Goal: Task Accomplishment & Management: Complete application form

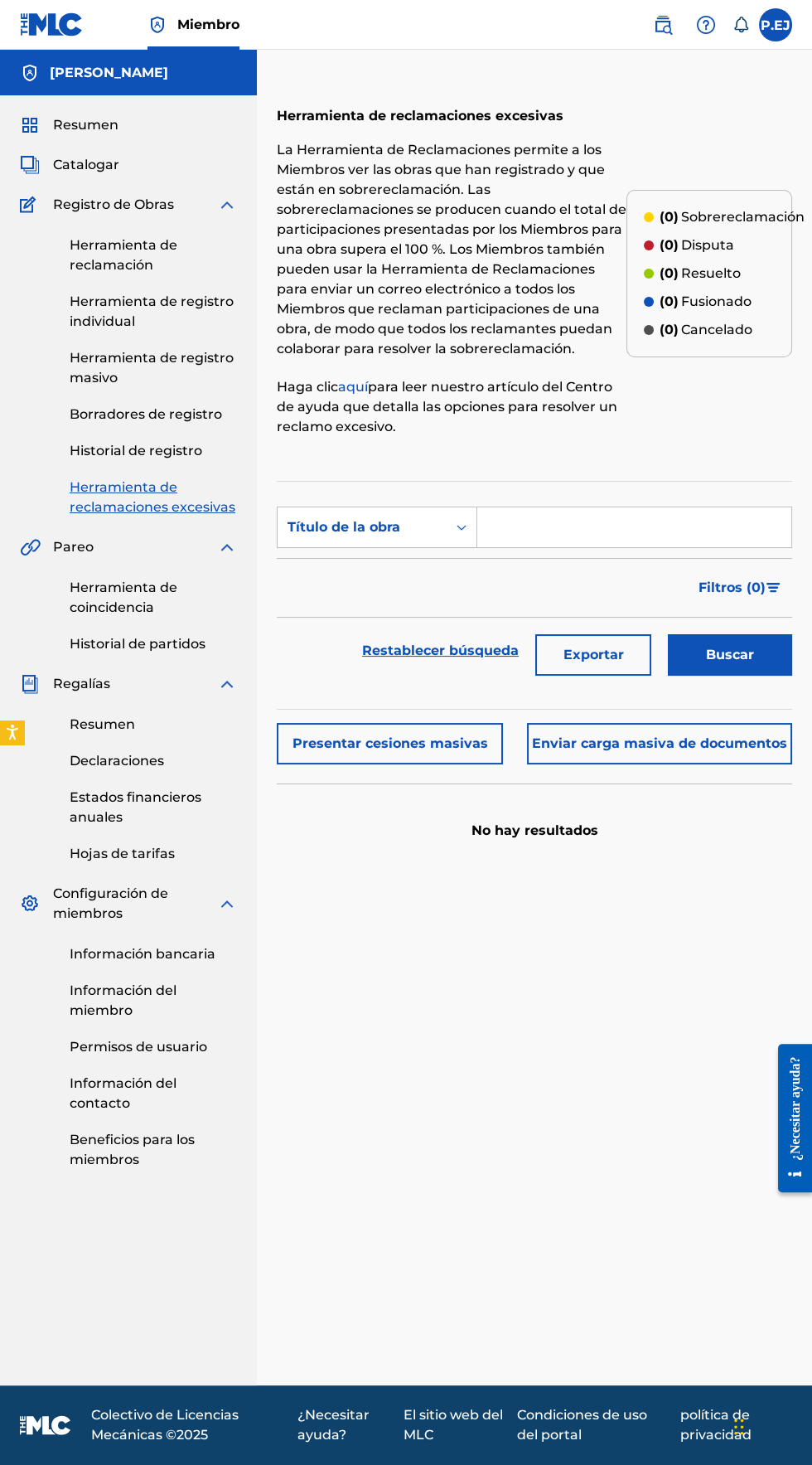
click at [106, 453] on font "Historial de registro" at bounding box center [135, 450] width 133 height 15
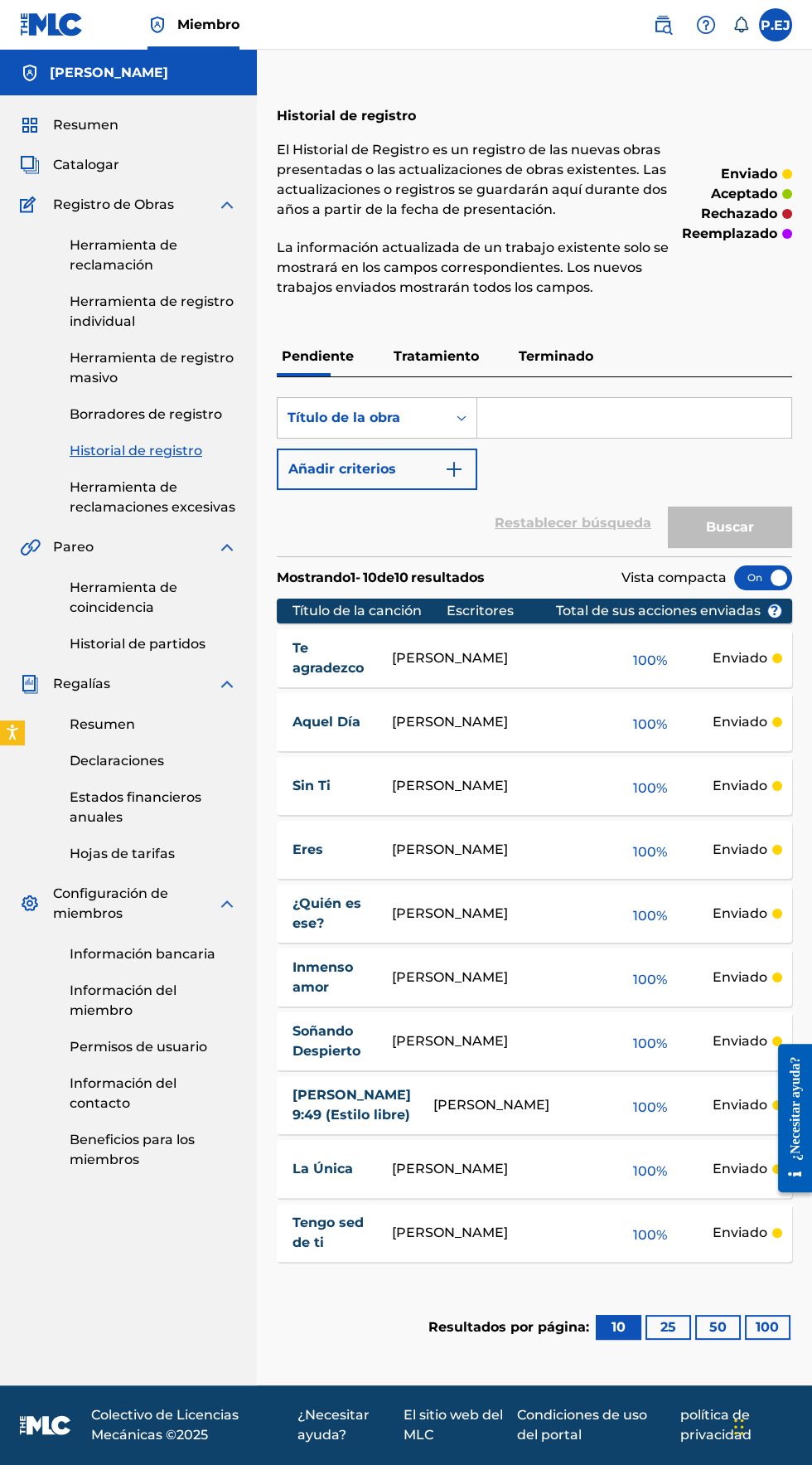
click at [112, 315] on font "Herramienta de registro individual" at bounding box center [152, 311] width 165 height 36
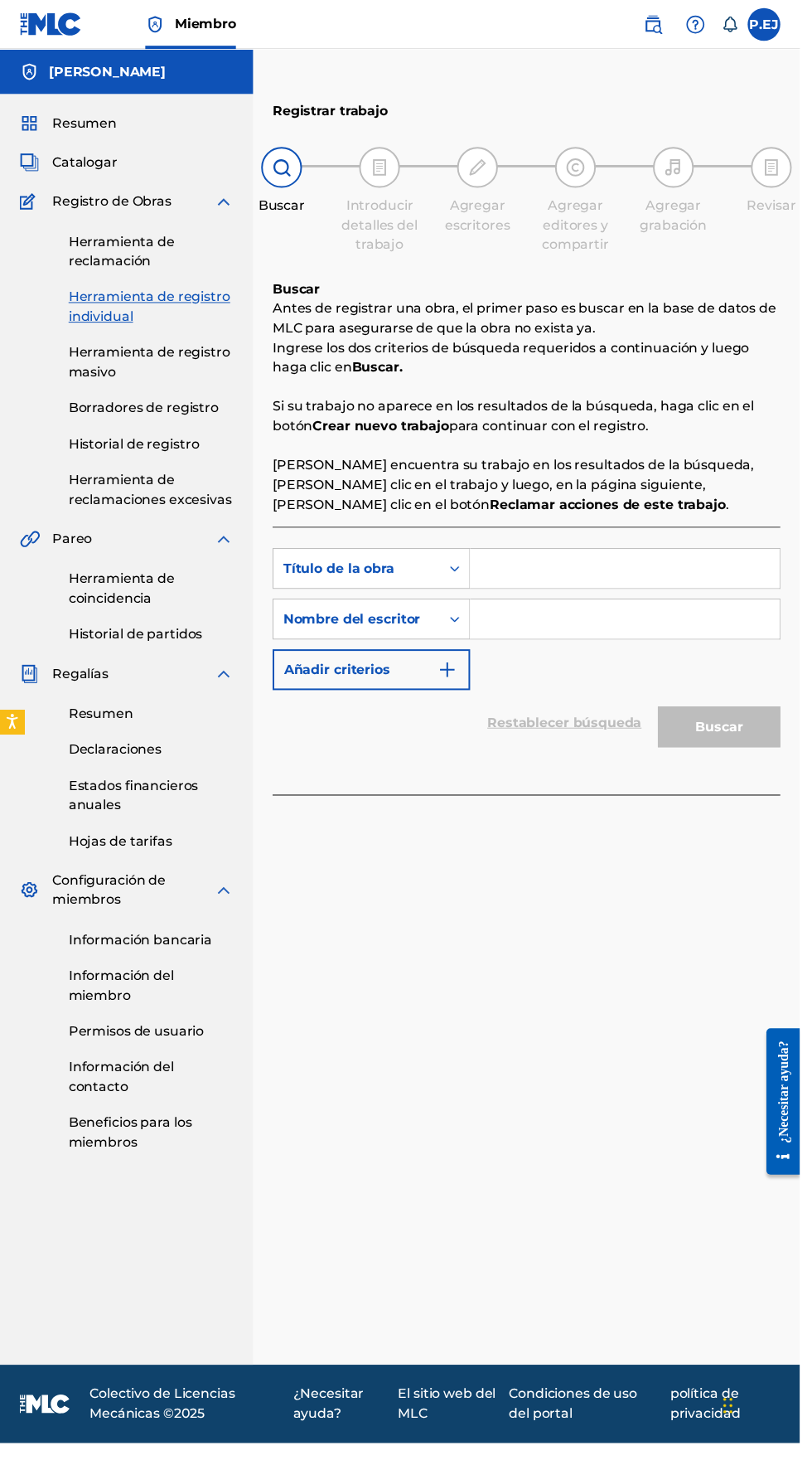
click at [539, 582] on input "Formulario de búsqueda" at bounding box center [634, 577] width 315 height 40
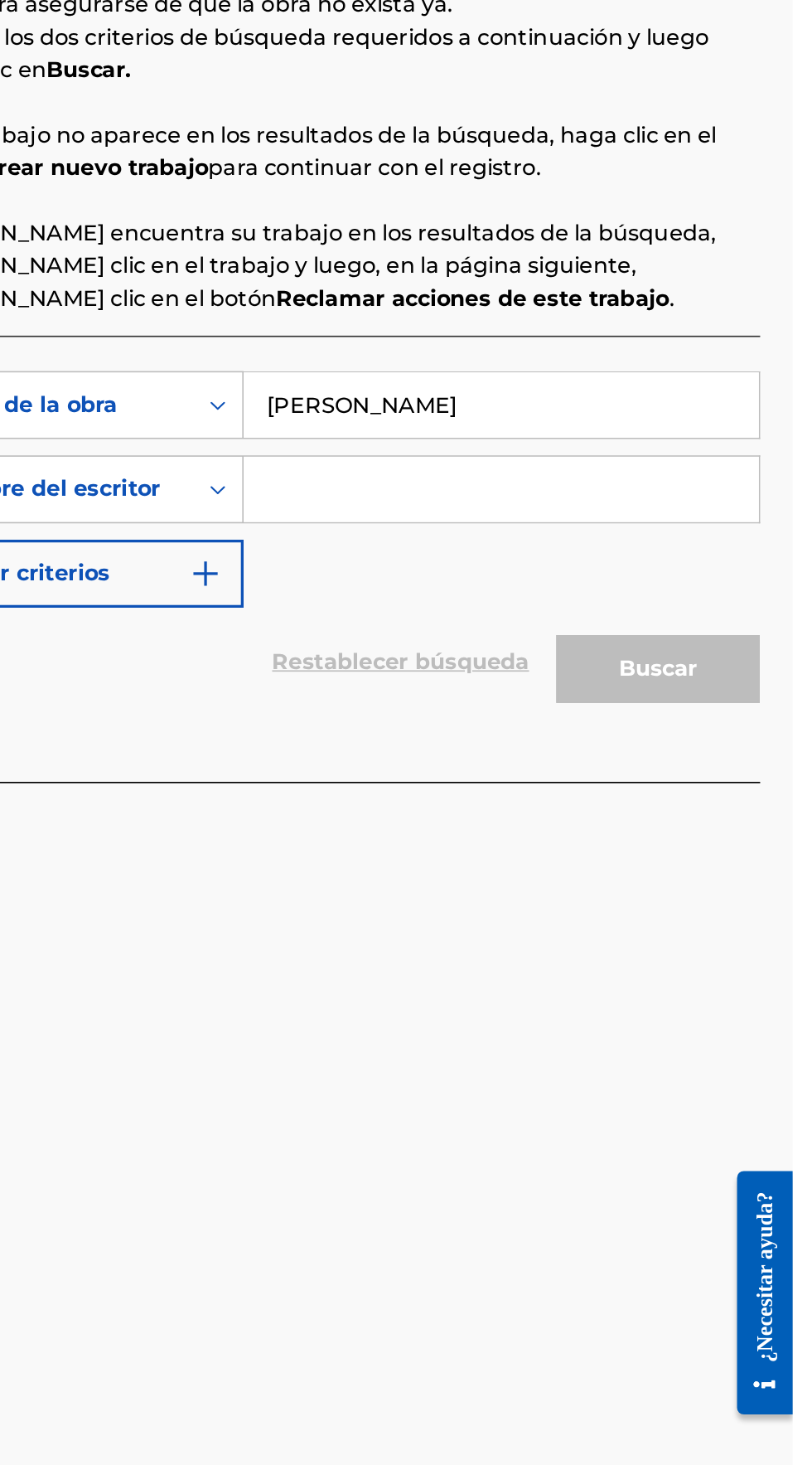
type input "[PERSON_NAME]"
click at [550, 685] on div "Búsqueda con criterios b80d4d4e-af96-47ee-b856-cb1c217309e5 Título de la [PERSO…" at bounding box center [534, 628] width 516 height 144
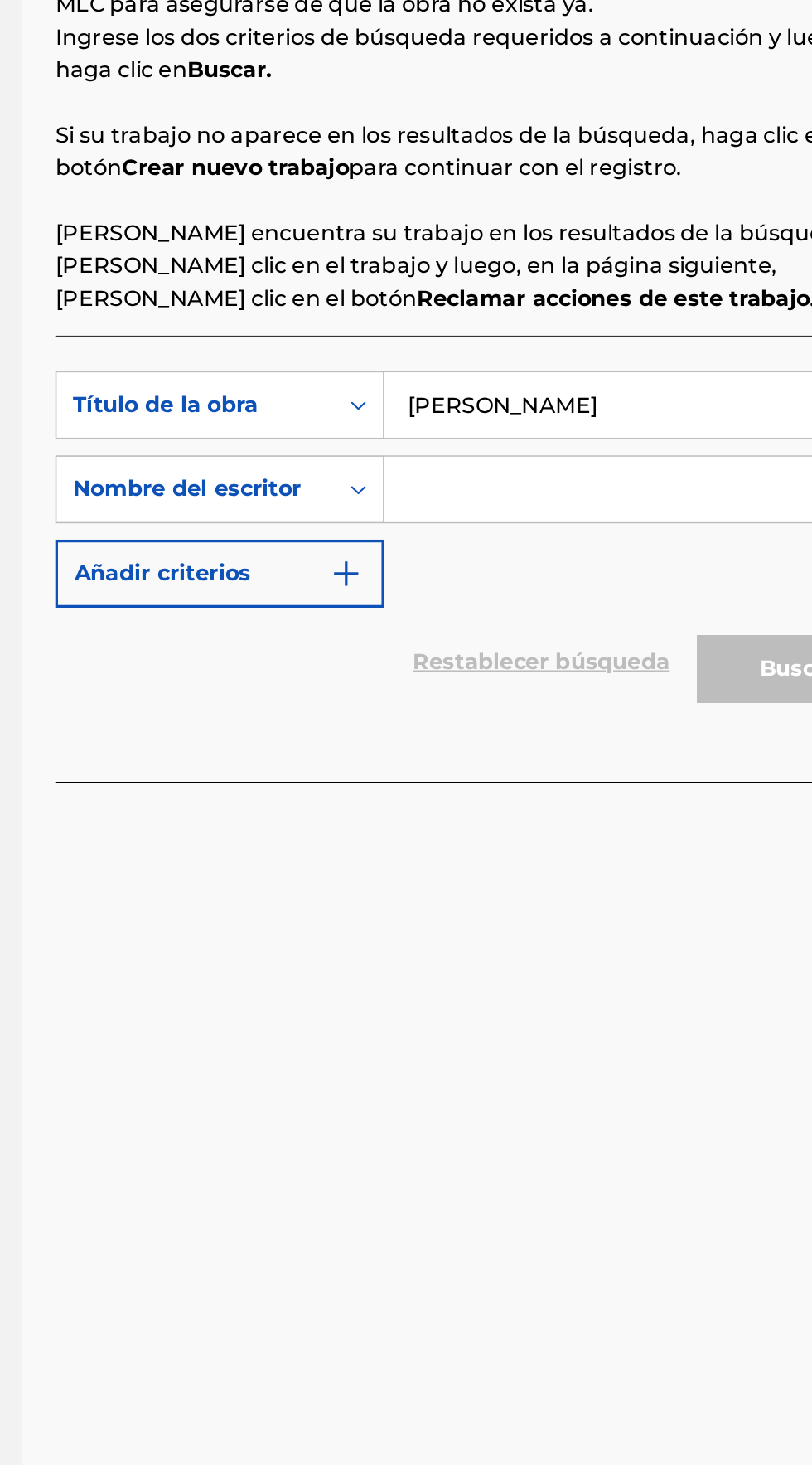
click at [526, 626] on input "Formulario de búsqueda" at bounding box center [634, 628] width 315 height 40
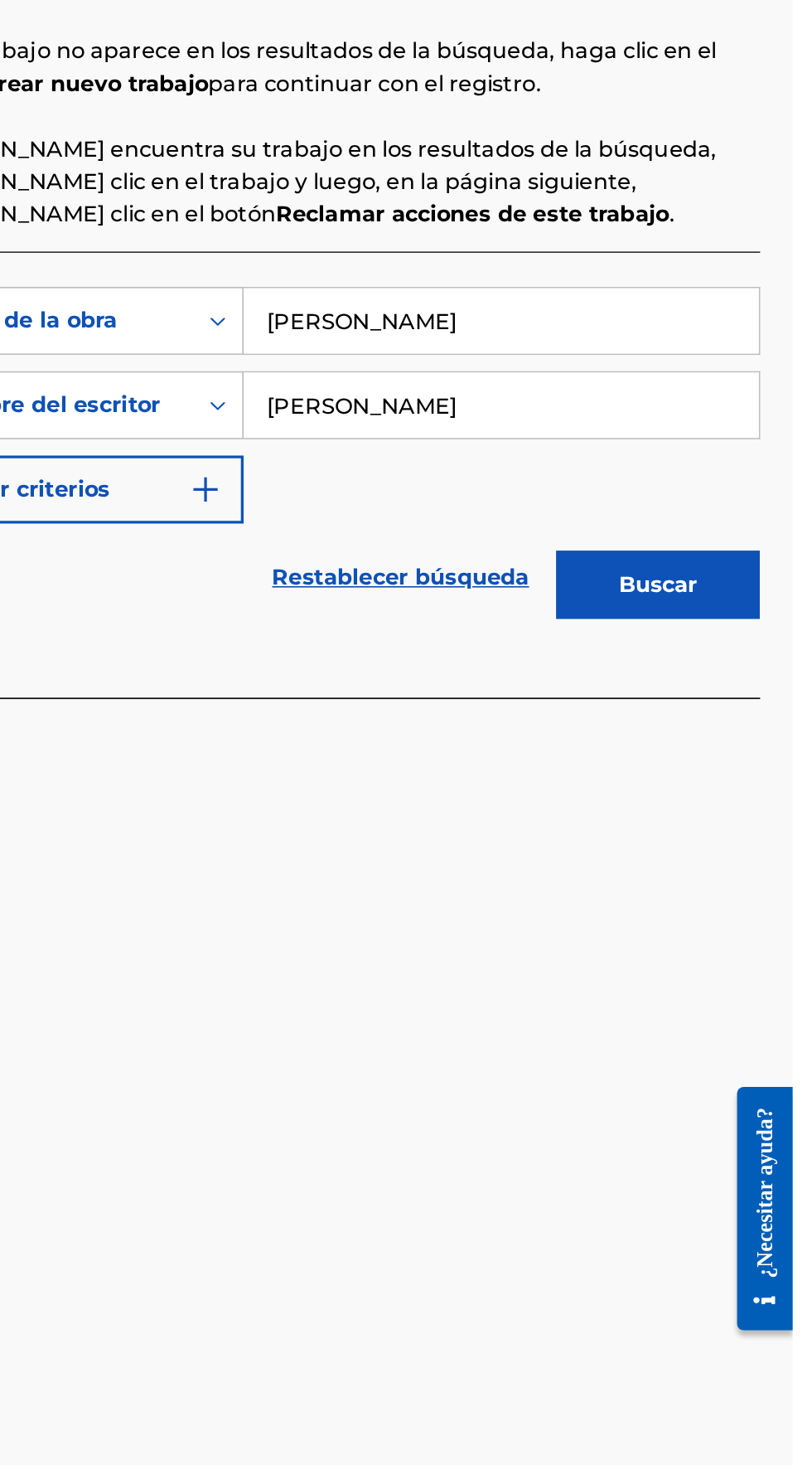
type input "[PERSON_NAME]"
click at [388, 795] on div "Búsqueda con criterios b80d4d4e-af96-47ee-b856-cb1c217309e5 Título de la [PERSO…" at bounding box center [534, 670] width 516 height 272
click at [404, 789] on div "Búsqueda con criterios b80d4d4e-af96-47ee-b856-cb1c217309e5 Título de la [PERSO…" at bounding box center [534, 670] width 516 height 272
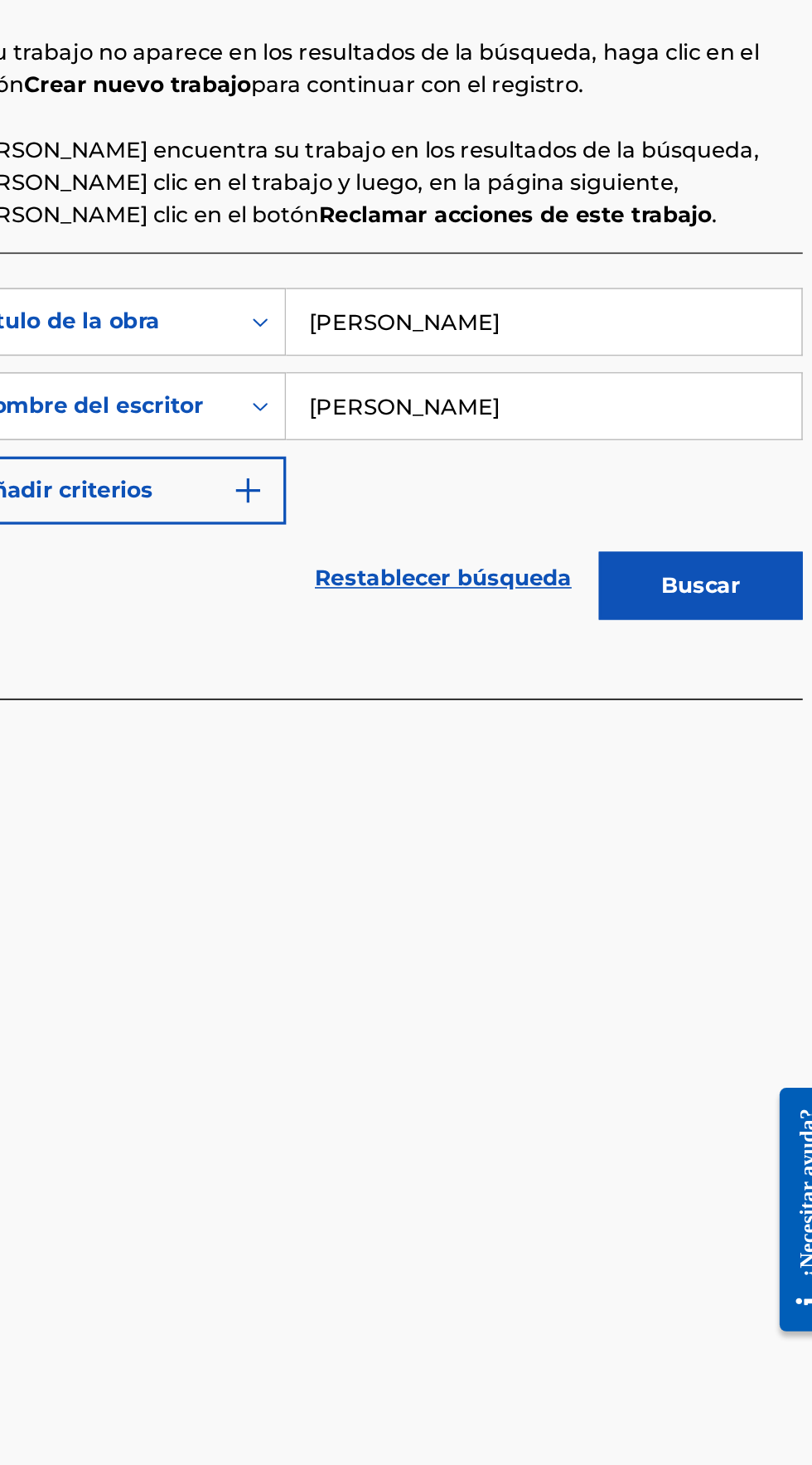
click at [731, 735] on font "Buscar" at bounding box center [731, 738] width 48 height 15
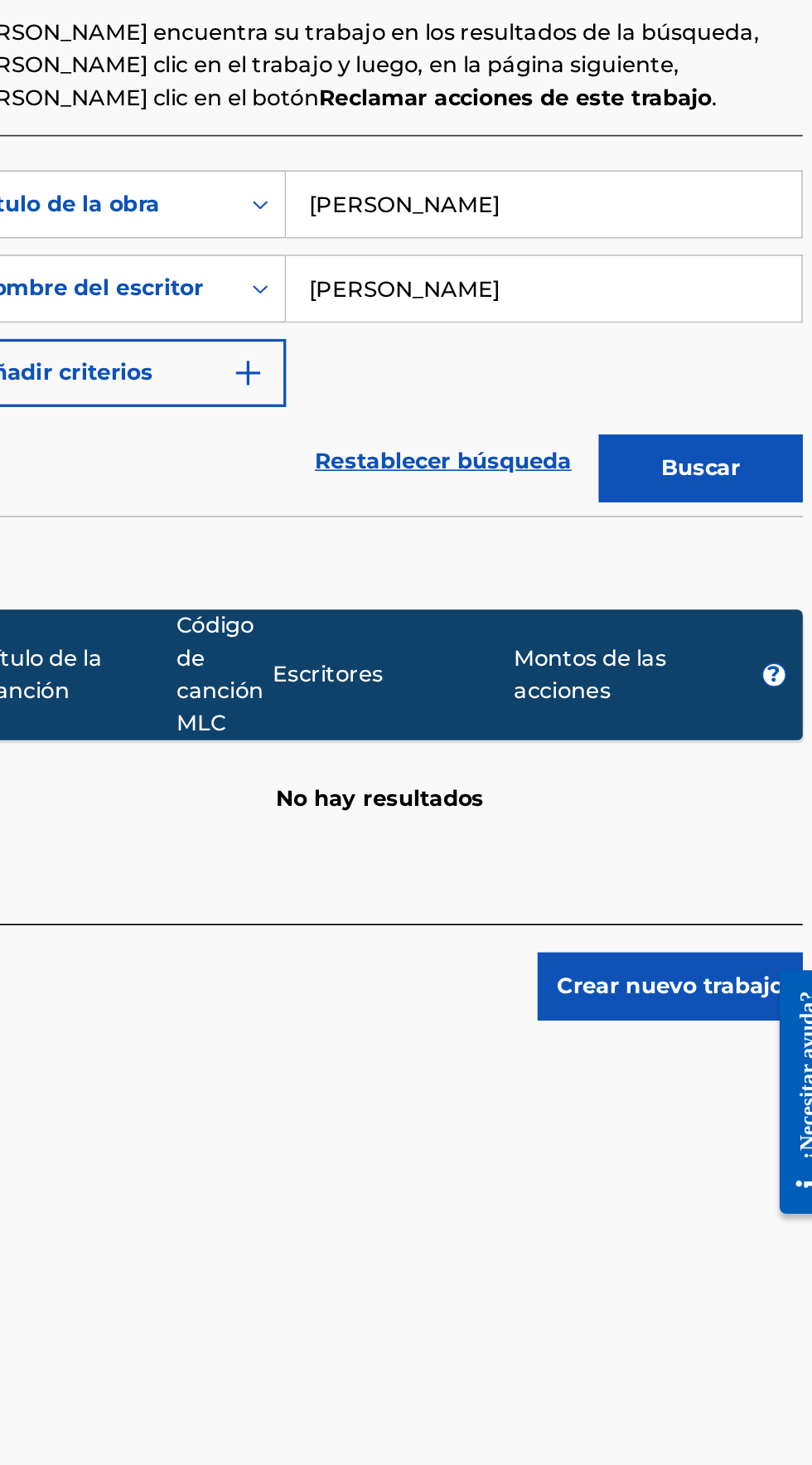
click at [742, 1053] on font "Crear nuevo trabajo" at bounding box center [711, 1053] width 138 height 15
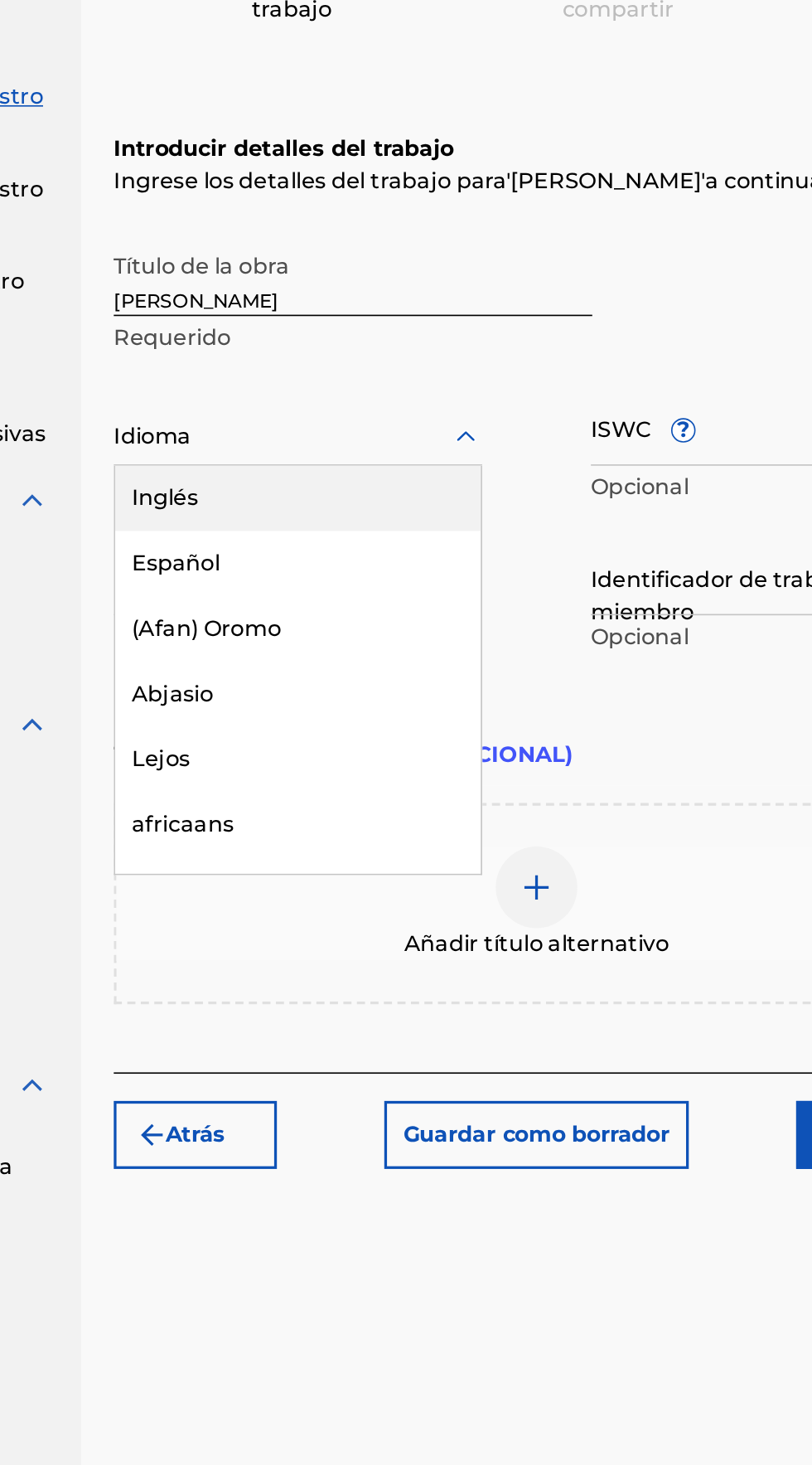
click at [307, 582] on font "Español" at bounding box center [315, 586] width 54 height 15
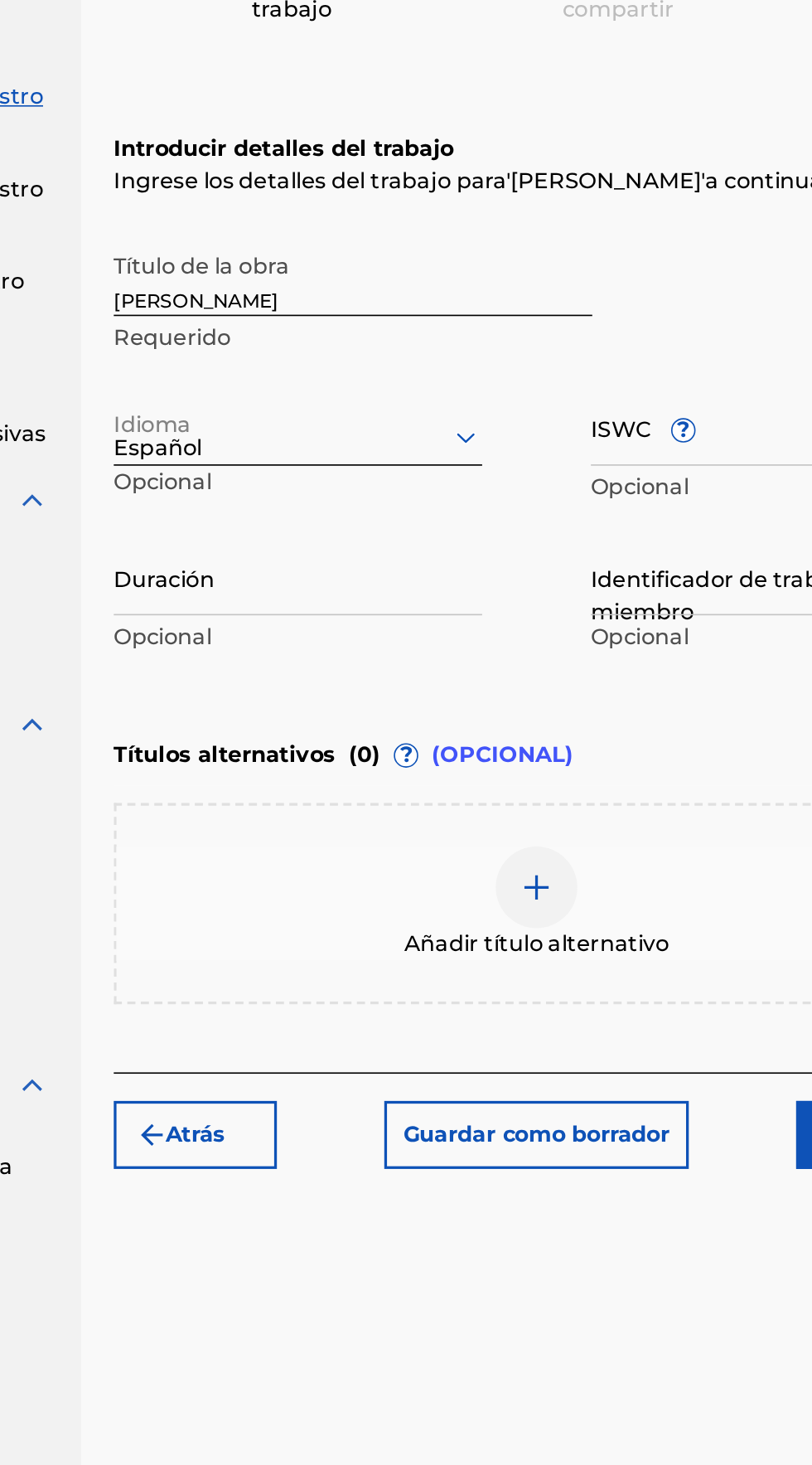
click at [306, 615] on input "Duración" at bounding box center [389, 594] width 225 height 47
type input "02:40"
click at [258, 622] on div "Registrar trabajo Buscar Introducir detalles del trabajo Agregar escritores Agr…" at bounding box center [535, 738] width 556 height 1295
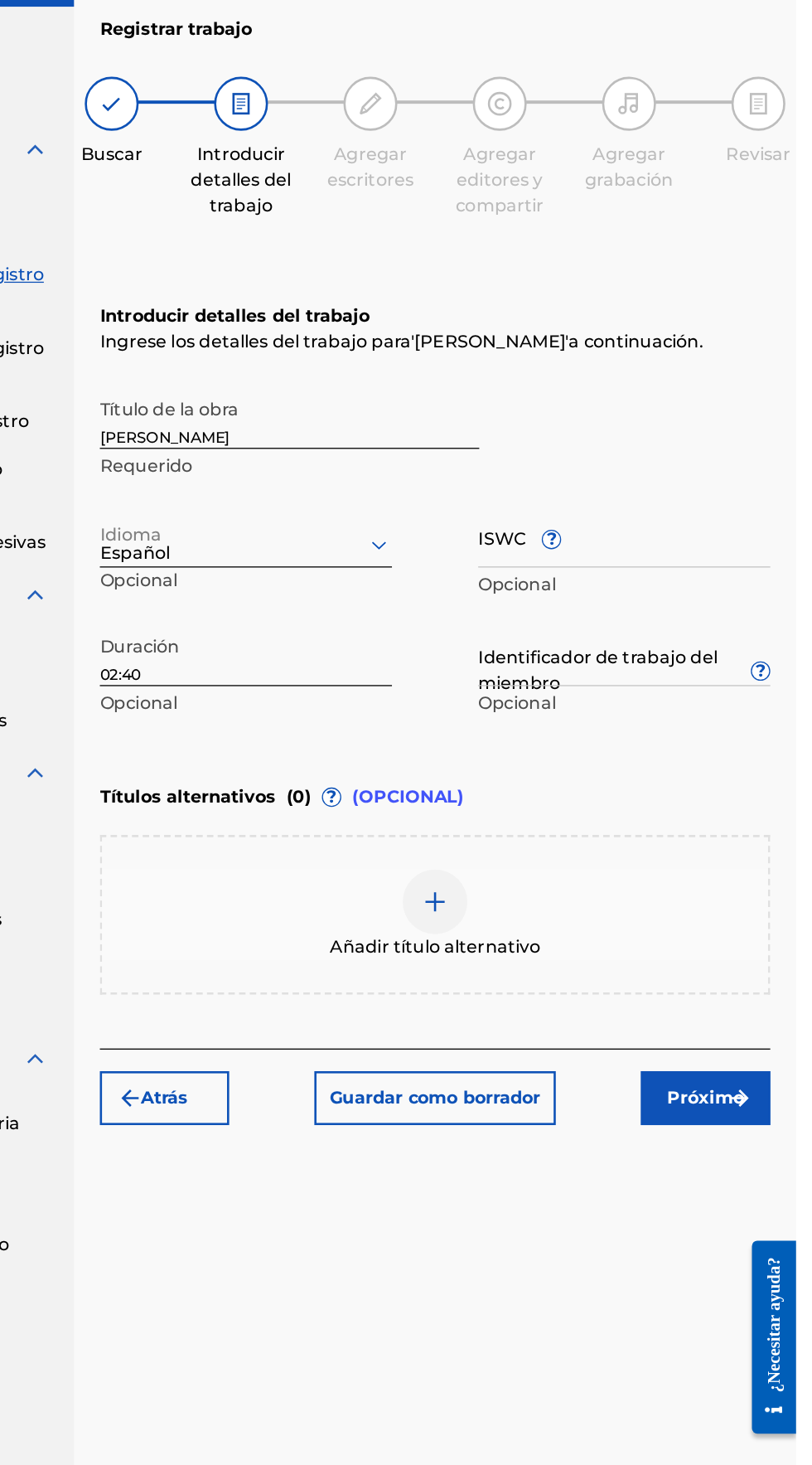
click at [586, 521] on input "ISWC ?" at bounding box center [680, 503] width 225 height 47
type input "T3217662603"
click at [625, 610] on input "Identificador de trabajo del miembro ?" at bounding box center [680, 594] width 225 height 47
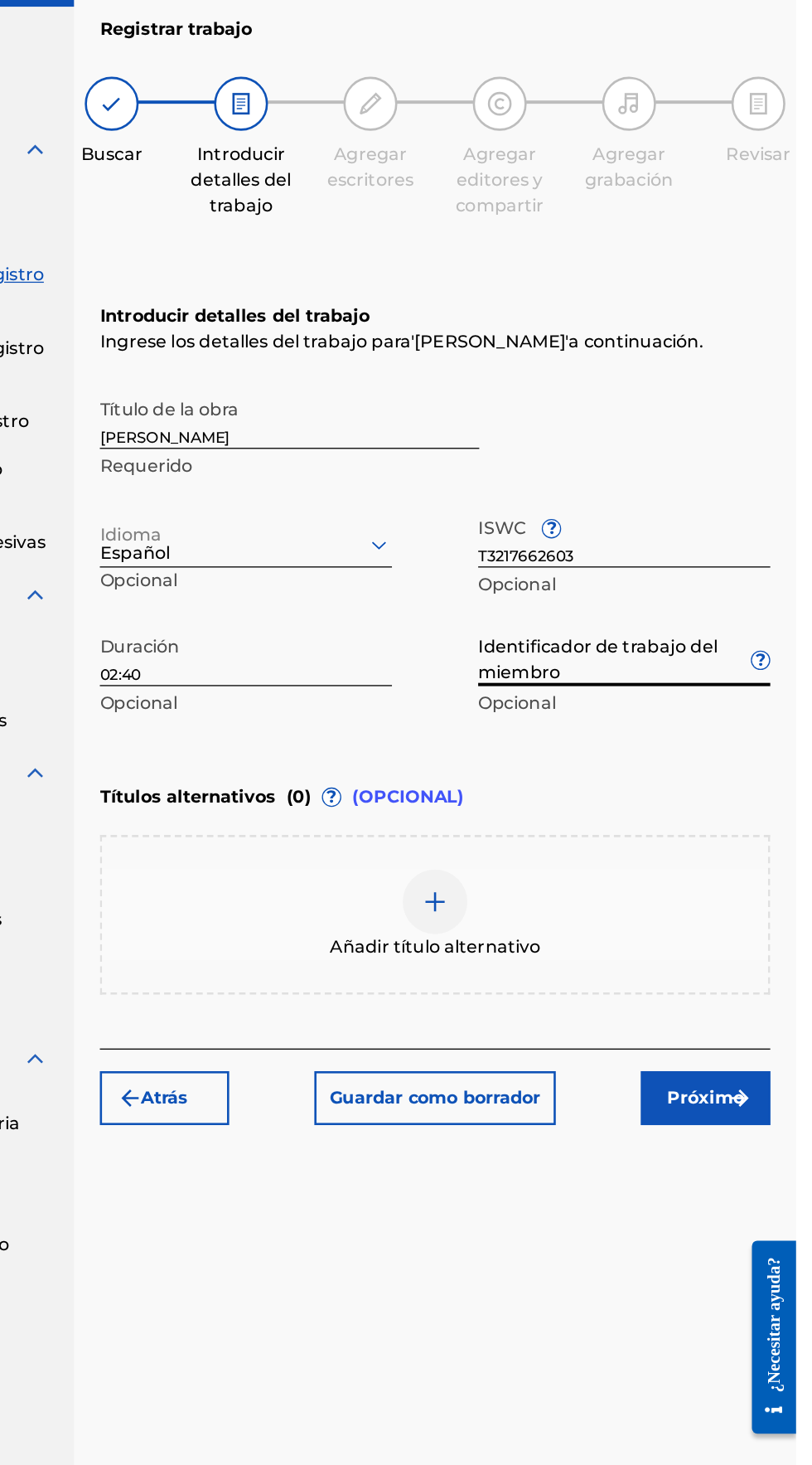
click at [611, 601] on input "Identificador de trabajo del miembro ?" at bounding box center [680, 594] width 225 height 47
type input "922115334"
click at [754, 933] on font "Próximo" at bounding box center [742, 934] width 59 height 15
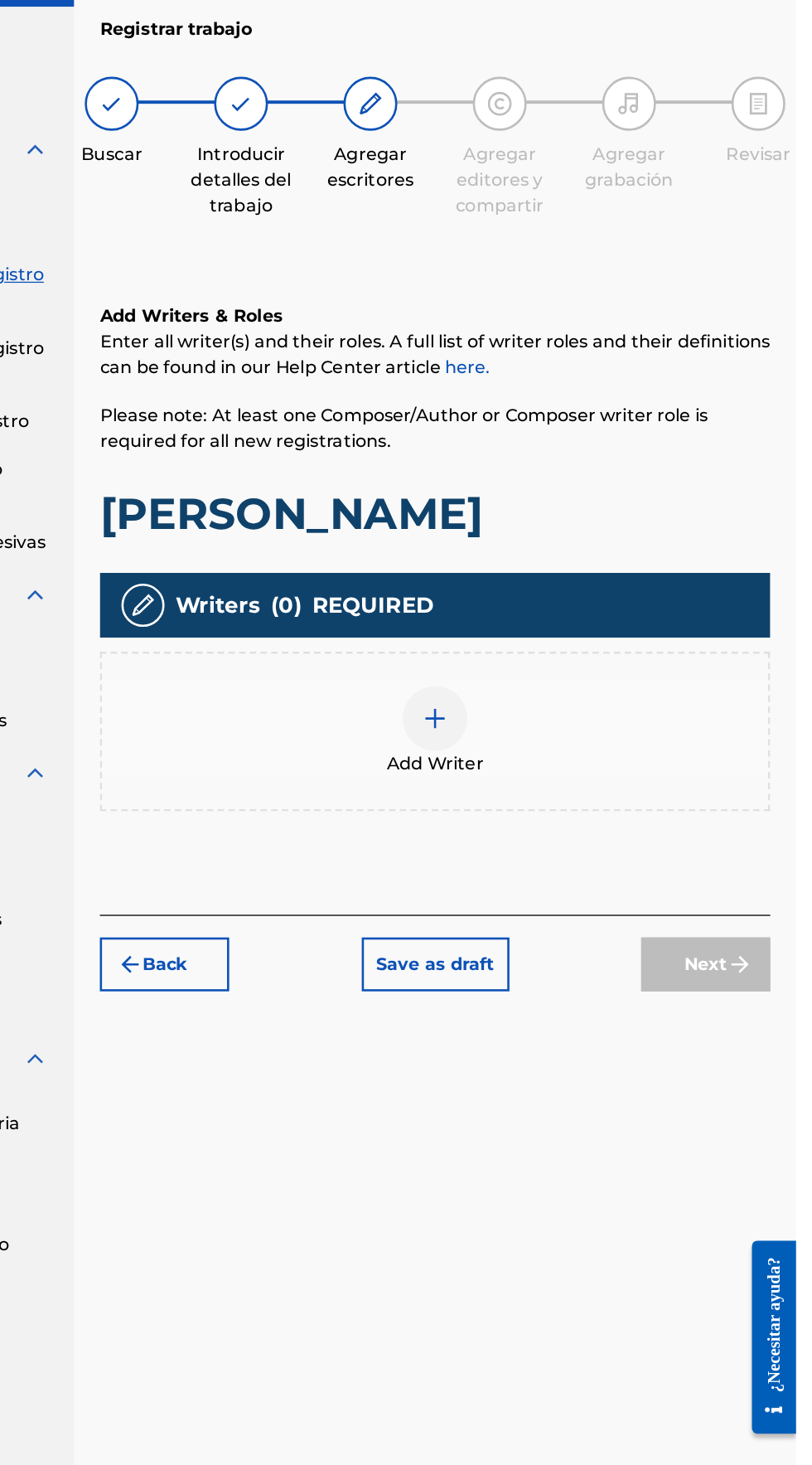
scroll to position [74, 0]
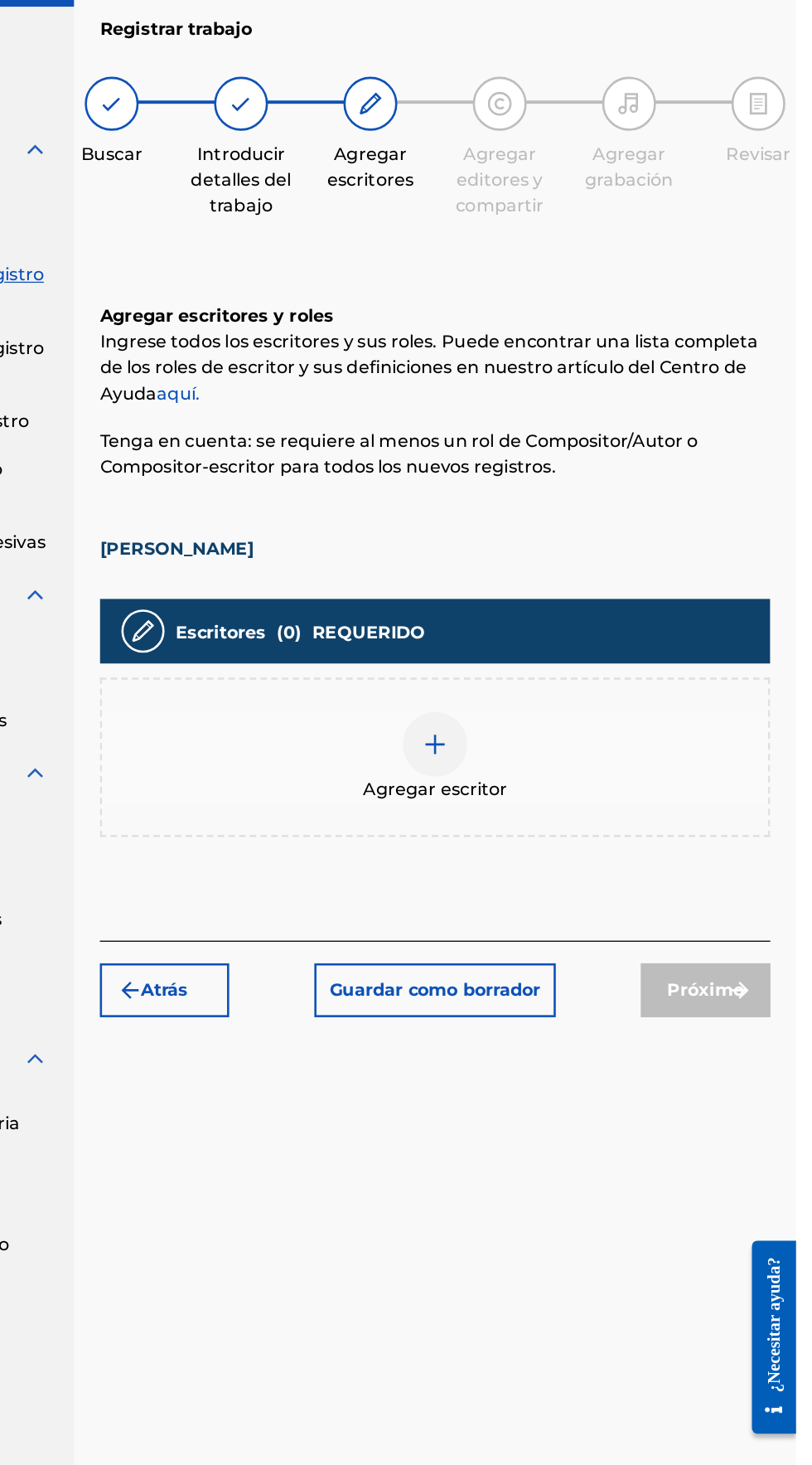
click at [530, 653] on img at bounding box center [534, 662] width 20 height 20
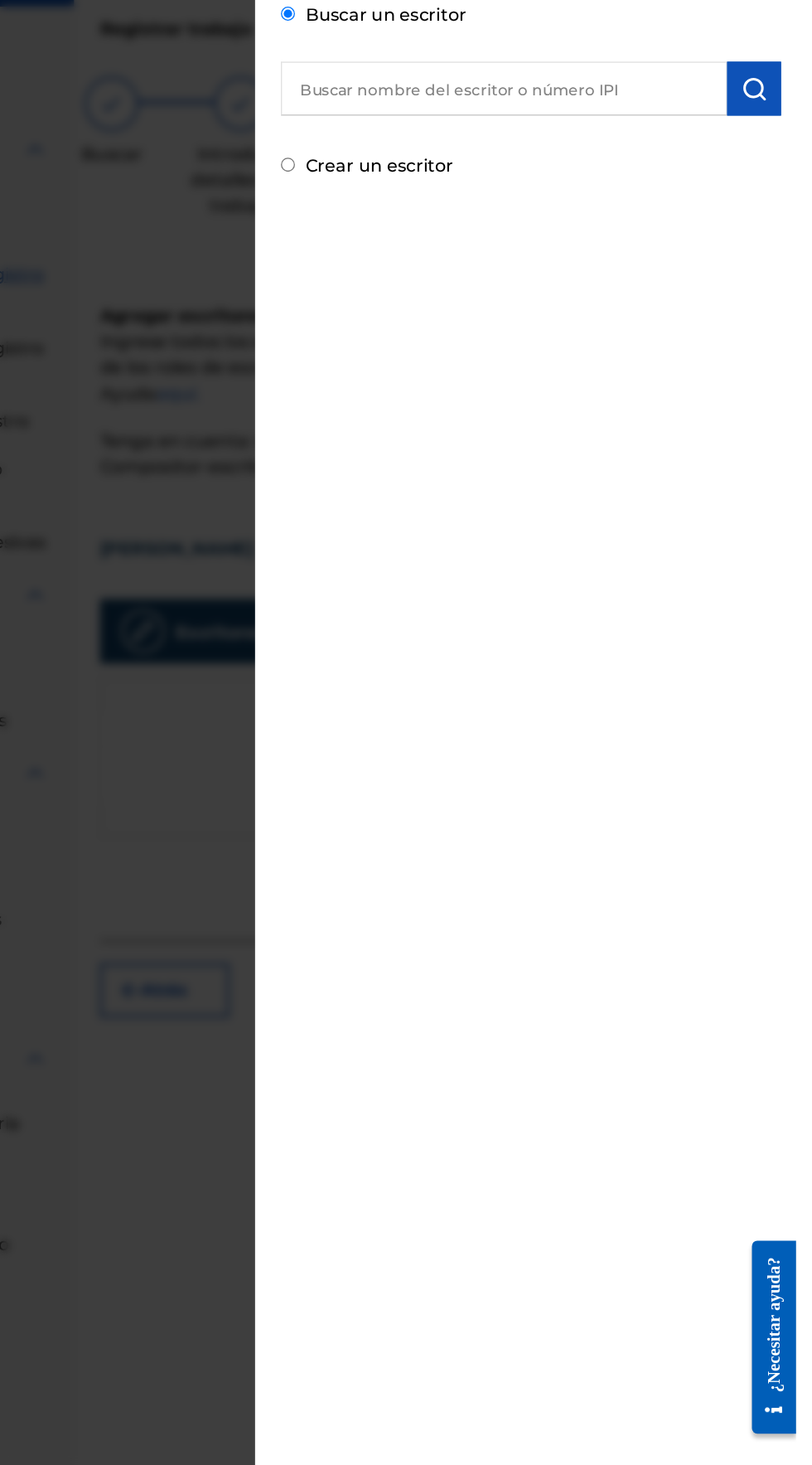
click at [459, 218] on font "Crear un escritor" at bounding box center [492, 218] width 113 height 15
radio input "true"
click at [427, 218] on input "Crear un escritor" at bounding box center [421, 216] width 11 height 11
radio input "false"
radio input "true"
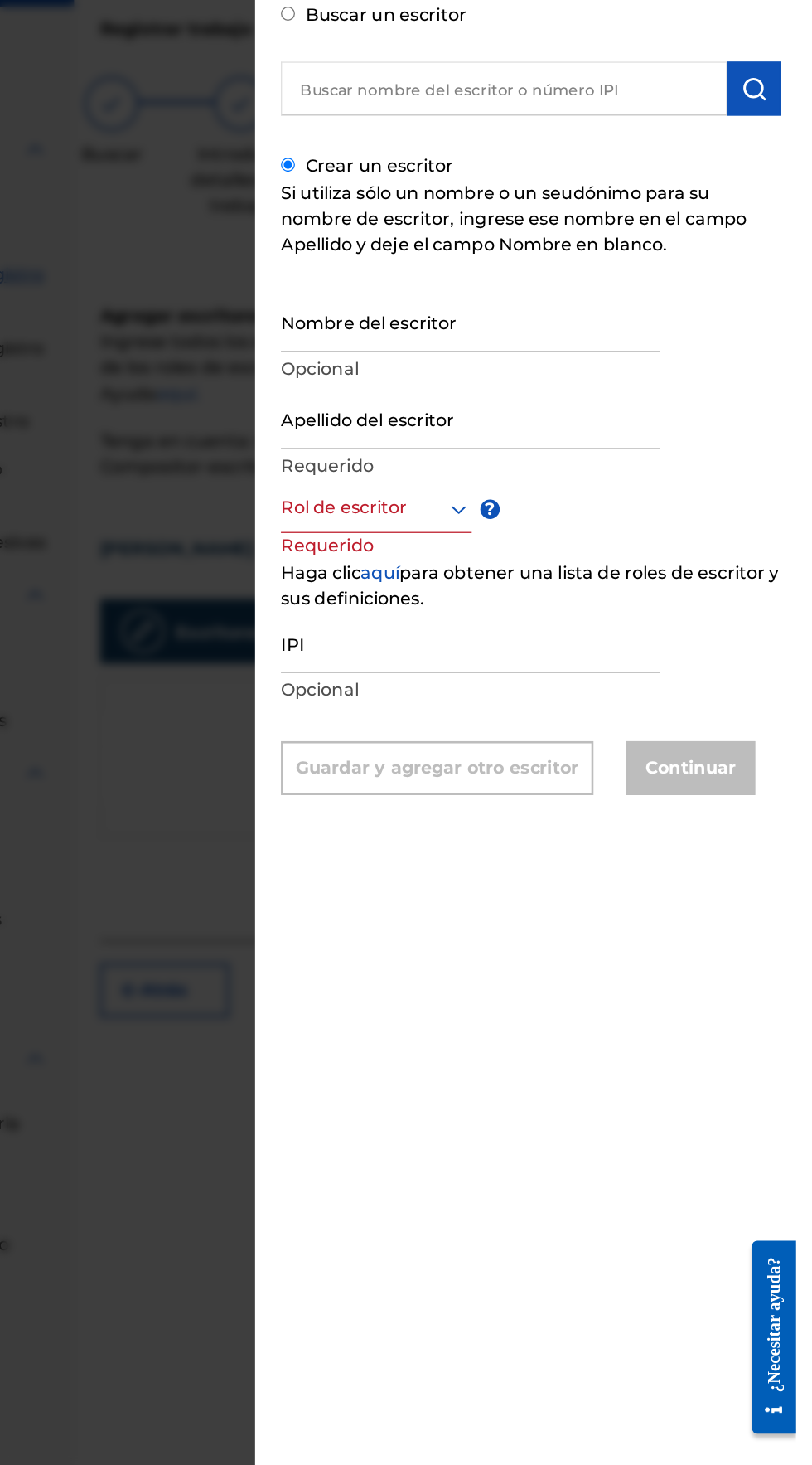
click at [462, 361] on input "Nombre del escritor" at bounding box center [561, 337] width 291 height 47
type input "[PERSON_NAME]"
click at [476, 436] on input "Apellido del escritor" at bounding box center [561, 412] width 291 height 47
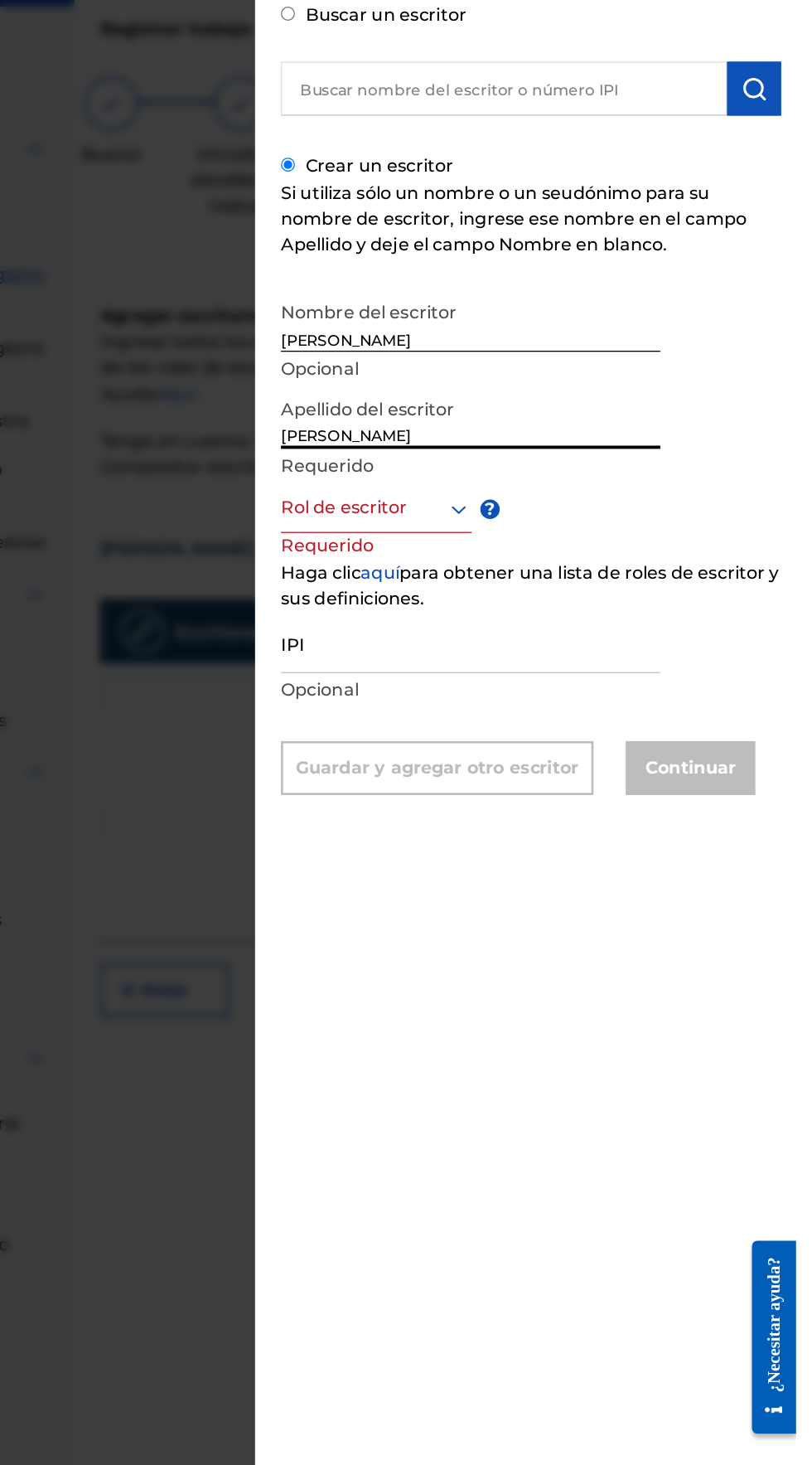
click at [499, 436] on input "[PERSON_NAME]" at bounding box center [561, 412] width 291 height 47
type input "[PERSON_NAME]"
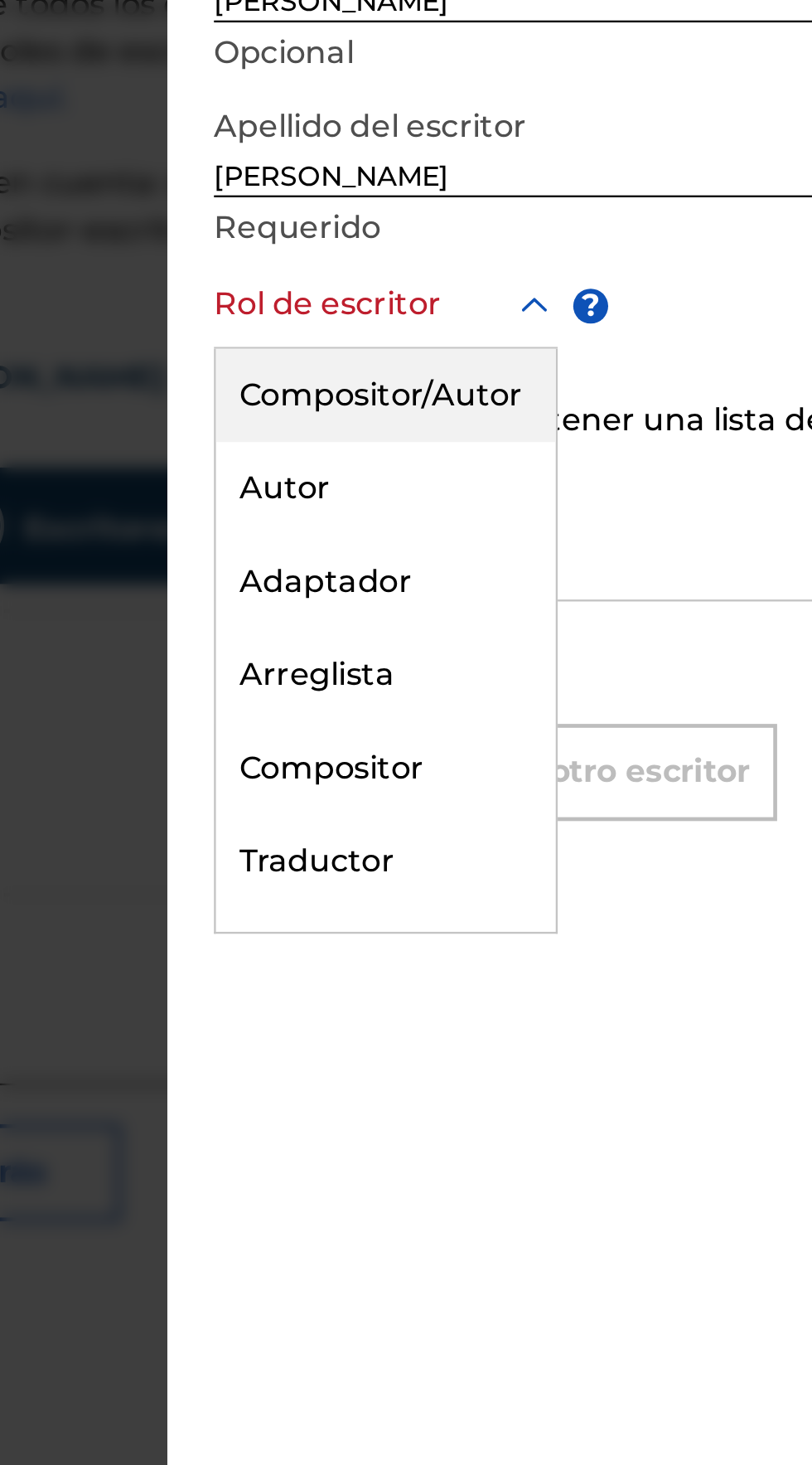
click at [466, 528] on font "Compositor/Autor" at bounding box center [487, 519] width 121 height 15
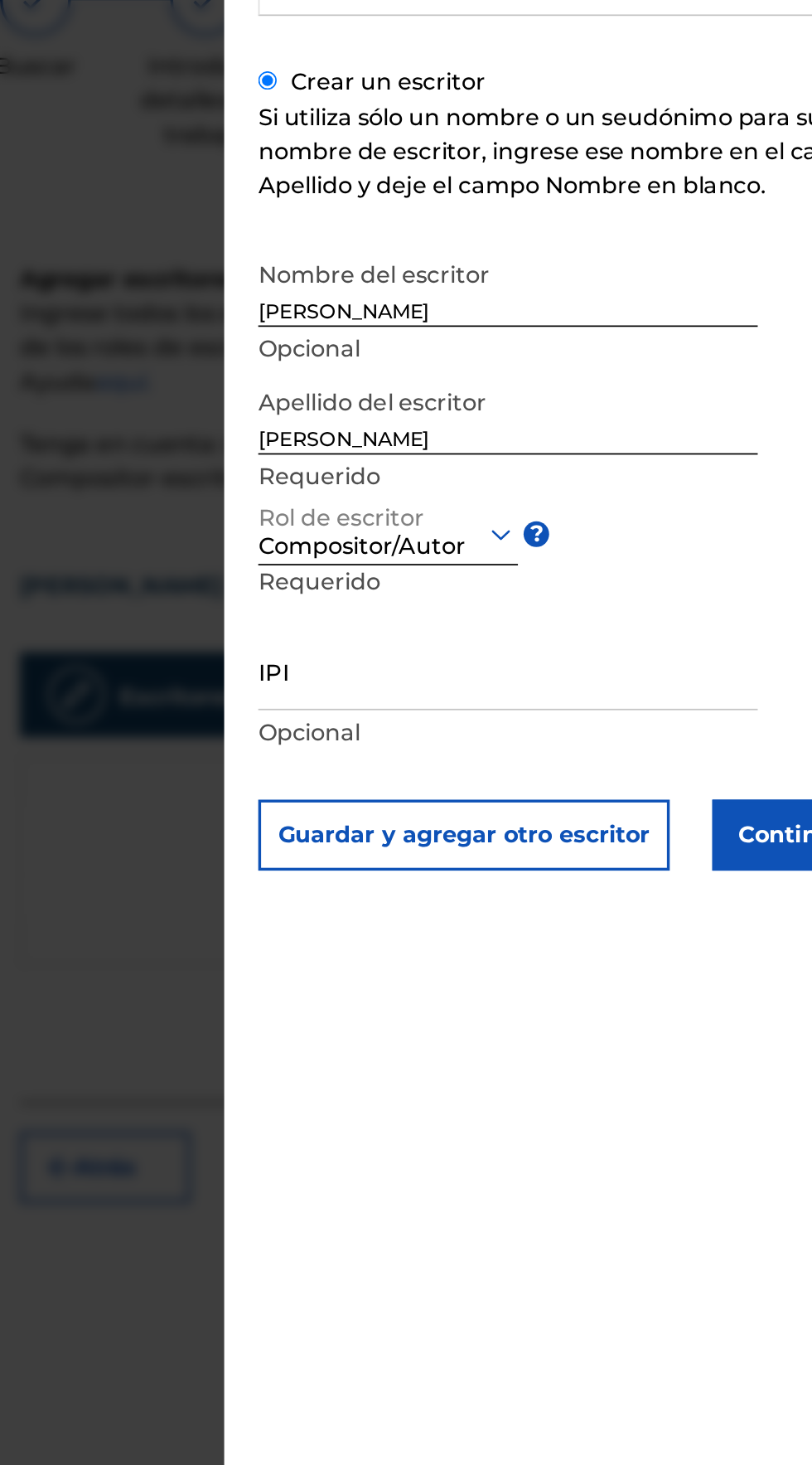
click at [458, 585] on input "IPI" at bounding box center [561, 561] width 291 height 47
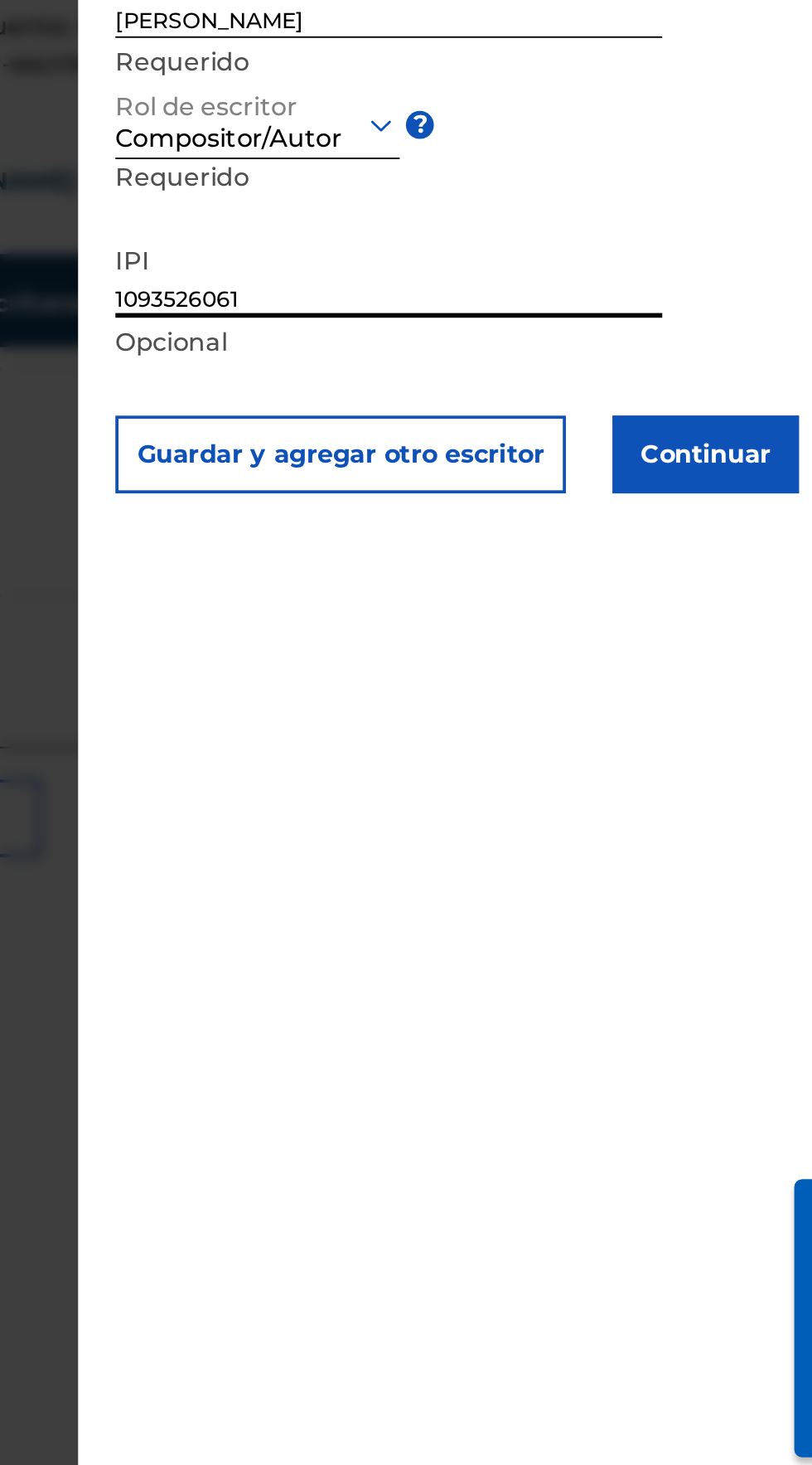
type input "1093526061"
click at [759, 679] on button "Continuar" at bounding box center [731, 657] width 100 height 42
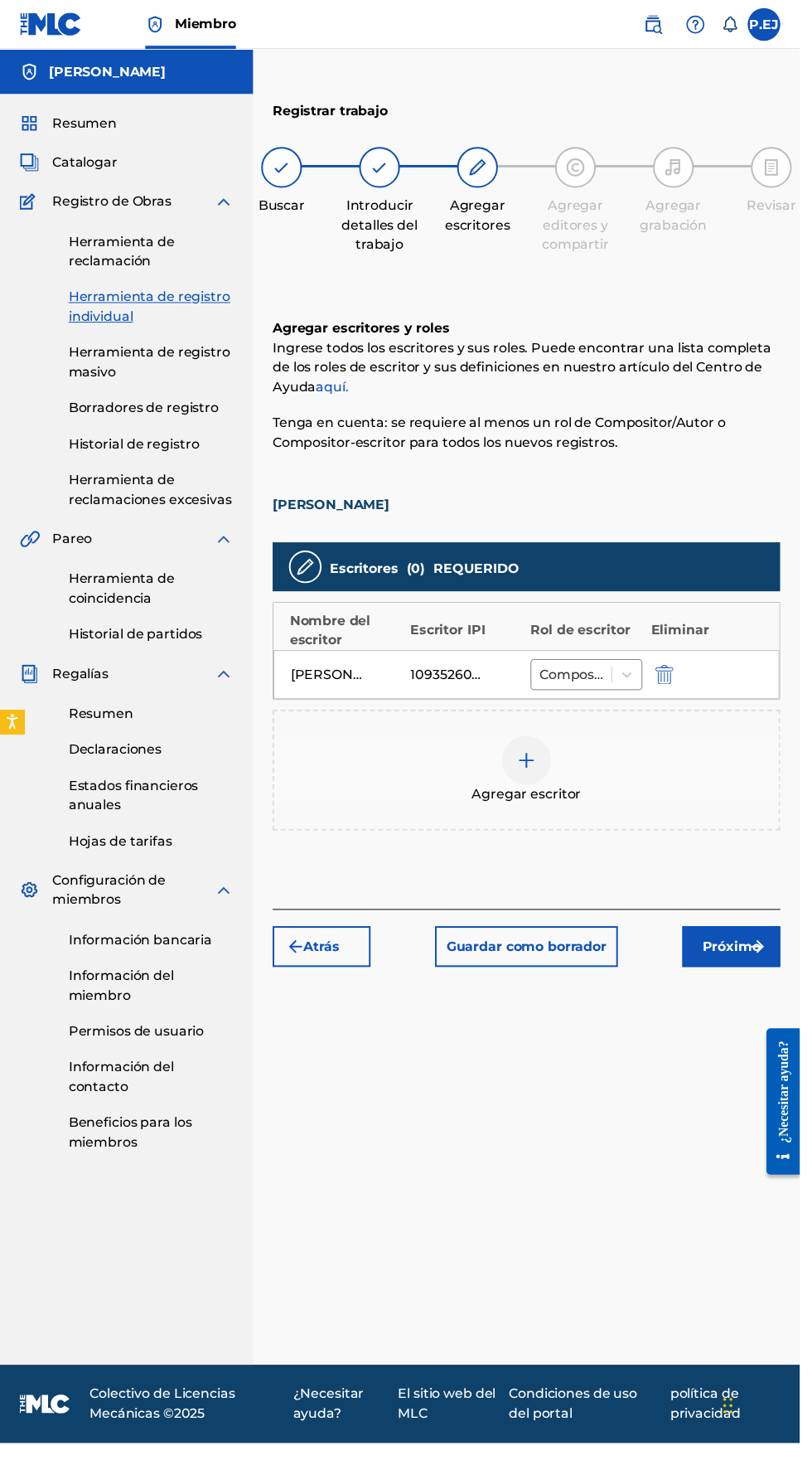
click at [769, 951] on img "submit" at bounding box center [769, 961] width 20 height 20
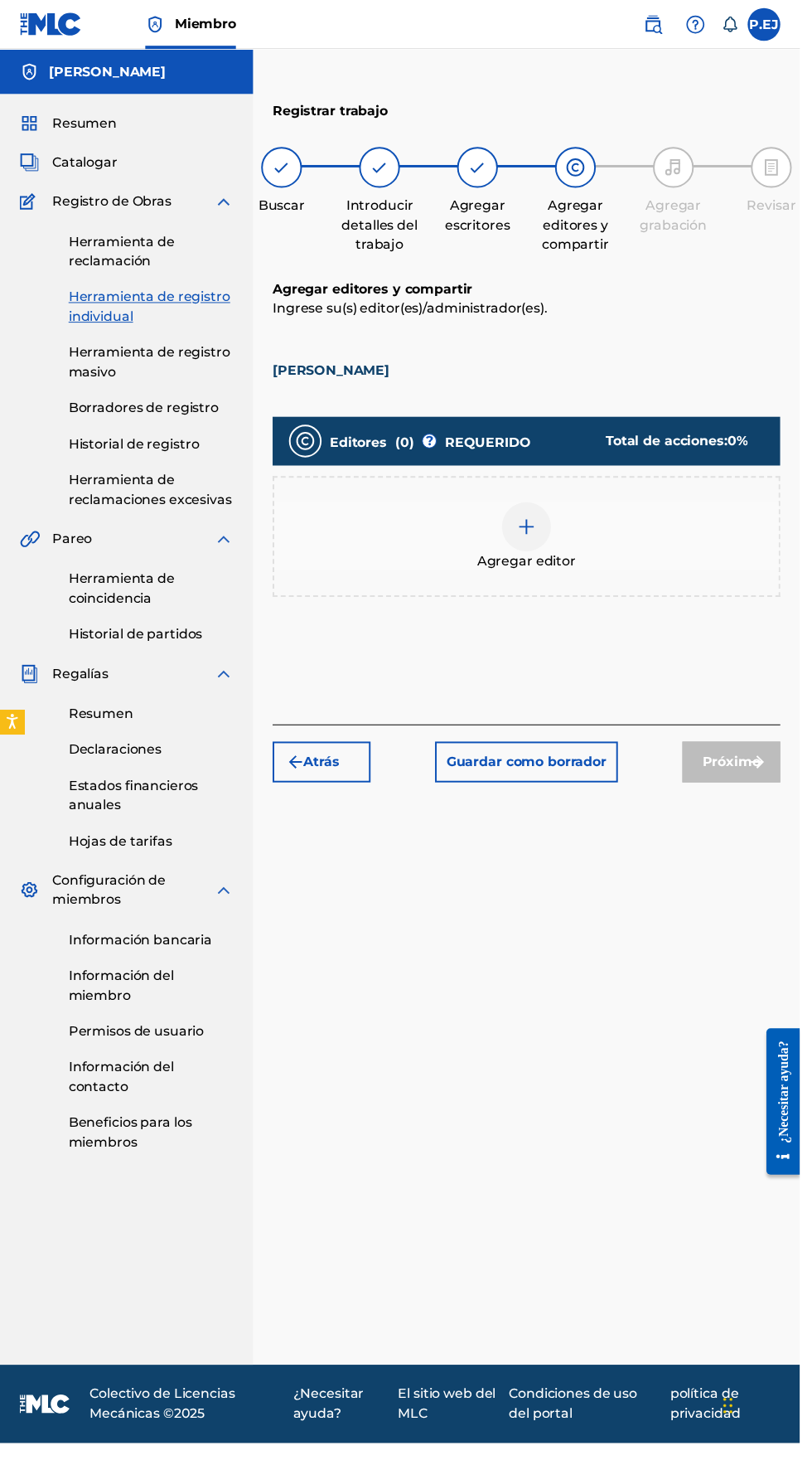
click at [511, 510] on div at bounding box center [534, 534] width 49 height 49
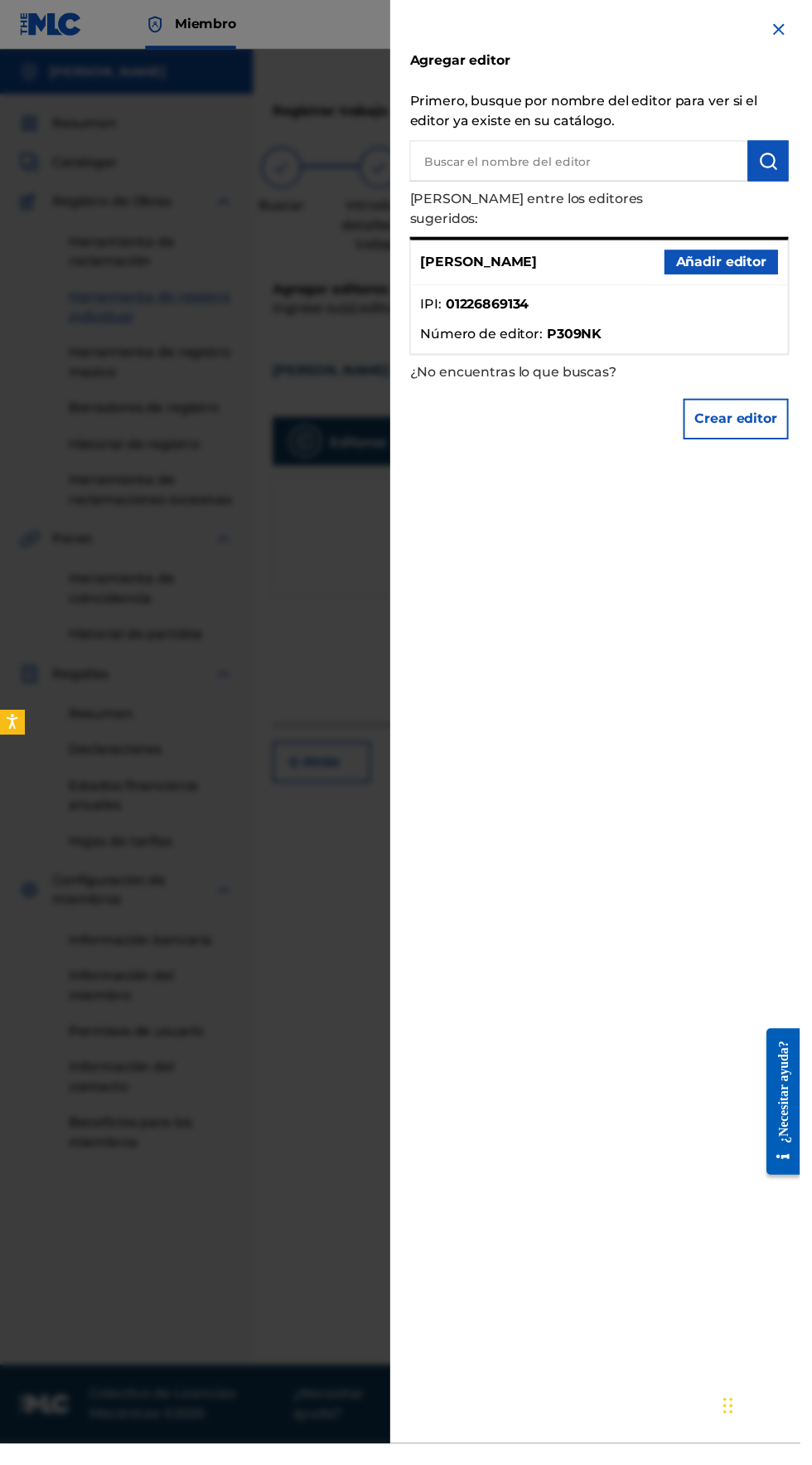
click at [722, 266] on font "Añadir editor" at bounding box center [732, 266] width 92 height 20
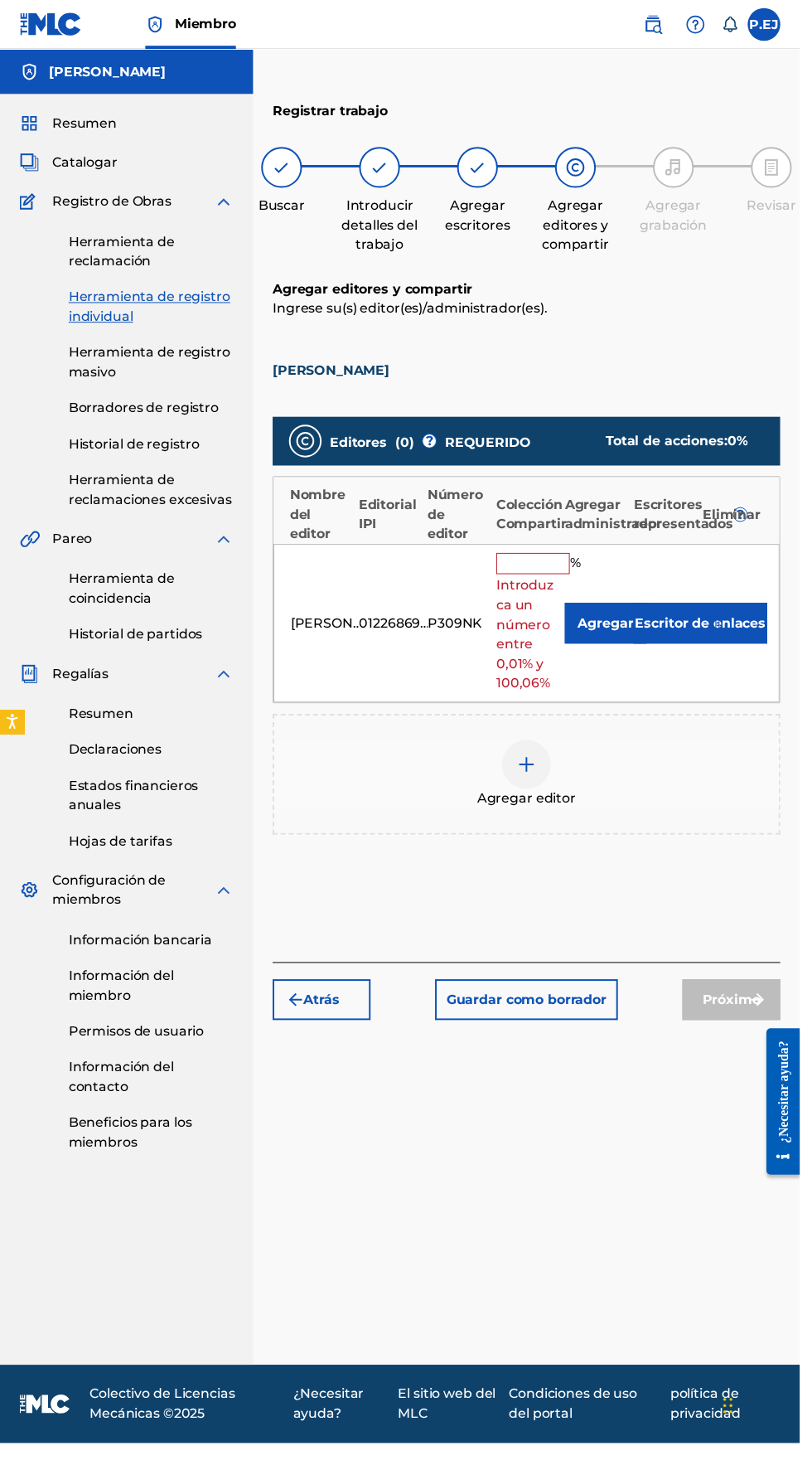
click at [522, 562] on input "text" at bounding box center [541, 572] width 75 height 21
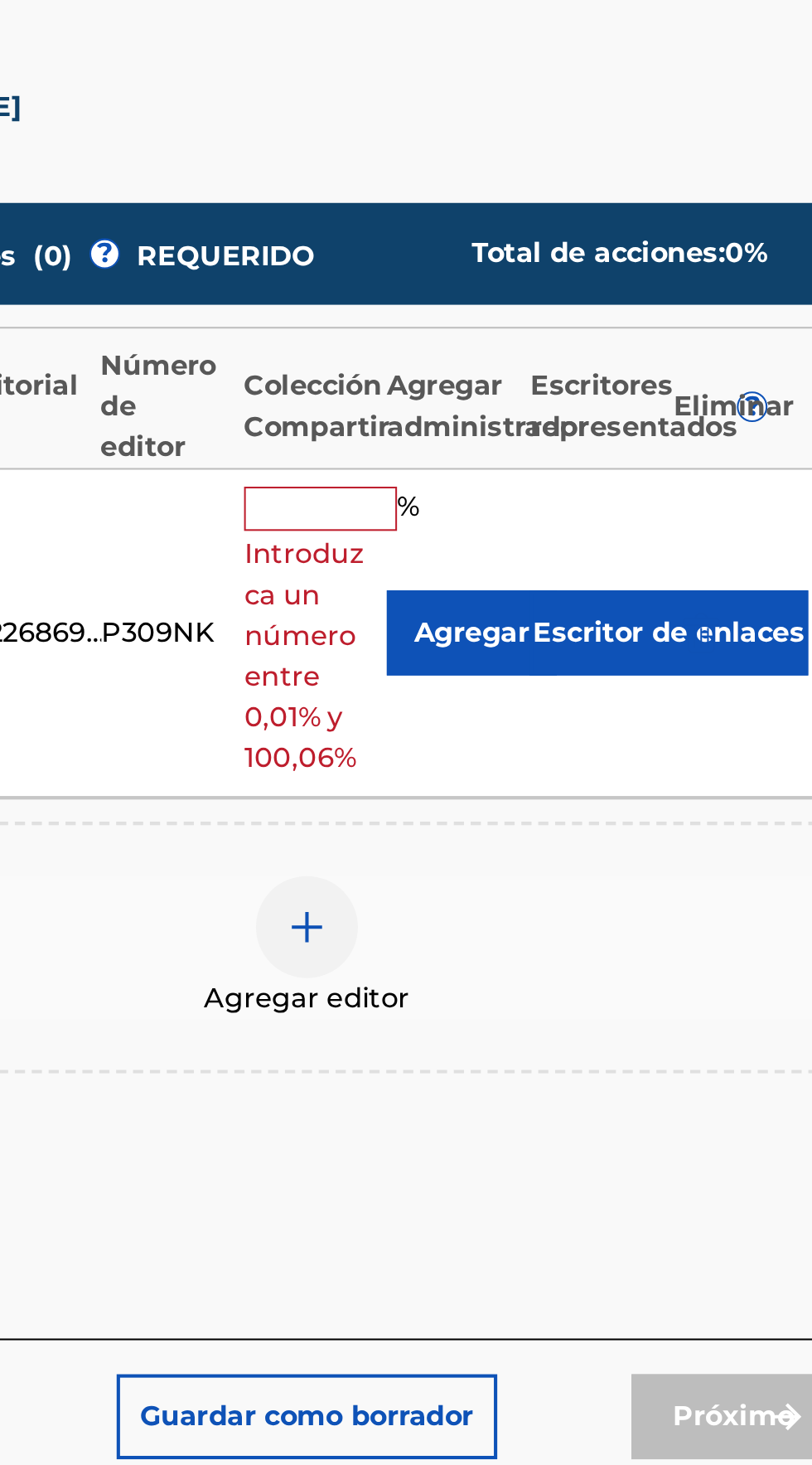
type input "100"
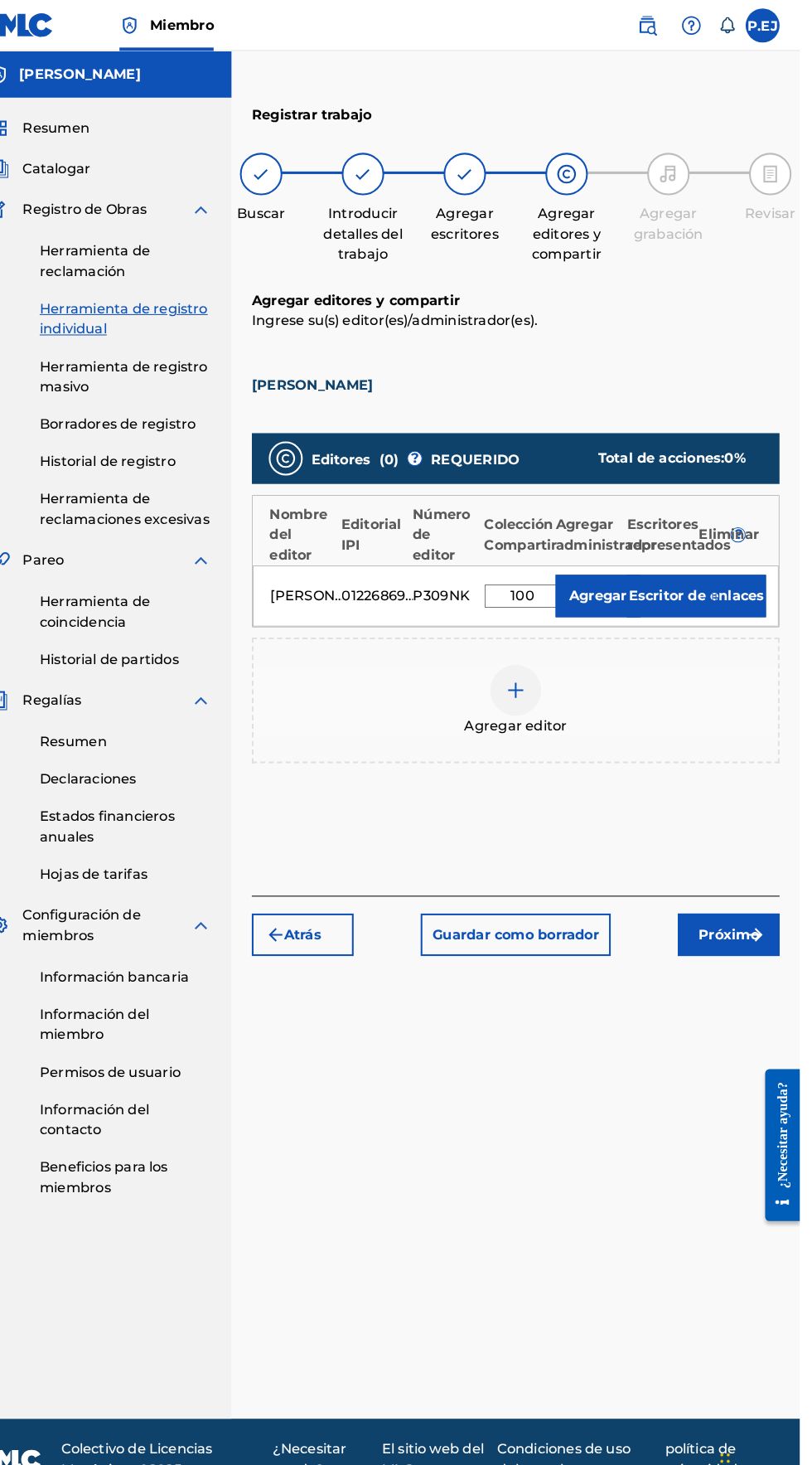
click at [757, 904] on font "Próximo" at bounding box center [742, 912] width 59 height 15
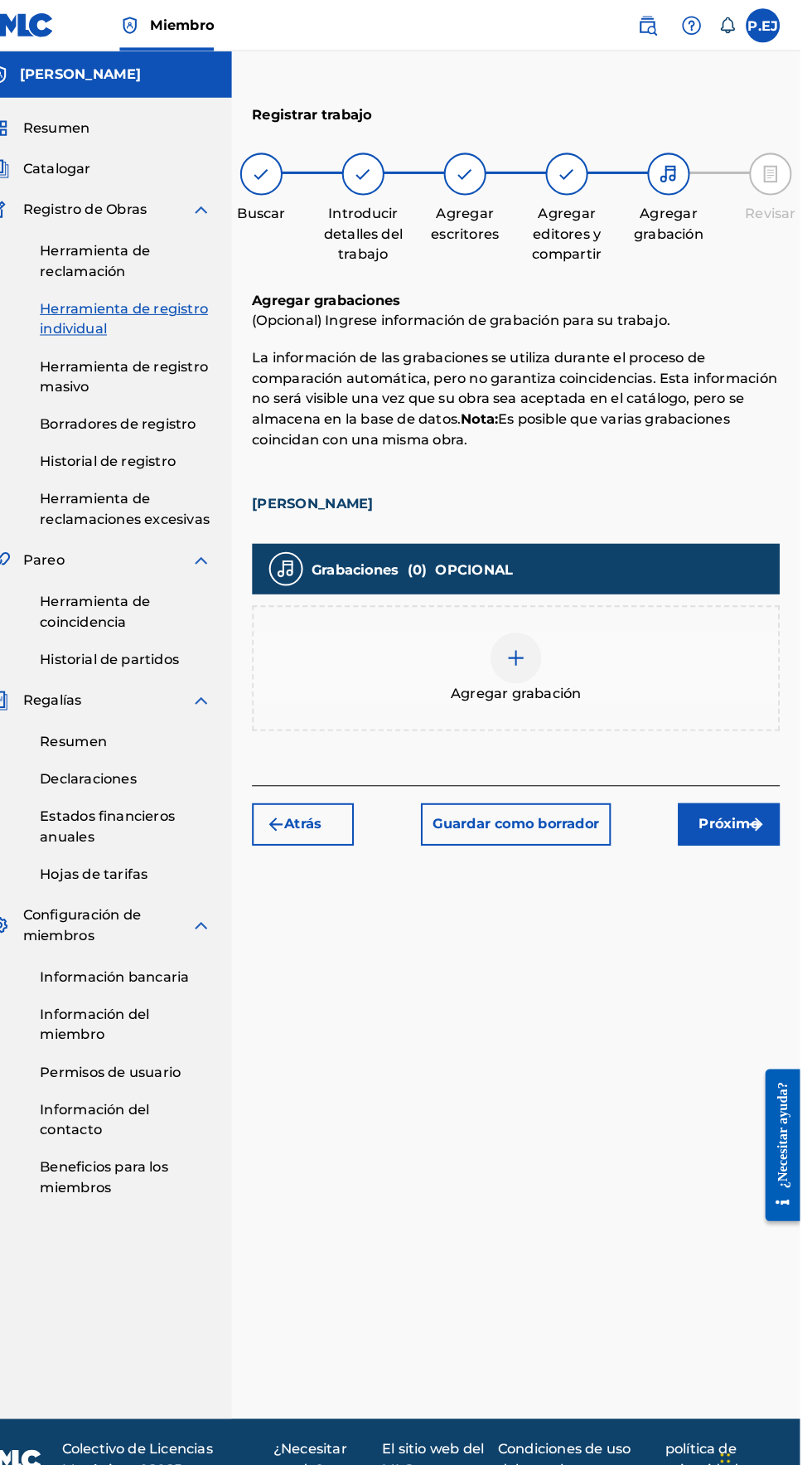
click at [538, 633] on img at bounding box center [534, 643] width 20 height 20
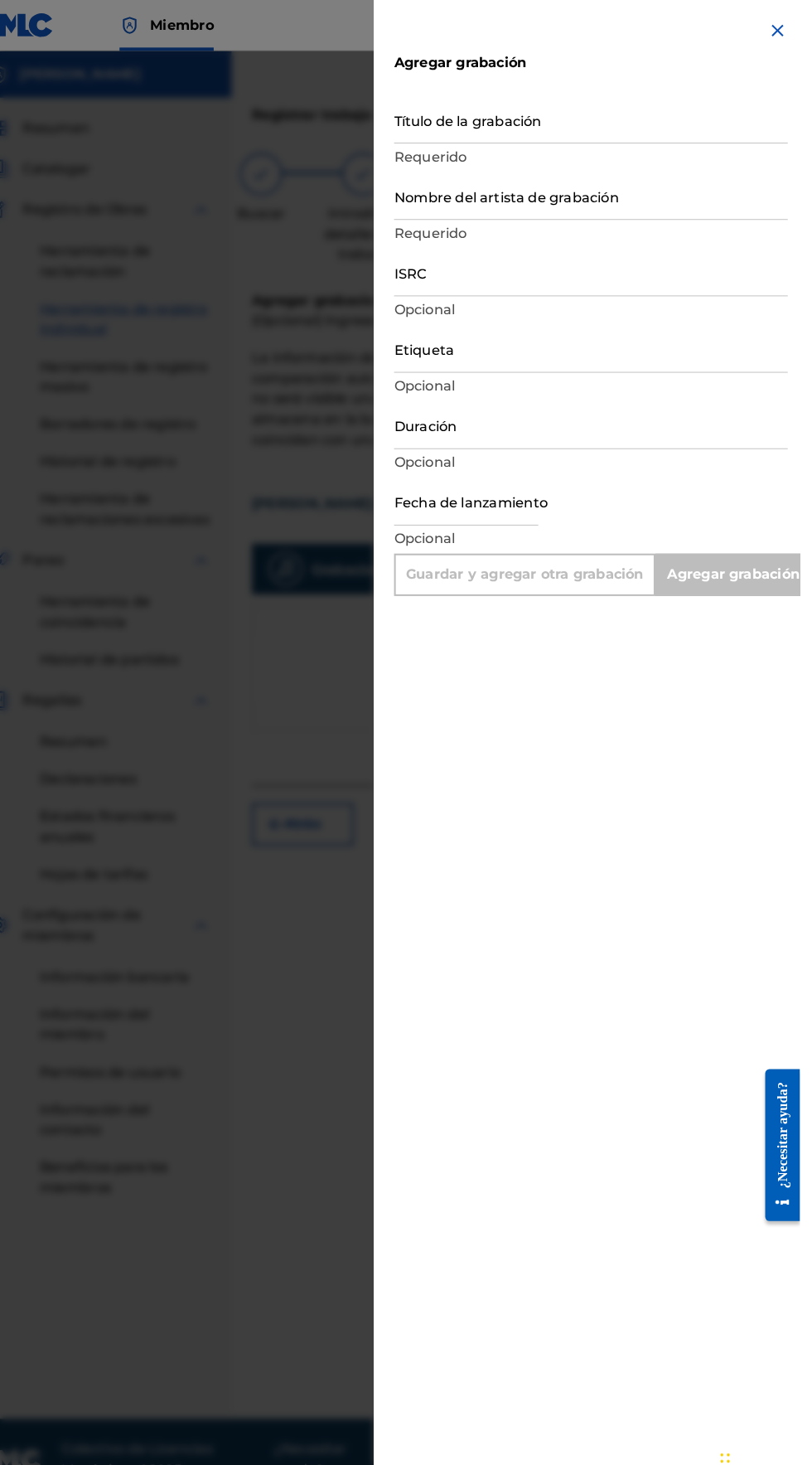
click at [471, 129] on input "Título de la grabación" at bounding box center [608, 116] width 384 height 47
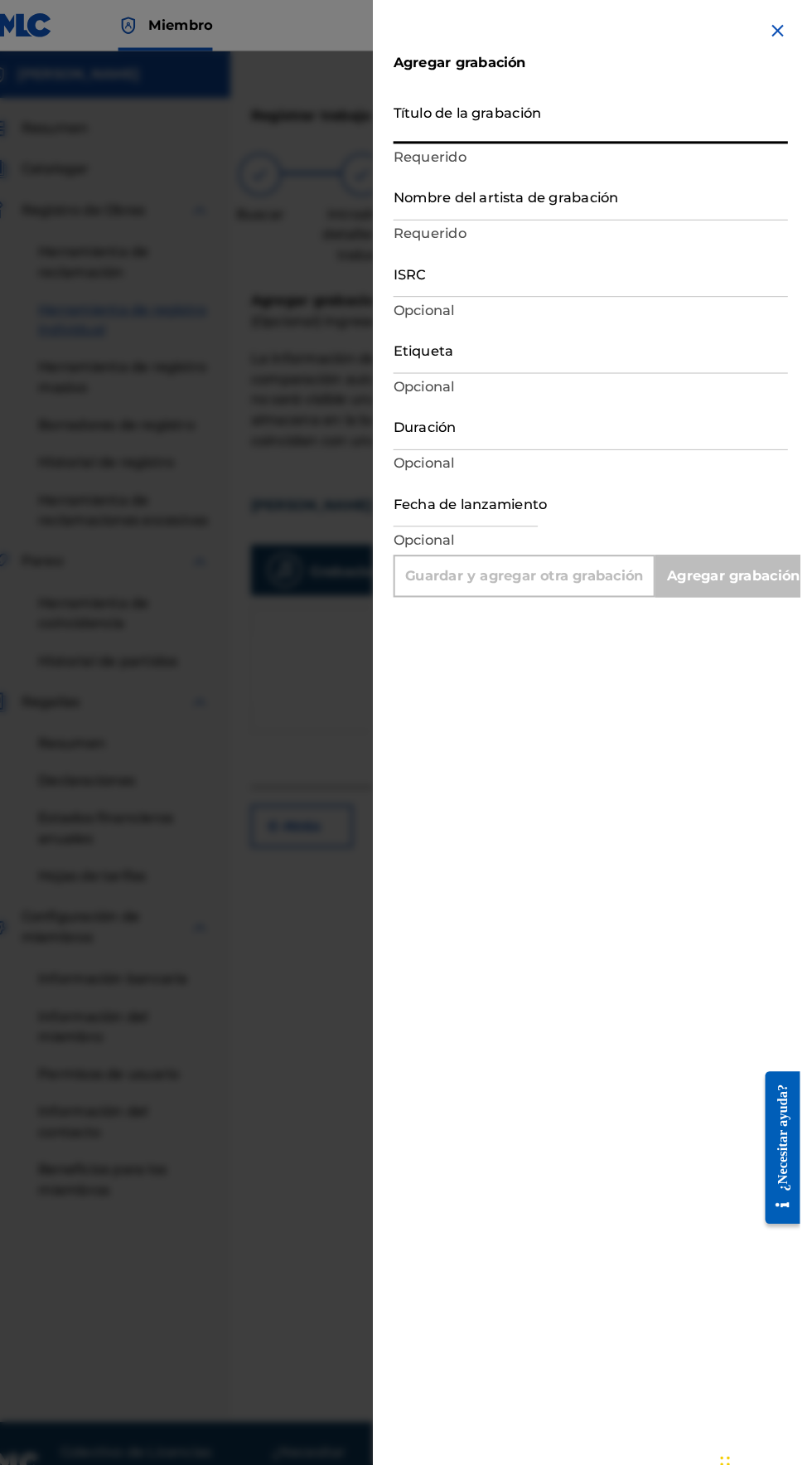
scroll to position [0, 0]
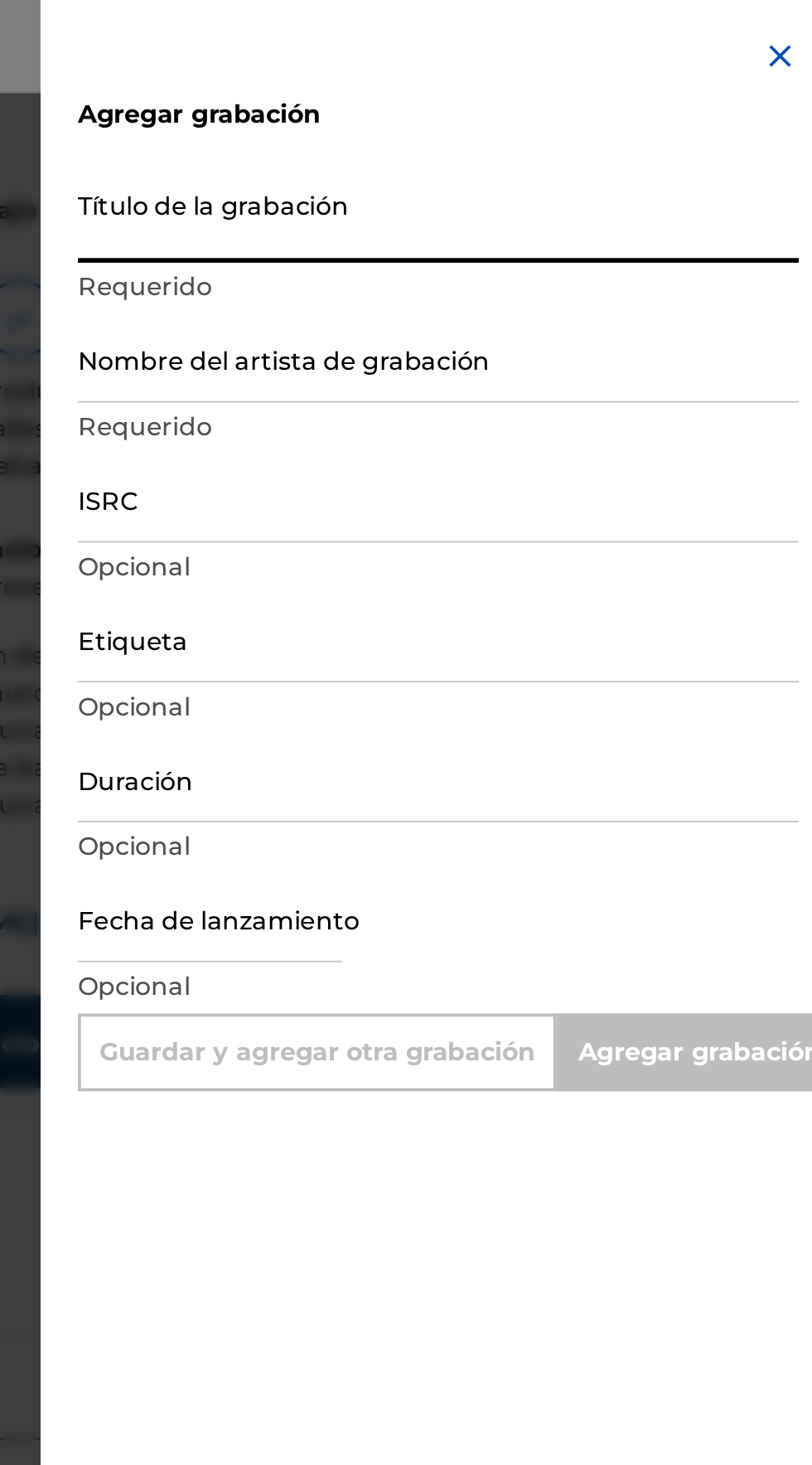
type input "S"
type input "Add Recording"
type input "[PERSON_NAME]"
click at [482, 198] on input "Nombre del artista de grabación" at bounding box center [608, 191] width 384 height 47
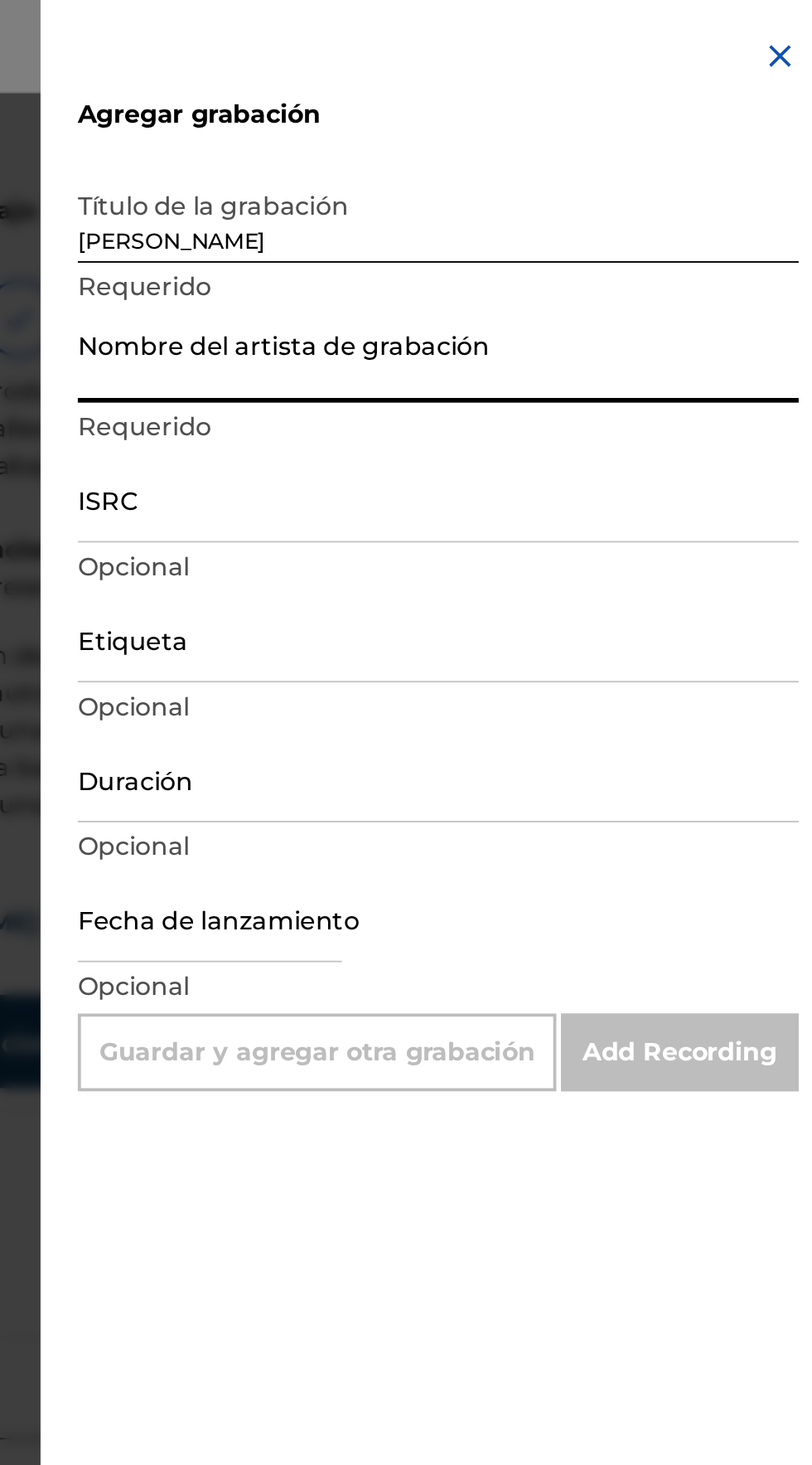
type input "[PERSON_NAME]"
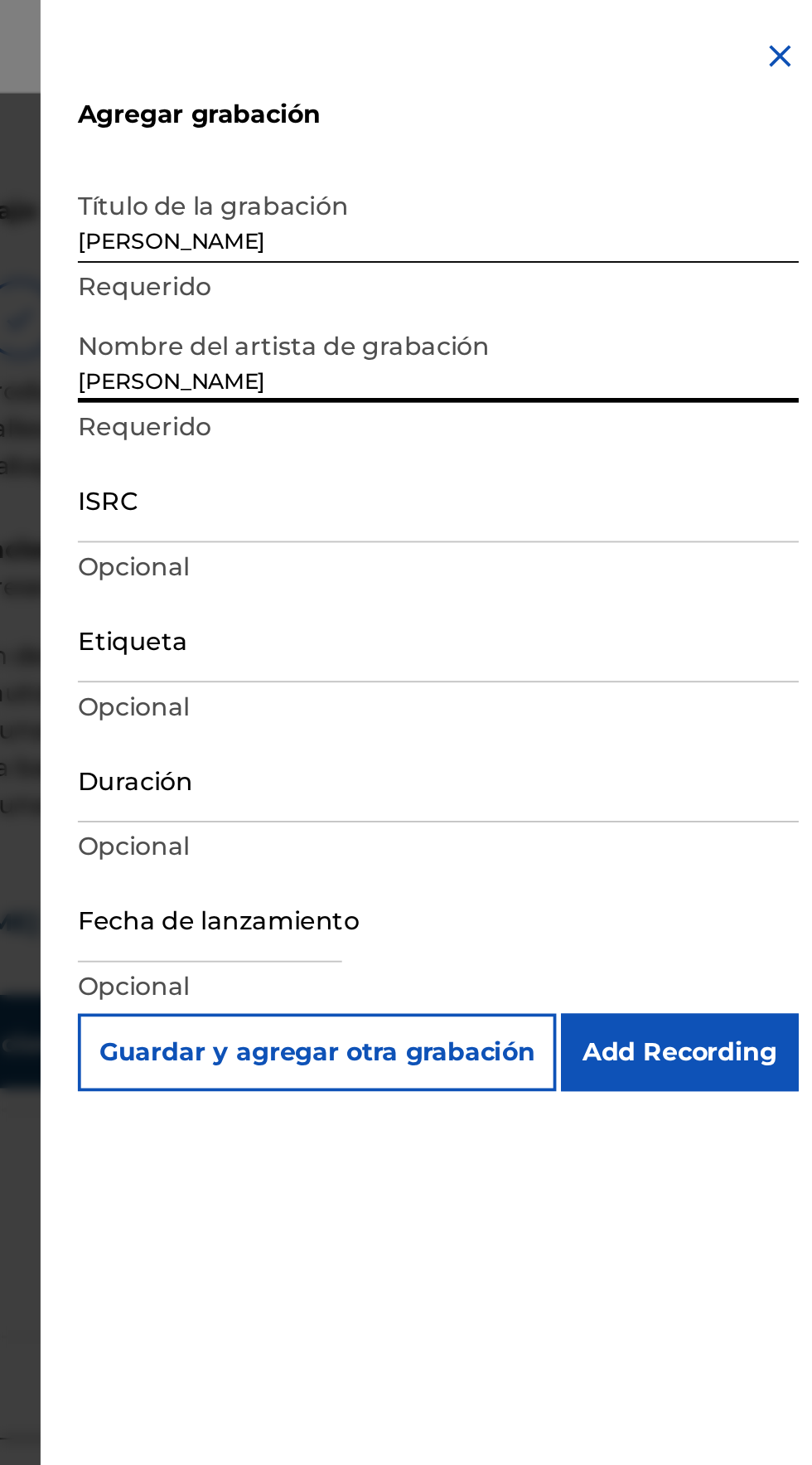
click at [455, 276] on input "ISRC" at bounding box center [608, 265] width 384 height 47
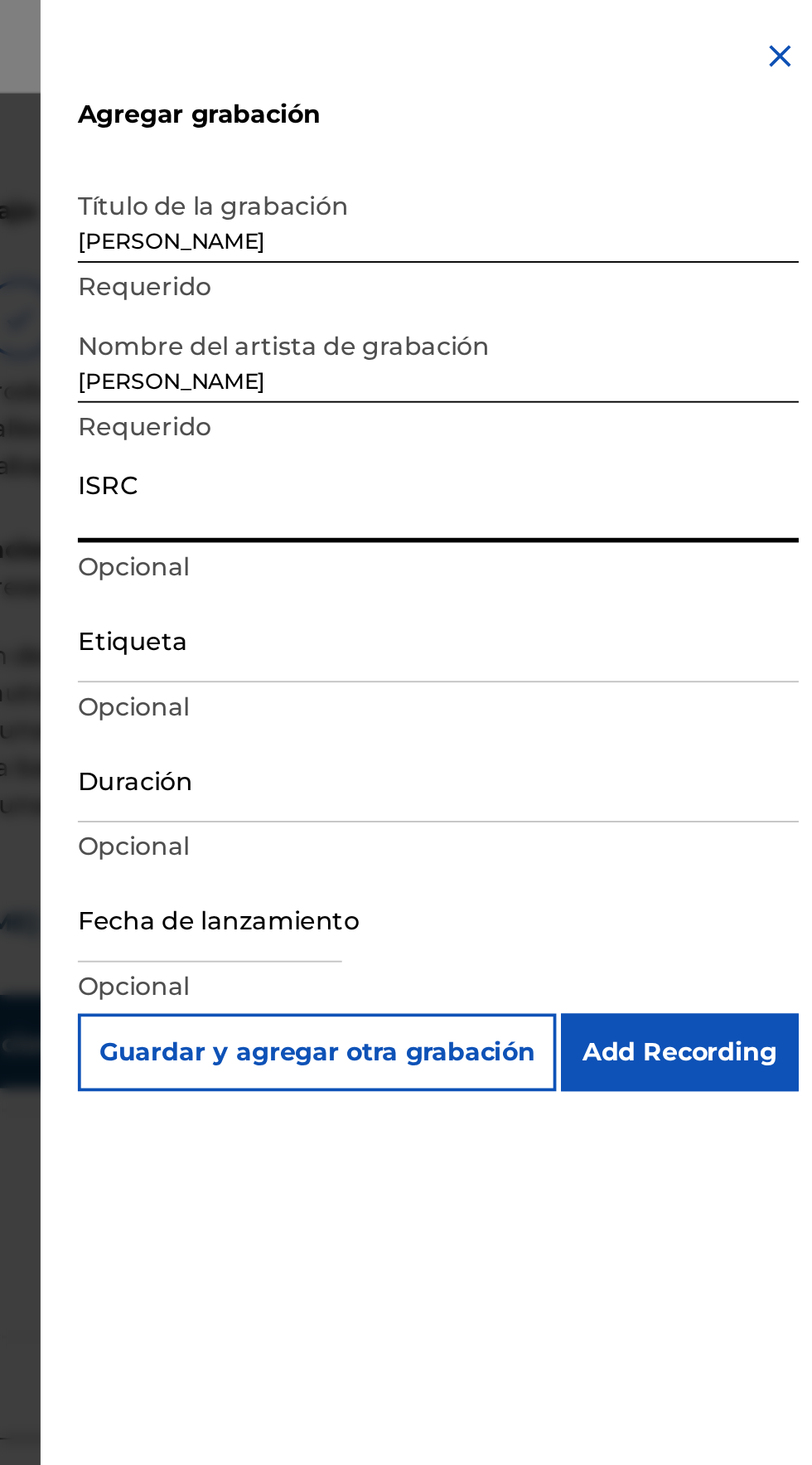
click at [449, 271] on input "ISRC" at bounding box center [608, 265] width 384 height 47
type input "QZXYG2307210"
click at [448, 353] on input "Etiqueta" at bounding box center [608, 340] width 384 height 47
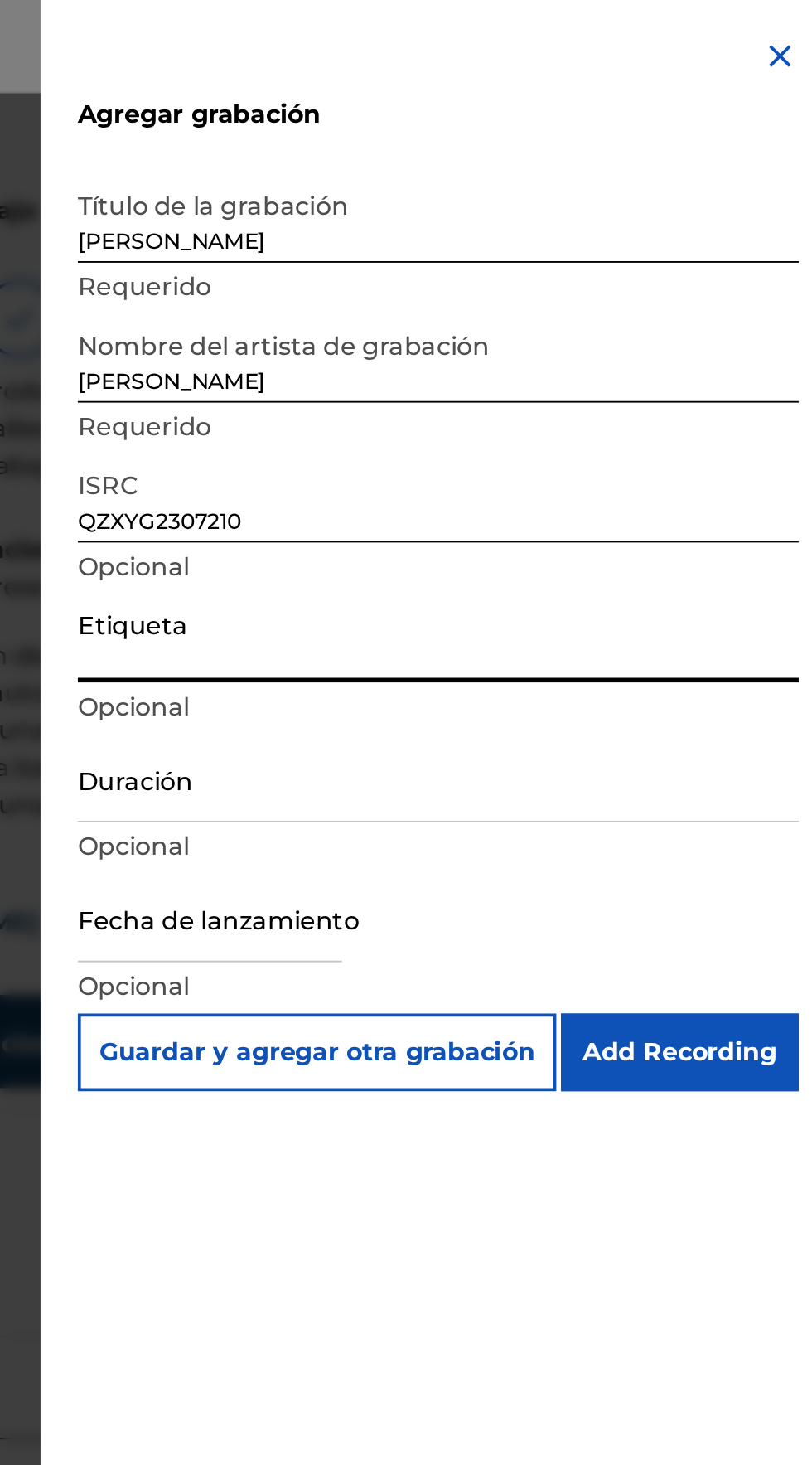
type input "Mh Musik LLC"
click at [461, 502] on input "text" at bounding box center [487, 489] width 141 height 47
select select "7"
select select "2025"
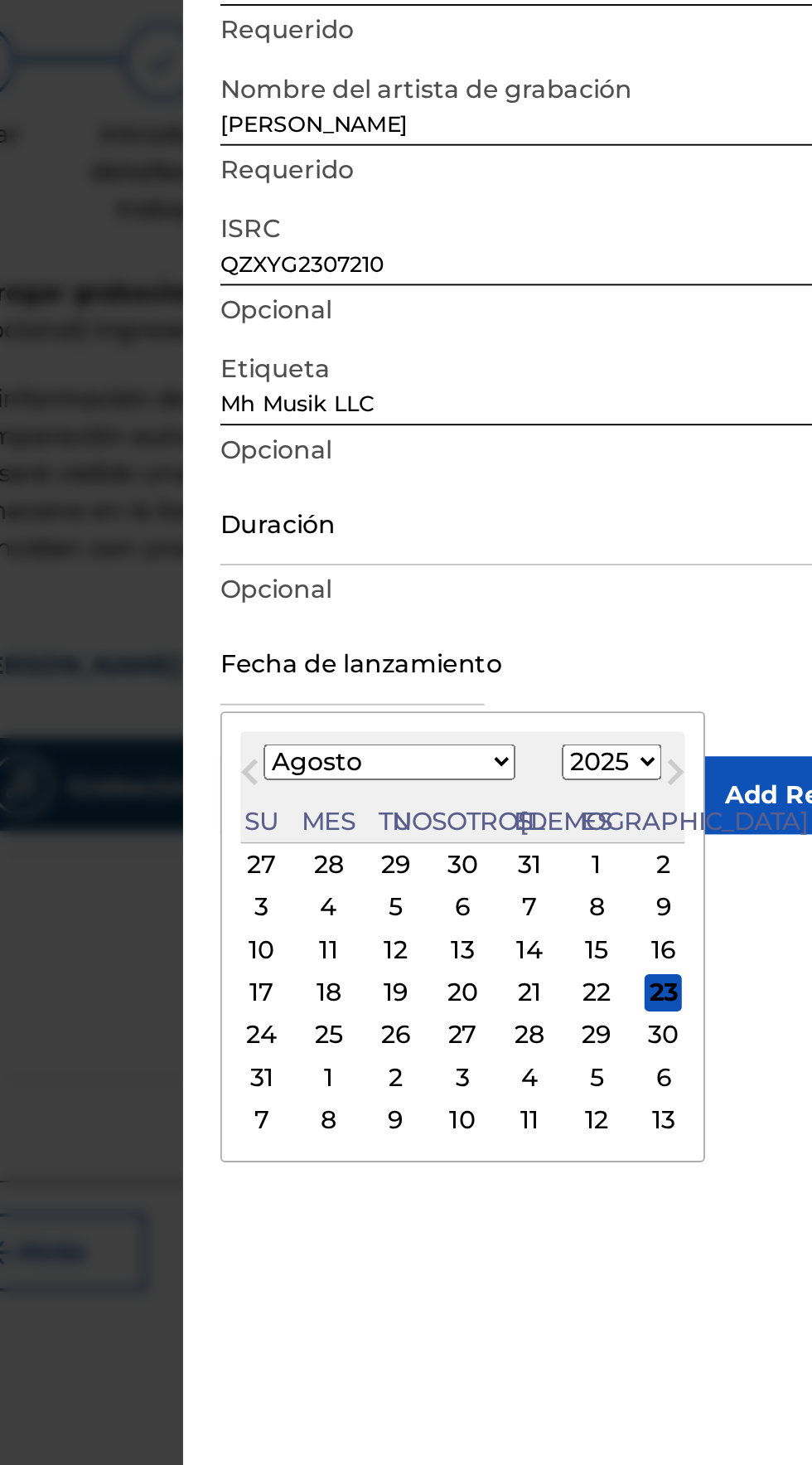
click at [482, 537] on select "Enero Febrero Marzo Abril Puede Junio [PERSON_NAME] Septiembre Octubre Noviembr…" at bounding box center [506, 544] width 135 height 19
select select "10"
click at [451, 534] on select "Enero Febrero Marzo Abril Puede Junio [PERSON_NAME] Septiembre Octubre Noviembr…" at bounding box center [506, 544] width 135 height 19
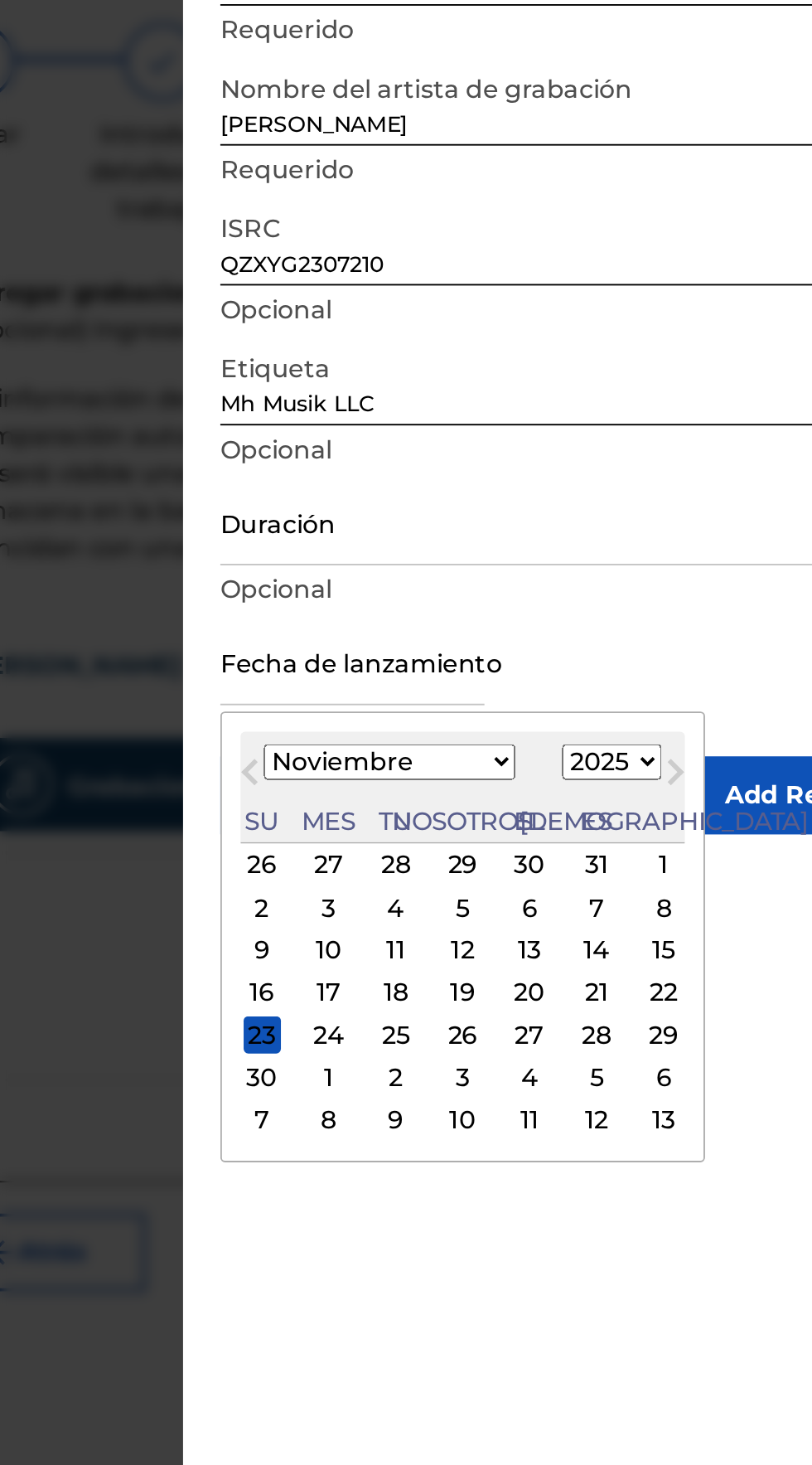
click at [598, 540] on select "1899 1900 1901 1902 1903 1904 1905 1906 1907 1908 1909 1910 1911 1912 1913 1914…" at bounding box center [624, 544] width 53 height 19
select select "2023"
click at [598, 534] on select "1899 1900 1901 1902 1903 1904 1905 1906 1907 1908 1909 1910 1911 1912 1913 1914…" at bounding box center [624, 544] width 53 height 19
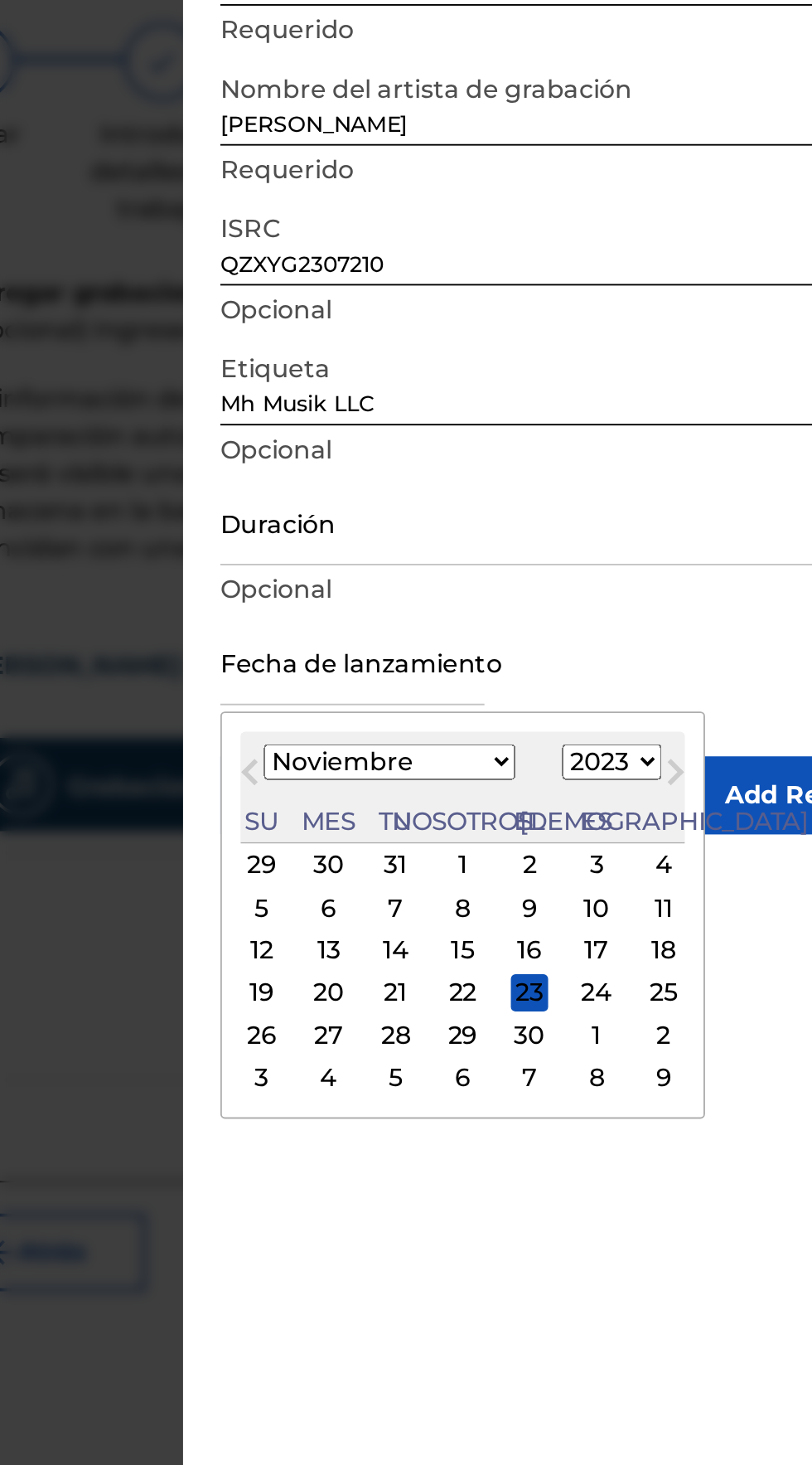
click at [643, 594] on div "4" at bounding box center [652, 598] width 20 height 20
type input "[DATE]"
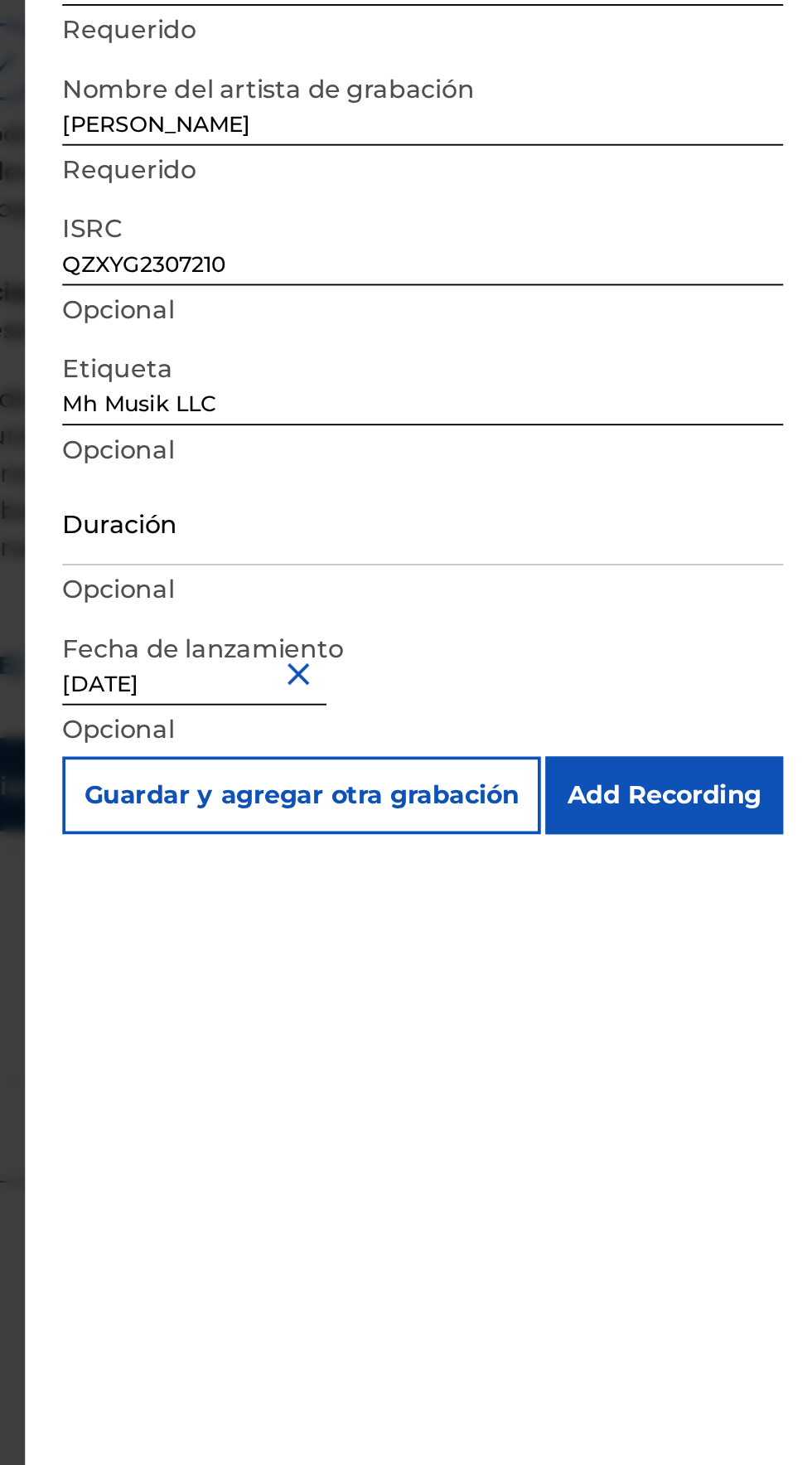
click at [783, 556] on input "Add Recording" at bounding box center [737, 561] width 127 height 42
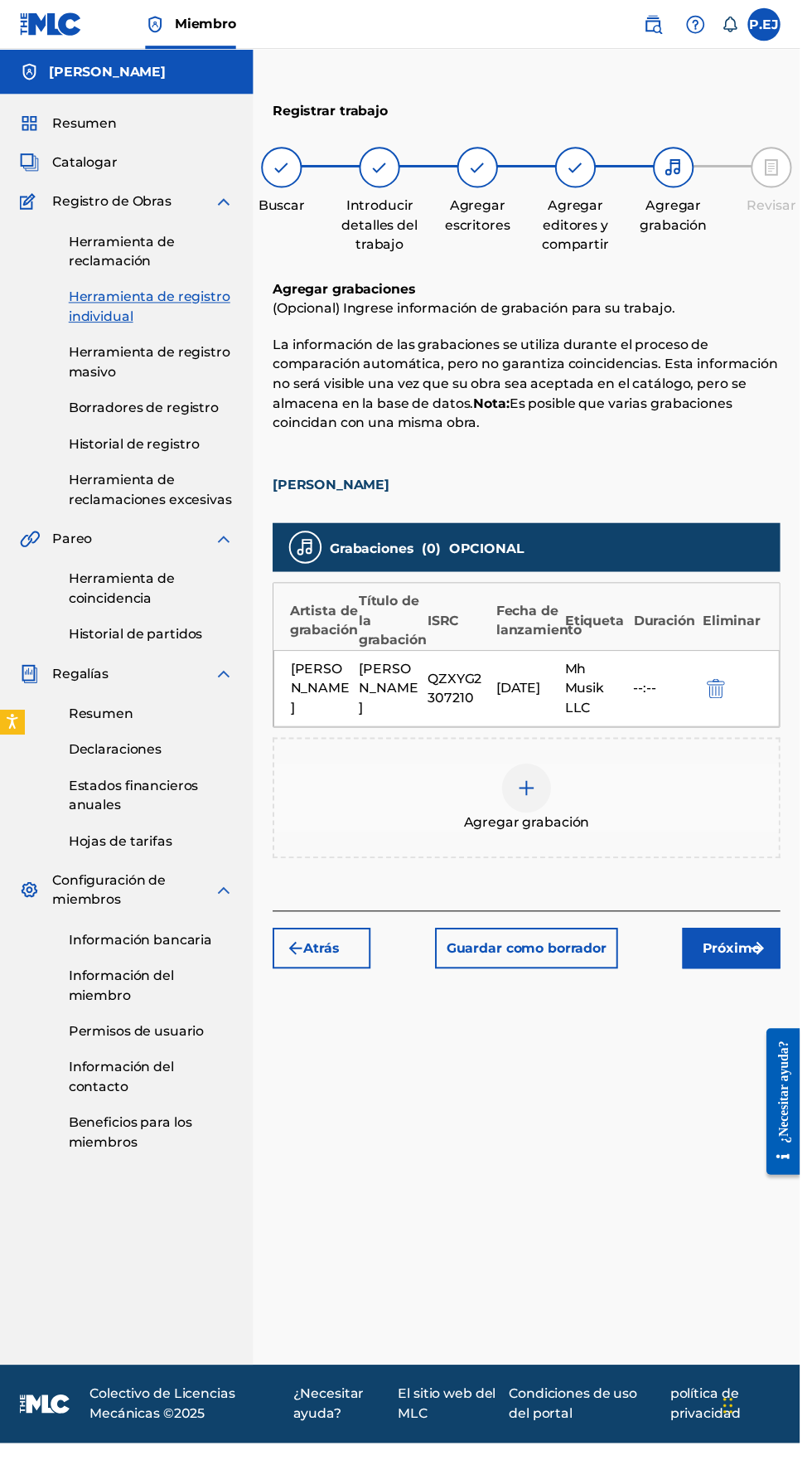
click at [762, 945] on button "Próximo" at bounding box center [742, 962] width 100 height 42
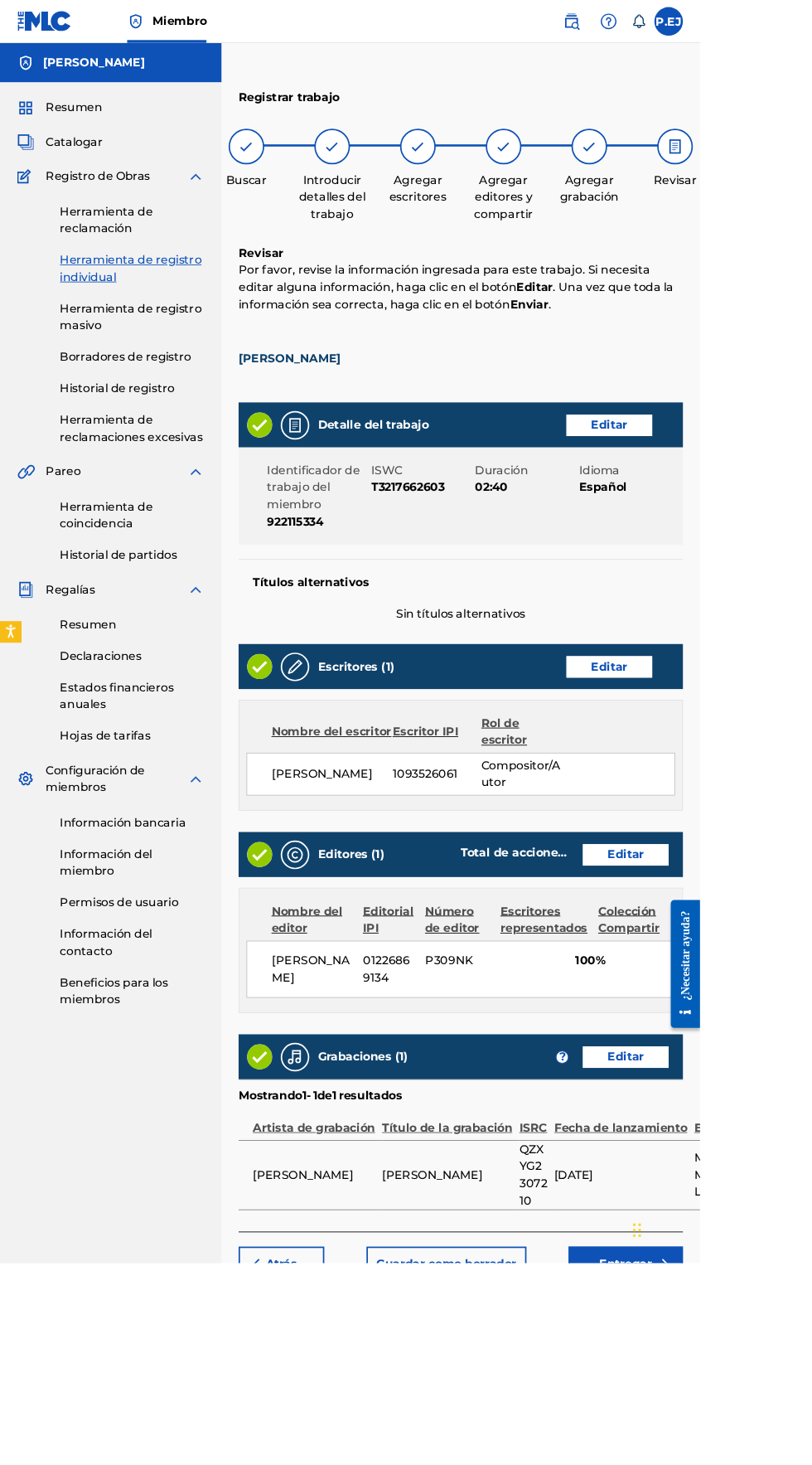
click at [754, 1465] on font "Entregar" at bounding box center [726, 1467] width 61 height 15
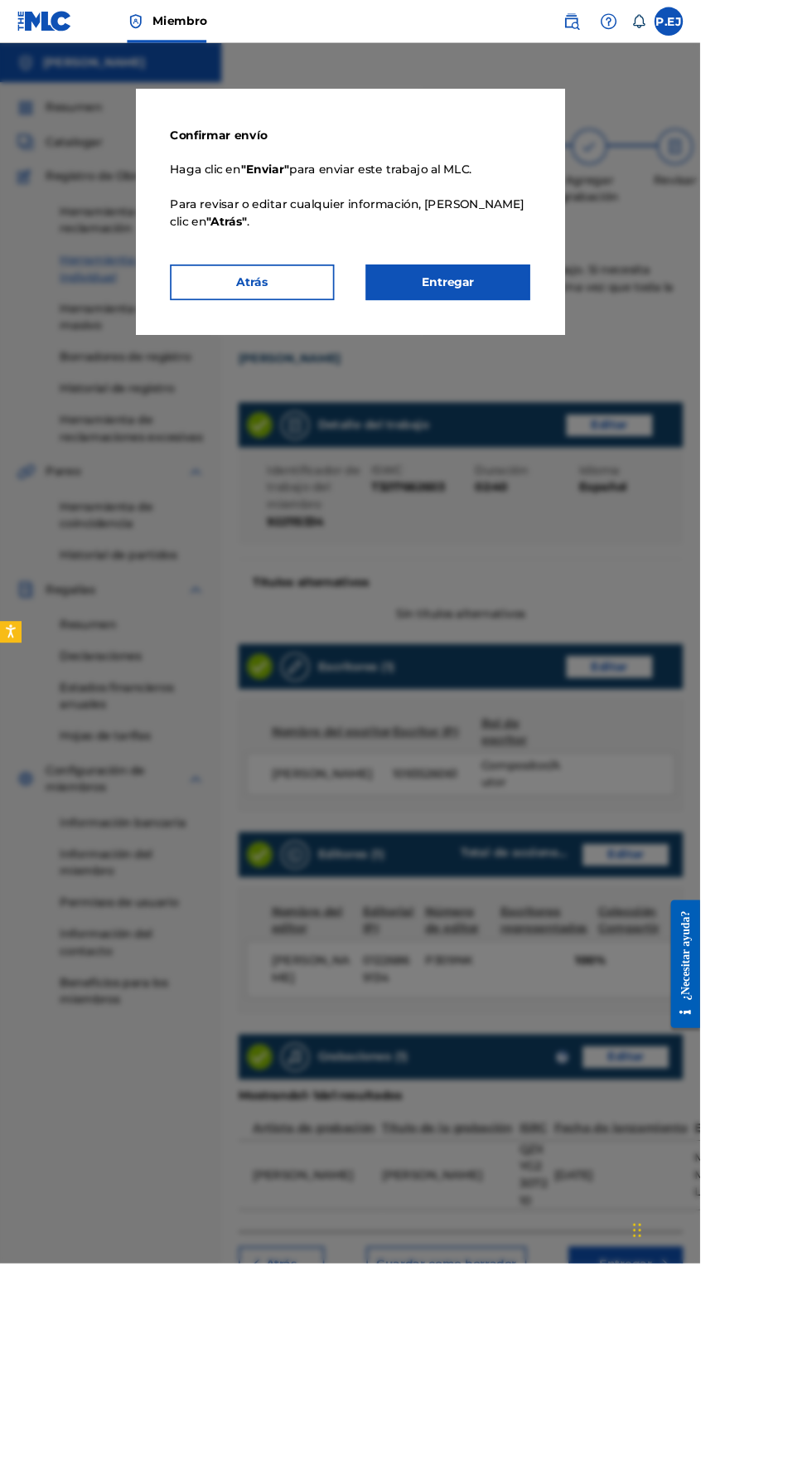
click at [567, 349] on button "Entregar" at bounding box center [520, 327] width 191 height 42
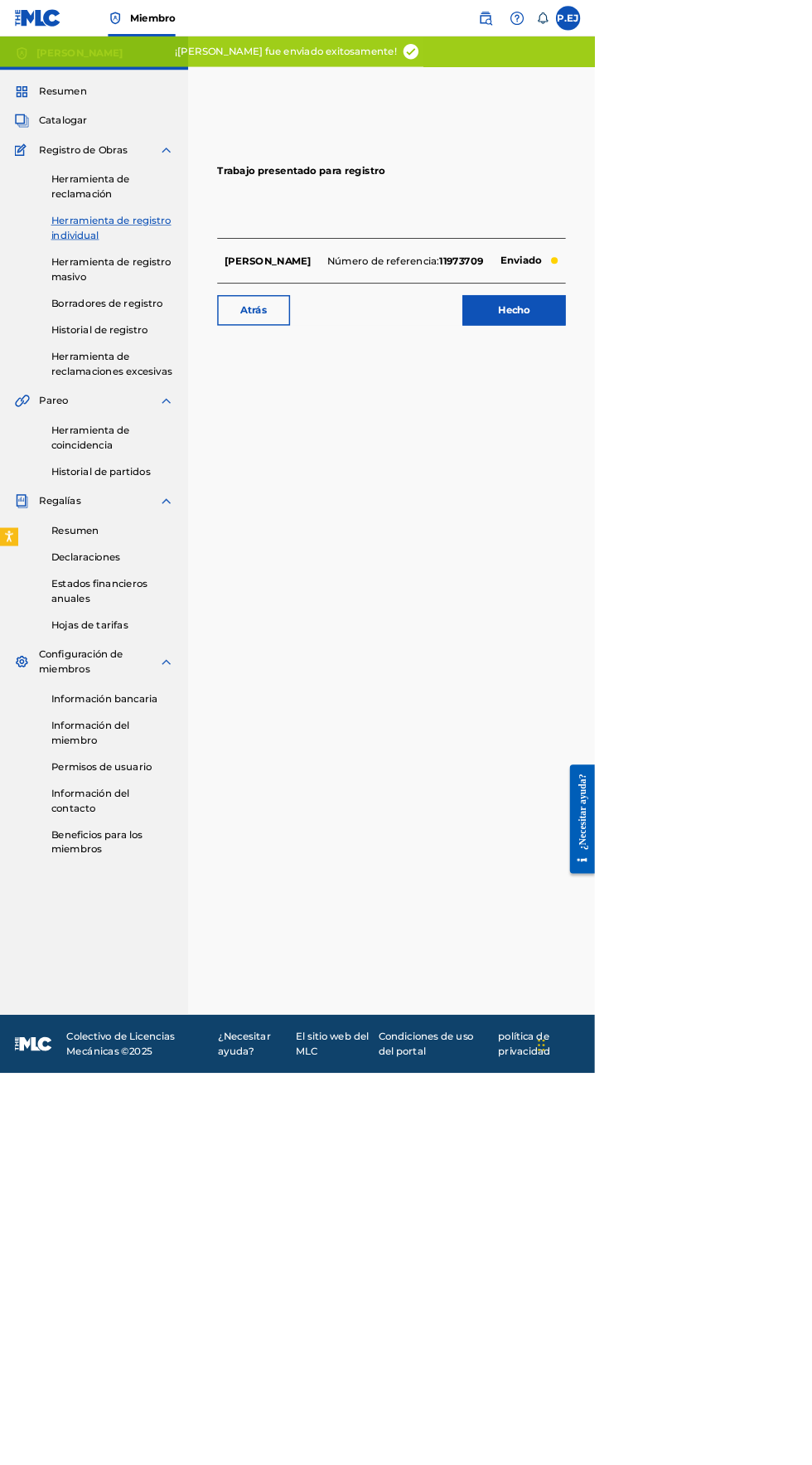
click at [683, 420] on font "Hecho" at bounding box center [702, 423] width 44 height 15
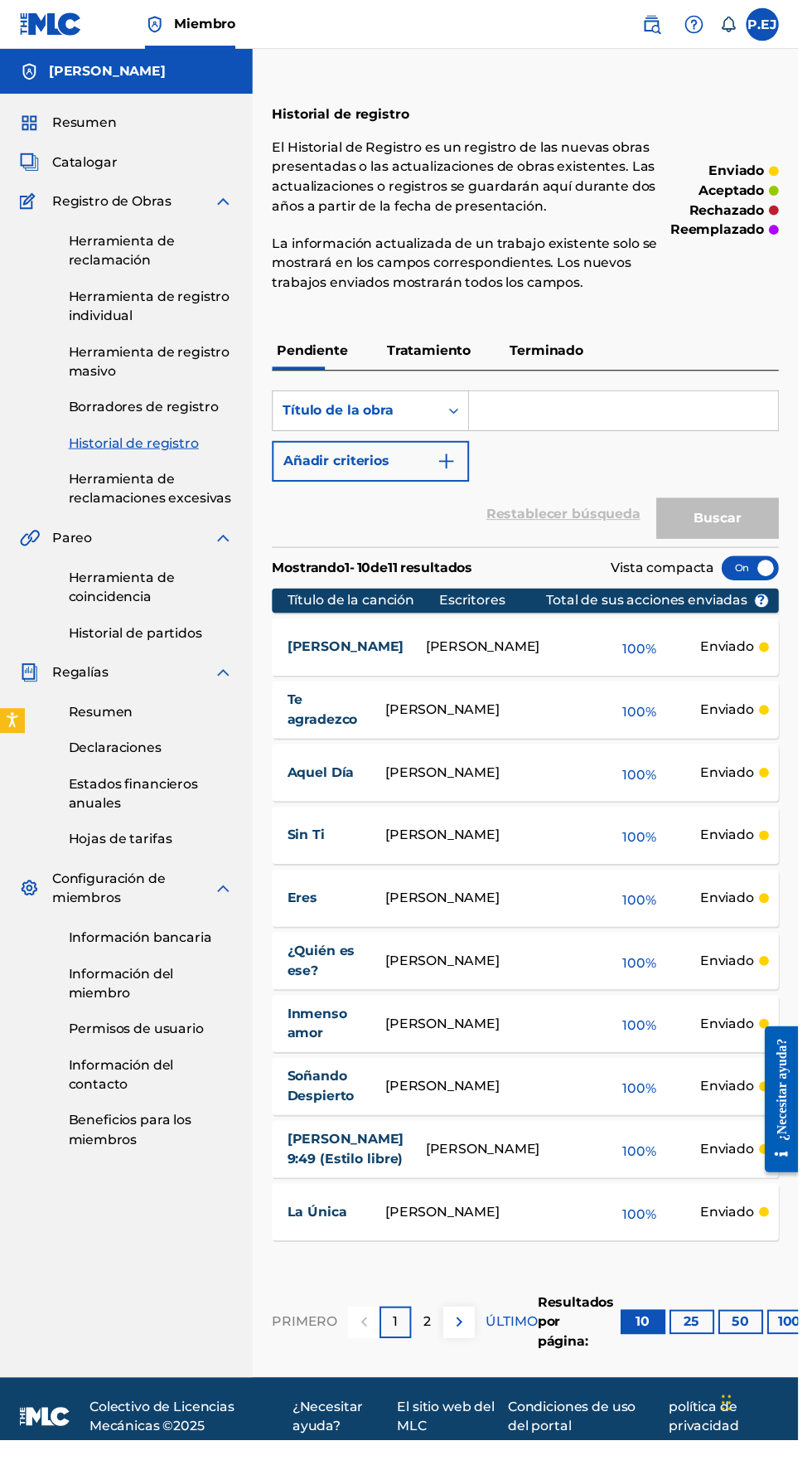
click at [90, 301] on font "Herramienta de registro individual" at bounding box center [152, 311] width 165 height 36
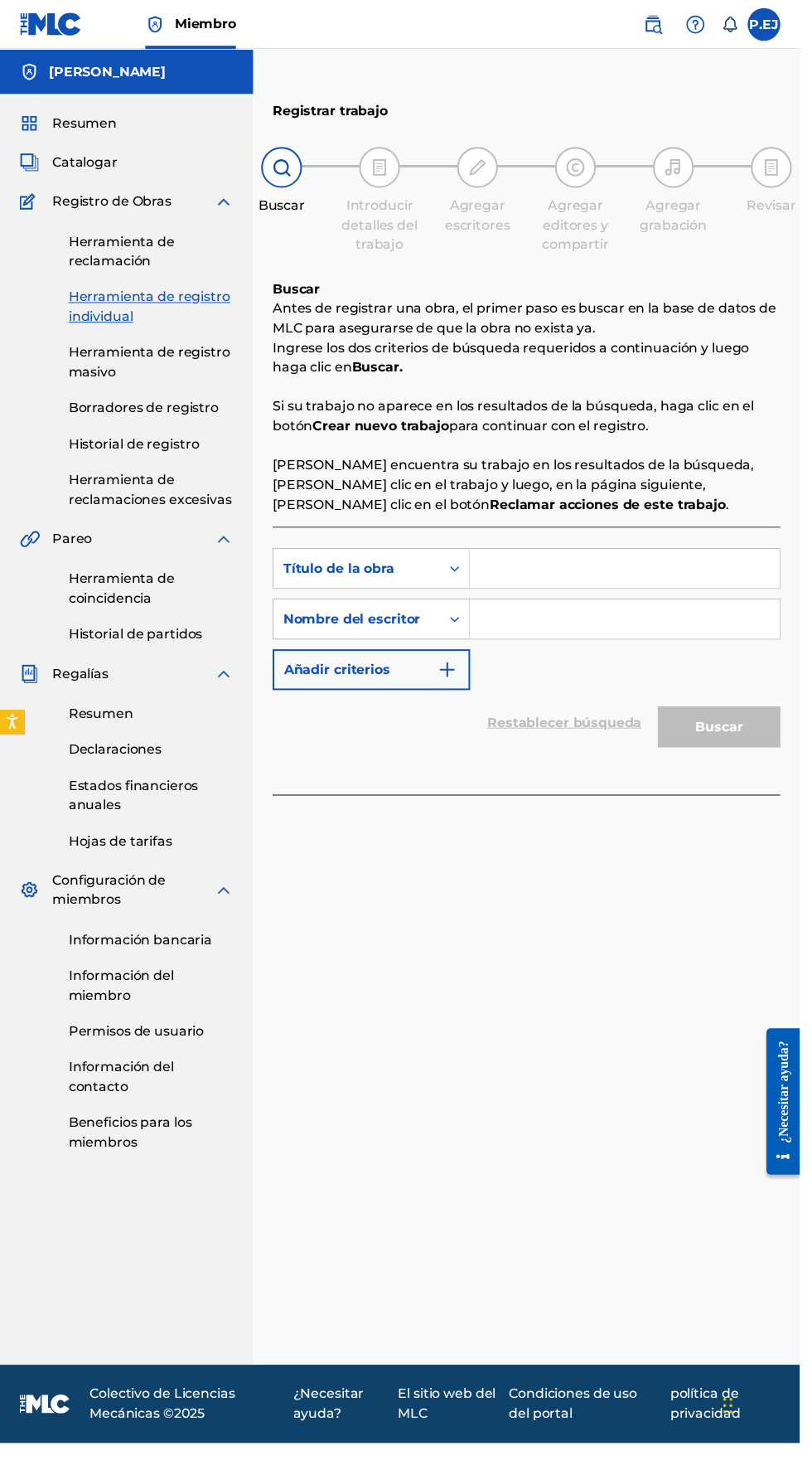
click at [525, 576] on input "Formulario de búsqueda" at bounding box center [634, 577] width 315 height 40
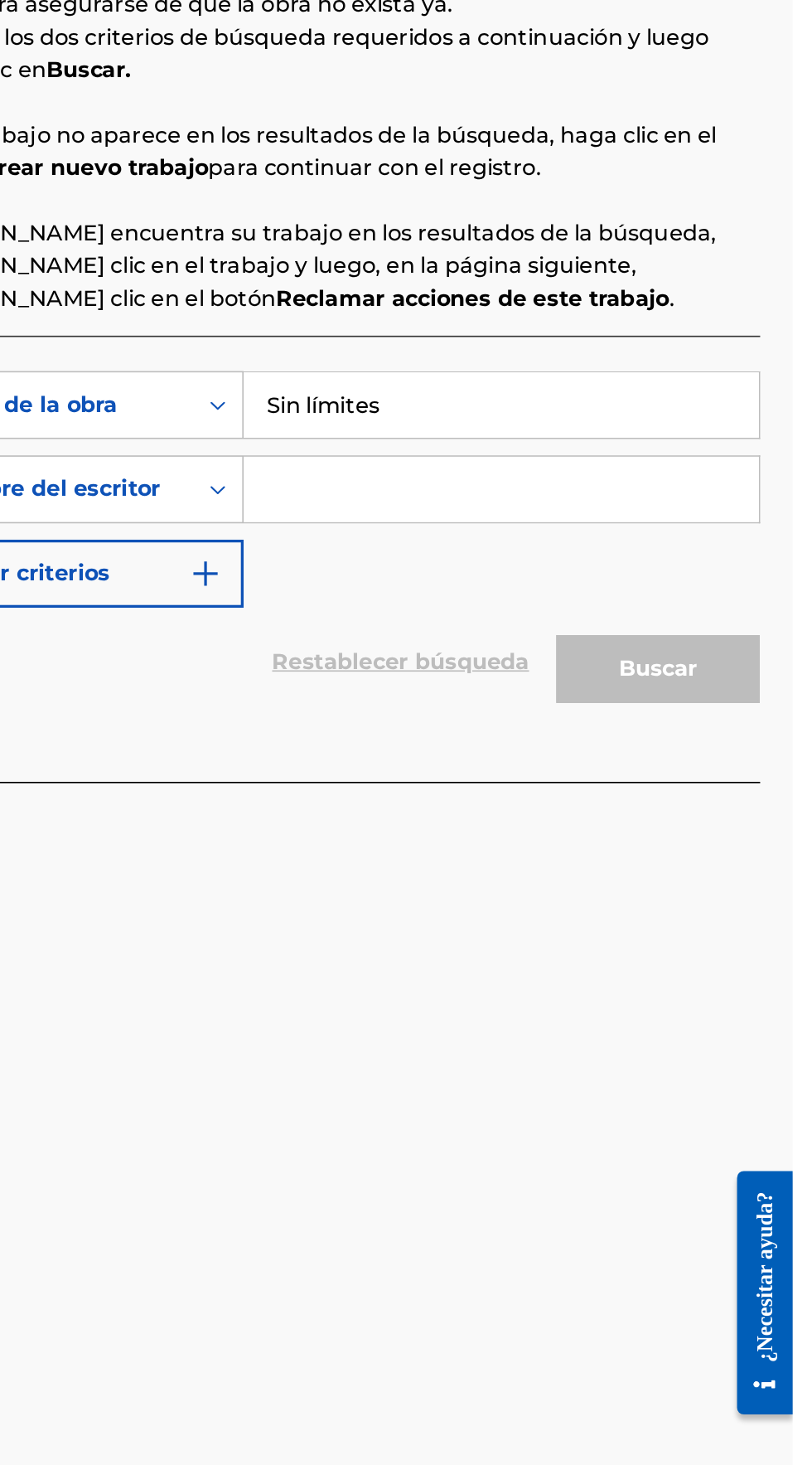
type input "Sin límites"
click at [517, 622] on input "Formulario de búsqueda" at bounding box center [634, 628] width 315 height 40
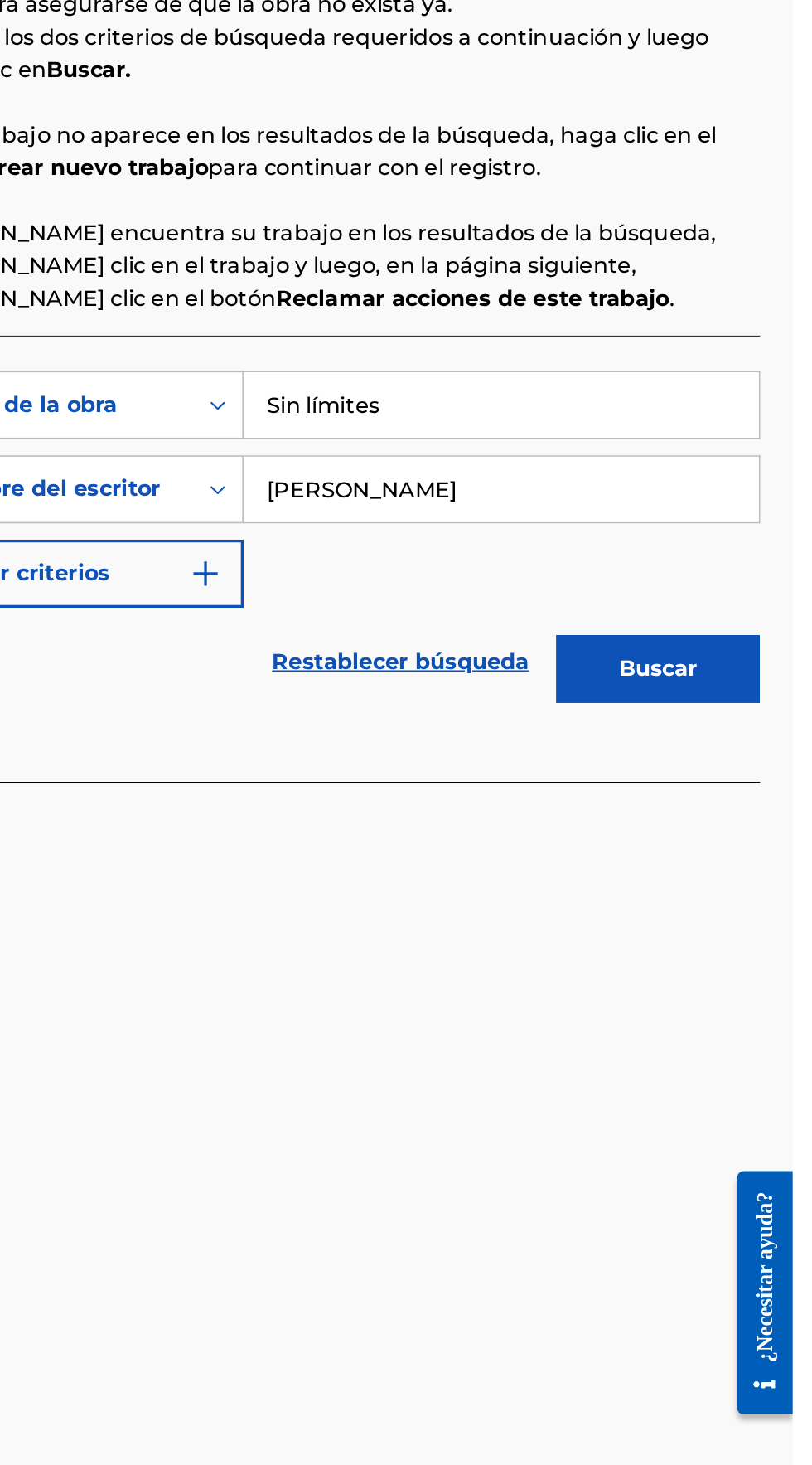
type input "[PERSON_NAME]"
click at [765, 740] on button "Buscar" at bounding box center [730, 738] width 124 height 42
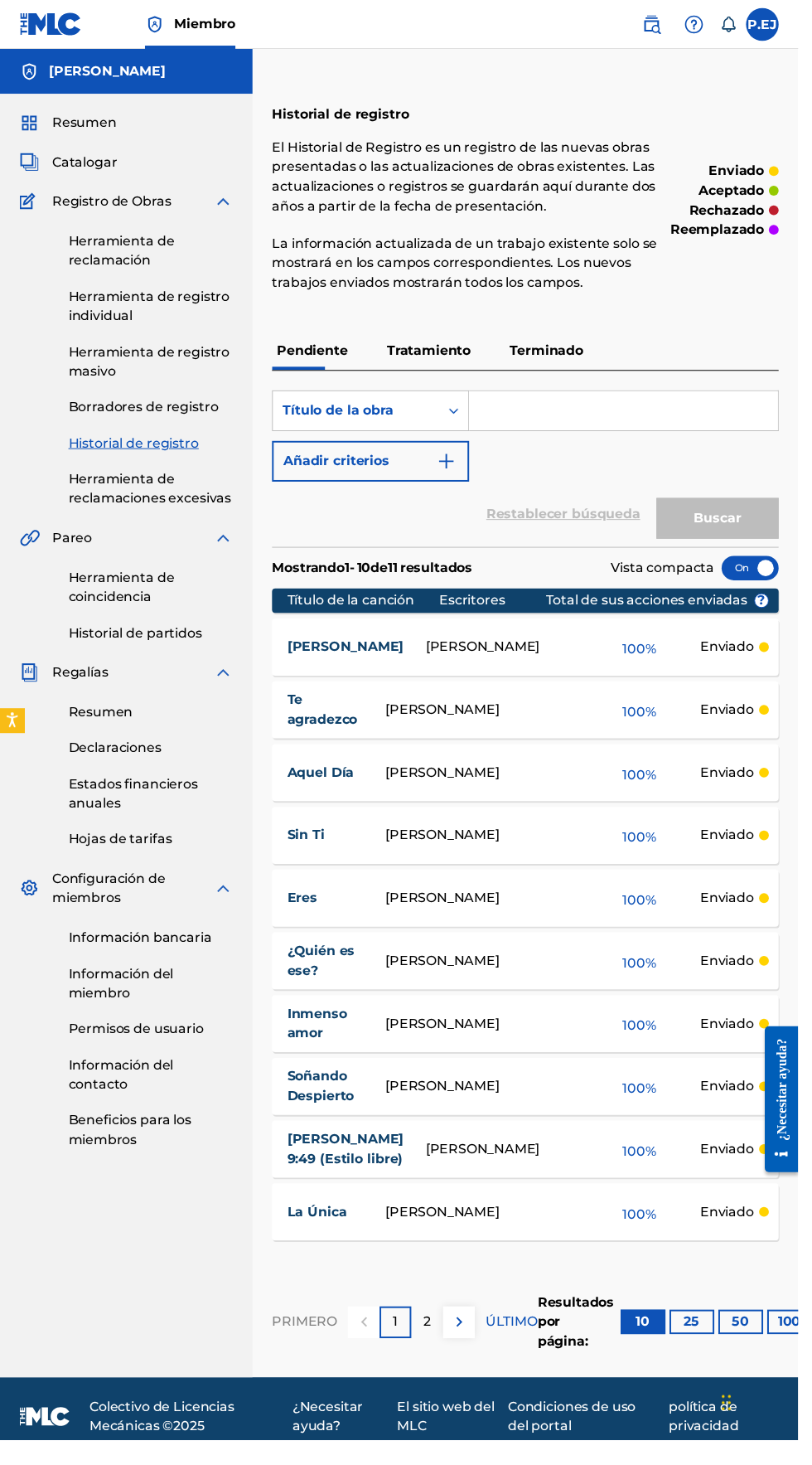
click at [105, 320] on font "Herramienta de registro individual" at bounding box center [152, 311] width 165 height 36
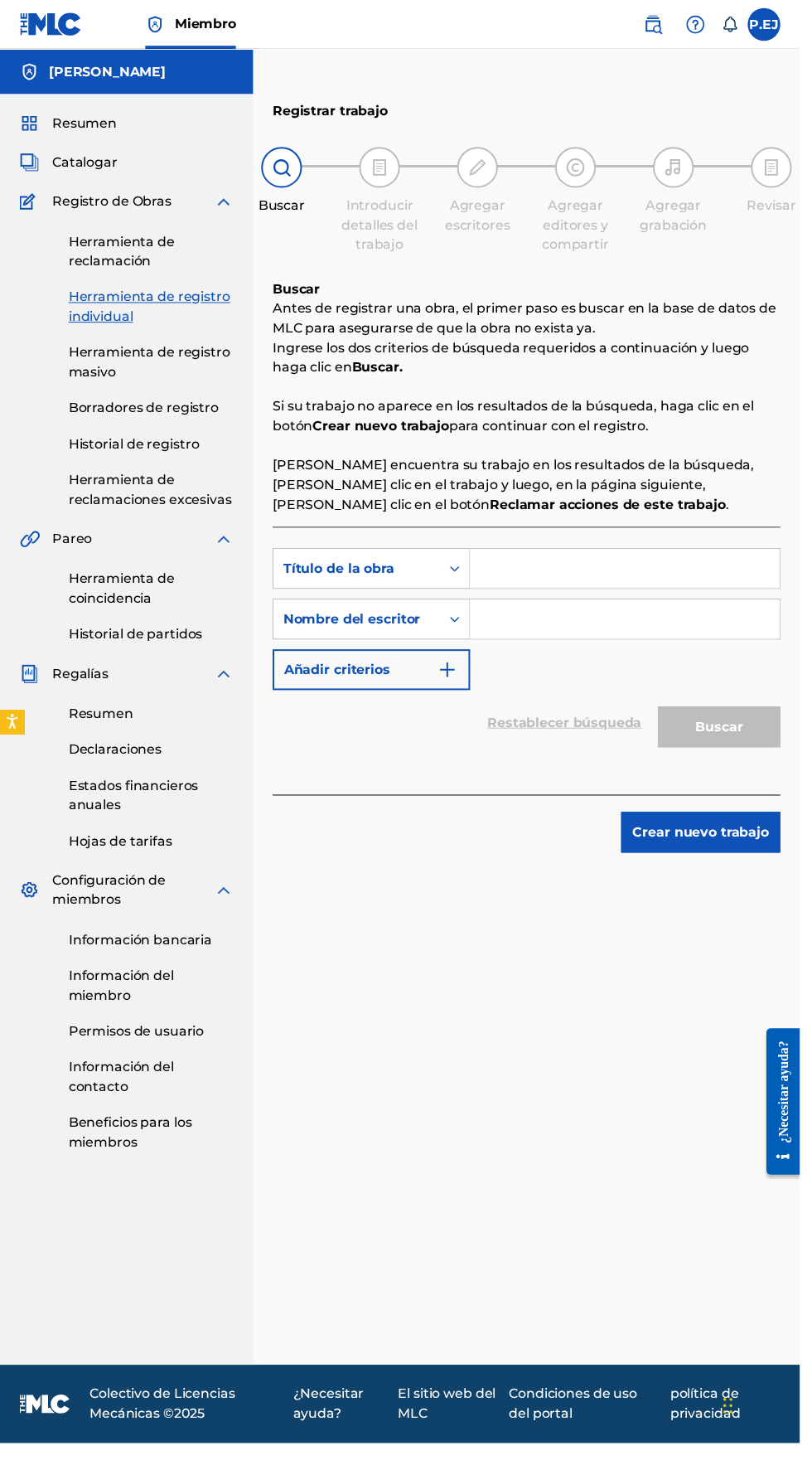
click at [552, 569] on input "Formulario de búsqueda" at bounding box center [634, 577] width 315 height 40
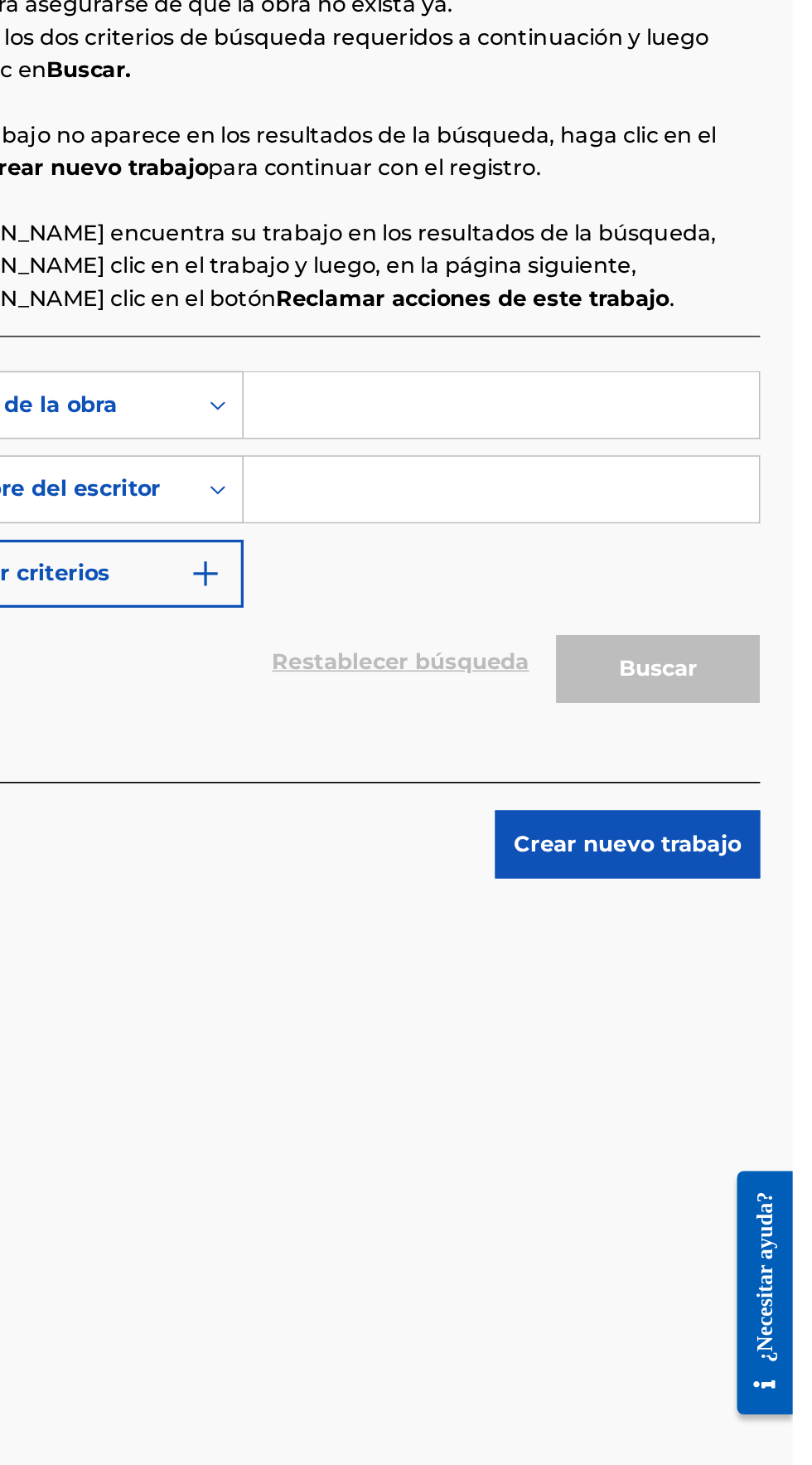
click at [740, 849] on font "Crear nuevo trabajo" at bounding box center [711, 844] width 138 height 15
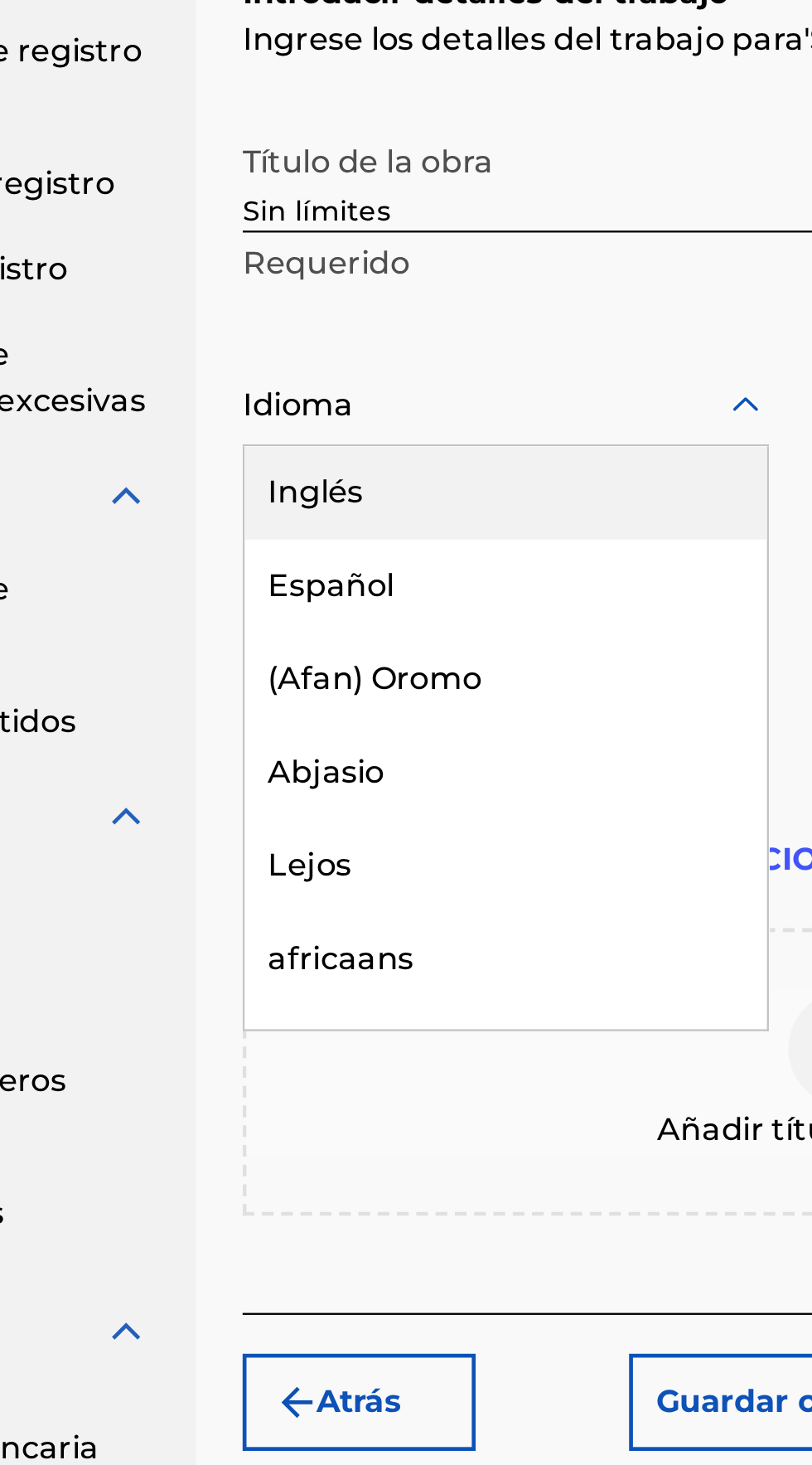
click at [306, 580] on font "Español" at bounding box center [315, 586] width 54 height 15
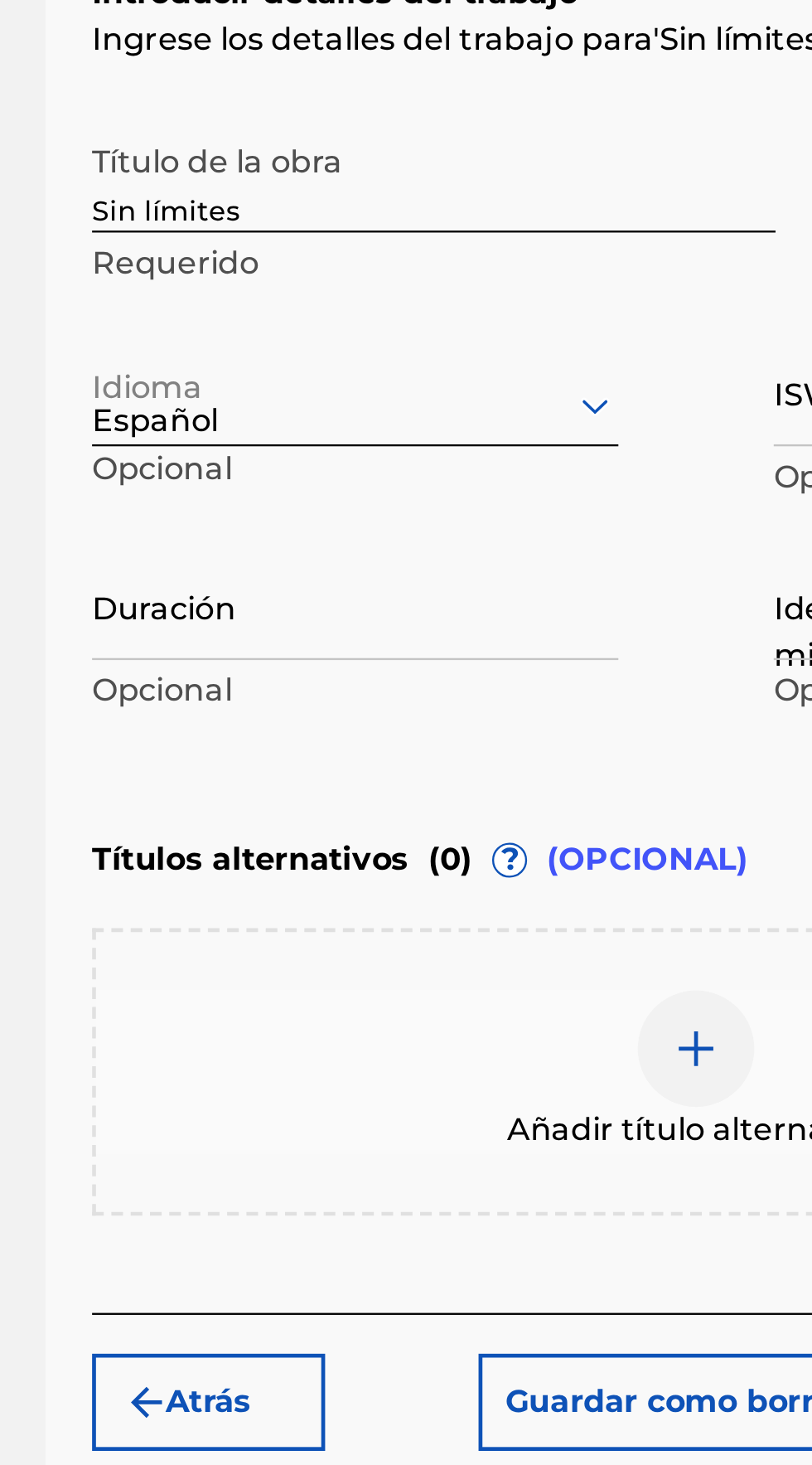
click at [291, 611] on input "Duración" at bounding box center [389, 594] width 225 height 47
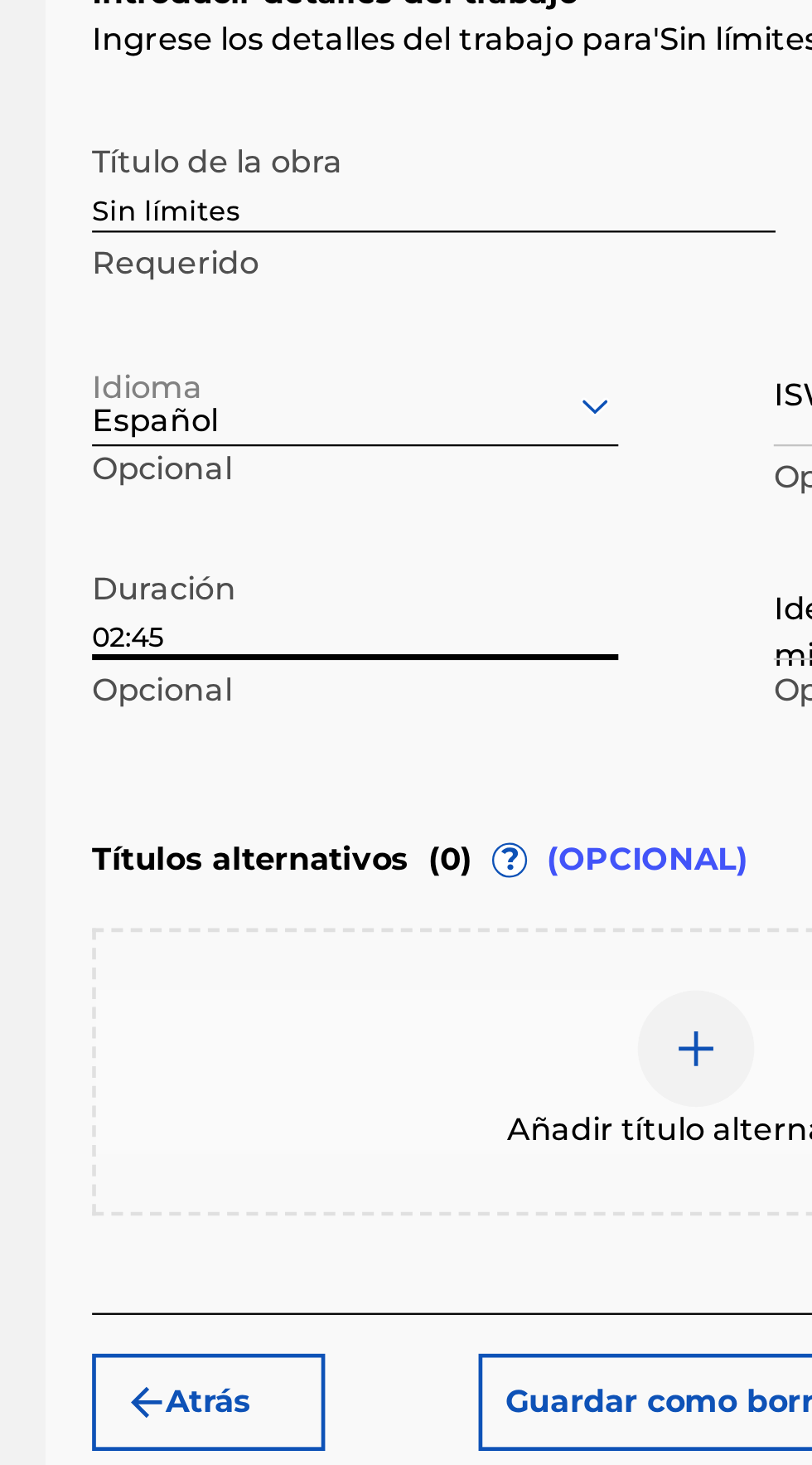
type input "02:45"
click at [248, 551] on div "Resumen Catalogar Registro de Obras Herramienta de reclamación Herramienta de r…" at bounding box center [129, 642] width 257 height 1095
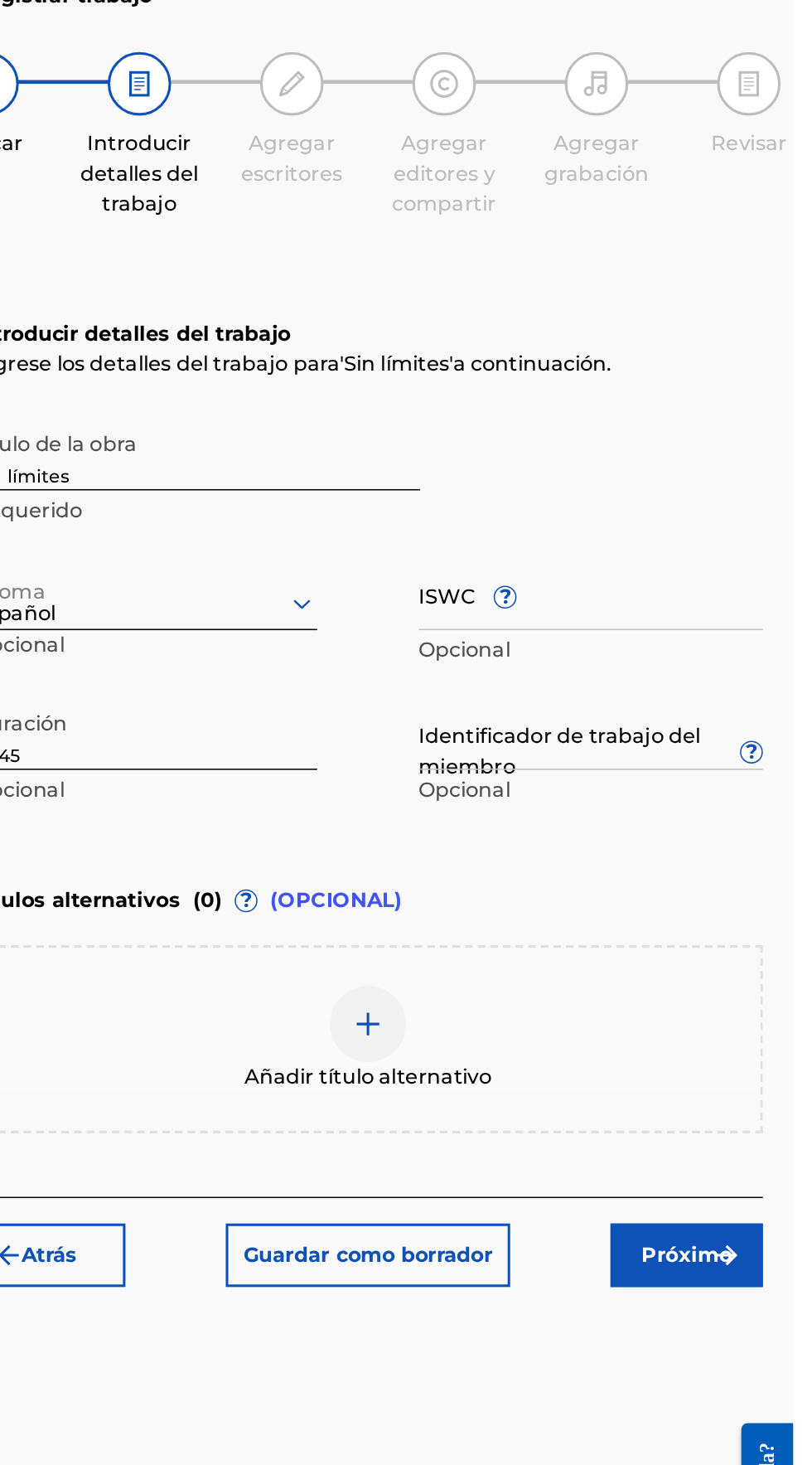
click at [592, 510] on input "ISWC ?" at bounding box center [680, 503] width 225 height 47
type input "T3219659624"
click at [561, 393] on input "Sin límites" at bounding box center [422, 412] width 291 height 47
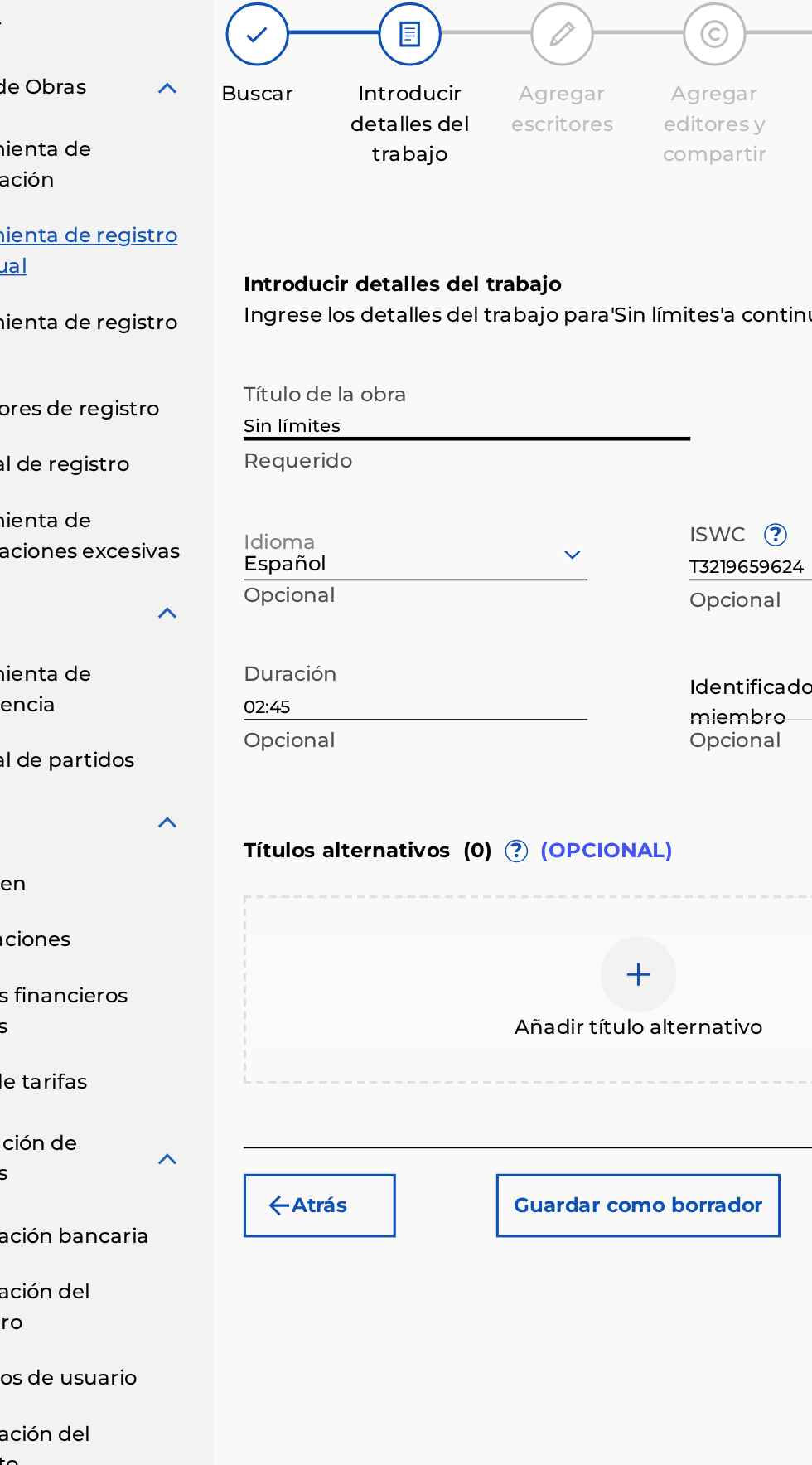
click at [338, 291] on div "Introducir detalles del trabajo Ingrese los detalles del trabajo para ' Sin lím…" at bounding box center [534, 484] width 516 height 402
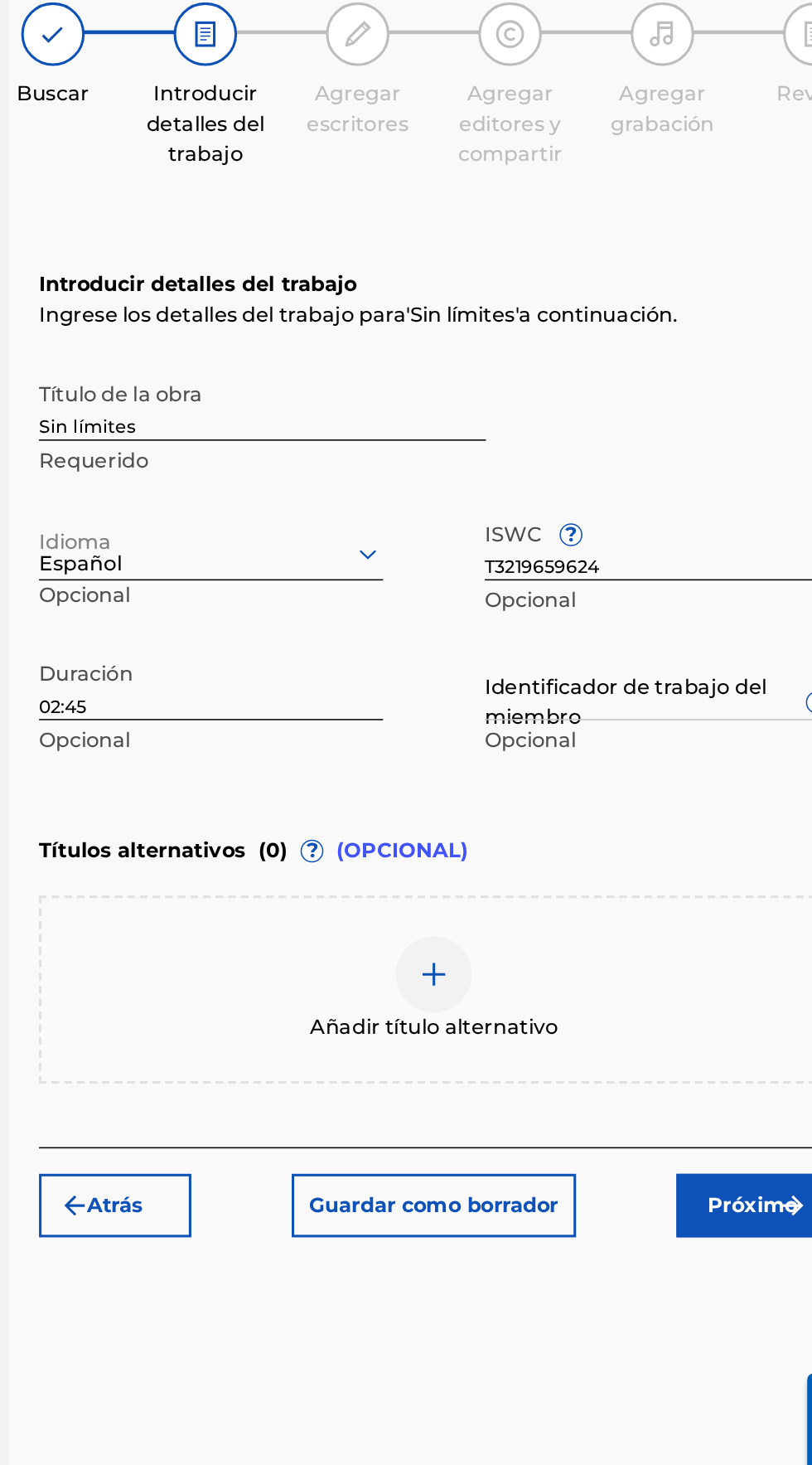
click at [685, 610] on input "Identificador de trabajo del miembro ?" at bounding box center [680, 594] width 225 height 47
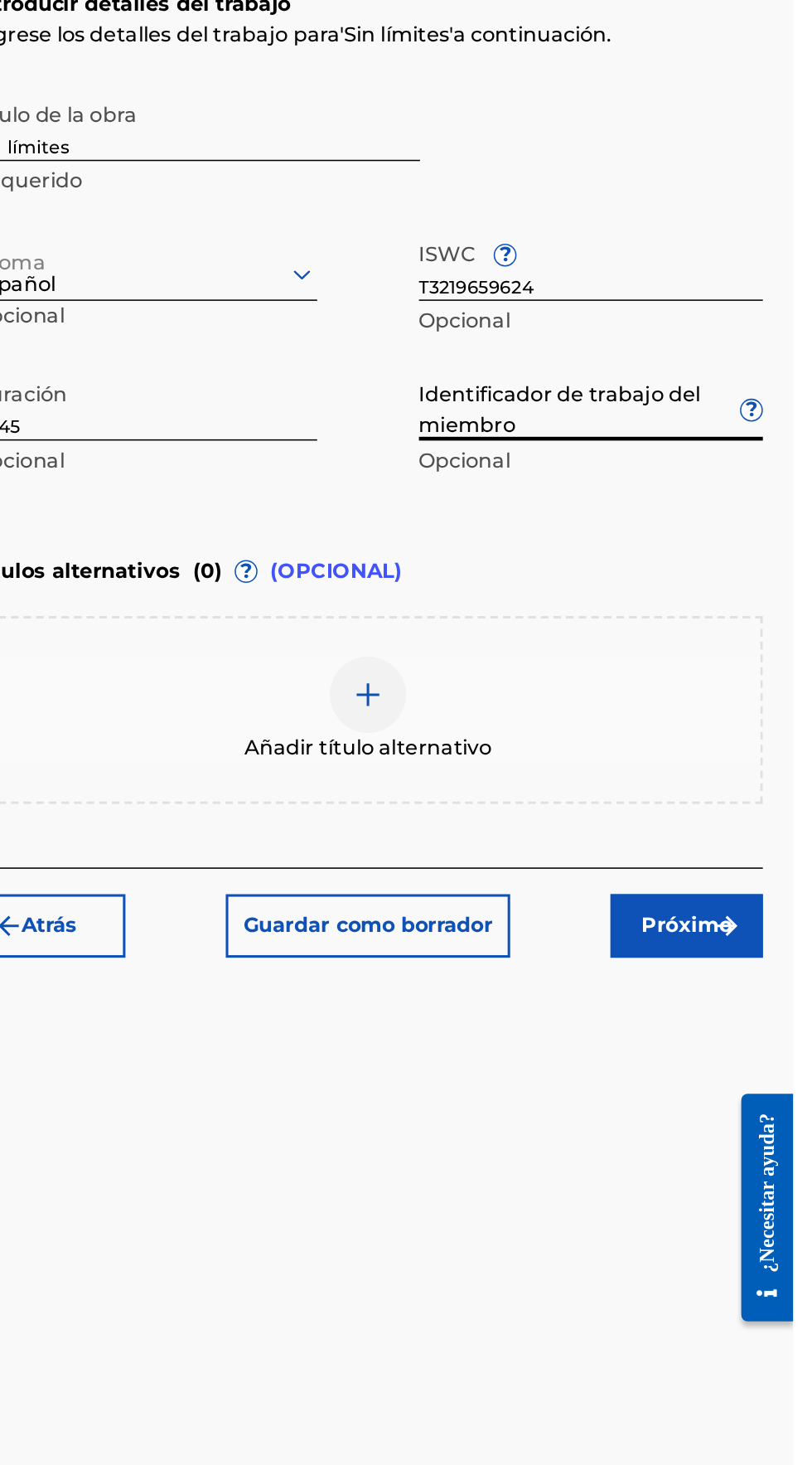
type input "922257951"
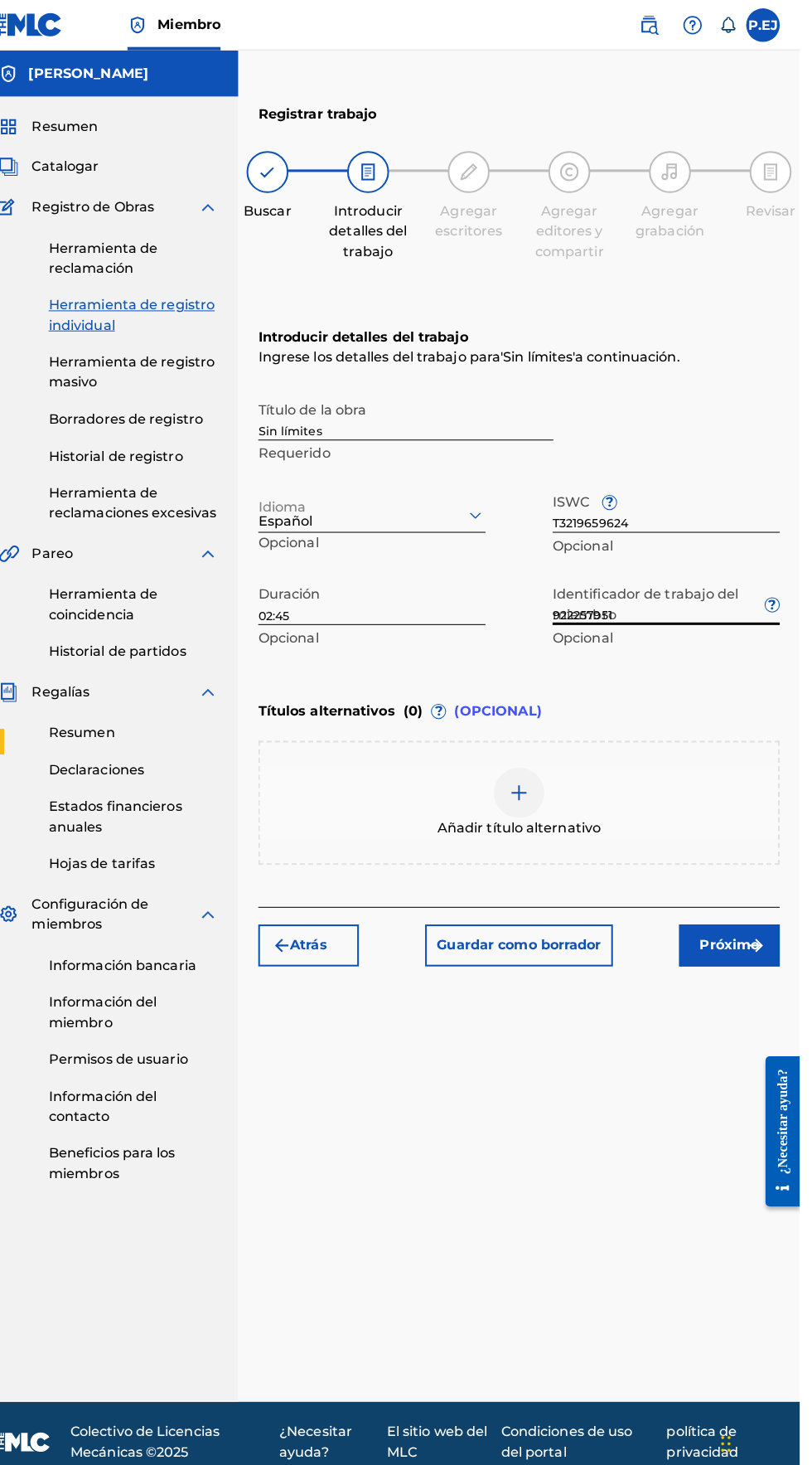
click at [758, 933] on font "Próximo" at bounding box center [742, 934] width 59 height 15
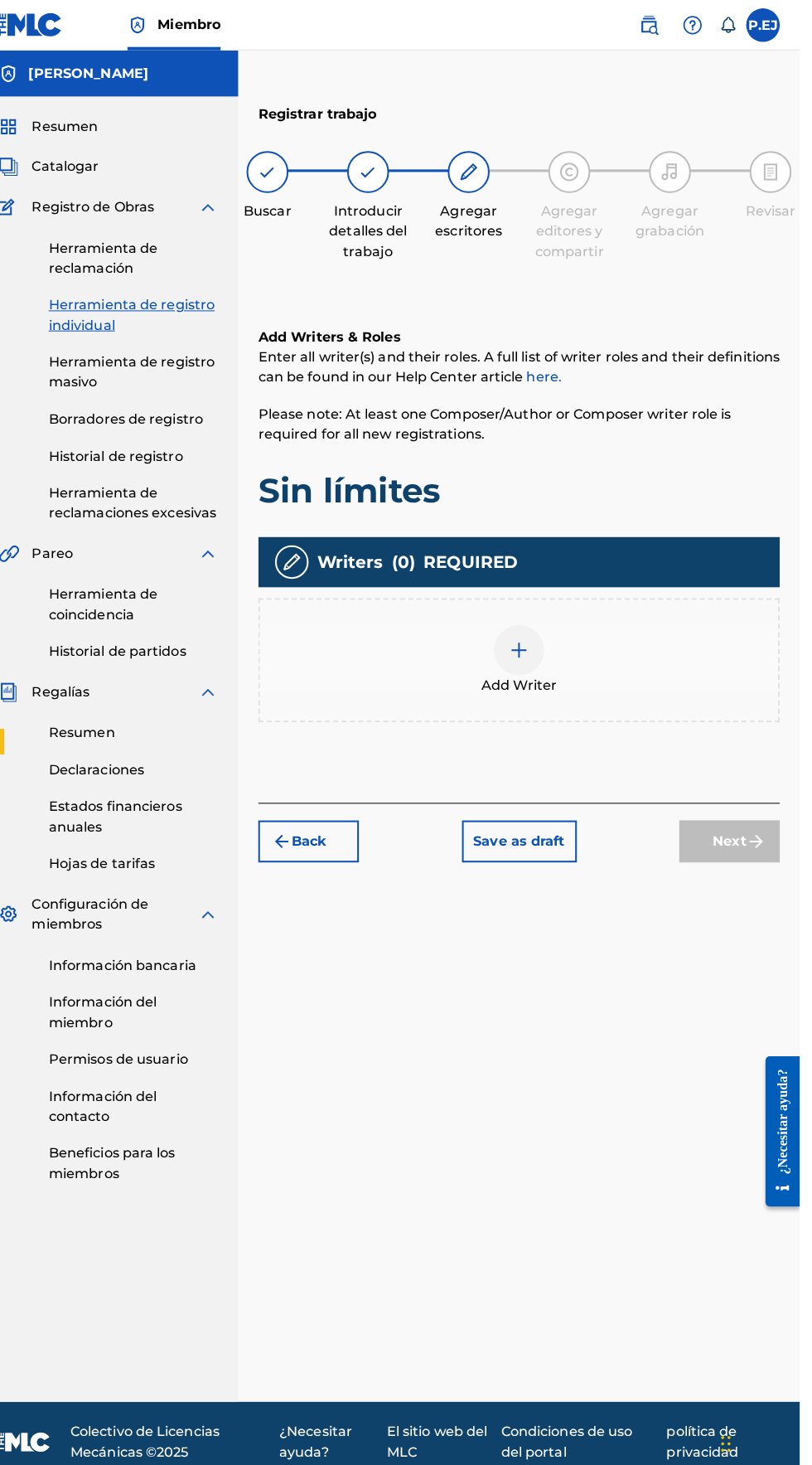
scroll to position [74, 0]
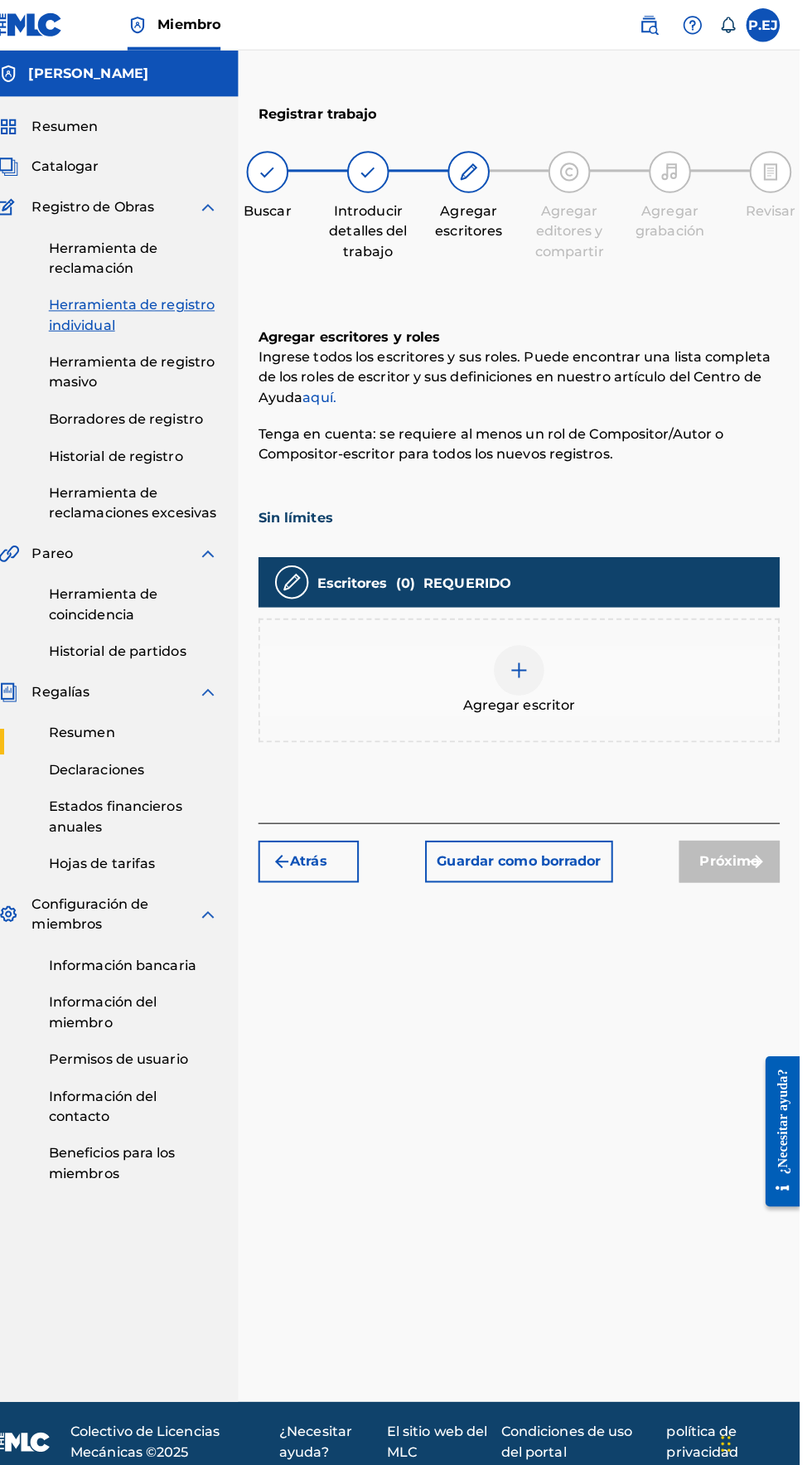
click at [532, 653] on img at bounding box center [534, 662] width 20 height 20
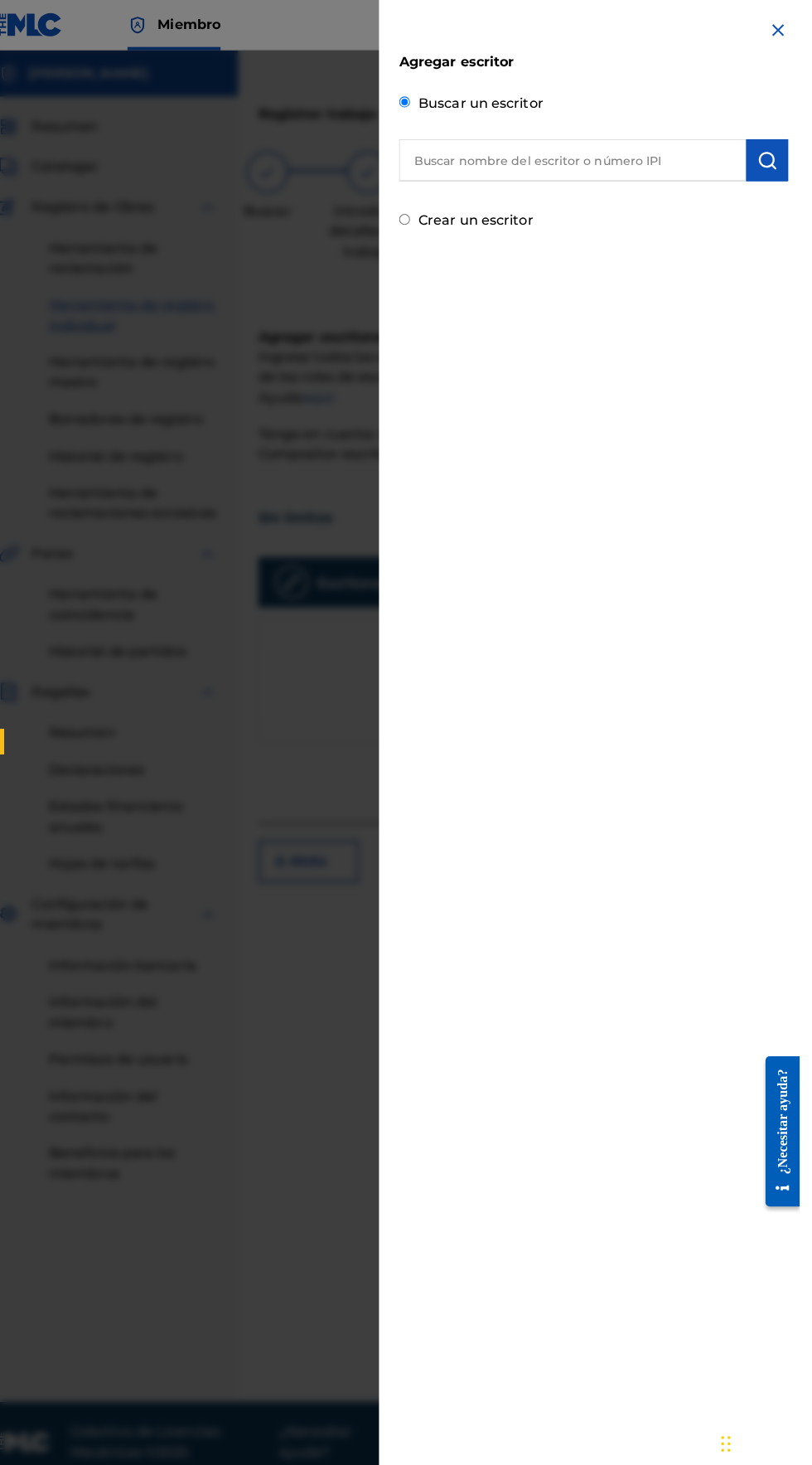
click at [466, 217] on font "Crear un escritor" at bounding box center [492, 218] width 113 height 15
radio input "true"
click at [427, 217] on input "Crear un escritor" at bounding box center [421, 216] width 11 height 11
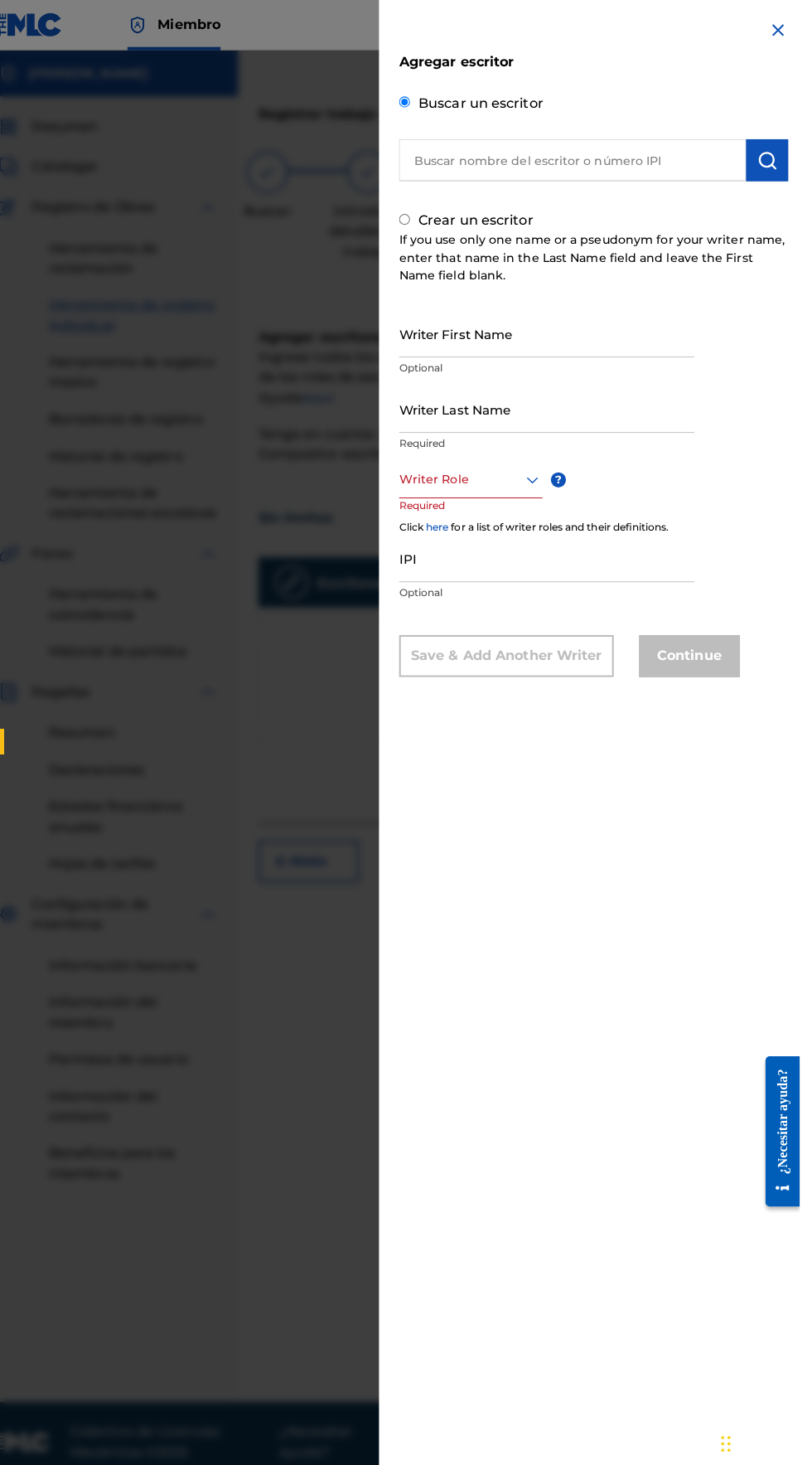
radio input "false"
radio input "true"
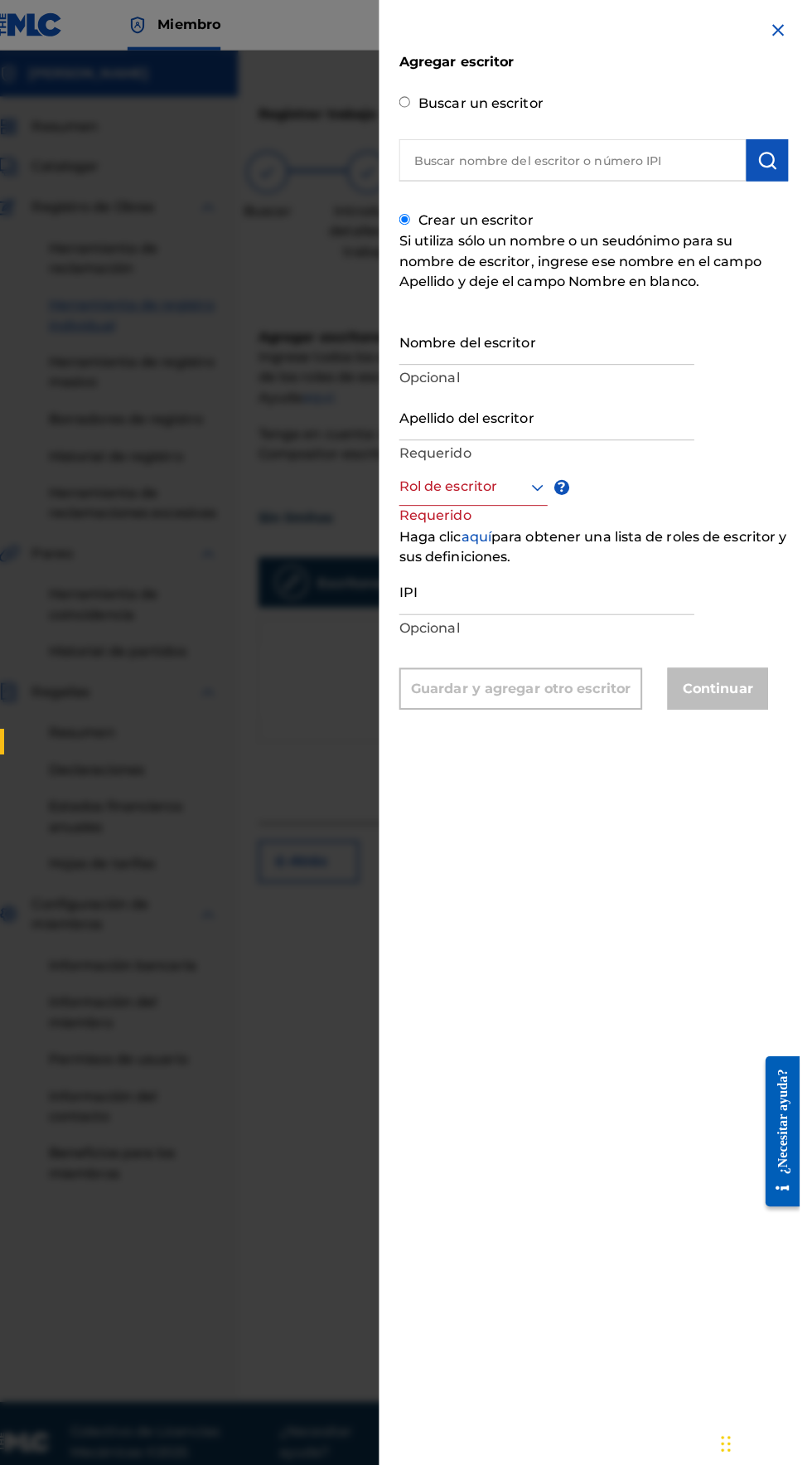
click at [484, 158] on input "text" at bounding box center [587, 158] width 344 height 42
radio input "true"
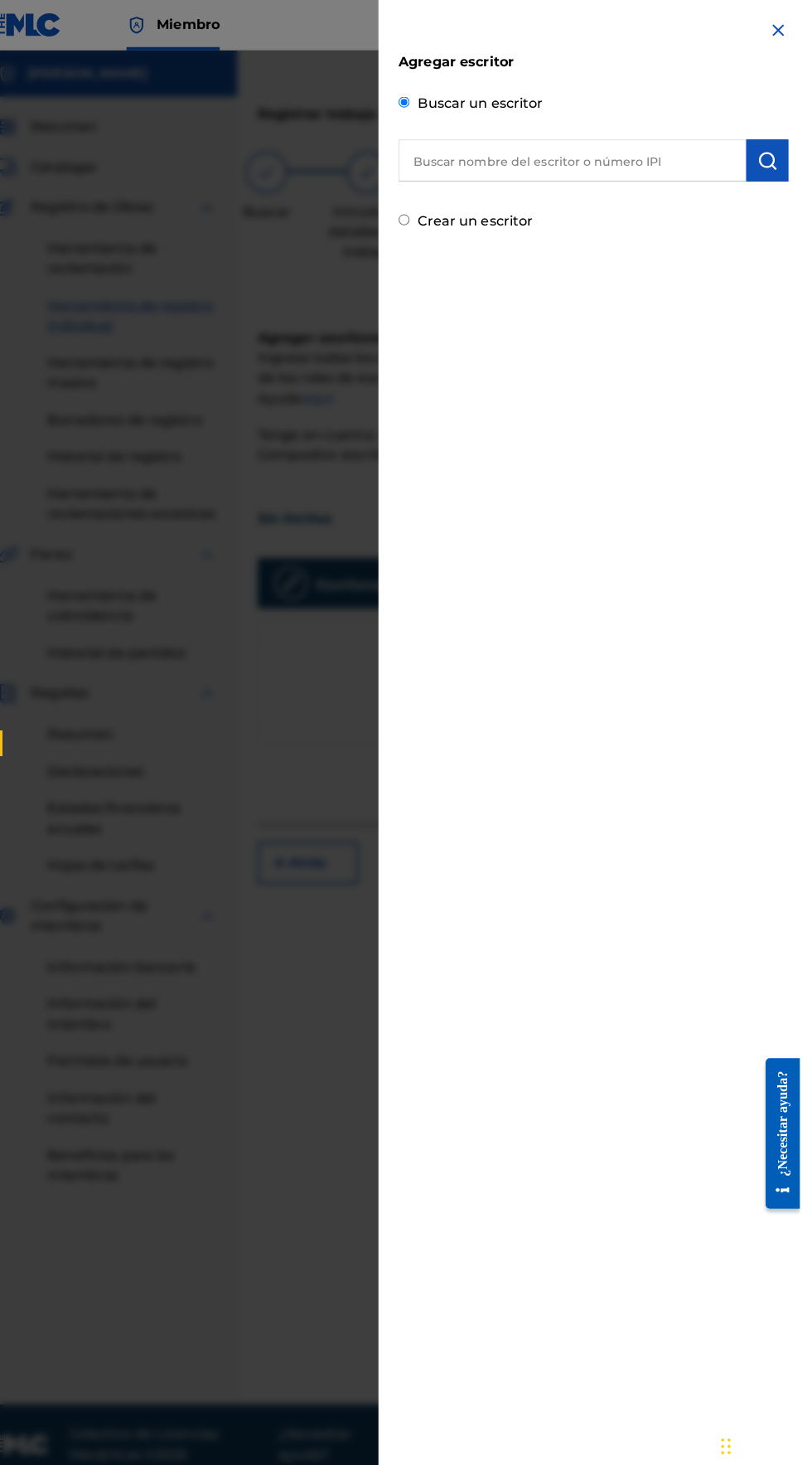
scroll to position [0, 0]
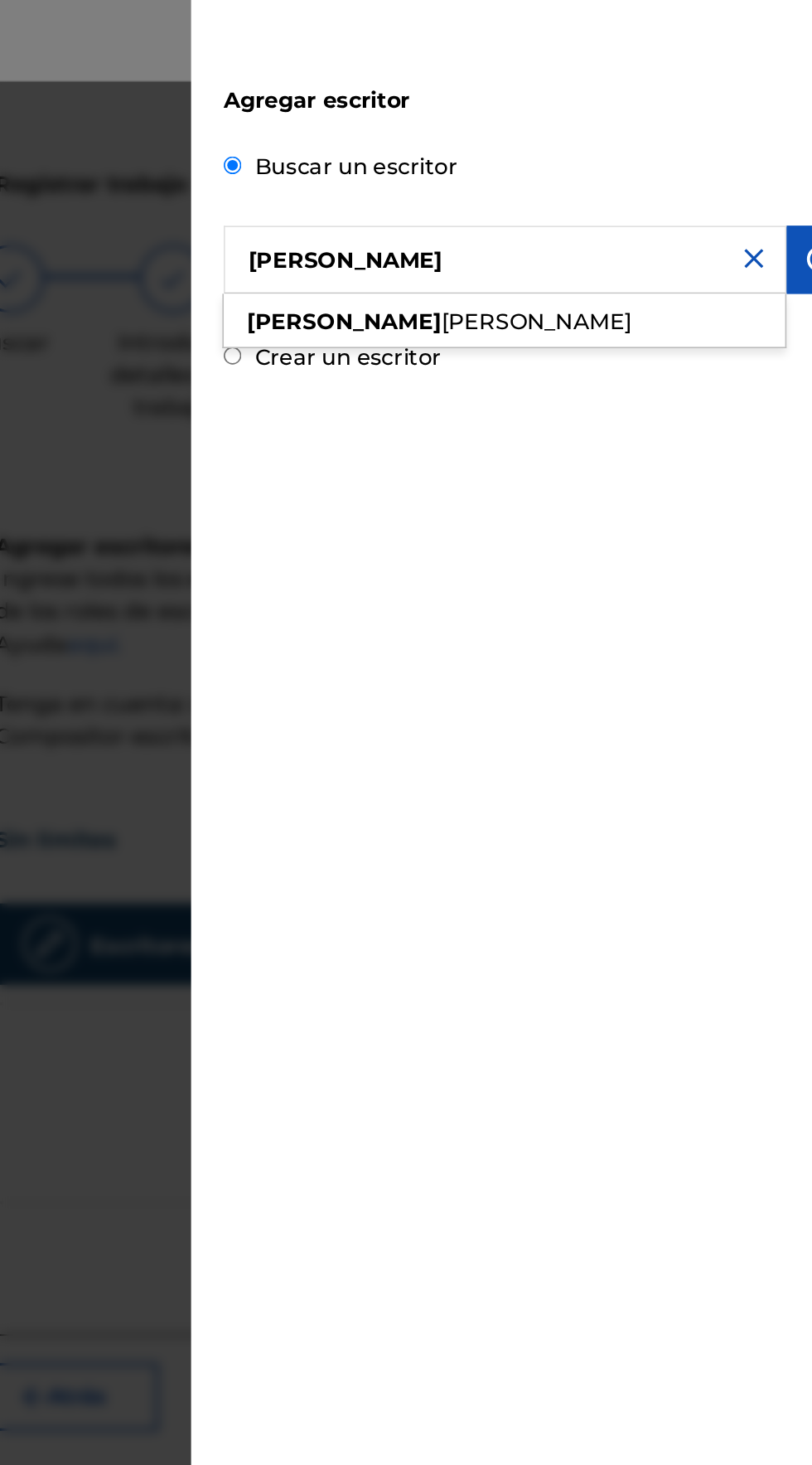
type input "[PERSON_NAME]"
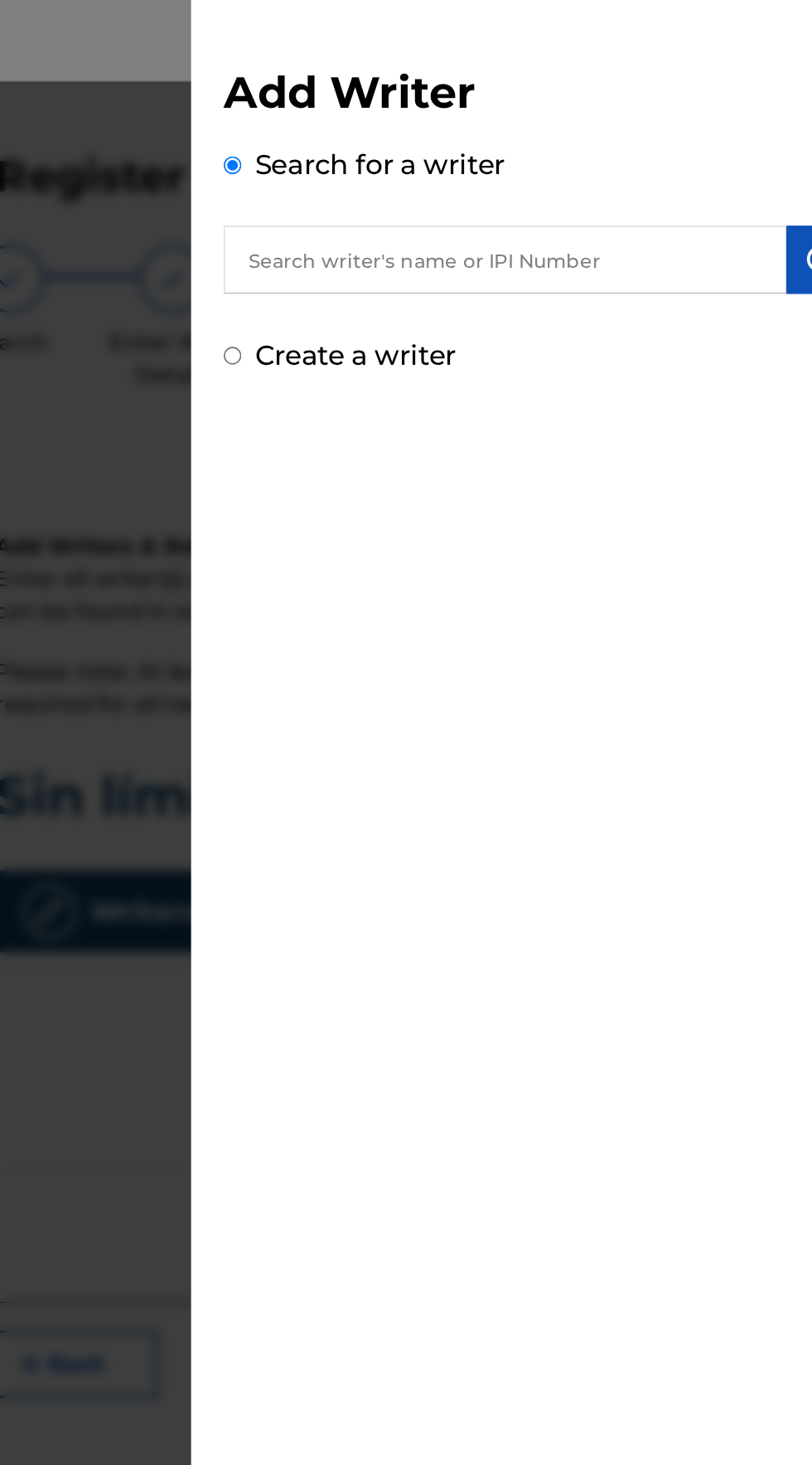
click at [427, 217] on input "Create a writer" at bounding box center [421, 216] width 11 height 11
radio input "false"
radio input "true"
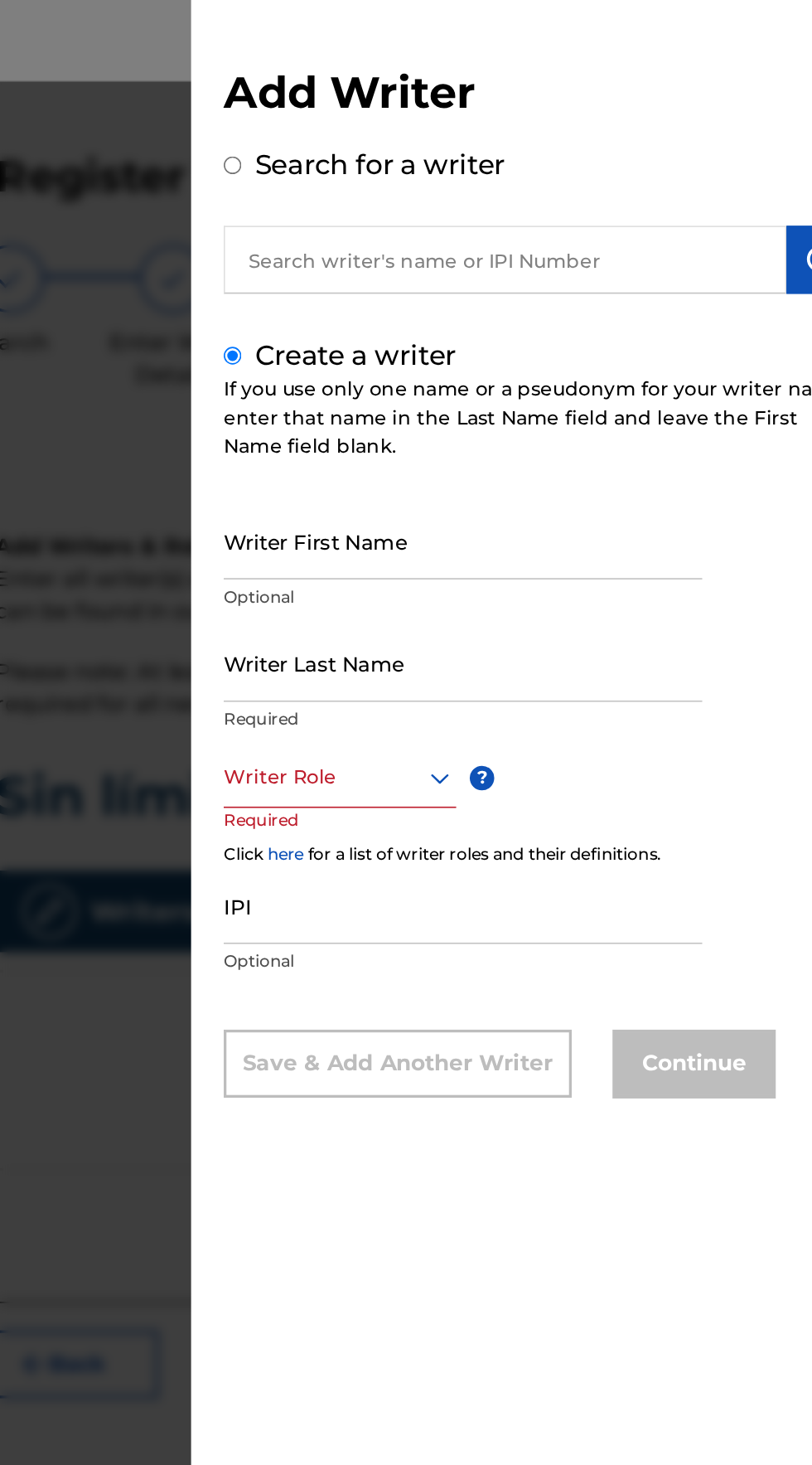
click at [448, 353] on input "Writer First Name" at bounding box center [561, 329] width 291 height 47
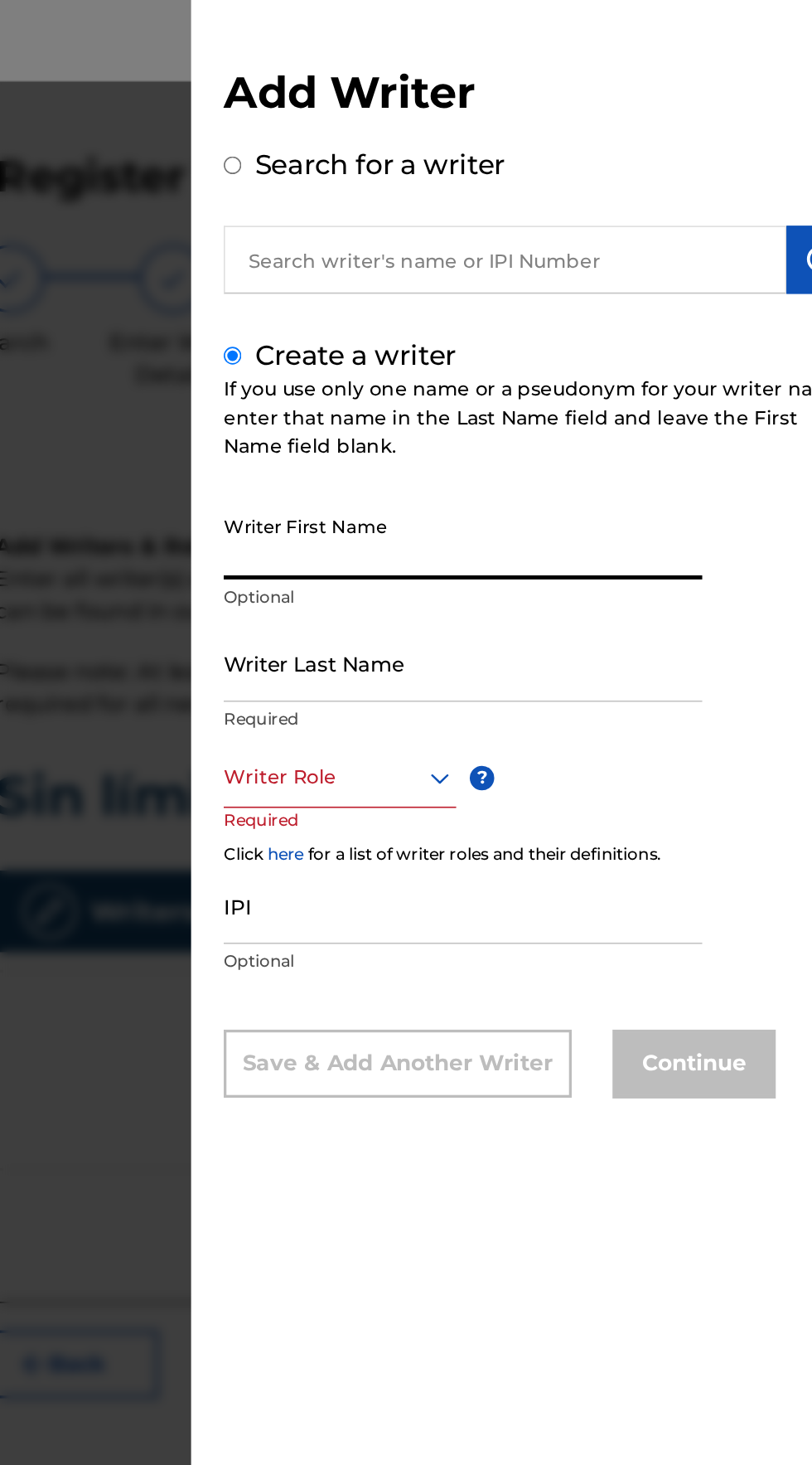
type input "[PERSON_NAME]"
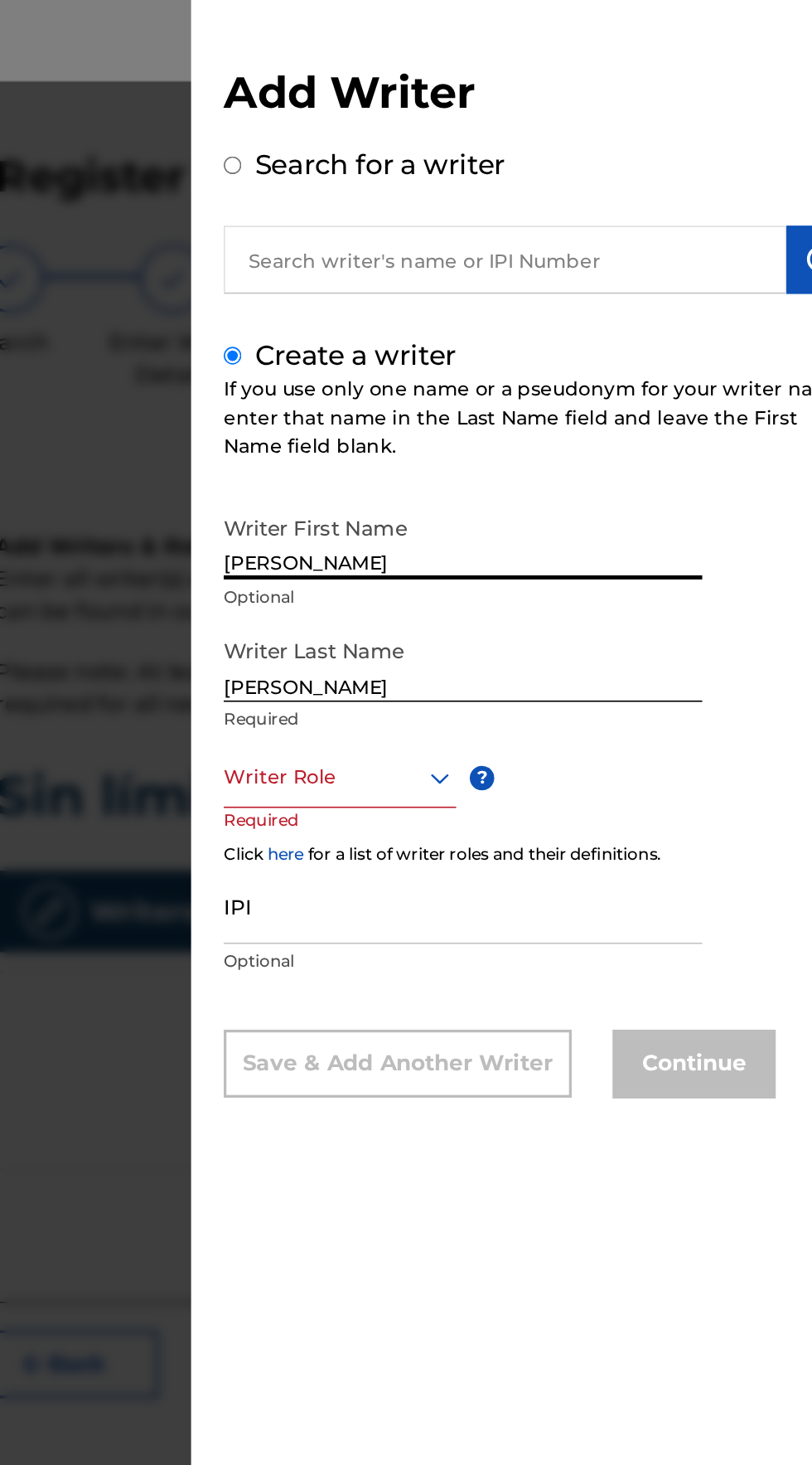
click at [484, 428] on input "[PERSON_NAME]" at bounding box center [561, 404] width 291 height 47
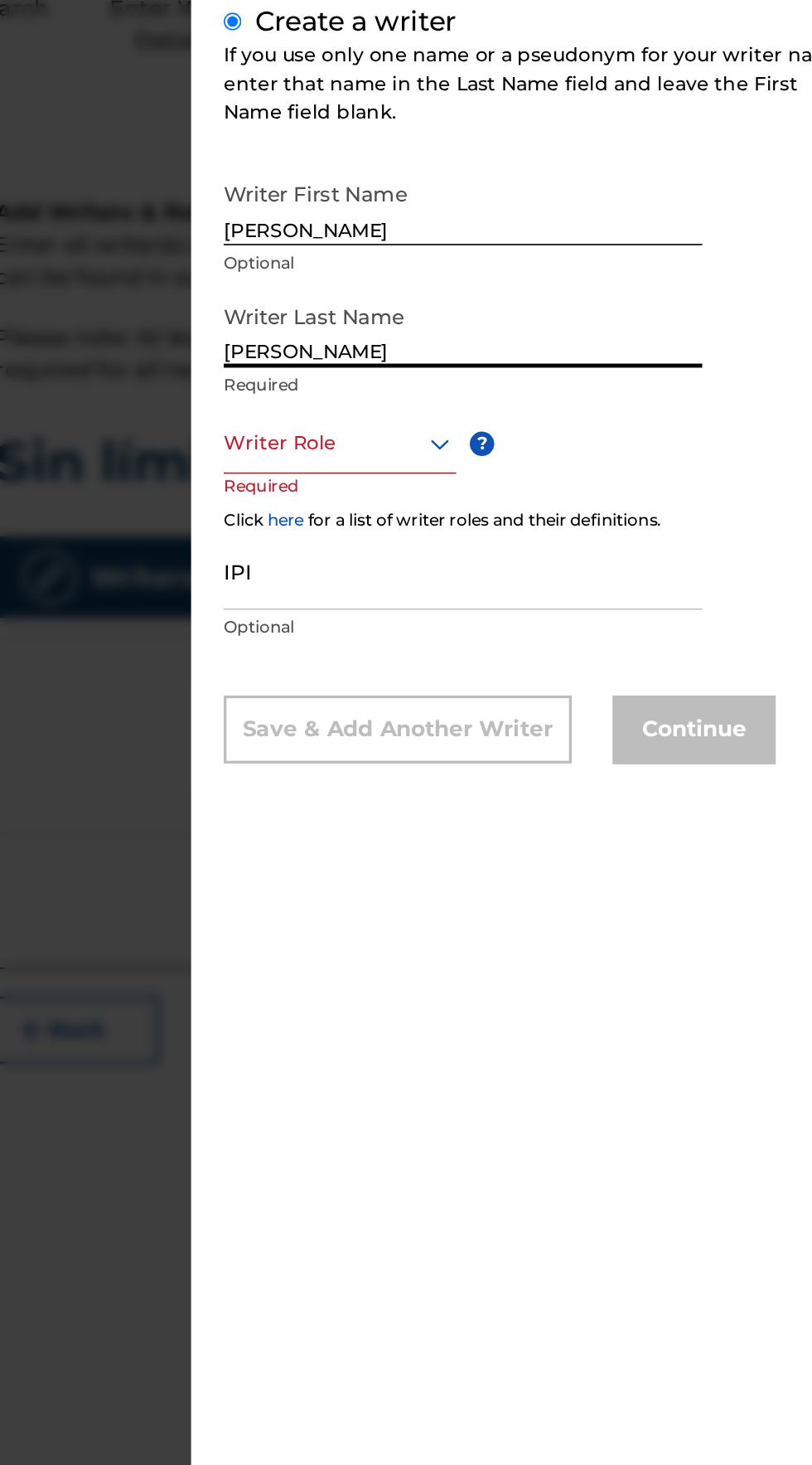
type input "[PERSON_NAME]"
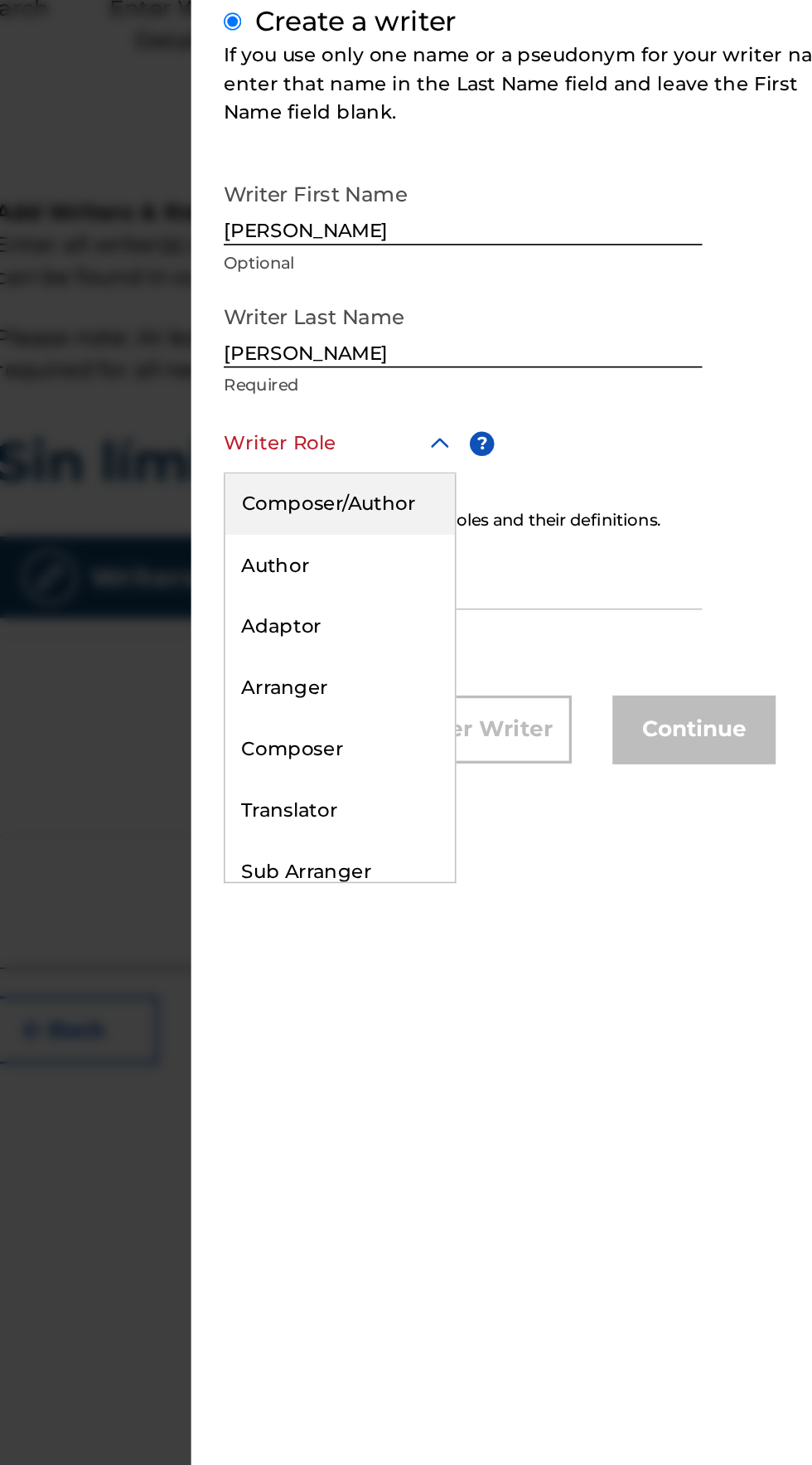
click at [454, 525] on div "Composer/Author" at bounding box center [487, 511] width 140 height 38
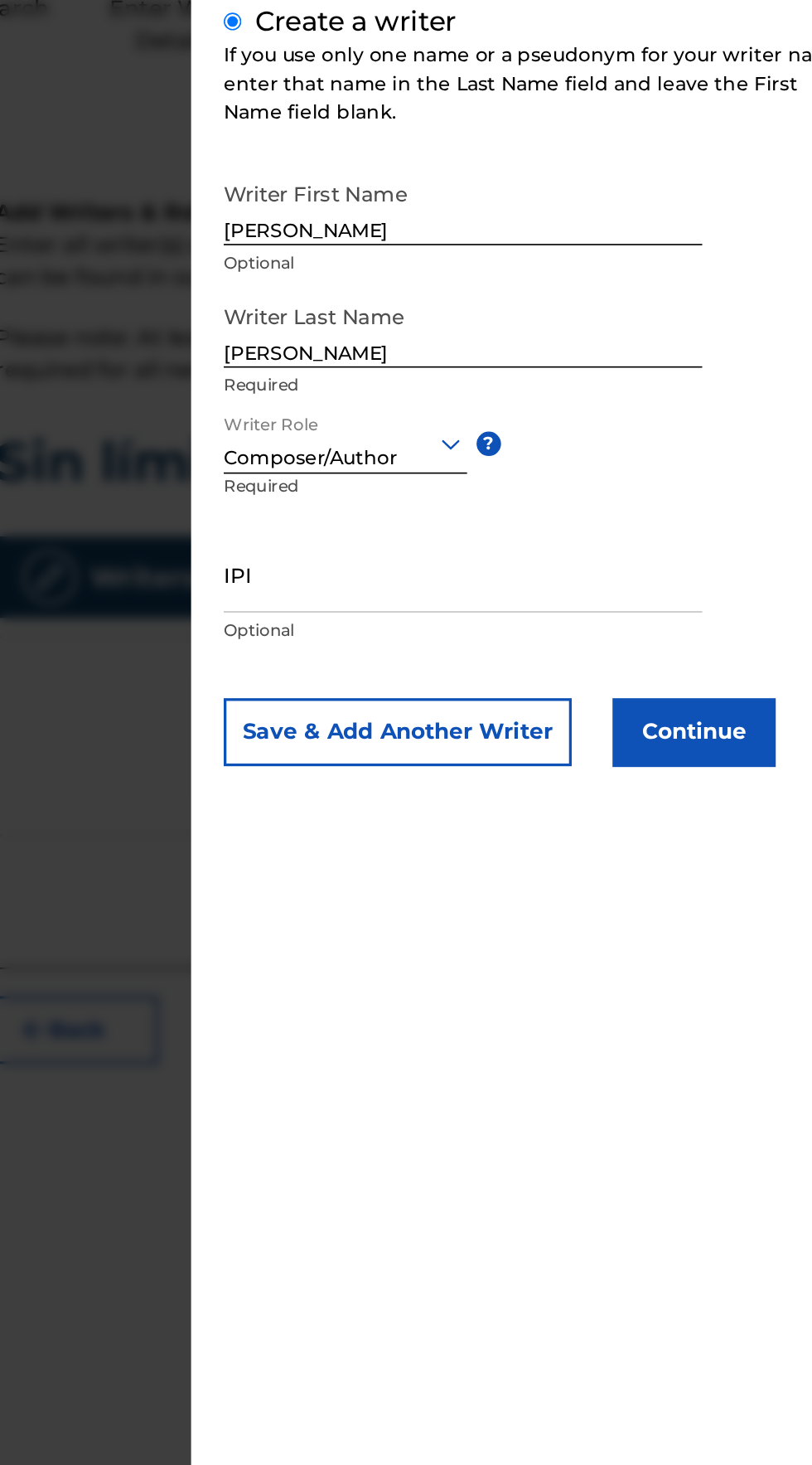
click at [457, 577] on input "IPI" at bounding box center [561, 553] width 291 height 47
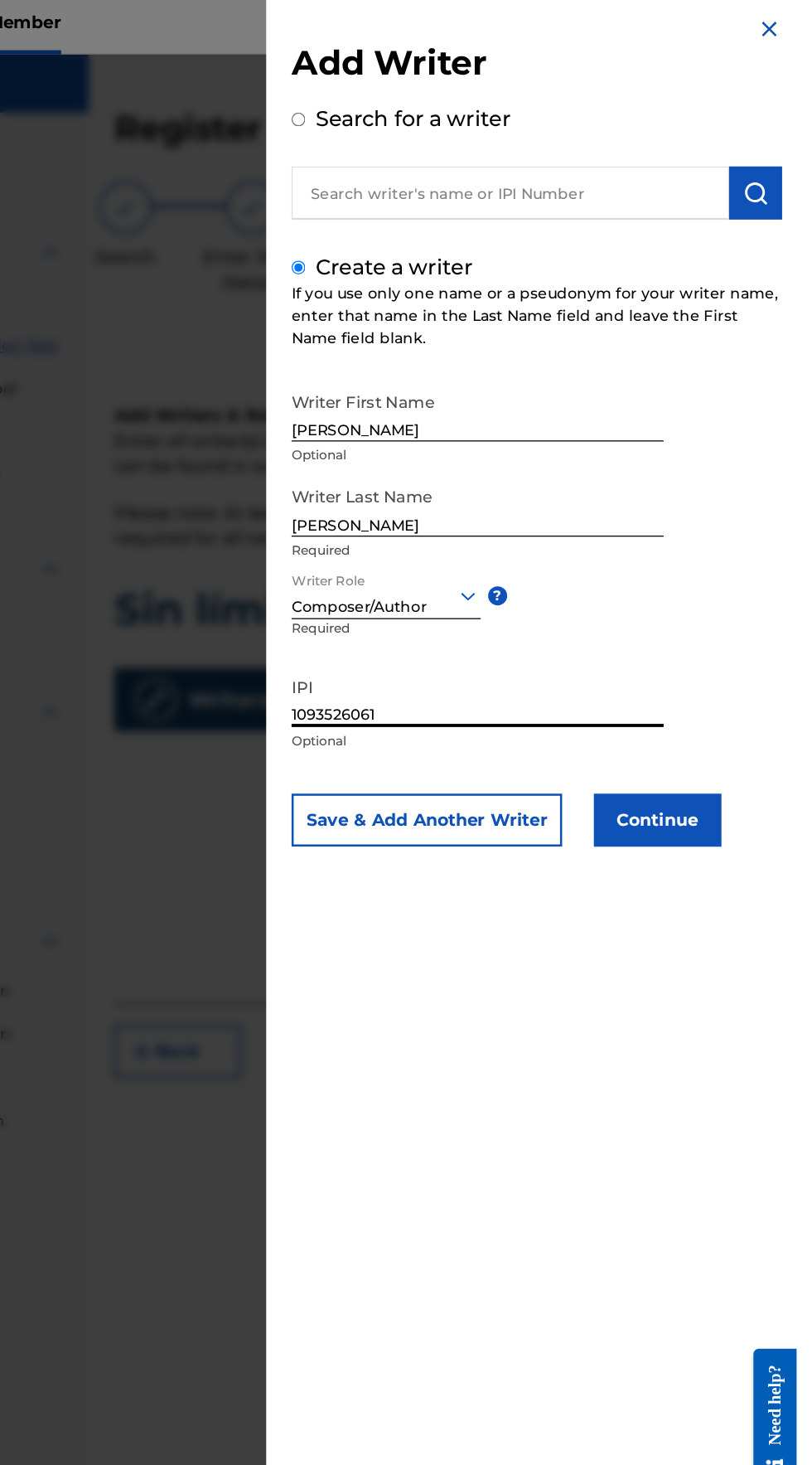
type input "1093526061"
click at [739, 671] on button "Continue" at bounding box center [703, 650] width 100 height 42
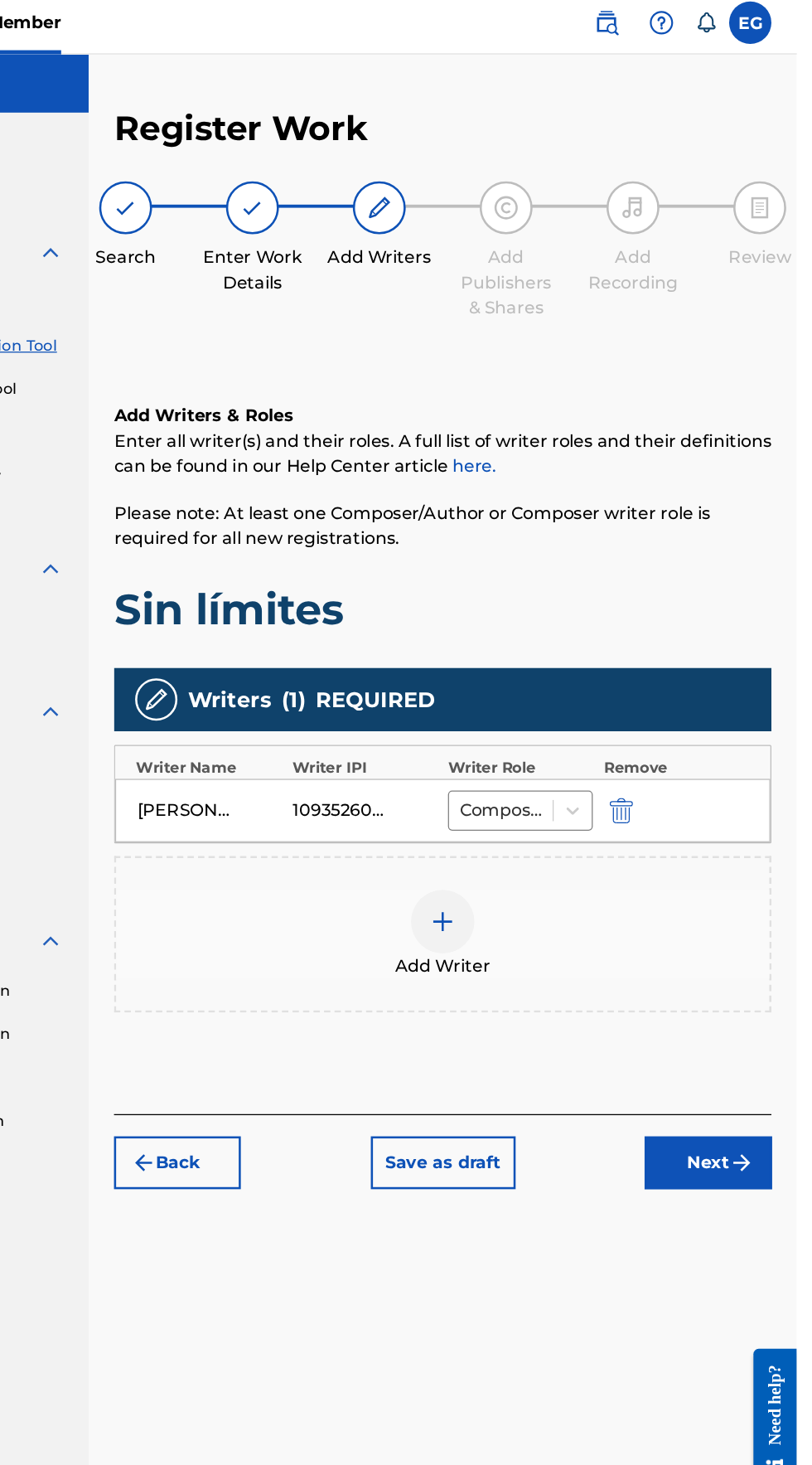
click at [761, 925] on img "submit" at bounding box center [769, 919] width 20 height 20
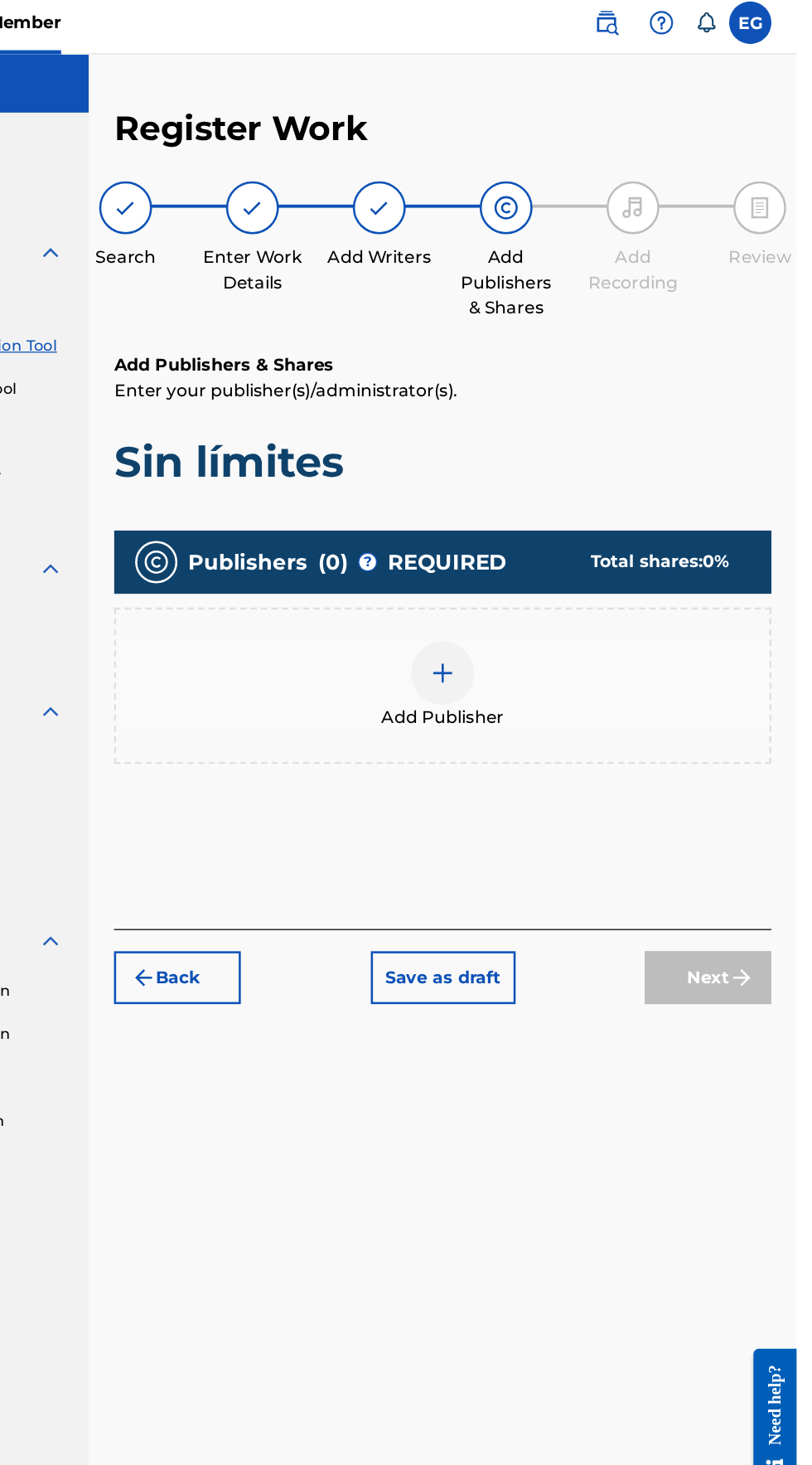
scroll to position [74, 0]
click at [534, 525] on img at bounding box center [534, 534] width 20 height 20
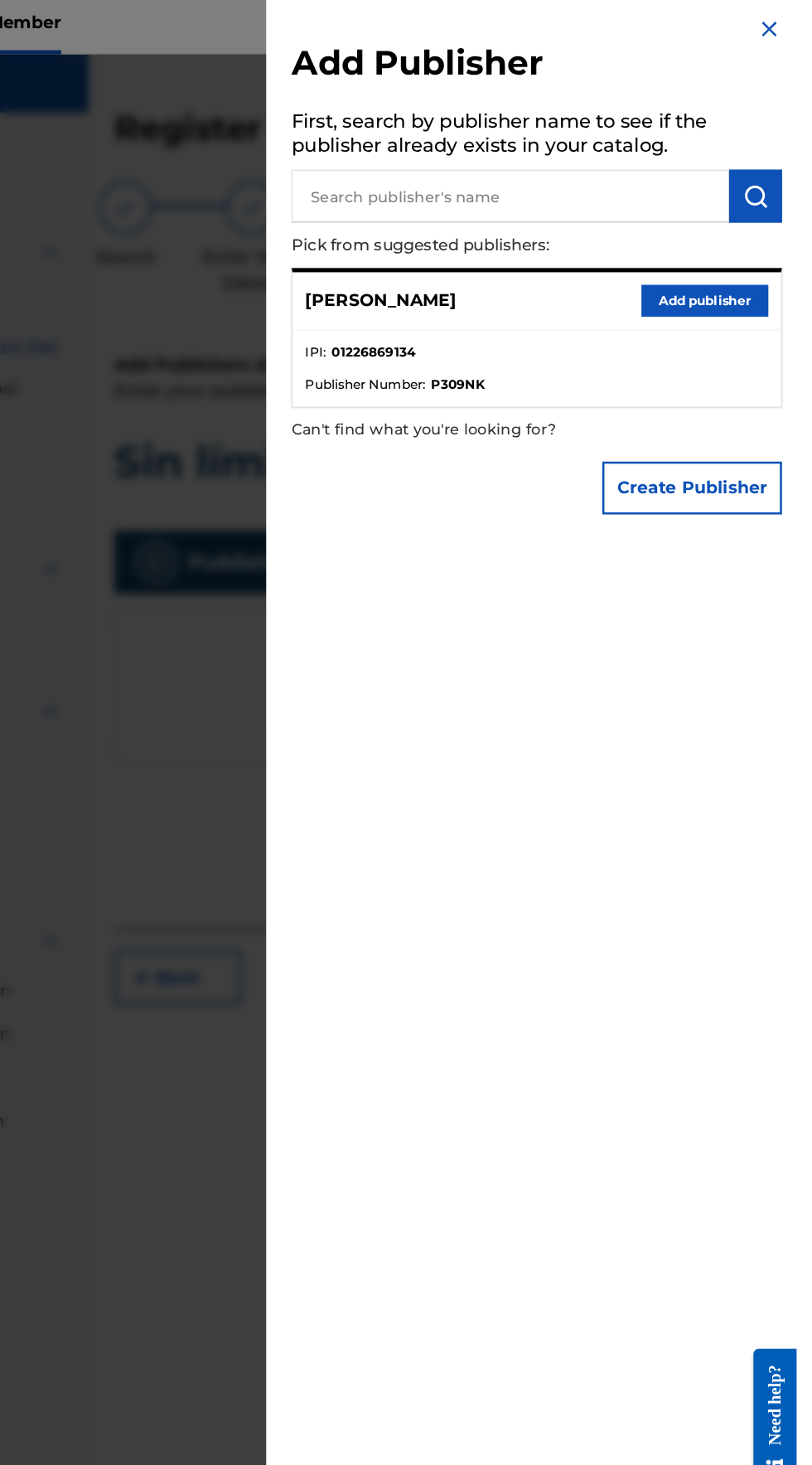
click at [725, 256] on button "Add publisher" at bounding box center [739, 243] width 100 height 25
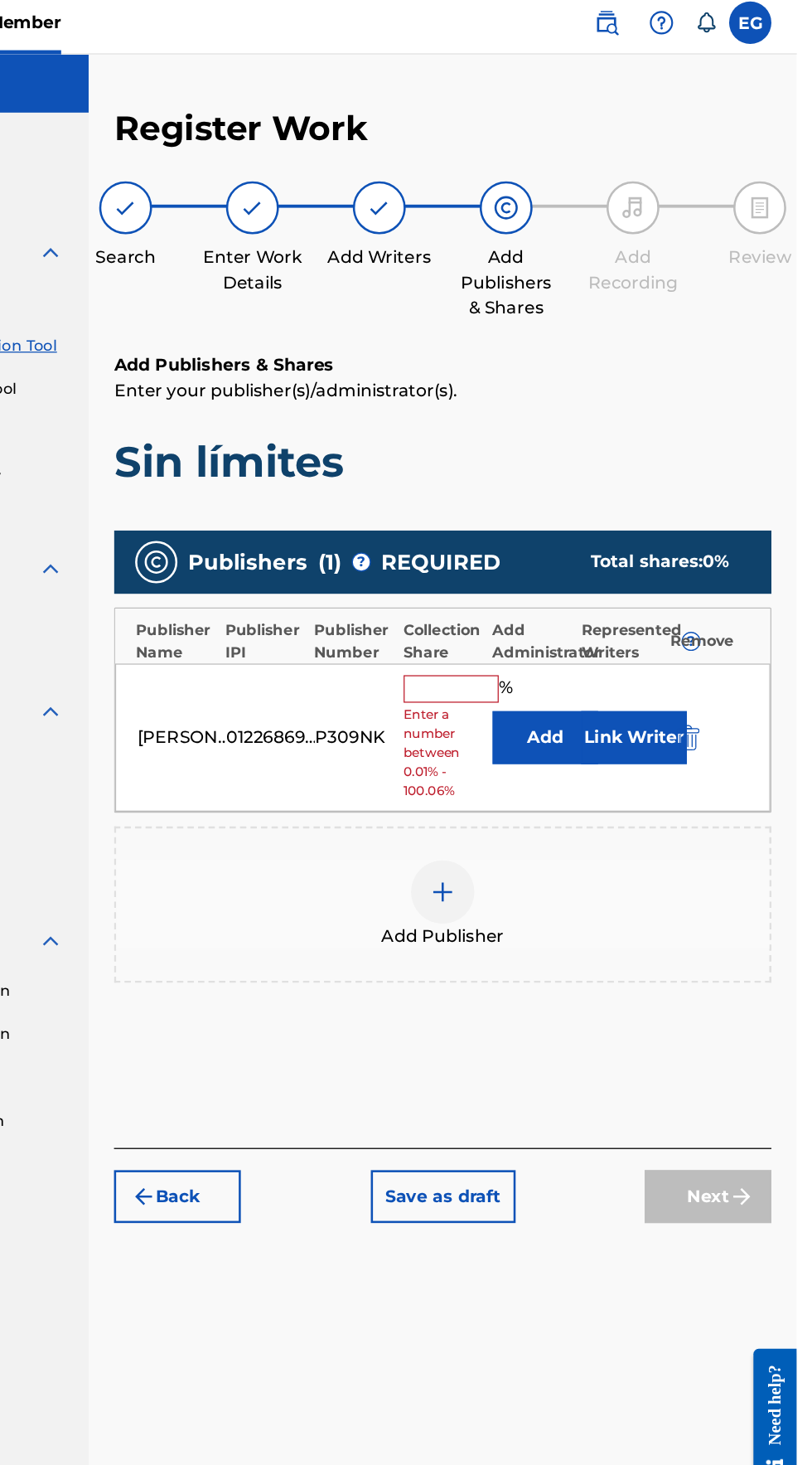
click at [525, 536] on input "text" at bounding box center [541, 547] width 75 height 21
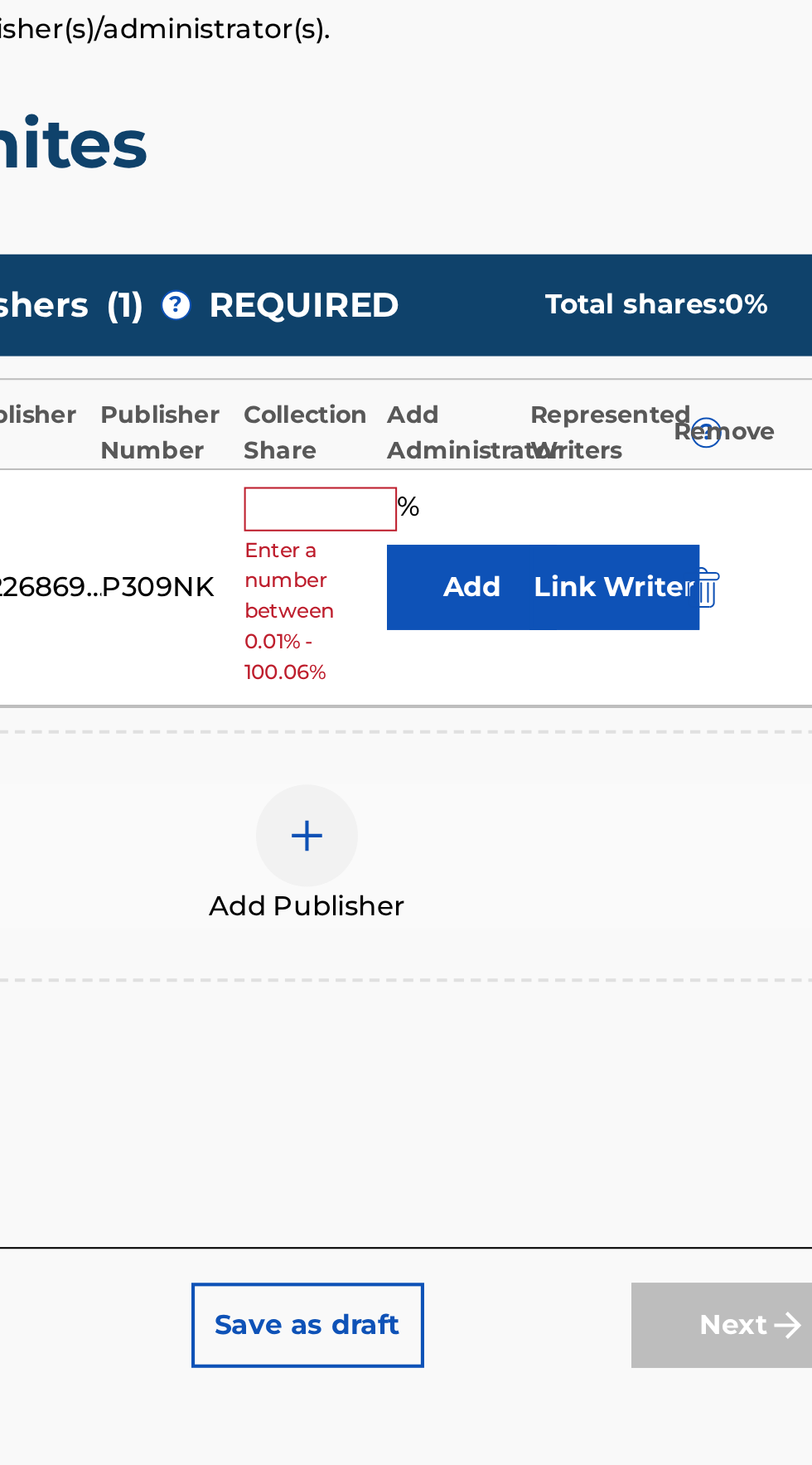
type input "100"
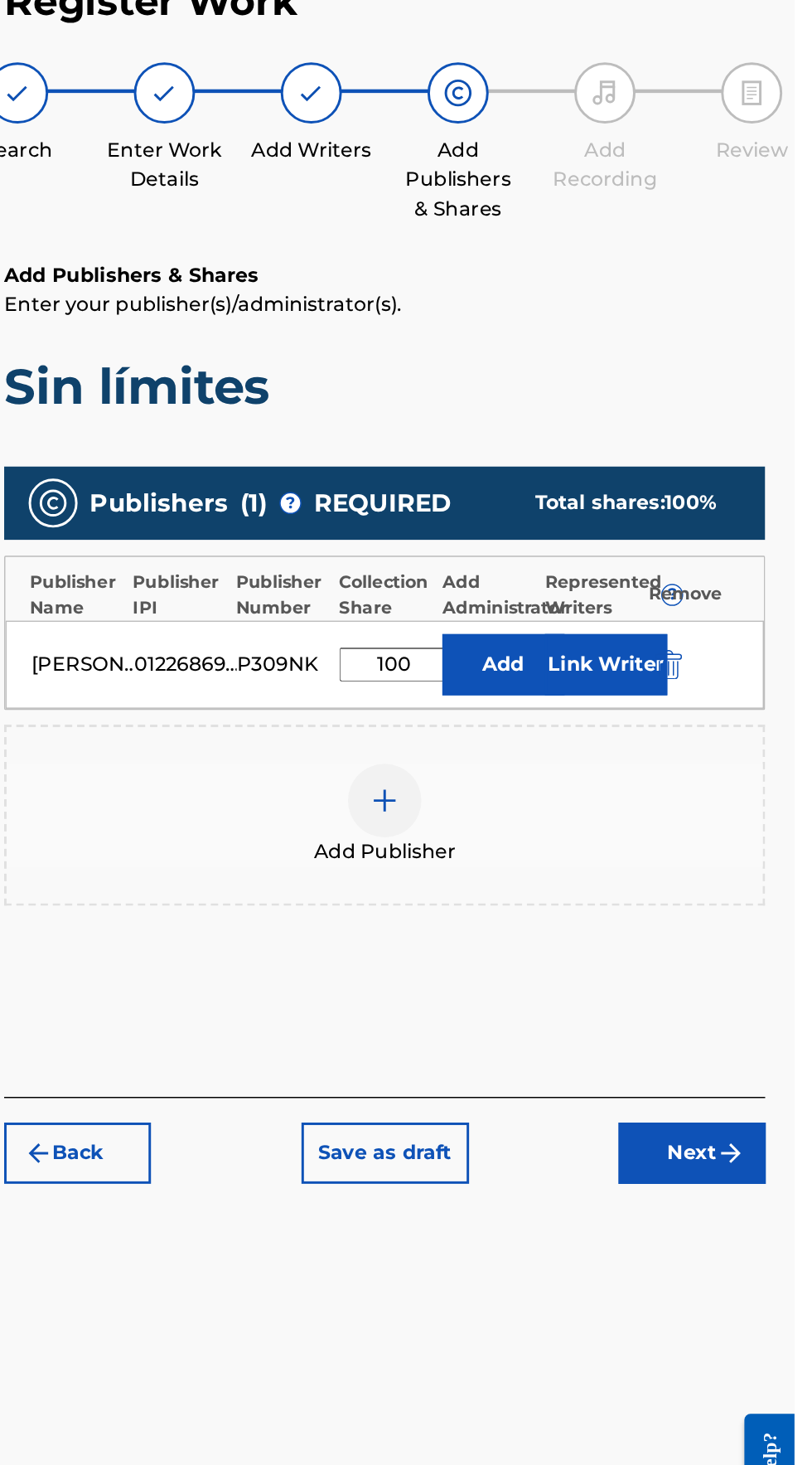
click at [762, 878] on img "submit" at bounding box center [769, 888] width 20 height 20
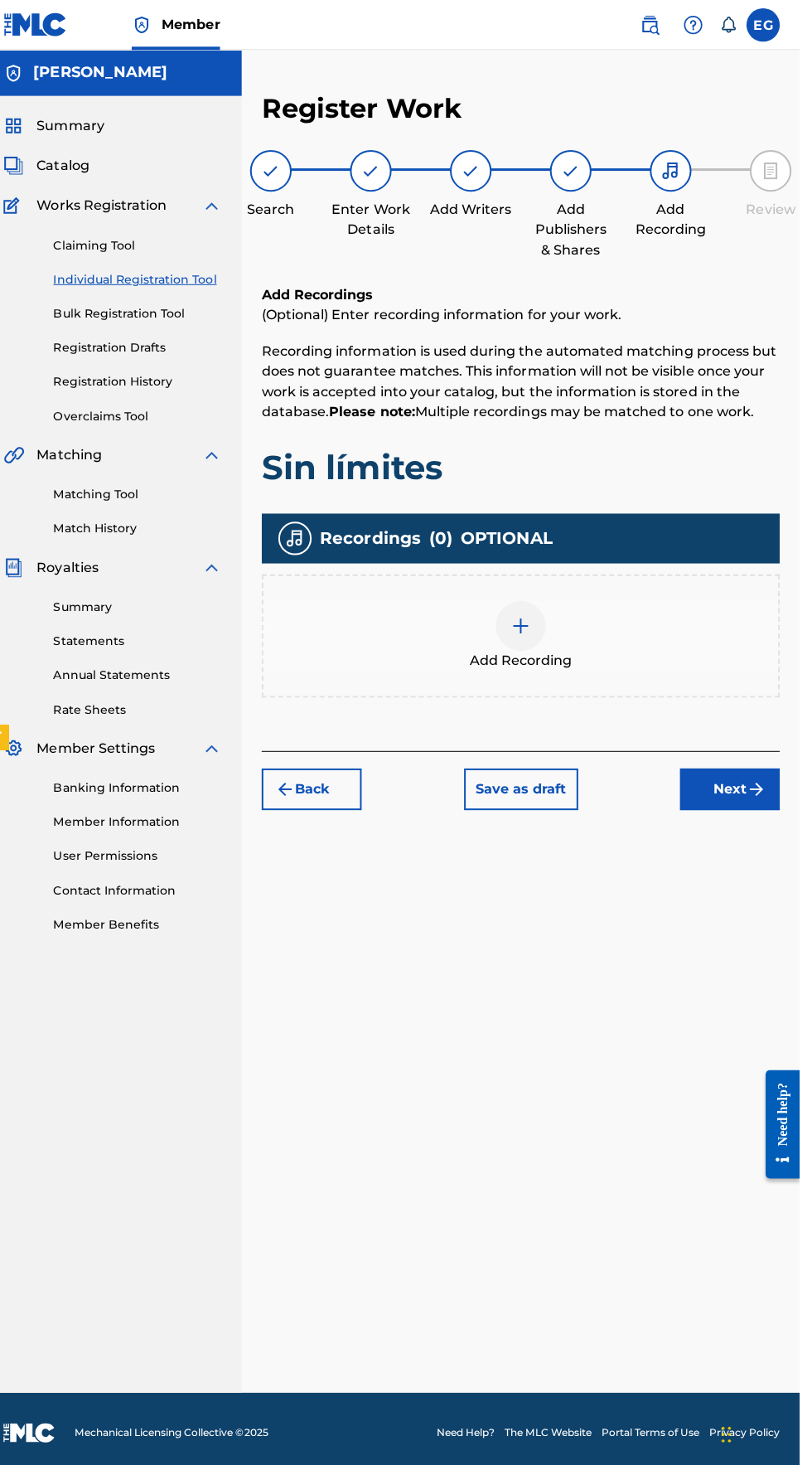
click at [536, 613] on img at bounding box center [534, 623] width 20 height 20
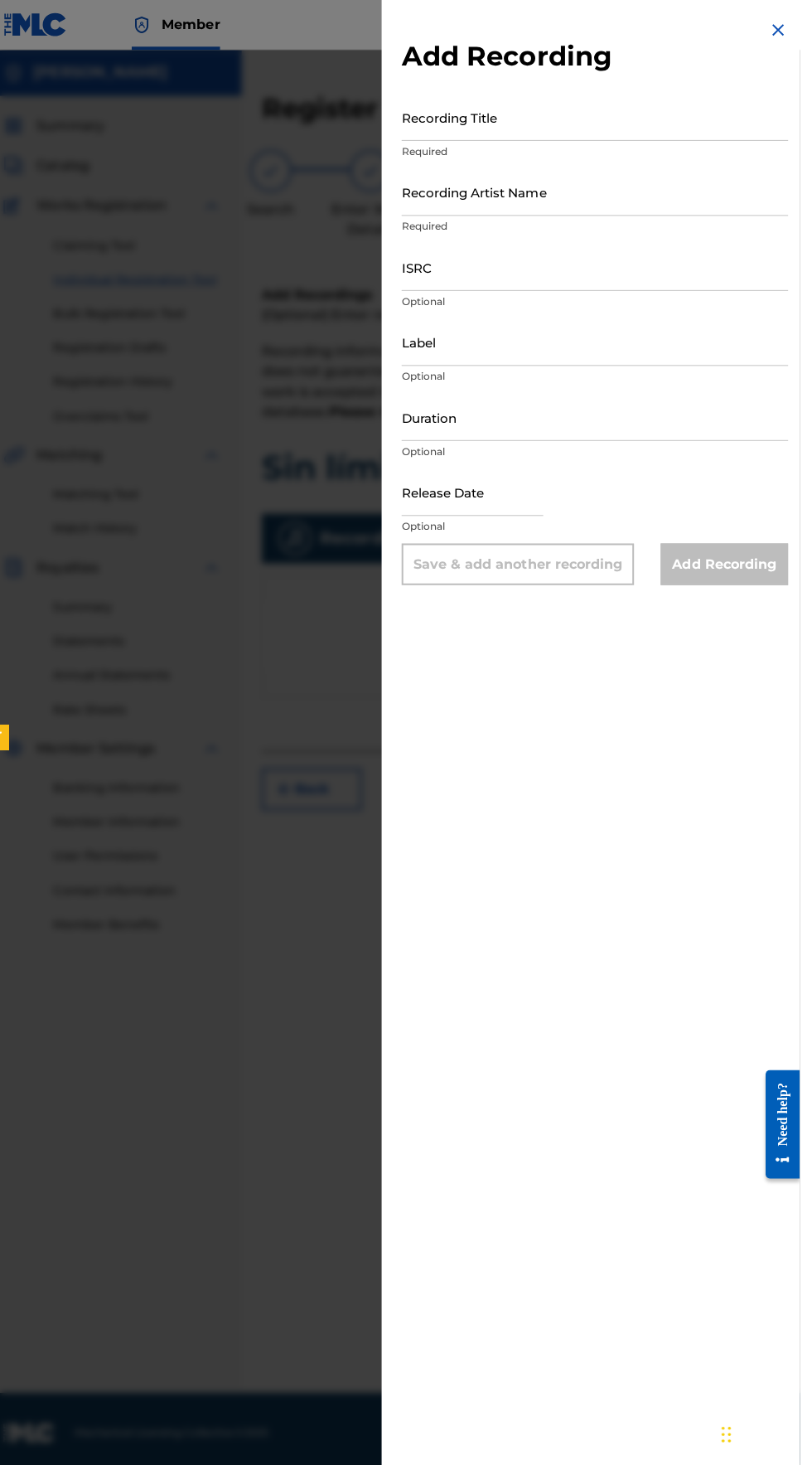
click at [495, 129] on input "Recording Title" at bounding box center [608, 116] width 384 height 47
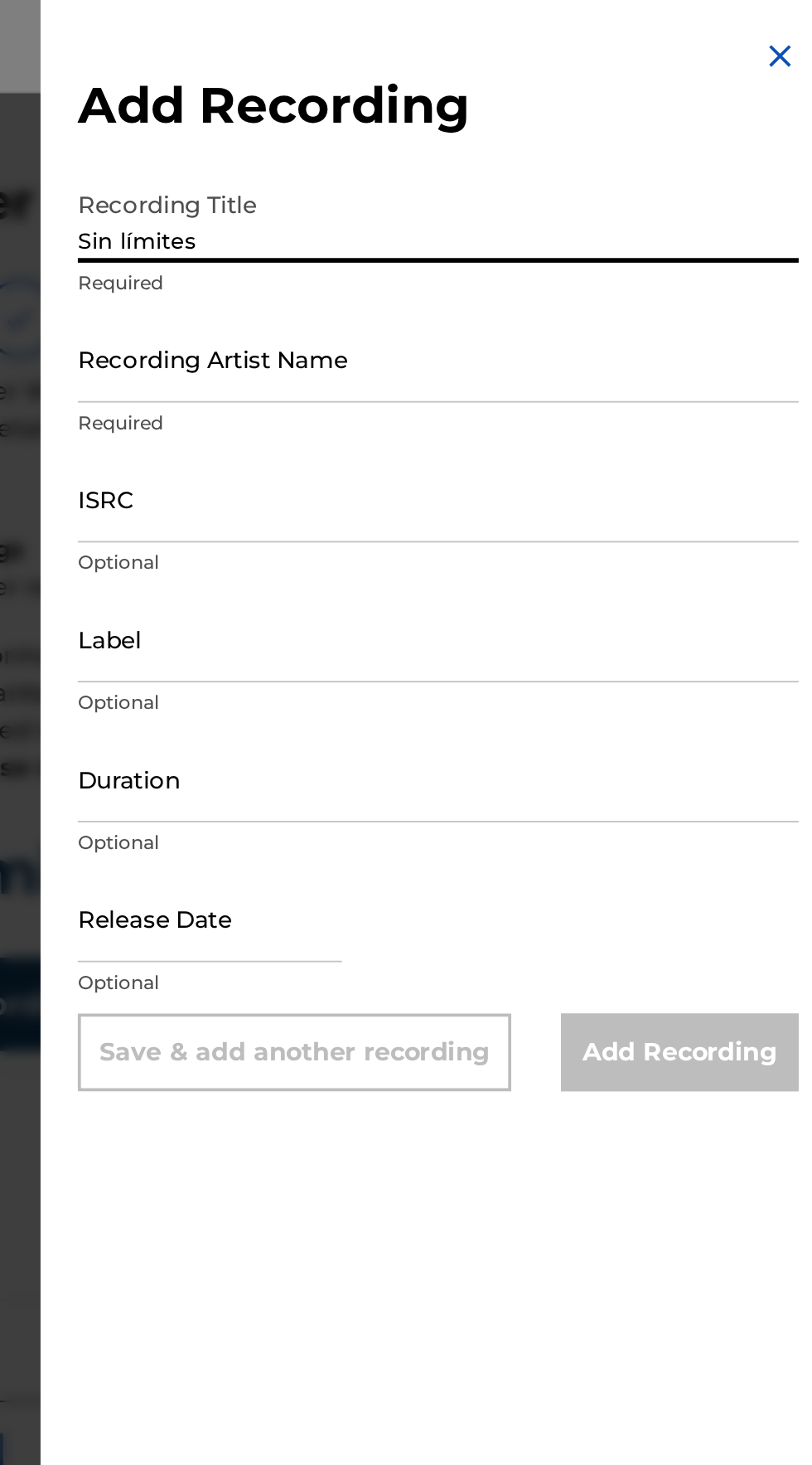
type input "Sin límites"
click at [459, 204] on input "Recording Artist Name" at bounding box center [608, 191] width 384 height 47
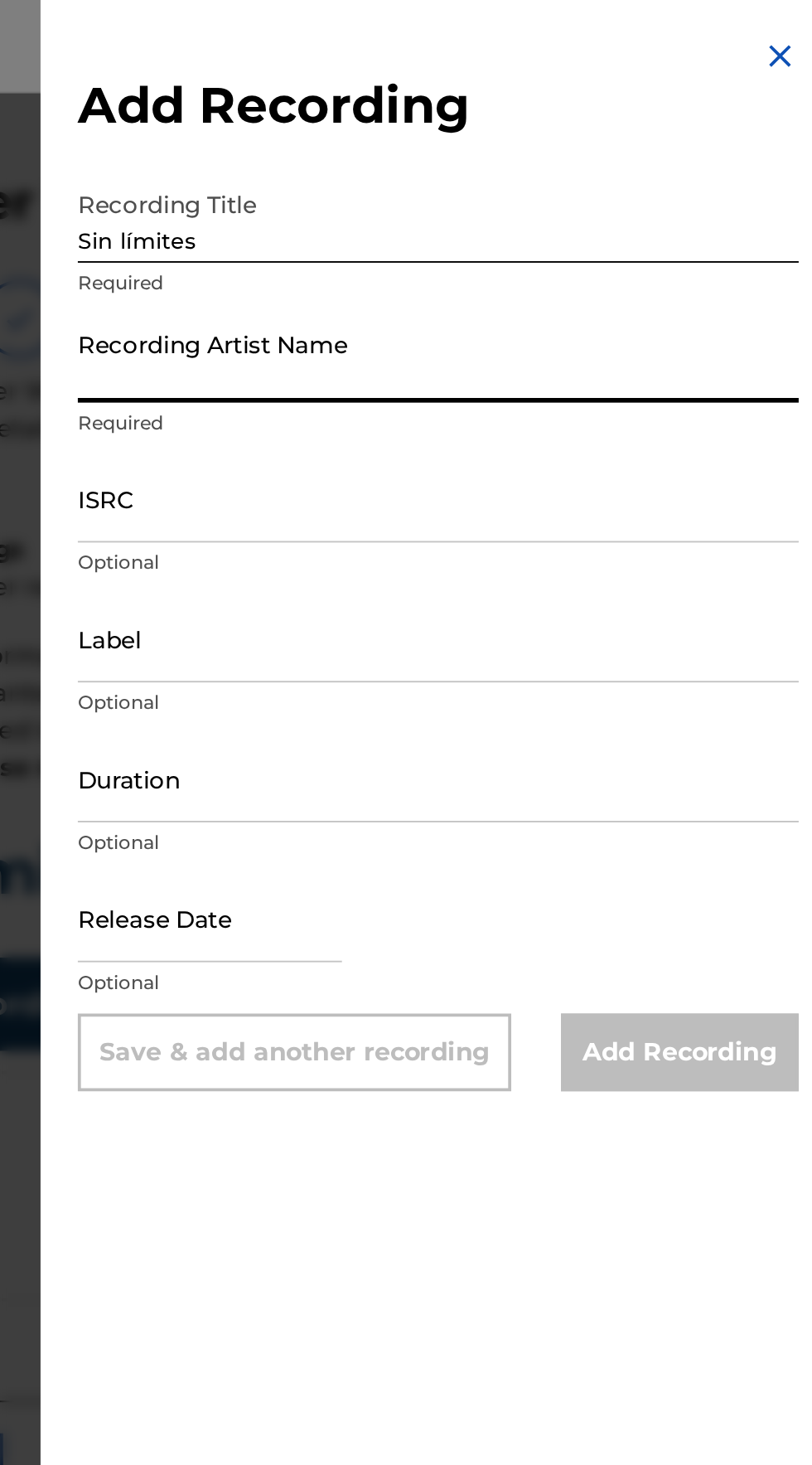
type input "[PERSON_NAME]"
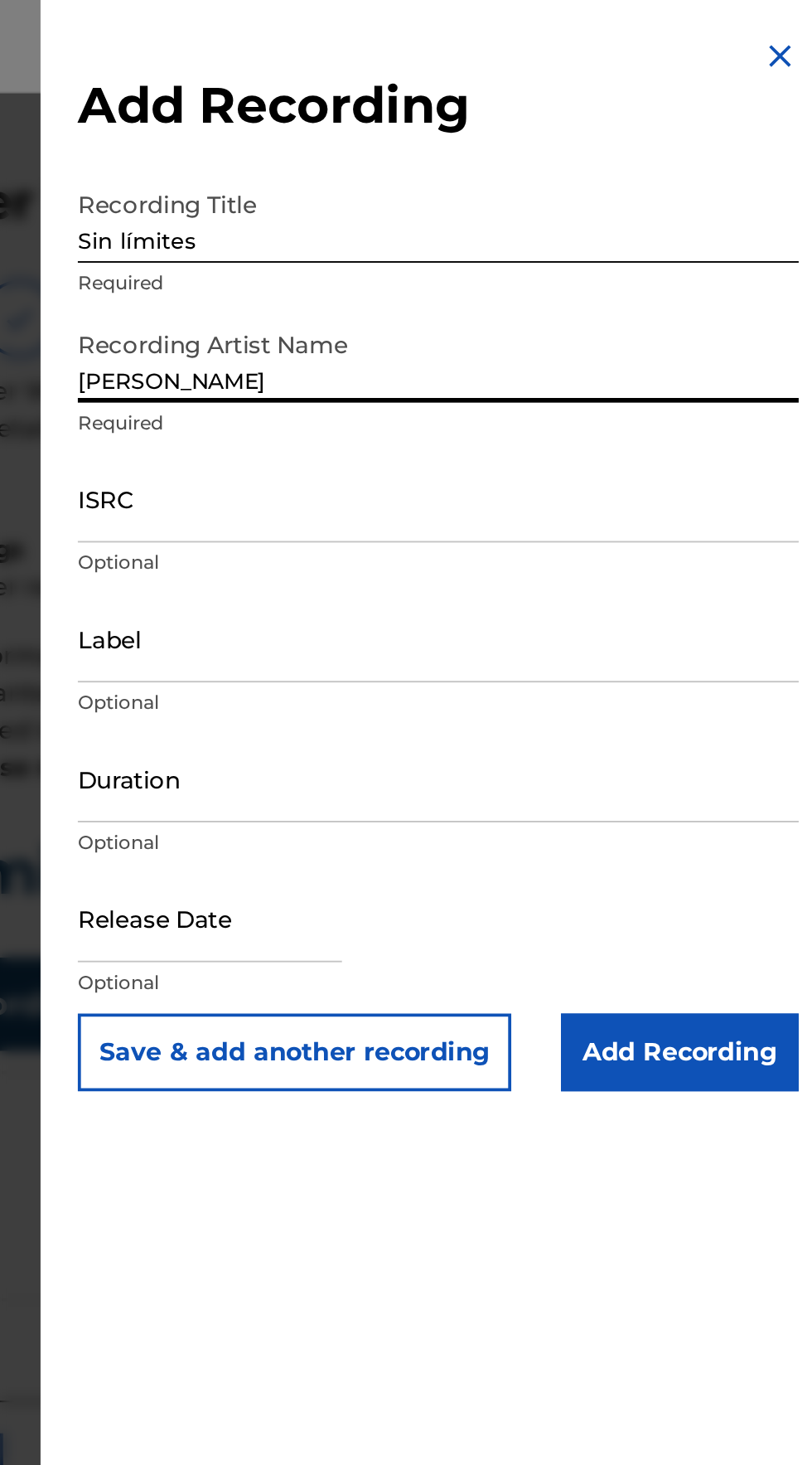
click at [450, 278] on input "ISRC" at bounding box center [608, 265] width 384 height 47
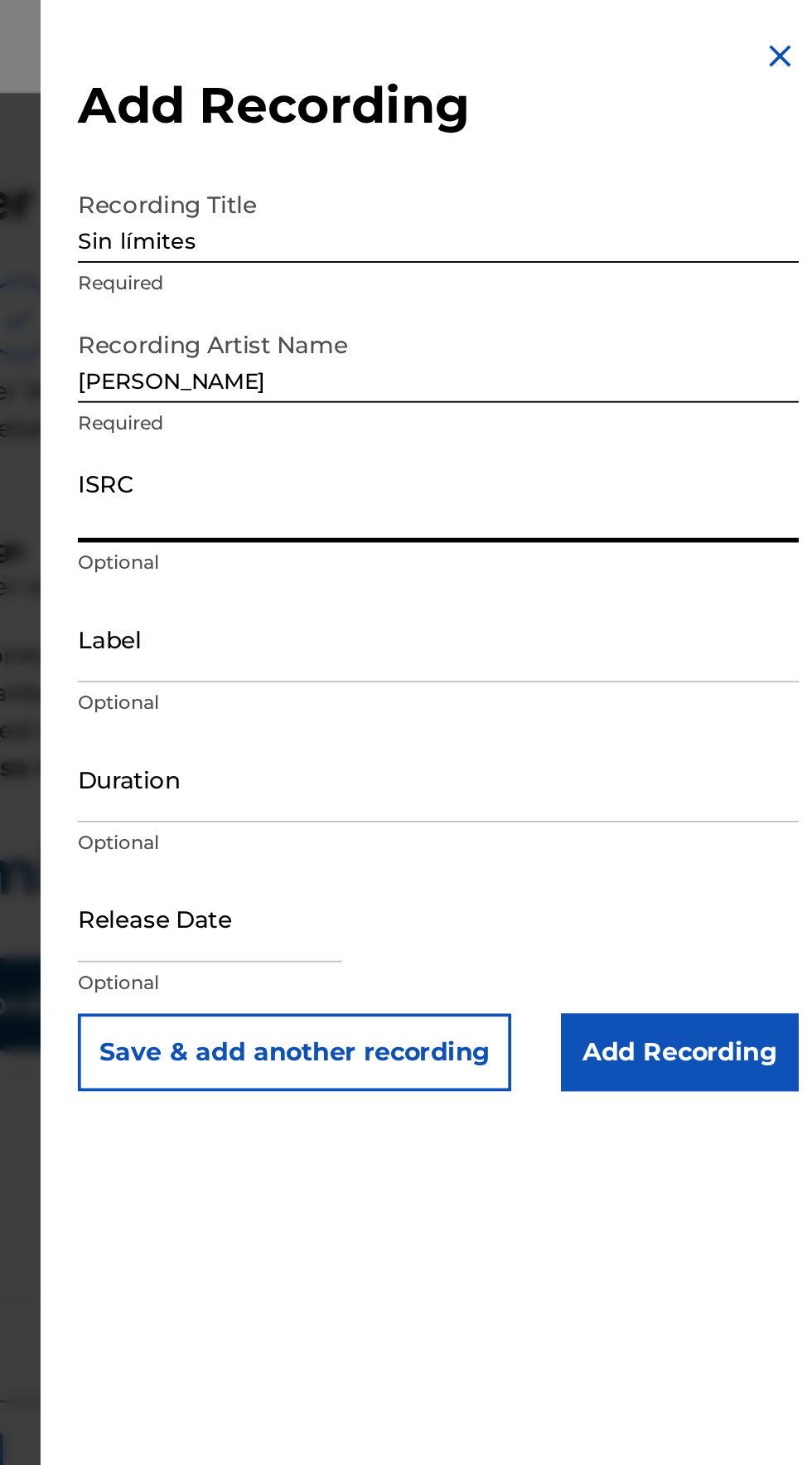
click at [449, 280] on input "ISRC" at bounding box center [608, 265] width 384 height 47
type input "QZXYG2307341"
click at [454, 355] on input "Label" at bounding box center [608, 340] width 384 height 47
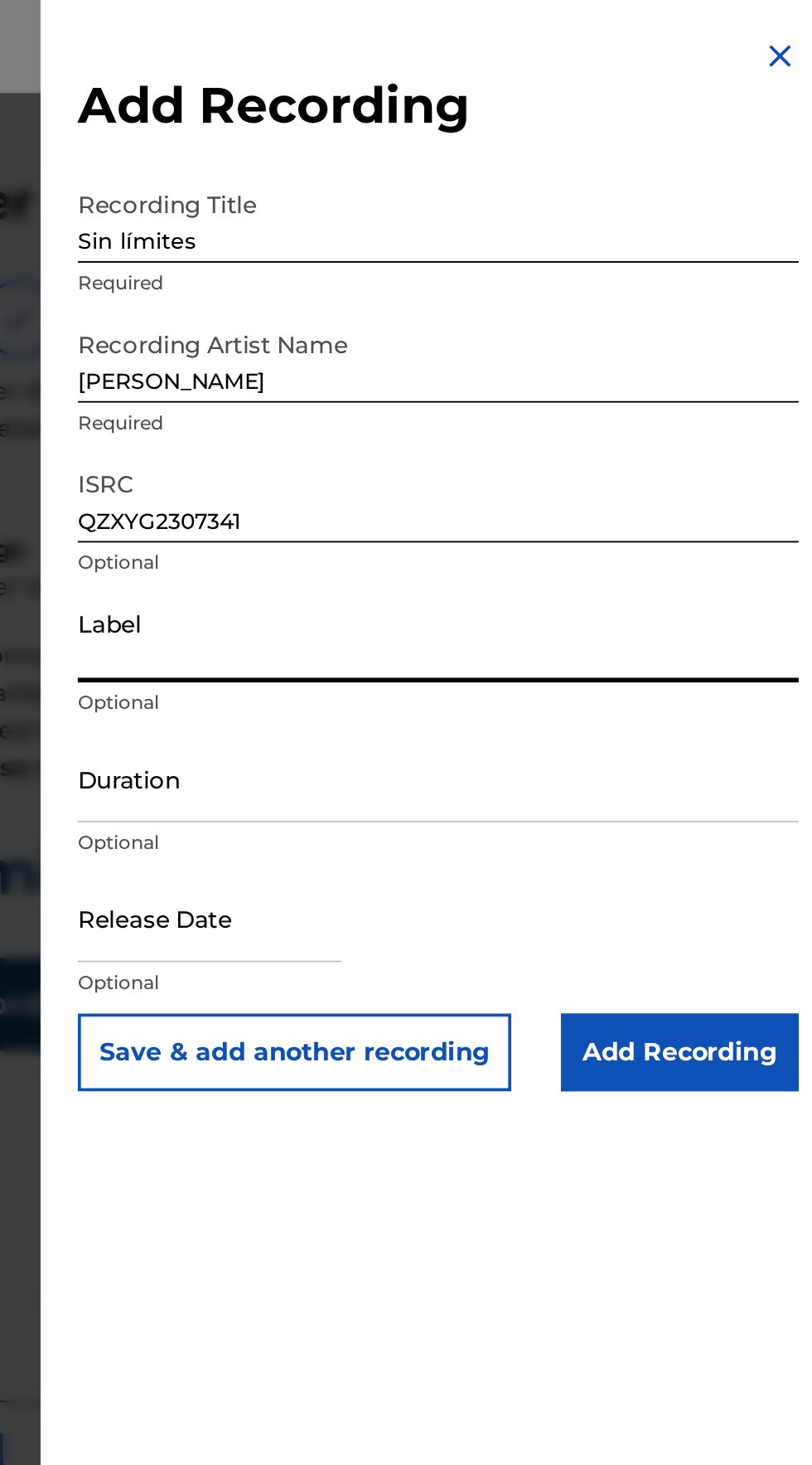
type input "Mh Musik LLC"
click at [447, 423] on input "Duration" at bounding box center [608, 414] width 384 height 47
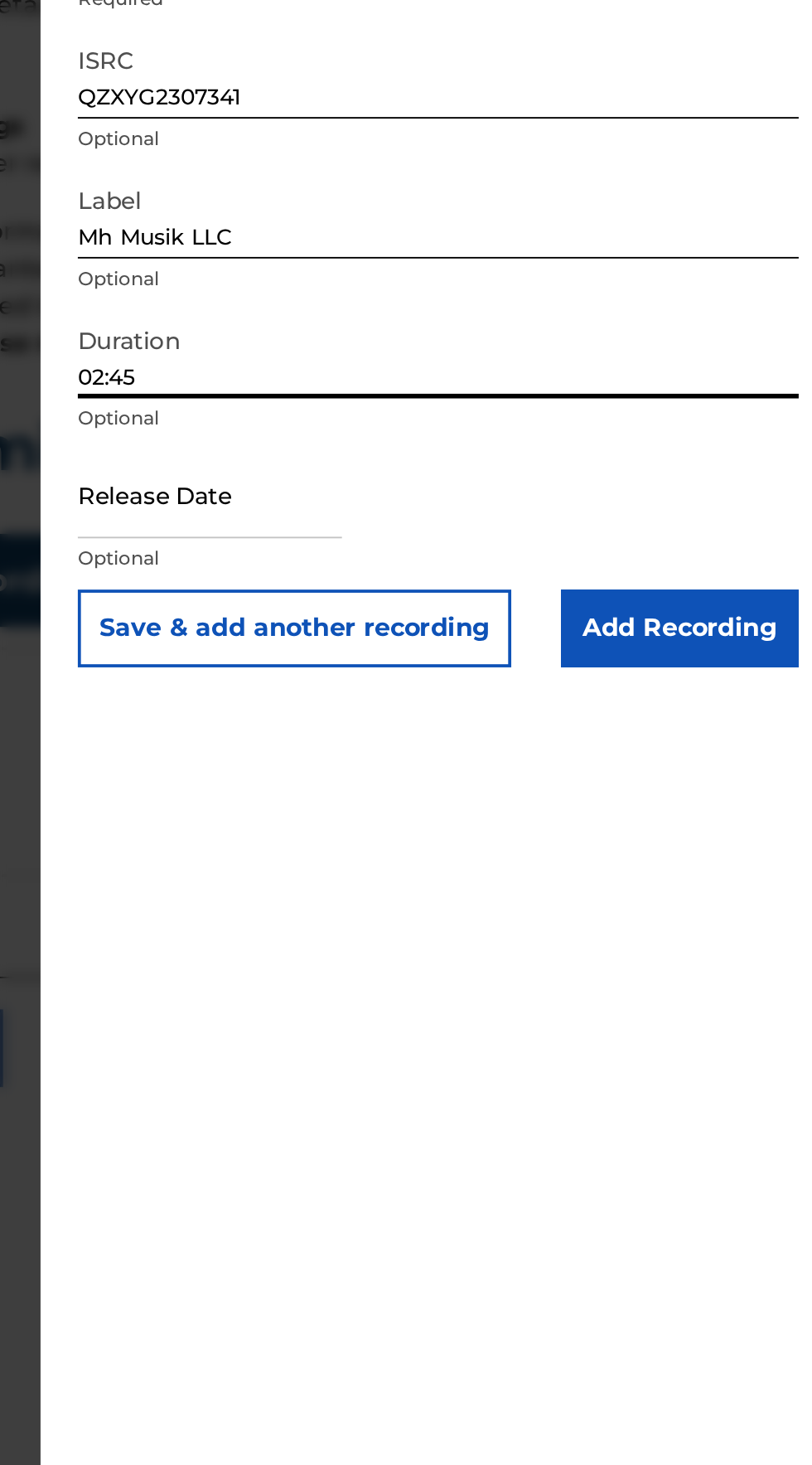
type input "02:45"
click at [446, 496] on input "text" at bounding box center [487, 489] width 141 height 47
select select "7"
select select "2025"
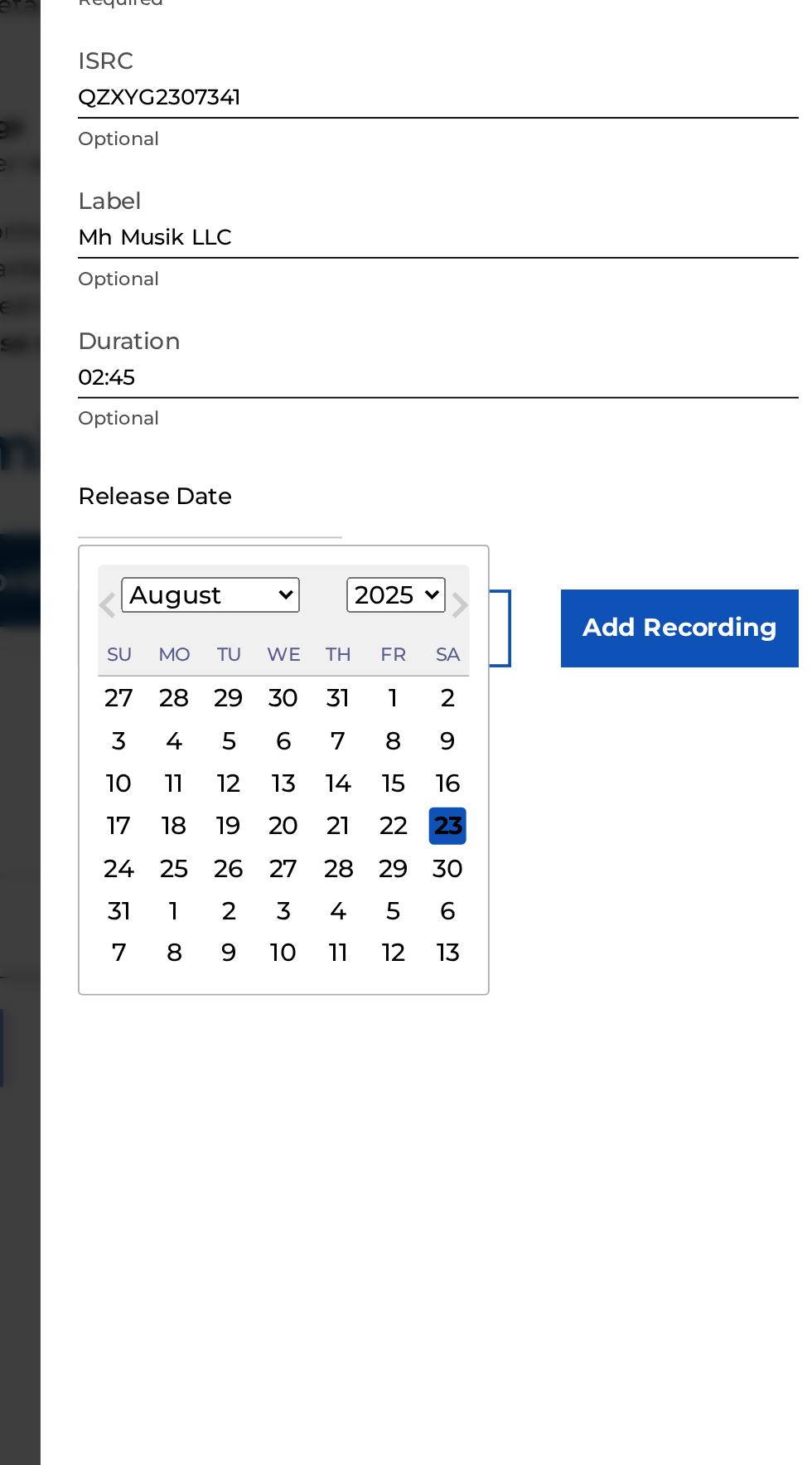
click at [476, 541] on select "January February March April May June July August September October November De…" at bounding box center [487, 544] width 95 height 19
select select "10"
click at [451, 534] on select "January February March April May June July August September October November De…" at bounding box center [487, 544] width 95 height 19
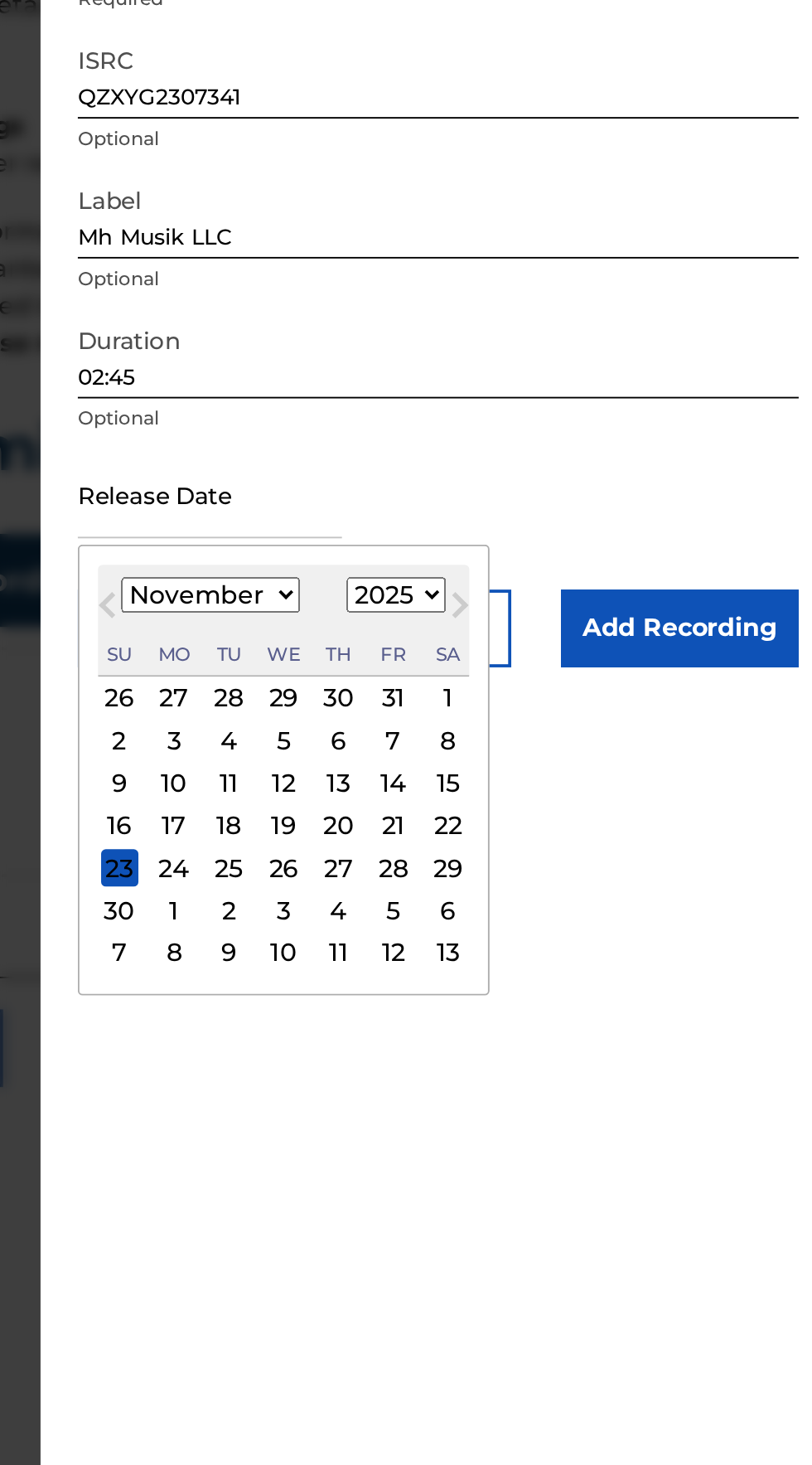
click at [586, 542] on select "1899 1900 1901 1902 1903 1904 1905 1906 1907 1908 1909 1910 1911 1912 1913 1914…" at bounding box center [586, 544] width 53 height 19
select select "2023"
click at [569, 534] on select "1899 1900 1901 1902 1903 1904 1905 1906 1907 1908 1909 1910 1911 1912 1913 1914…" at bounding box center [586, 544] width 53 height 19
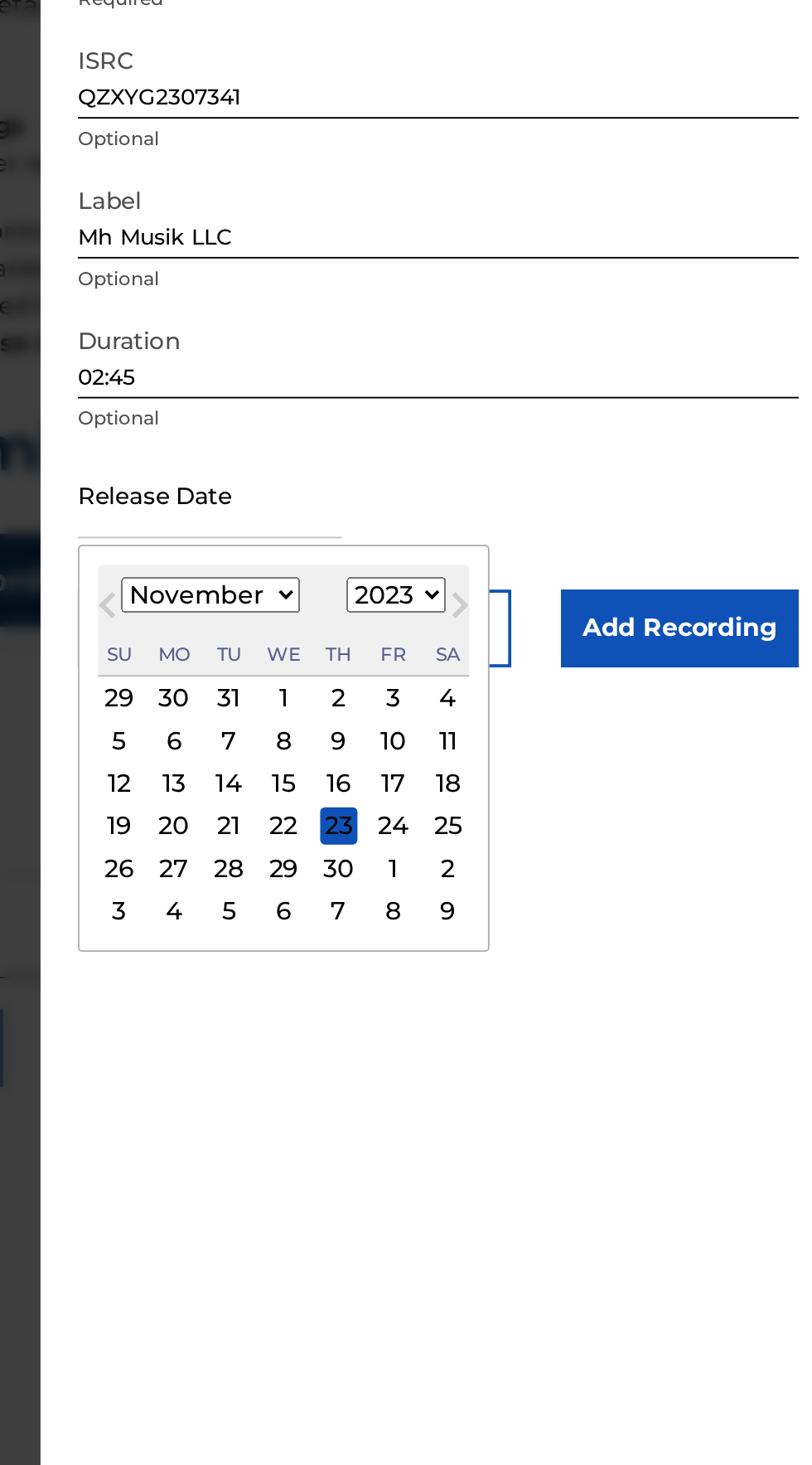
click at [621, 640] on div "18" at bounding box center [614, 644] width 20 height 20
type input "[DATE]"
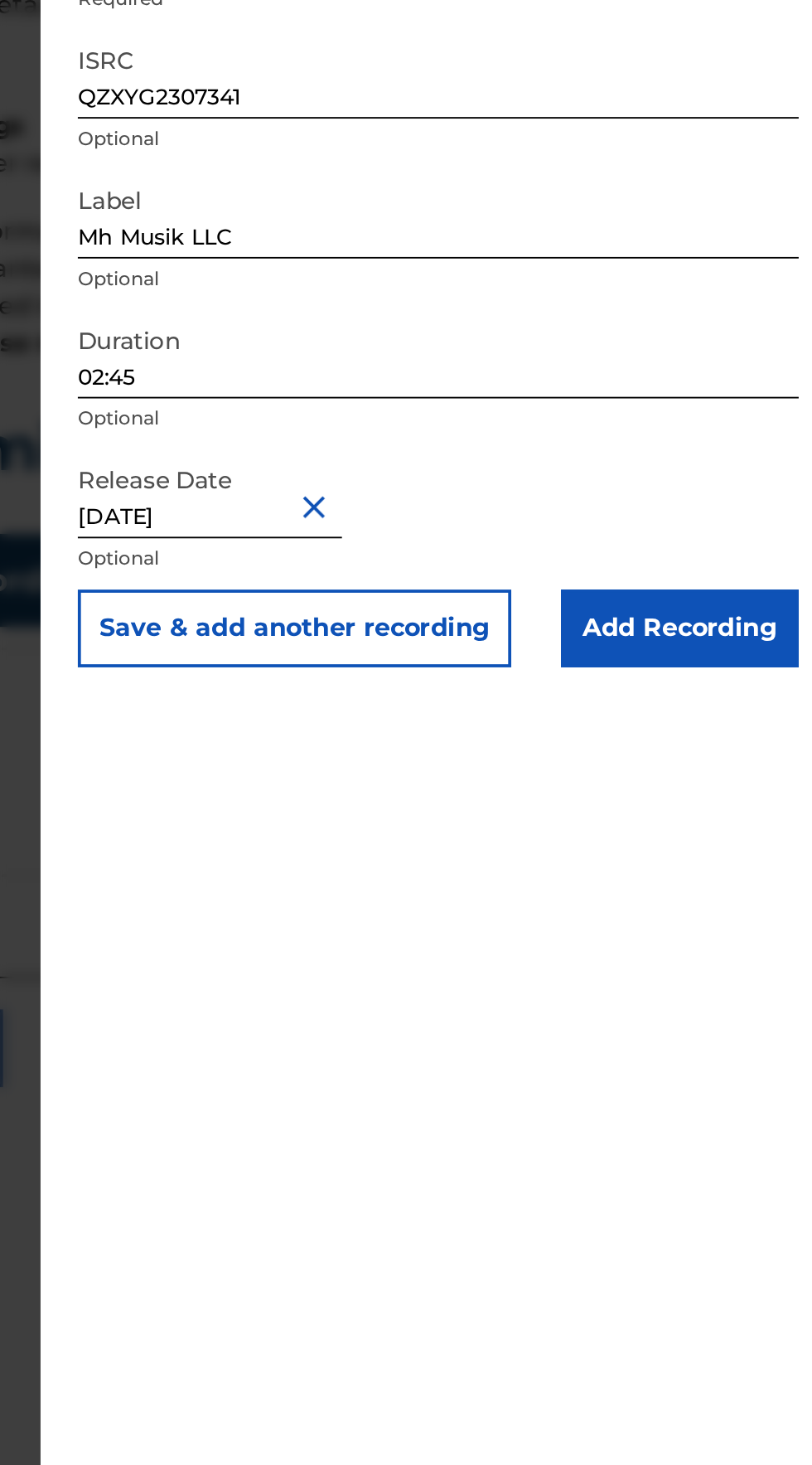
click at [767, 551] on input "Add Recording" at bounding box center [737, 561] width 127 height 42
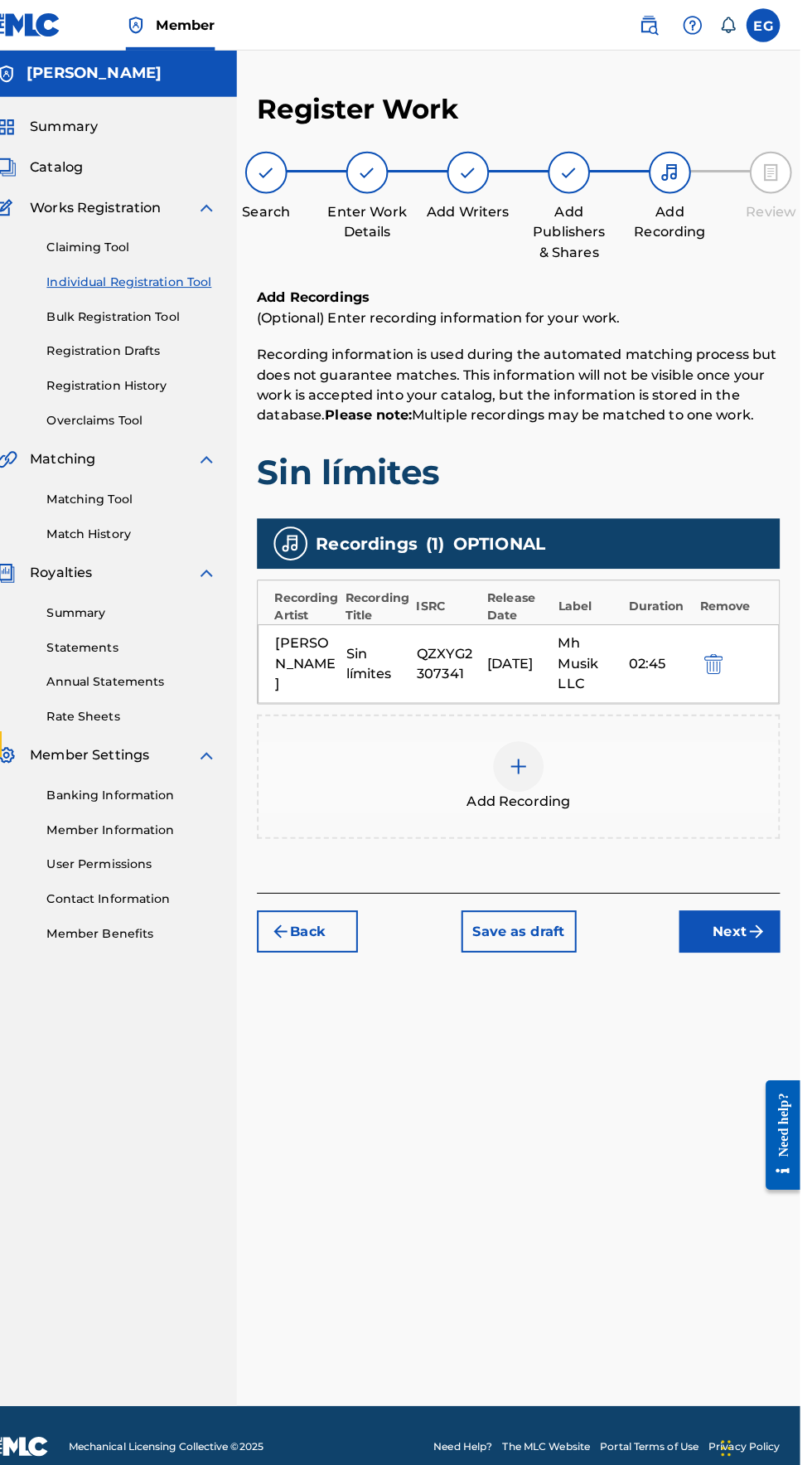
click at [771, 920] on img "submit" at bounding box center [769, 918] width 20 height 20
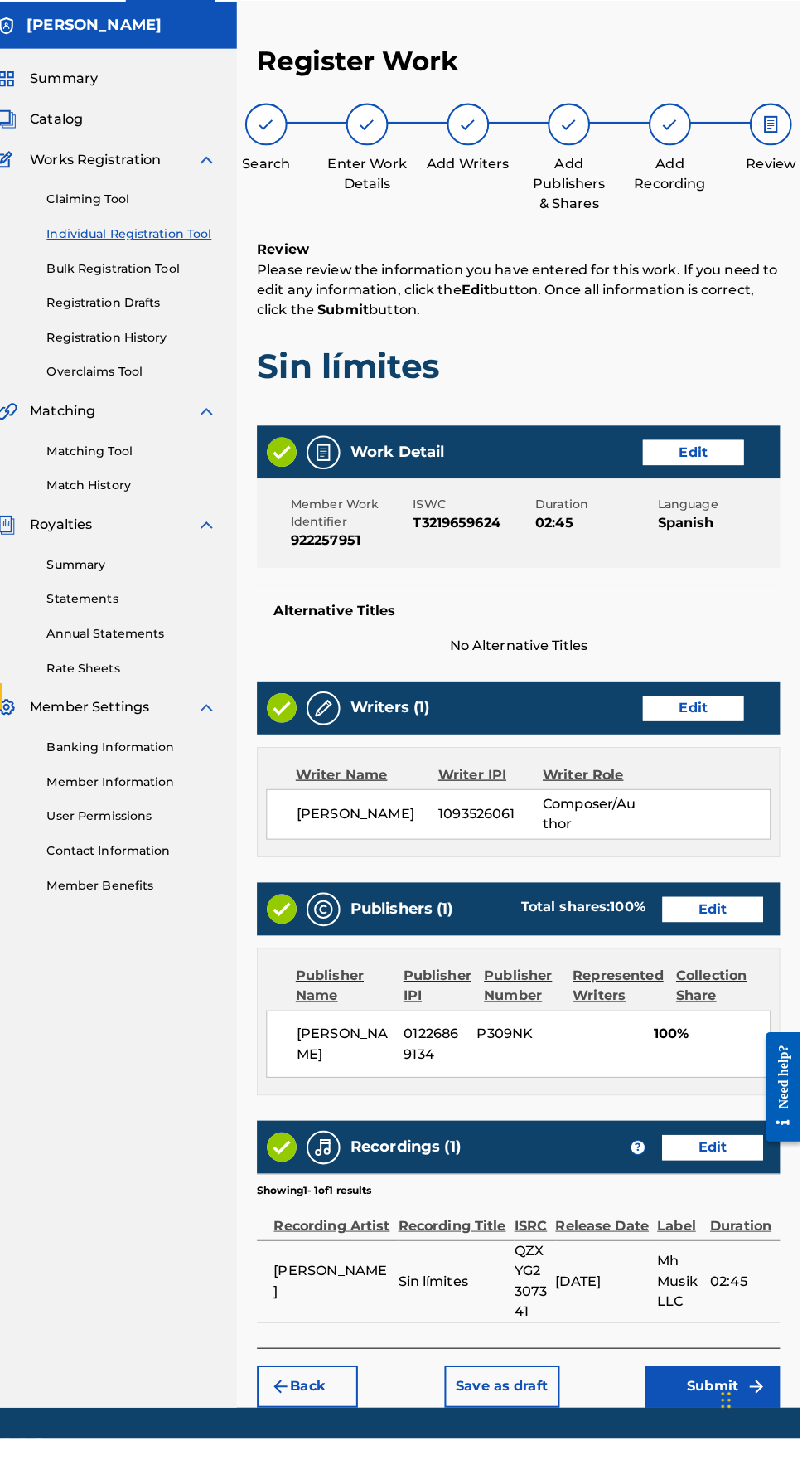
click at [742, 1435] on button "Submit" at bounding box center [726, 1414] width 133 height 42
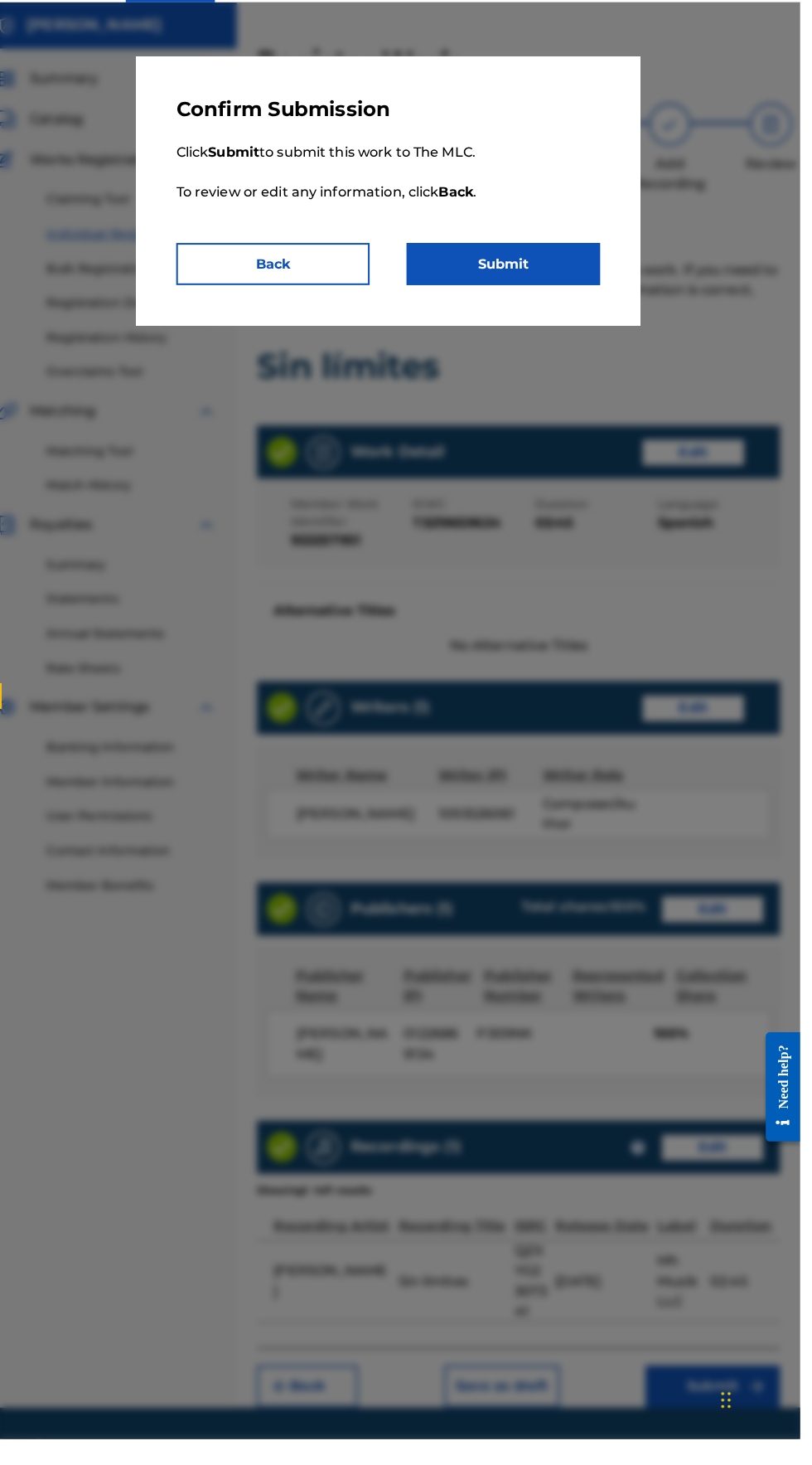
click at [513, 307] on button "Submit" at bounding box center [520, 307] width 191 height 42
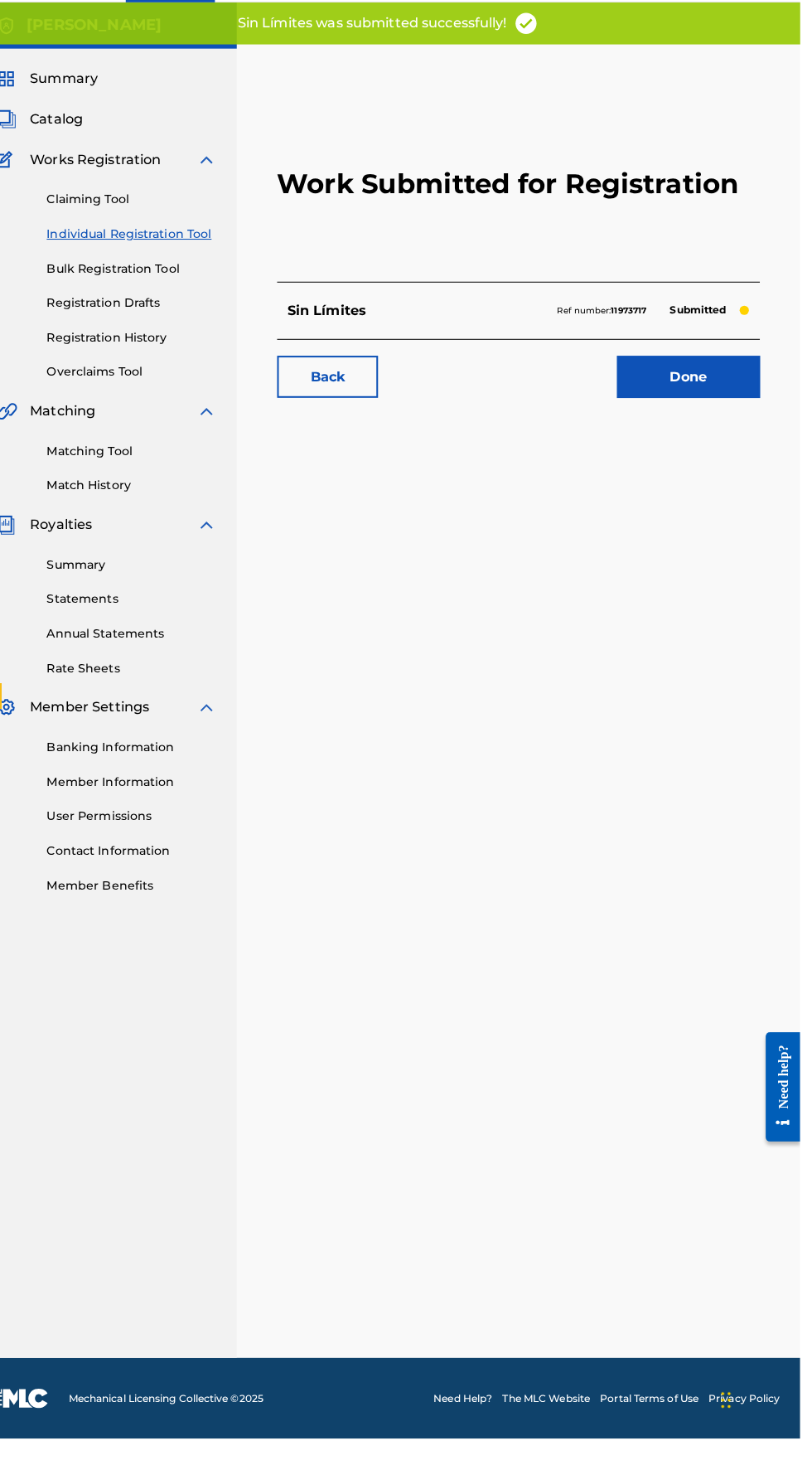
click at [673, 421] on link "Done" at bounding box center [703, 418] width 141 height 42
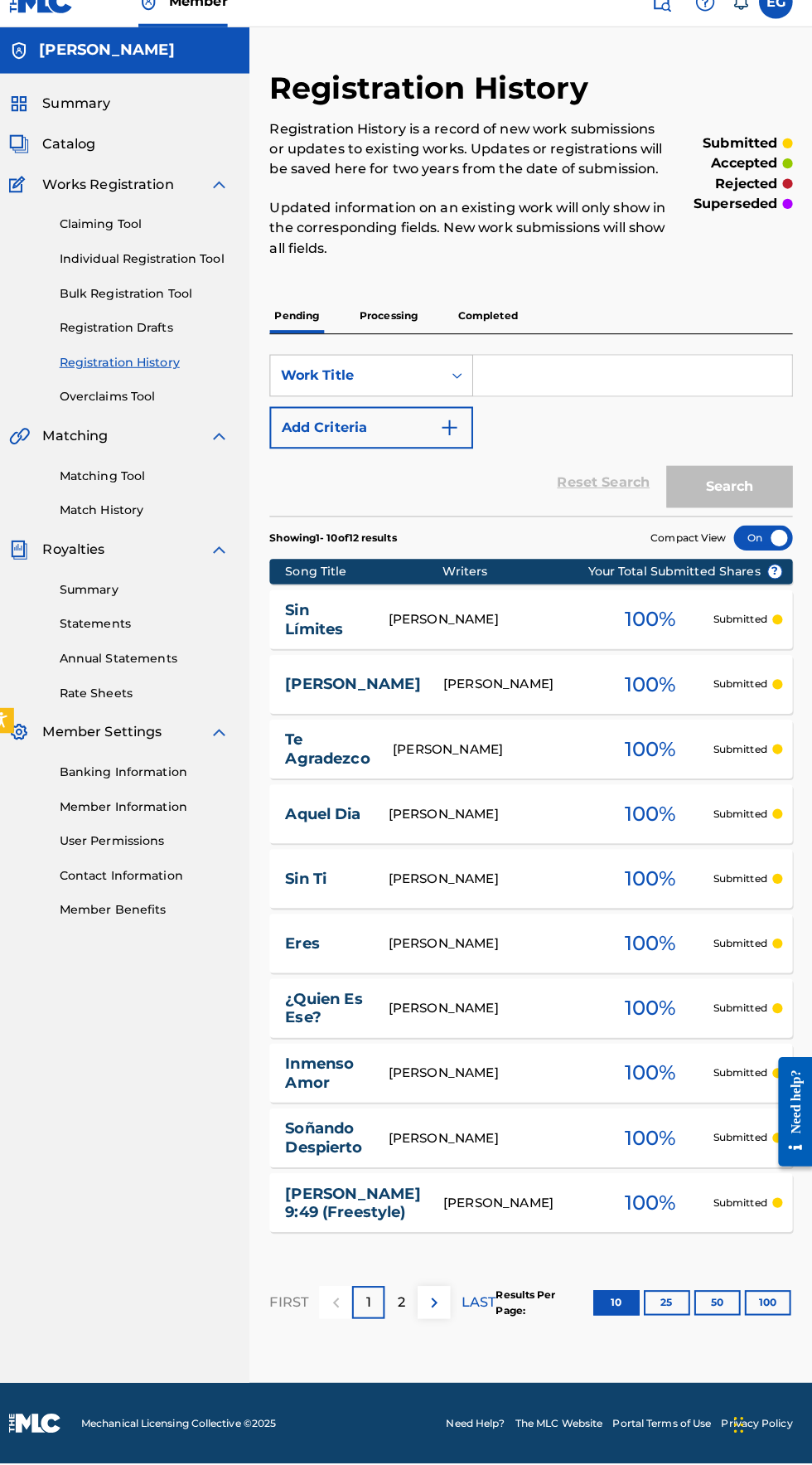
click at [95, 279] on link "Individual Registration Tool" at bounding box center [153, 278] width 167 height 17
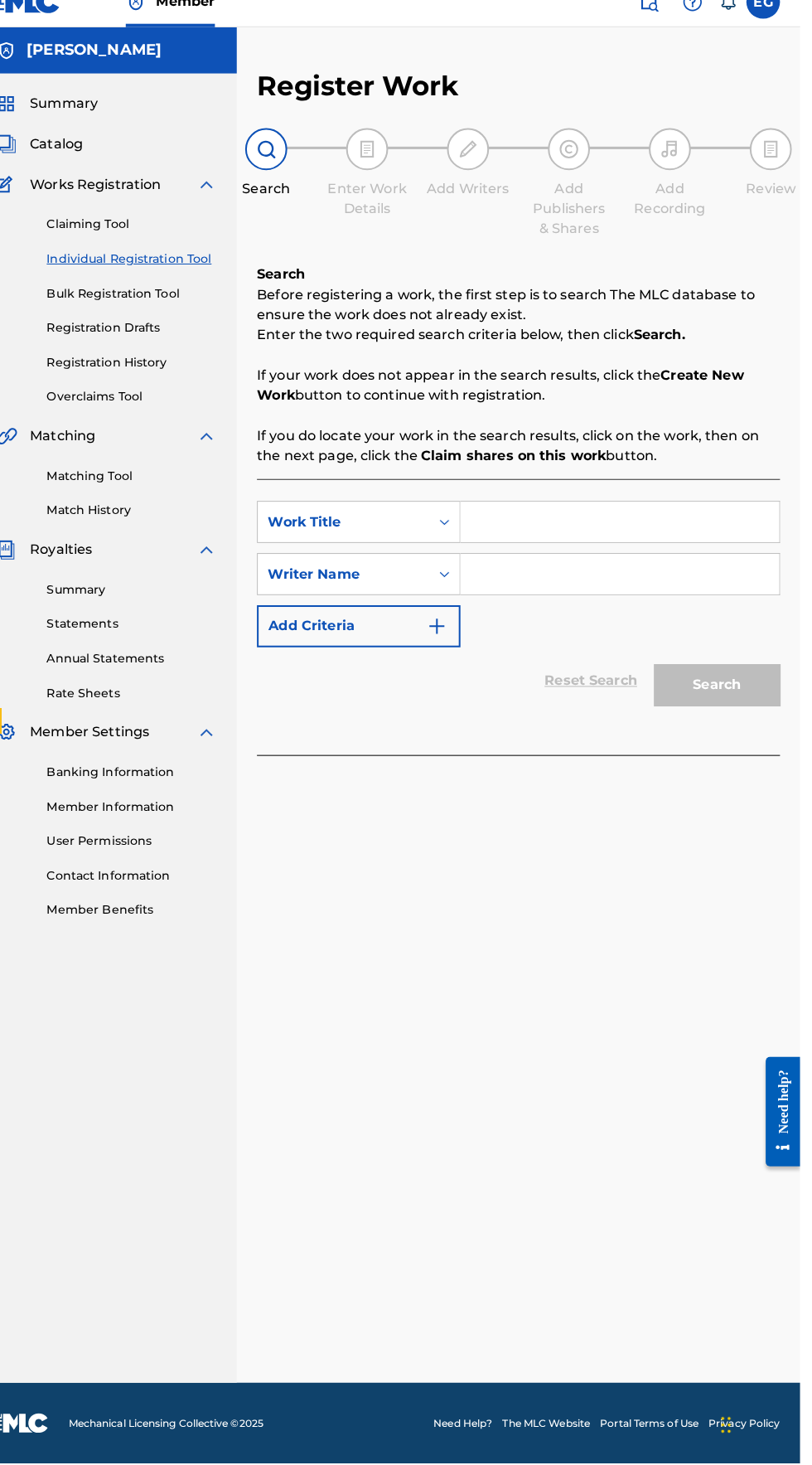
click at [551, 536] on input "Search Form" at bounding box center [634, 536] width 315 height 40
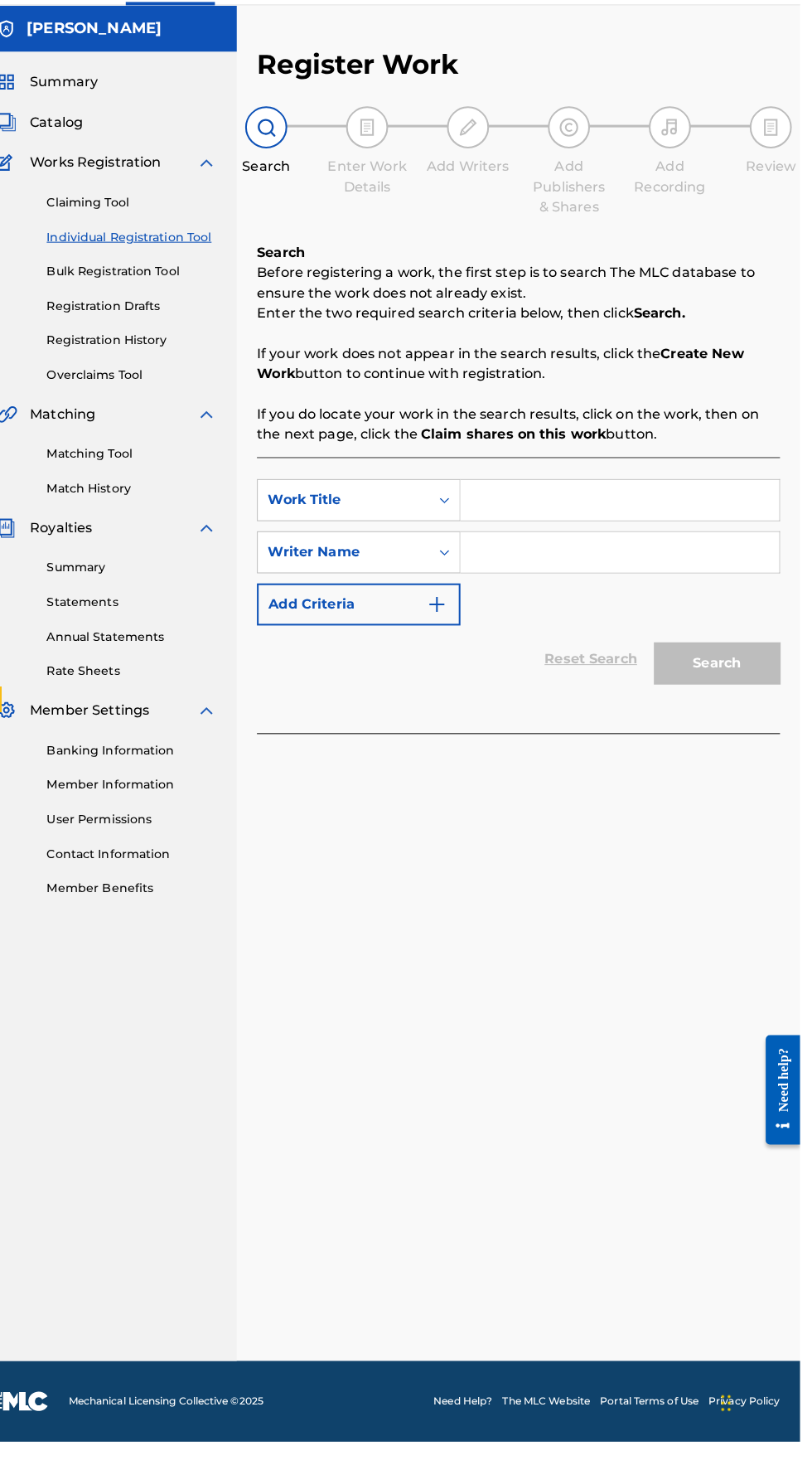
scroll to position [67, 0]
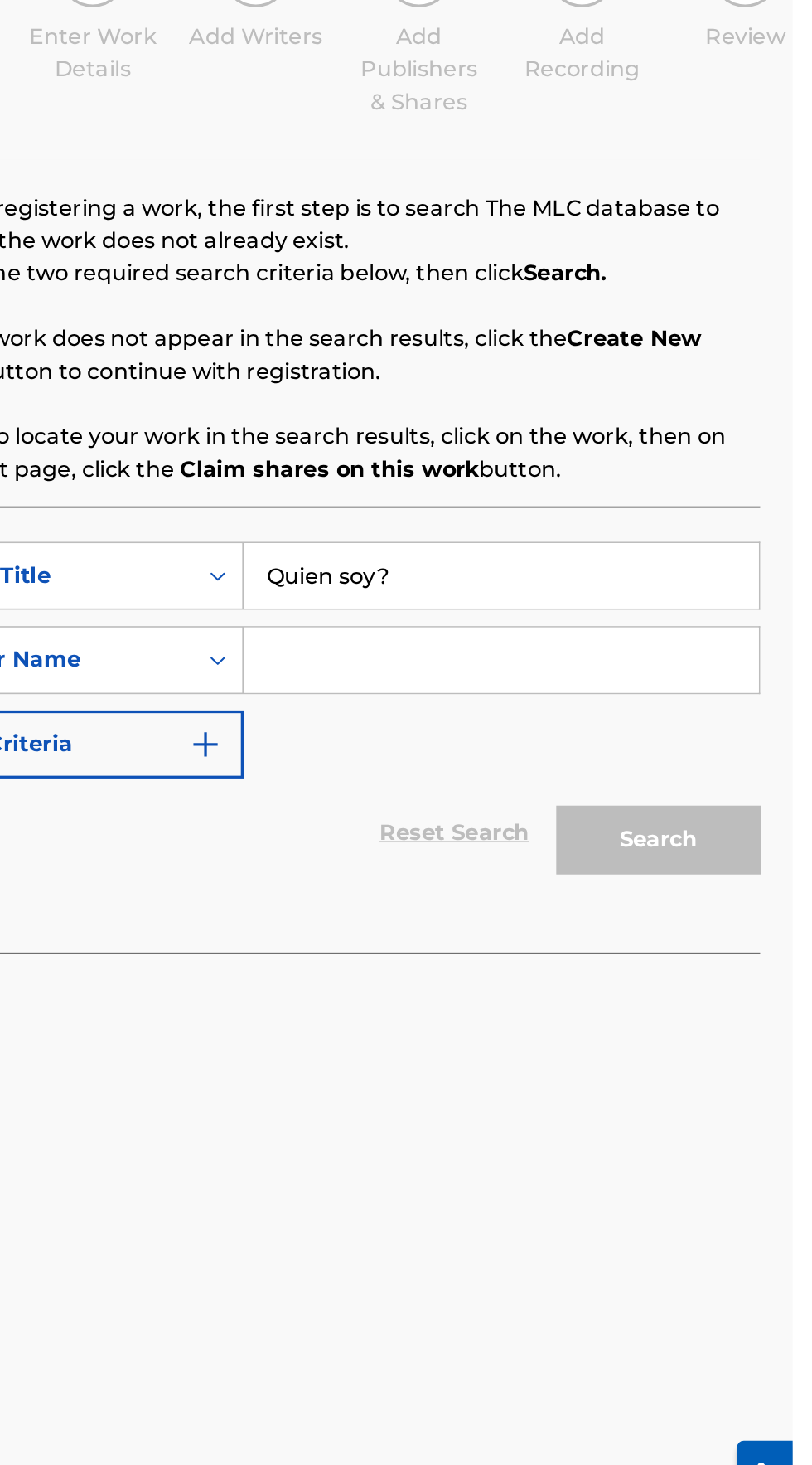
click at [502, 517] on input "Quien soy?" at bounding box center [634, 536] width 315 height 40
click at [495, 517] on input "Quien soy?" at bounding box center [634, 536] width 315 height 40
type input "¿Quien soy?"
click at [510, 569] on input "Search Form" at bounding box center [634, 589] width 315 height 40
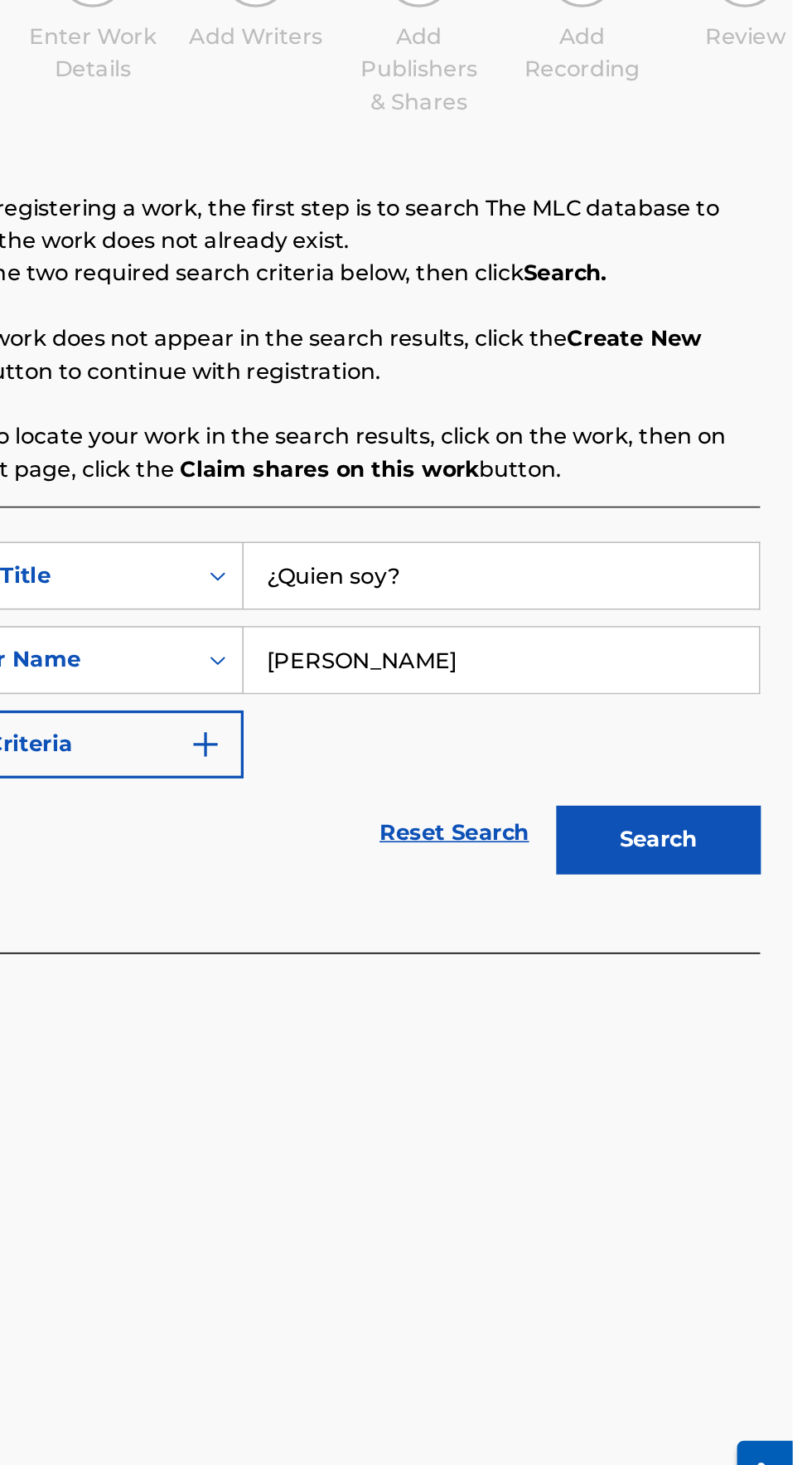
type input "[PERSON_NAME]"
click at [767, 678] on button "Search" at bounding box center [730, 698] width 124 height 42
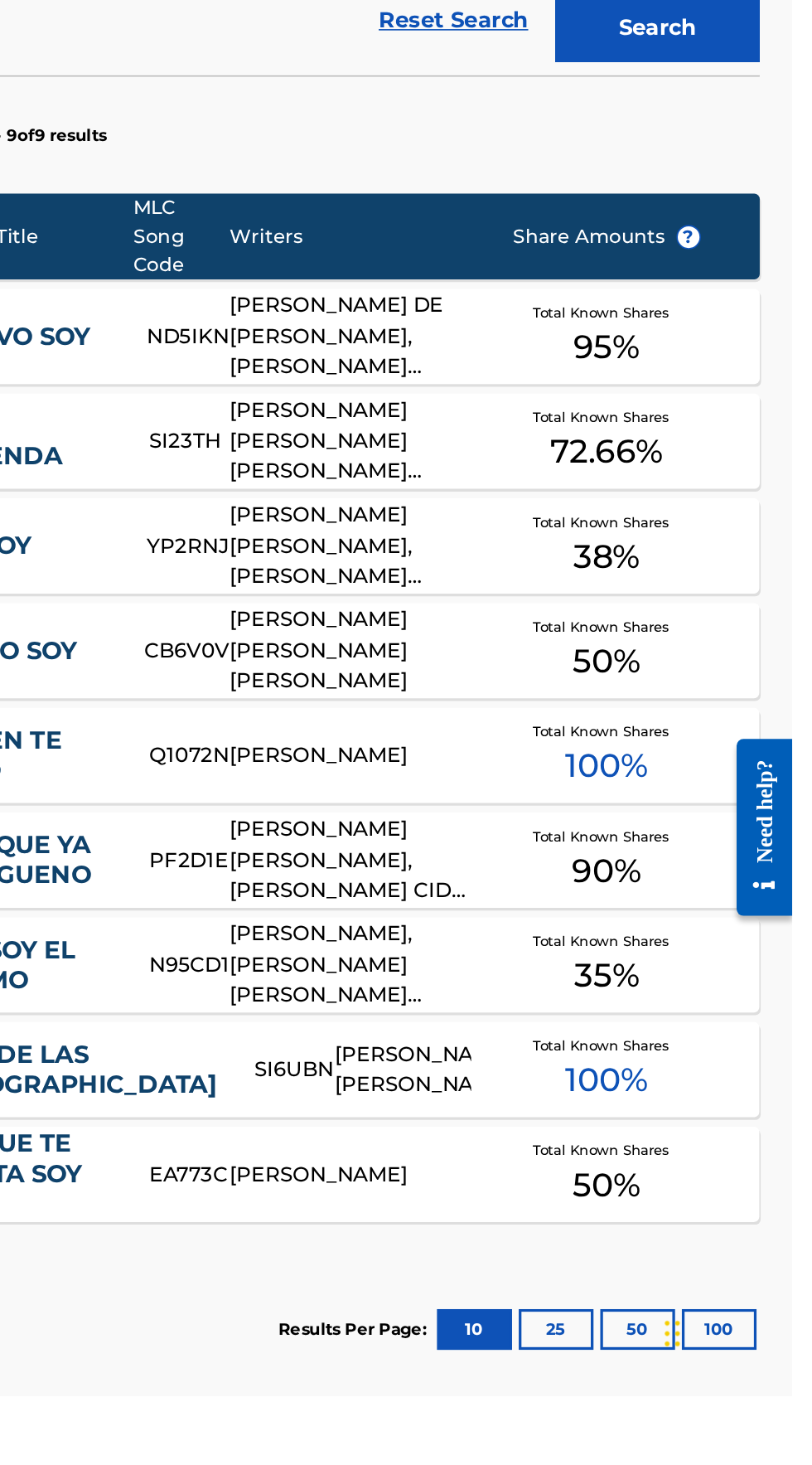
scroll to position [99, 0]
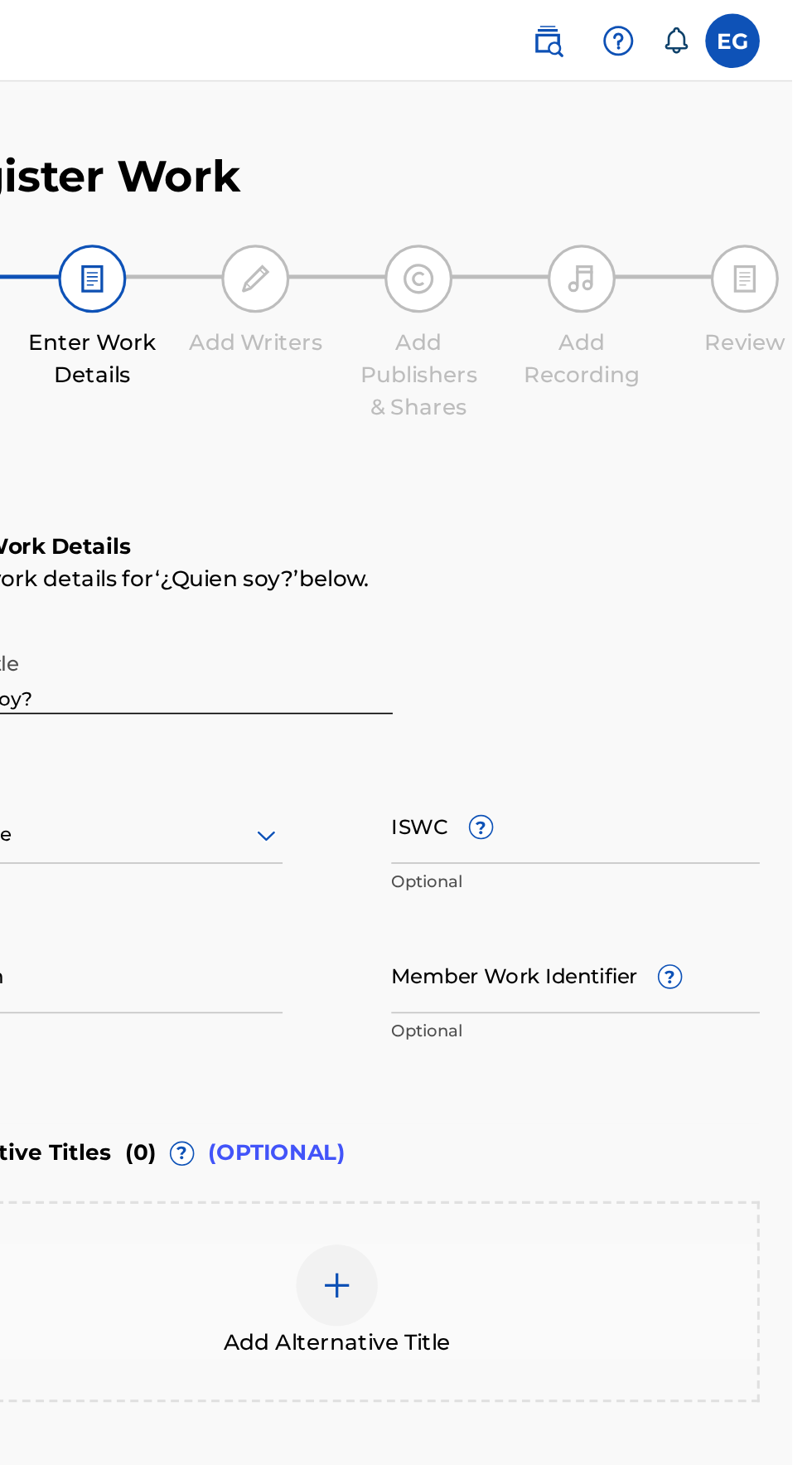
scroll to position [0, 0]
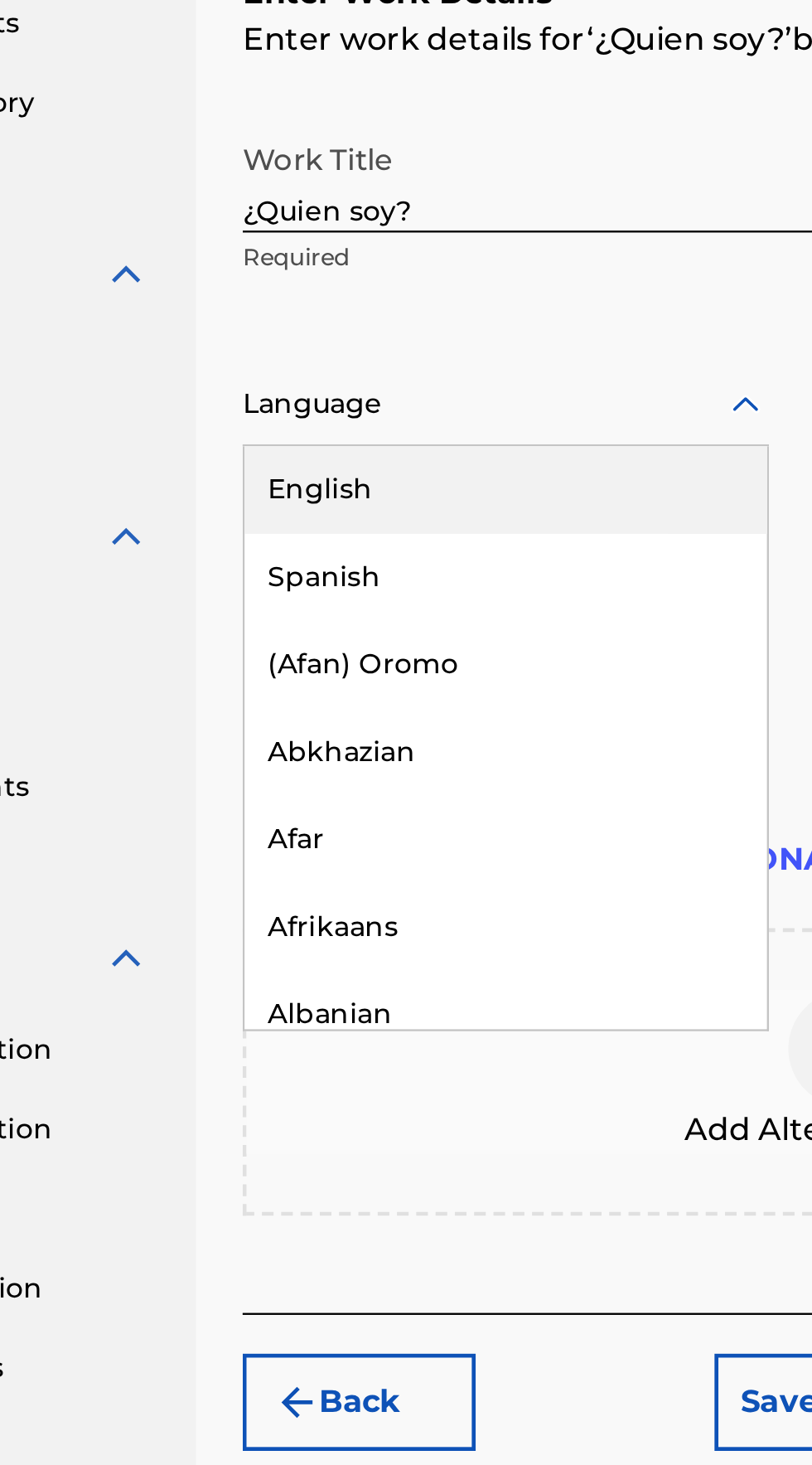
click at [307, 583] on div "Spanish" at bounding box center [389, 582] width 223 height 38
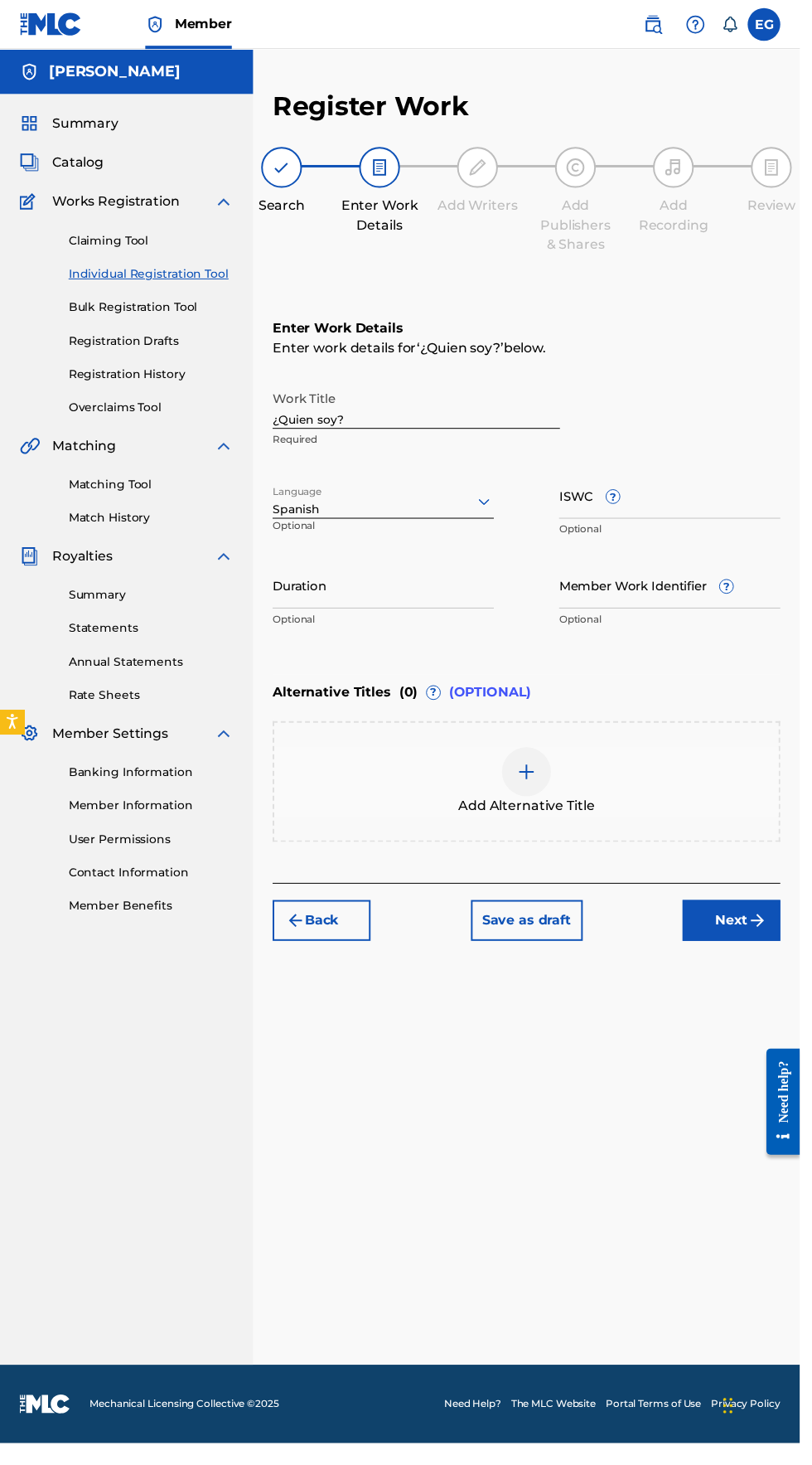
click at [307, 608] on input "Duration" at bounding box center [389, 594] width 225 height 47
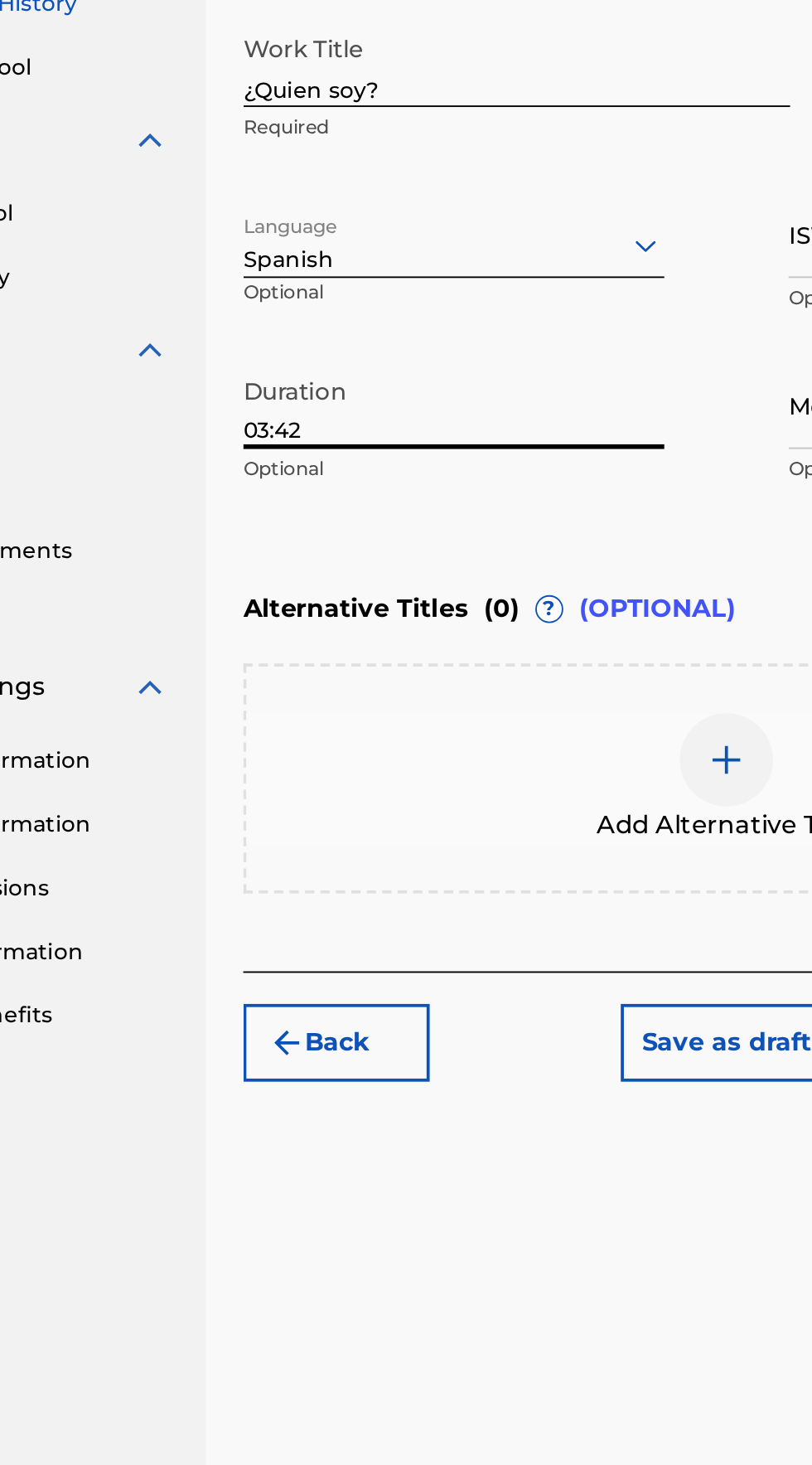
type input "03:42"
click at [275, 659] on div "Register Work Search Enter Work Details Add Writers Add Publishers & Shares Add…" at bounding box center [535, 738] width 556 height 1295
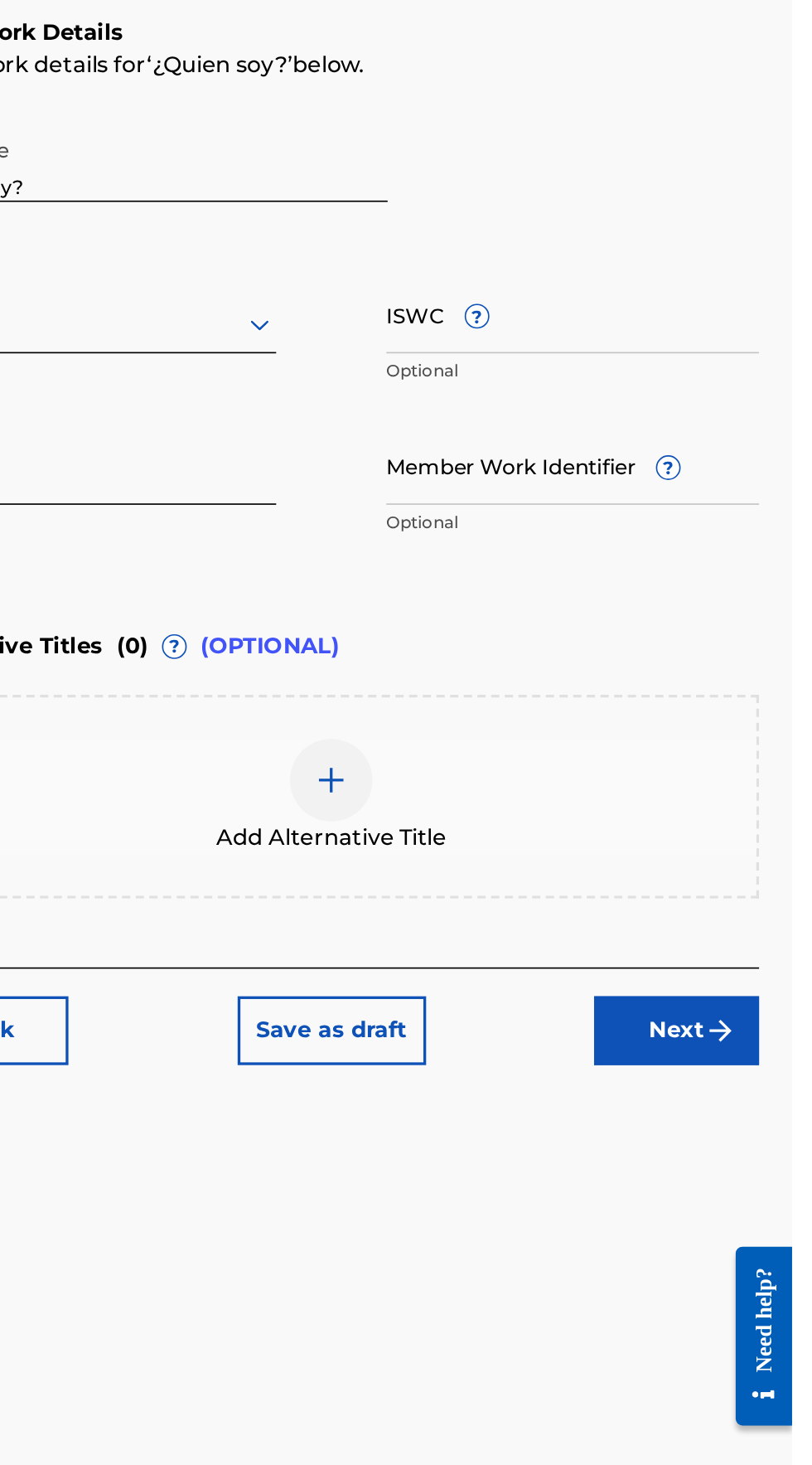
click at [593, 523] on input "ISWC ?" at bounding box center [680, 503] width 225 height 47
type input "T3226568403"
click at [592, 610] on input "Member Work Identifier ?" at bounding box center [680, 594] width 225 height 47
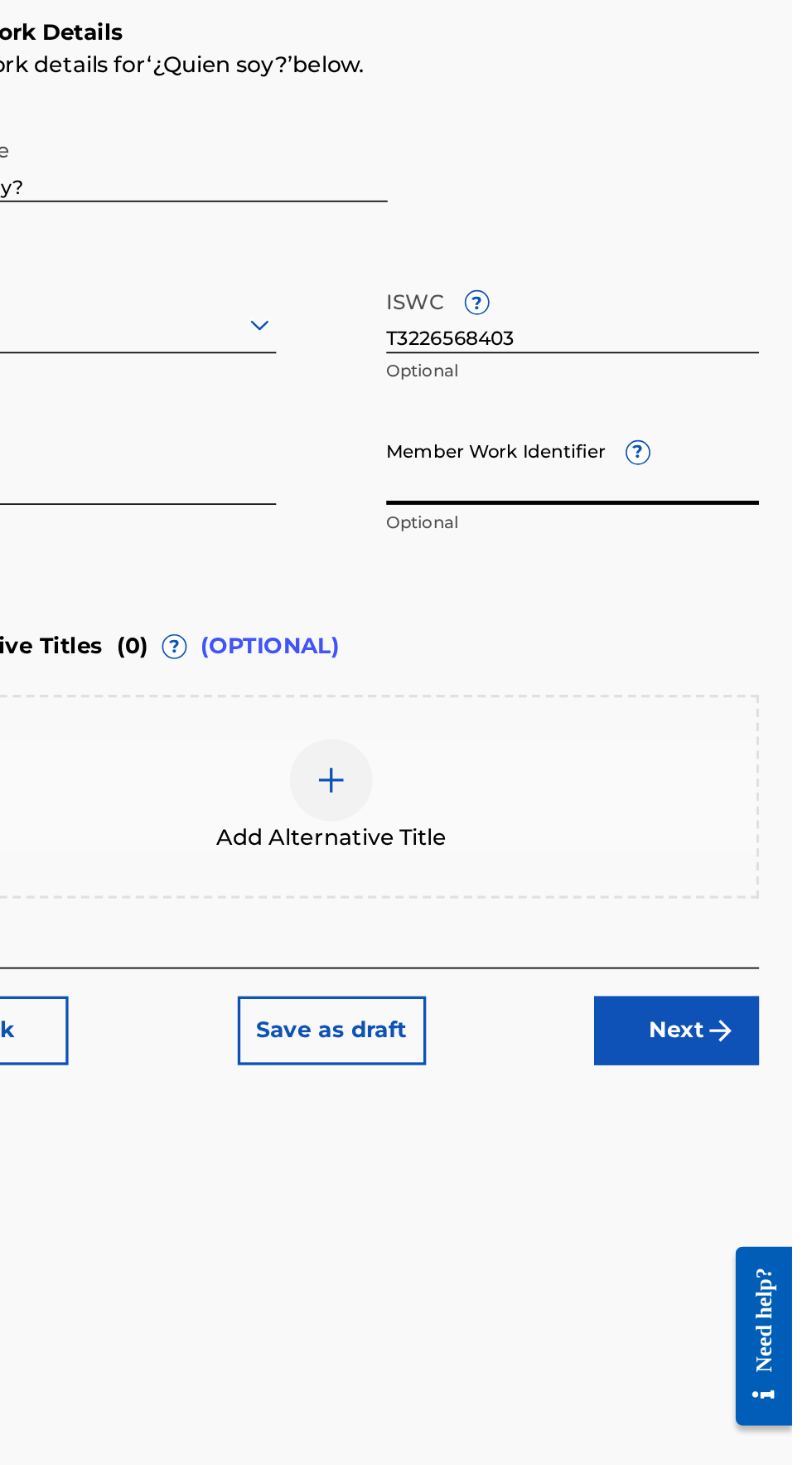
click at [604, 610] on input "Member Work Identifier ?" at bounding box center [680, 594] width 225 height 47
type input "922745038"
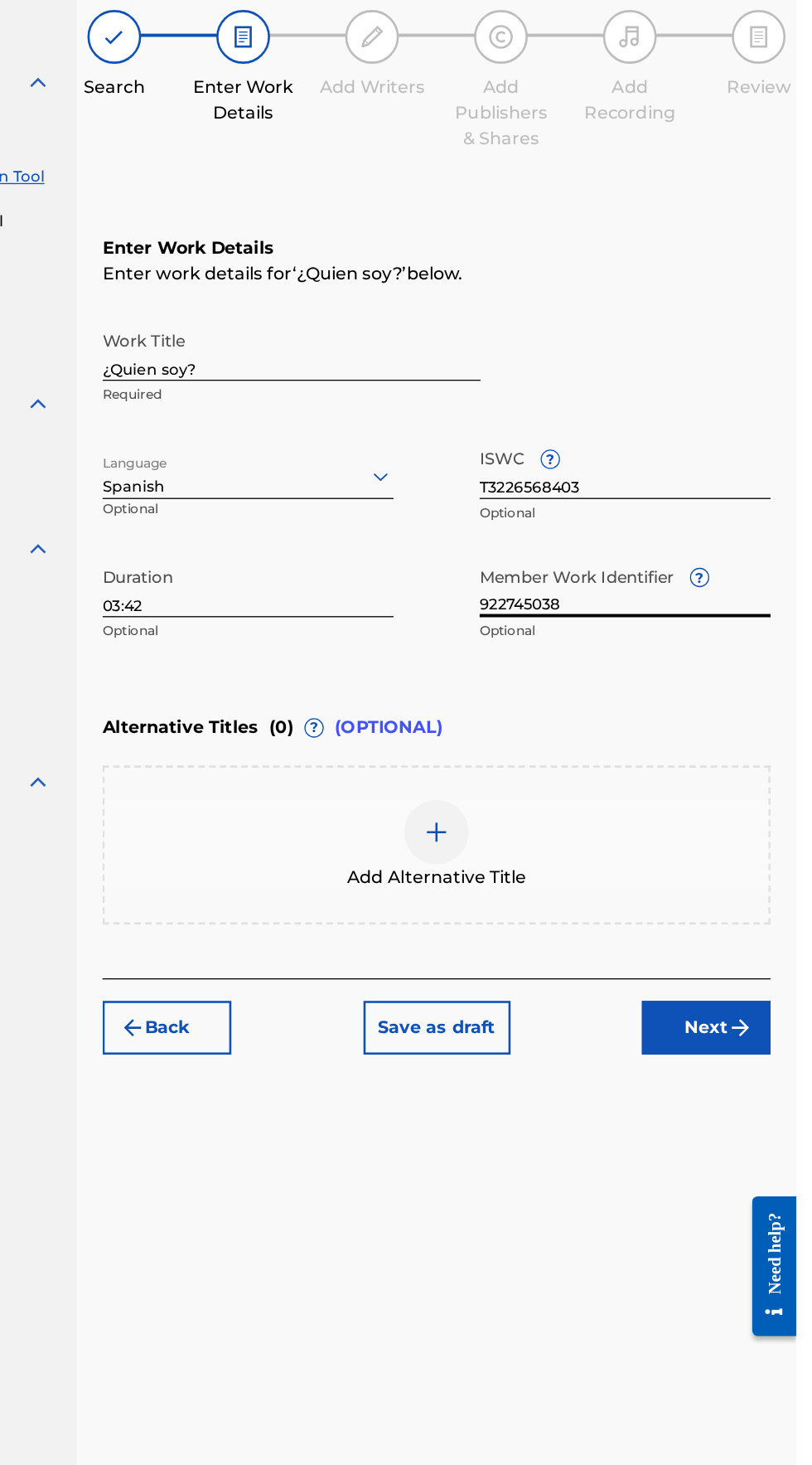
click at [755, 926] on button "Next" at bounding box center [742, 934] width 100 height 42
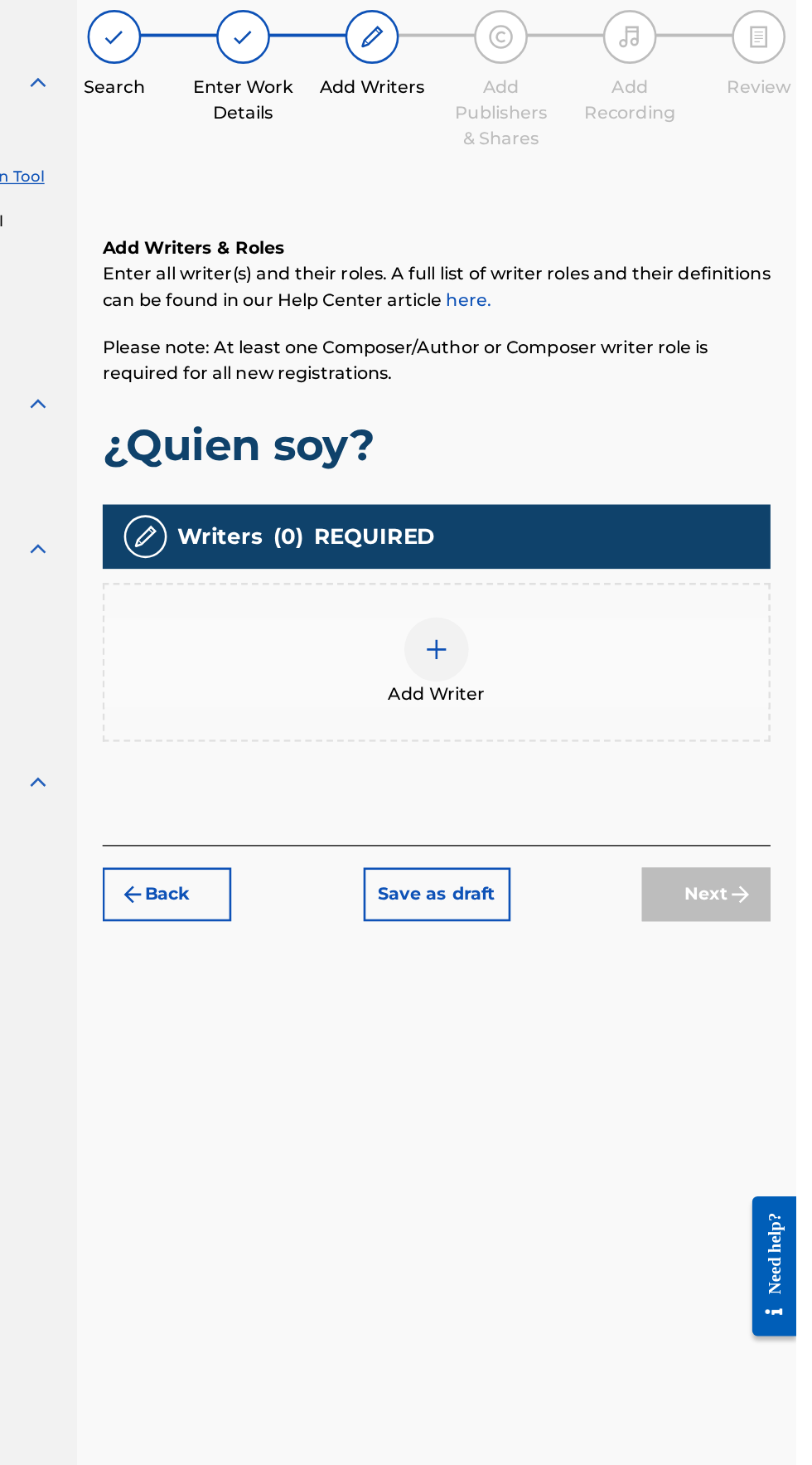
scroll to position [74, 0]
click at [523, 618] on div at bounding box center [534, 642] width 49 height 49
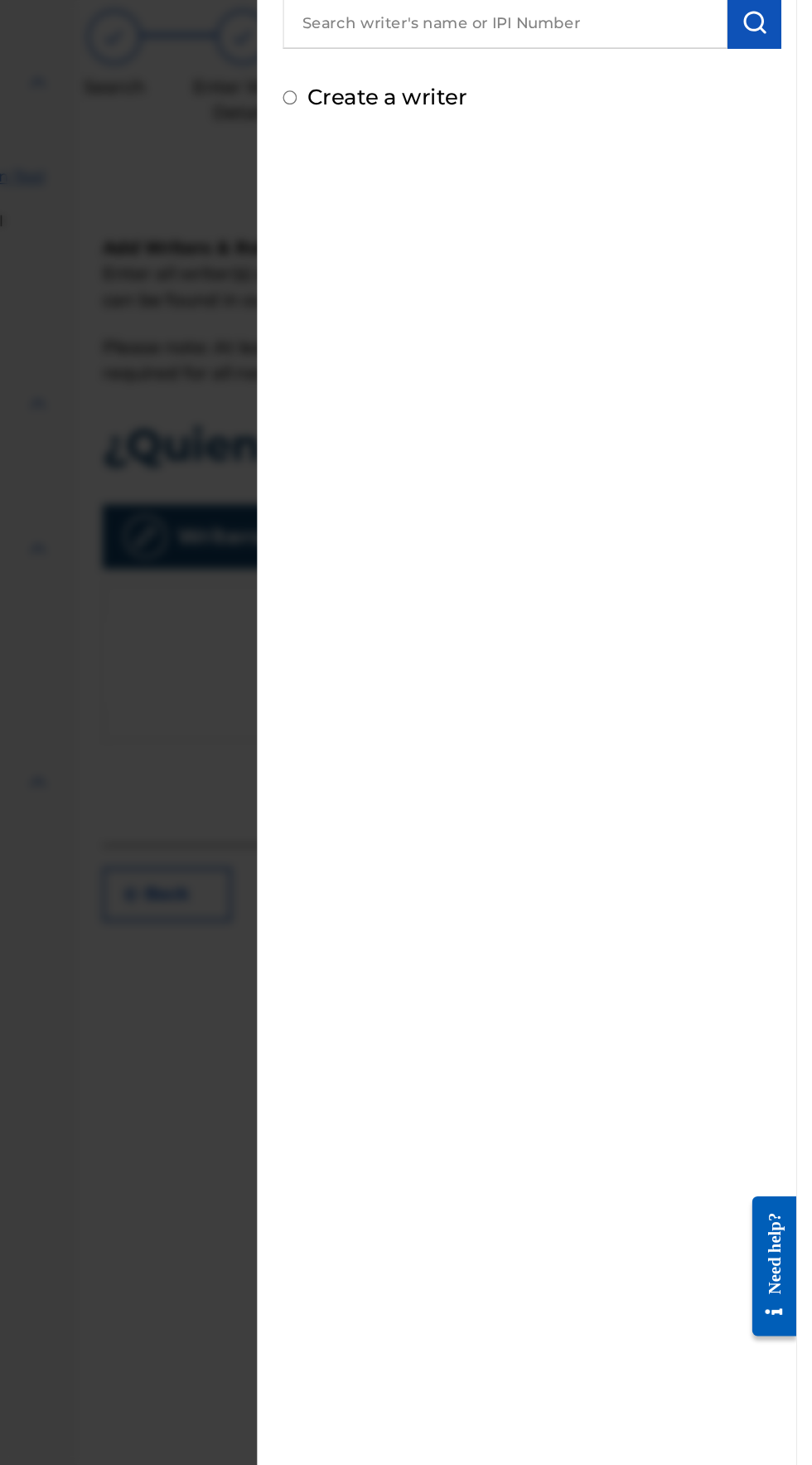
click at [427, 215] on input "Create a writer" at bounding box center [421, 216] width 11 height 11
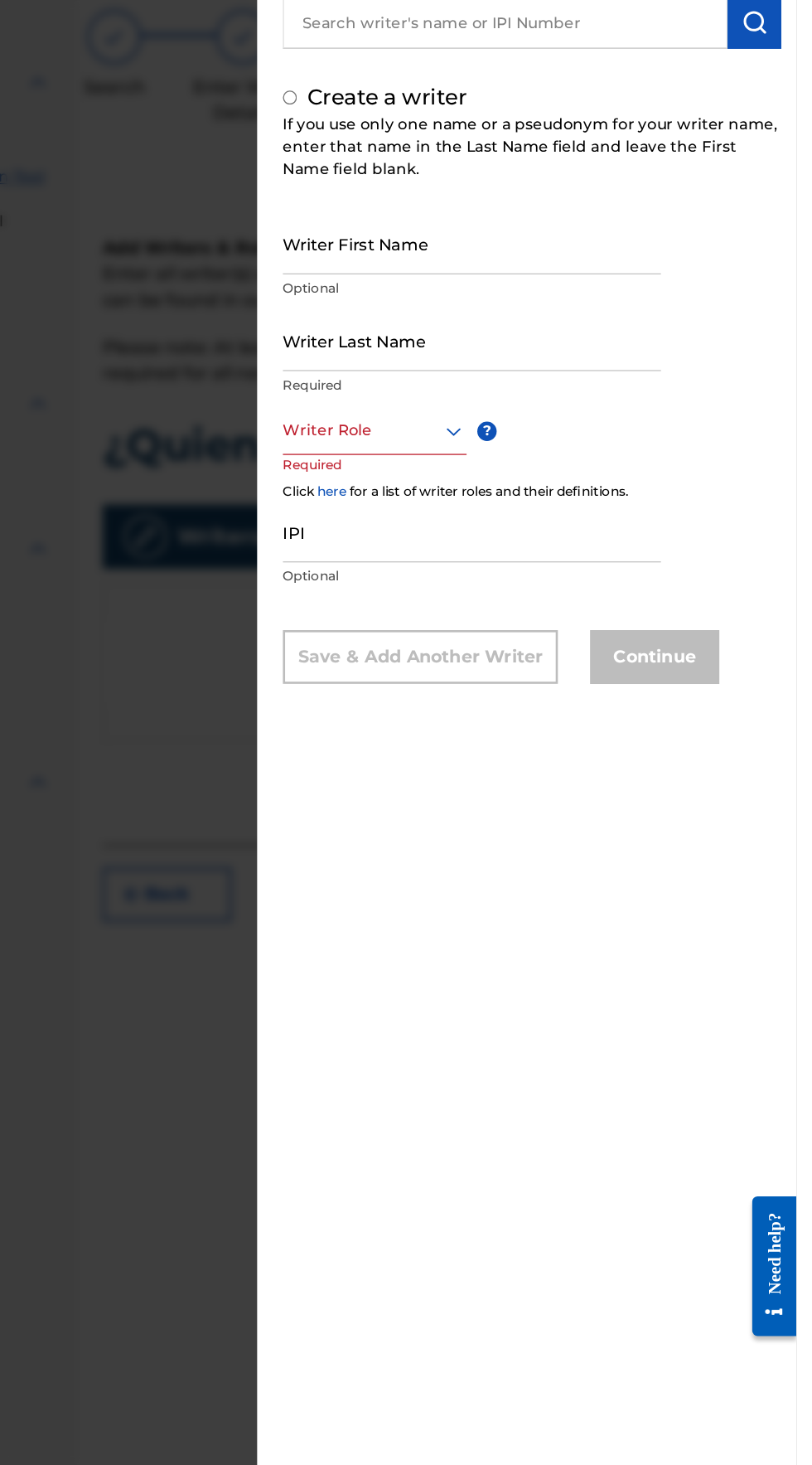
radio input "false"
radio input "true"
click at [448, 353] on input "Writer First Name" at bounding box center [561, 329] width 291 height 47
type input "[PERSON_NAME]"
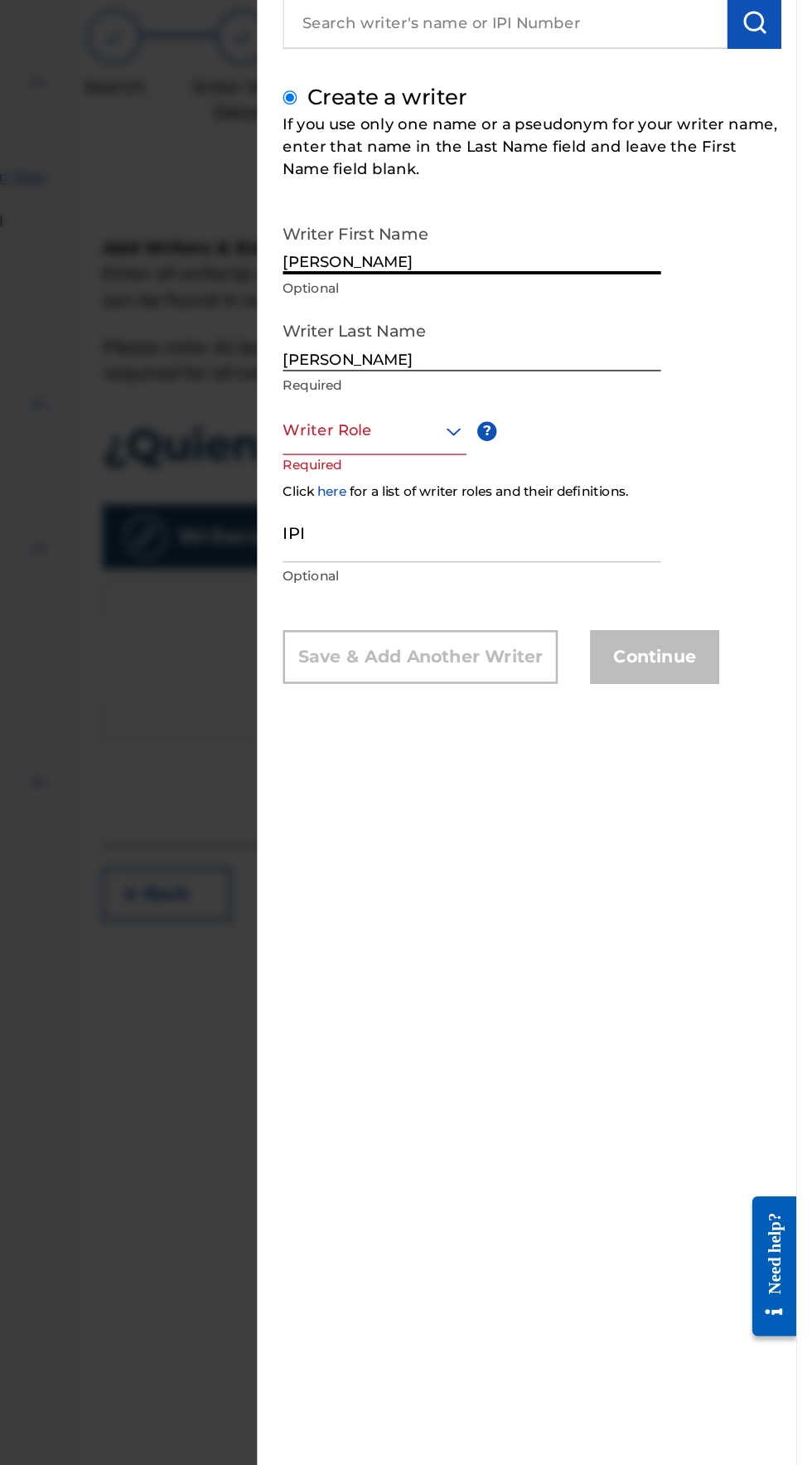
click at [495, 428] on input "[PERSON_NAME]" at bounding box center [561, 404] width 291 height 47
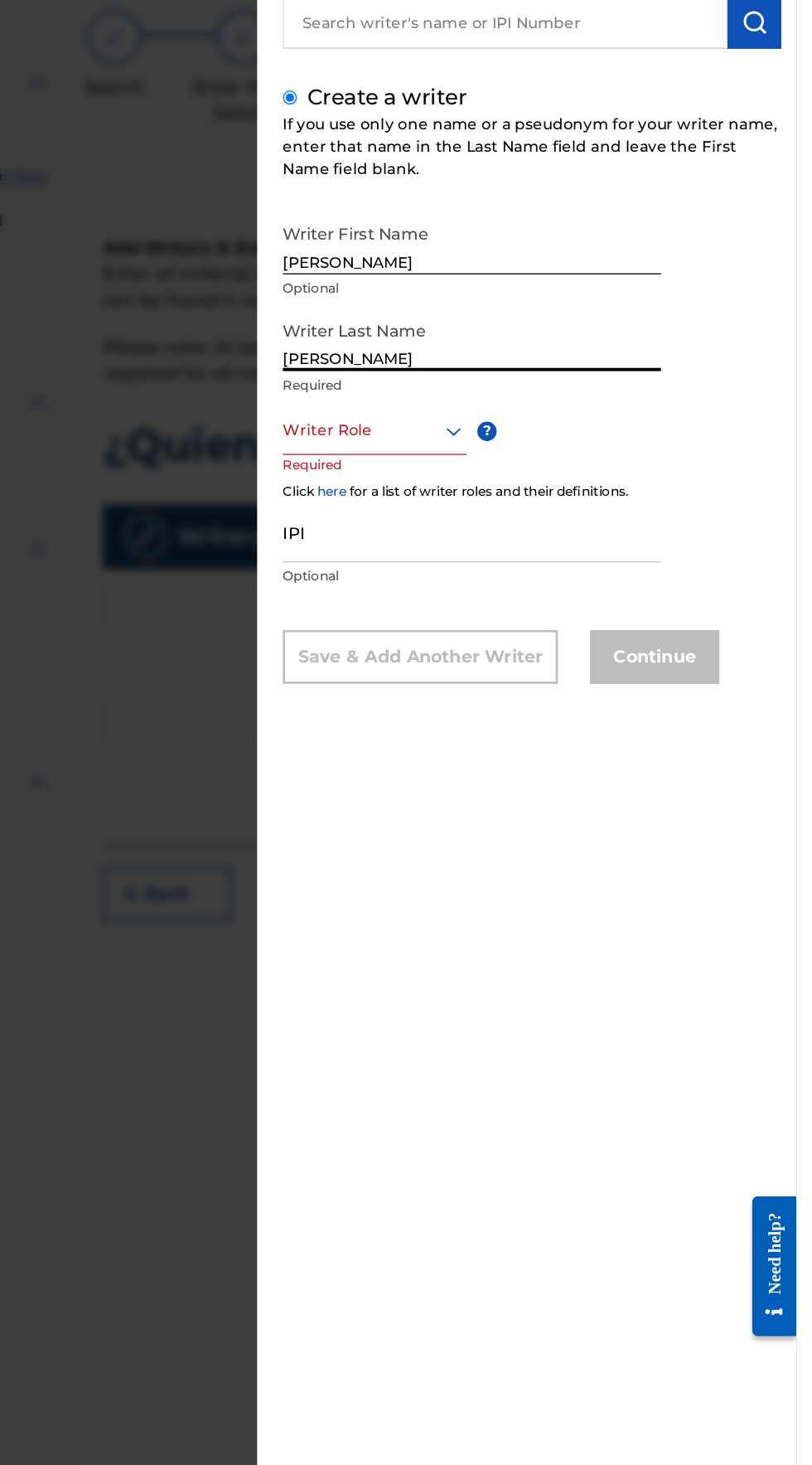
type input "[PERSON_NAME]"
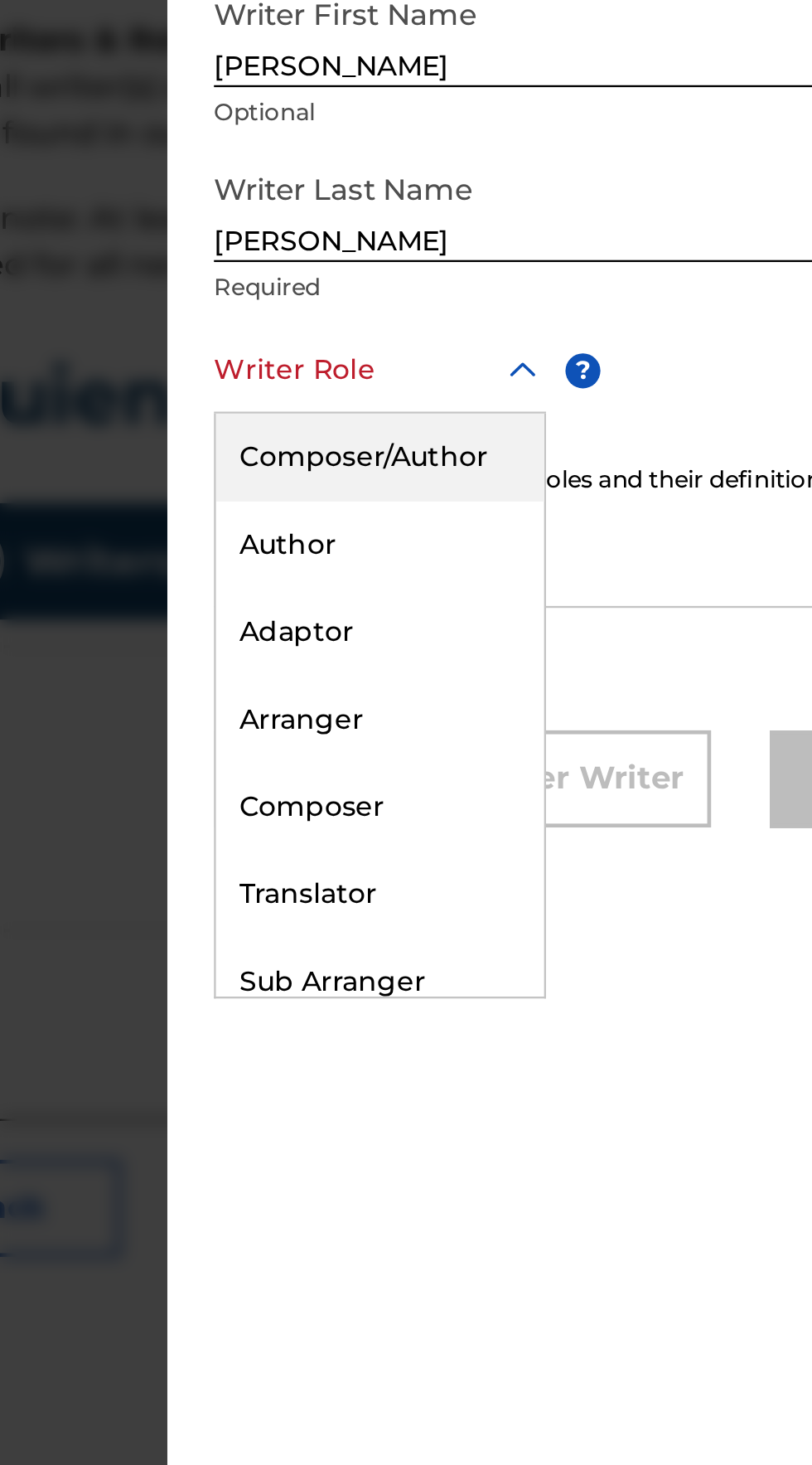
click at [479, 523] on div "Composer/Author" at bounding box center [487, 511] width 140 height 38
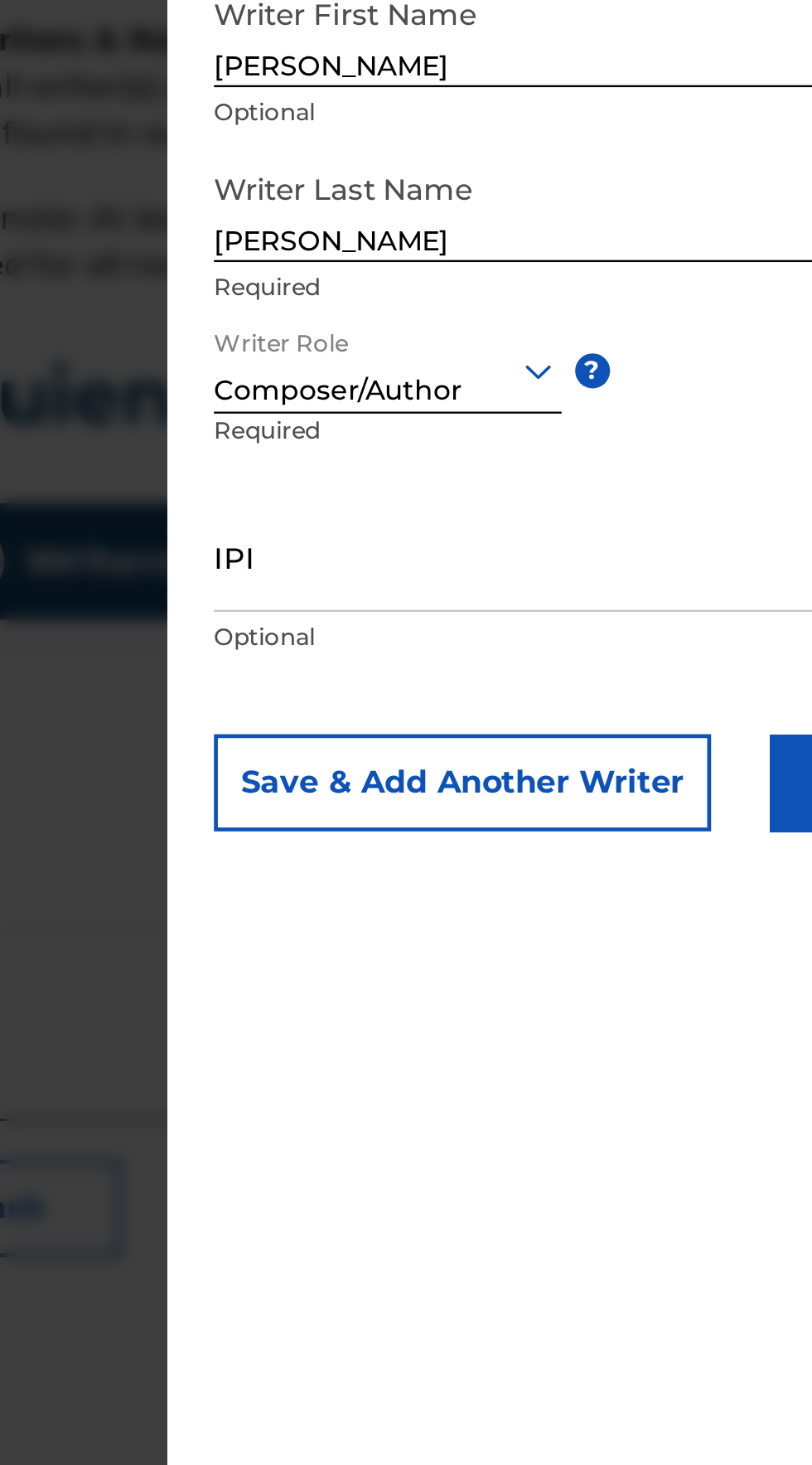
click at [448, 577] on input "IPI" at bounding box center [561, 553] width 291 height 47
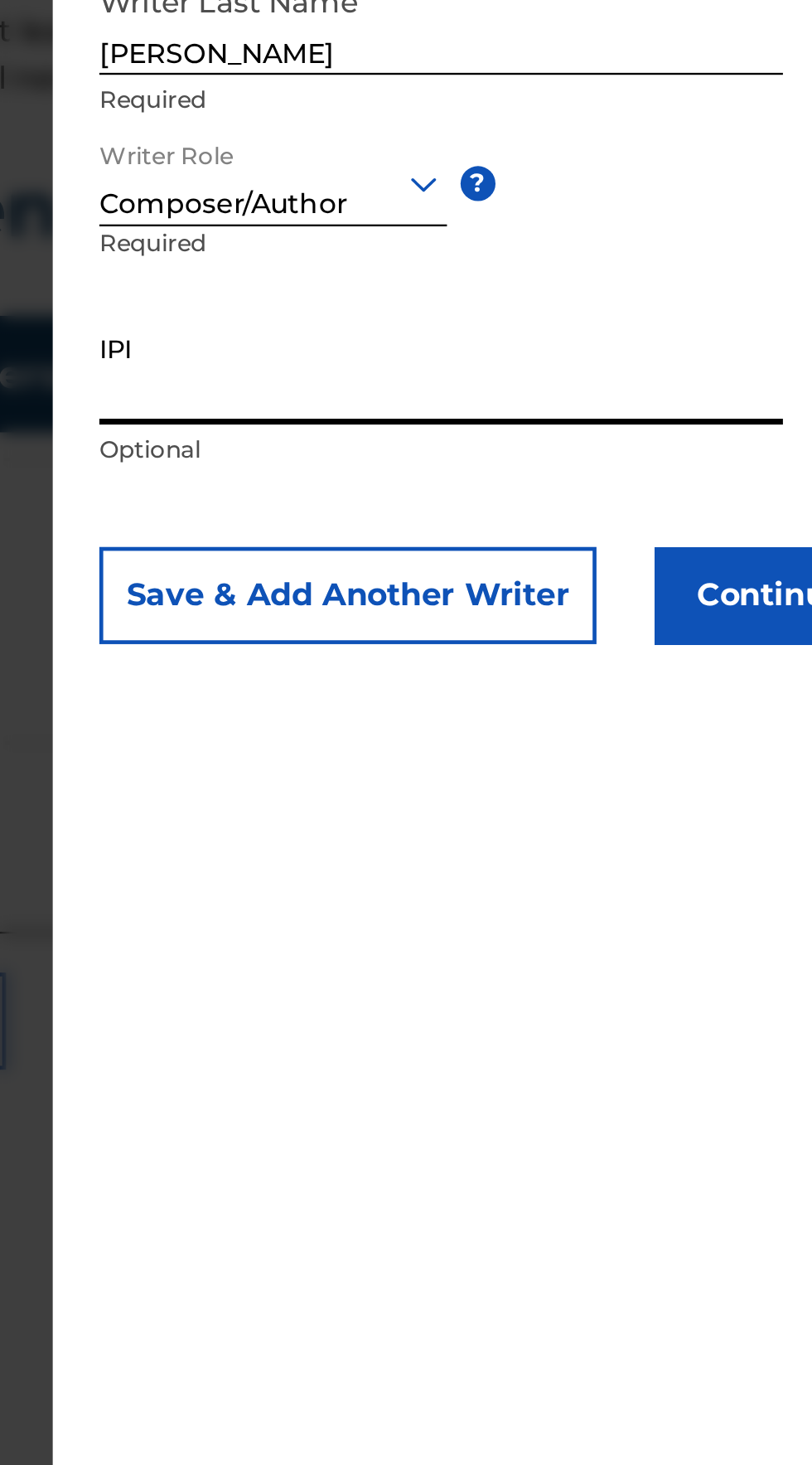
click at [433, 577] on input "IPI" at bounding box center [561, 553] width 291 height 47
click at [445, 577] on input "IPI" at bounding box center [561, 553] width 291 height 47
type input "1093526061"
click at [521, 595] on p "Optional" at bounding box center [561, 588] width 291 height 15
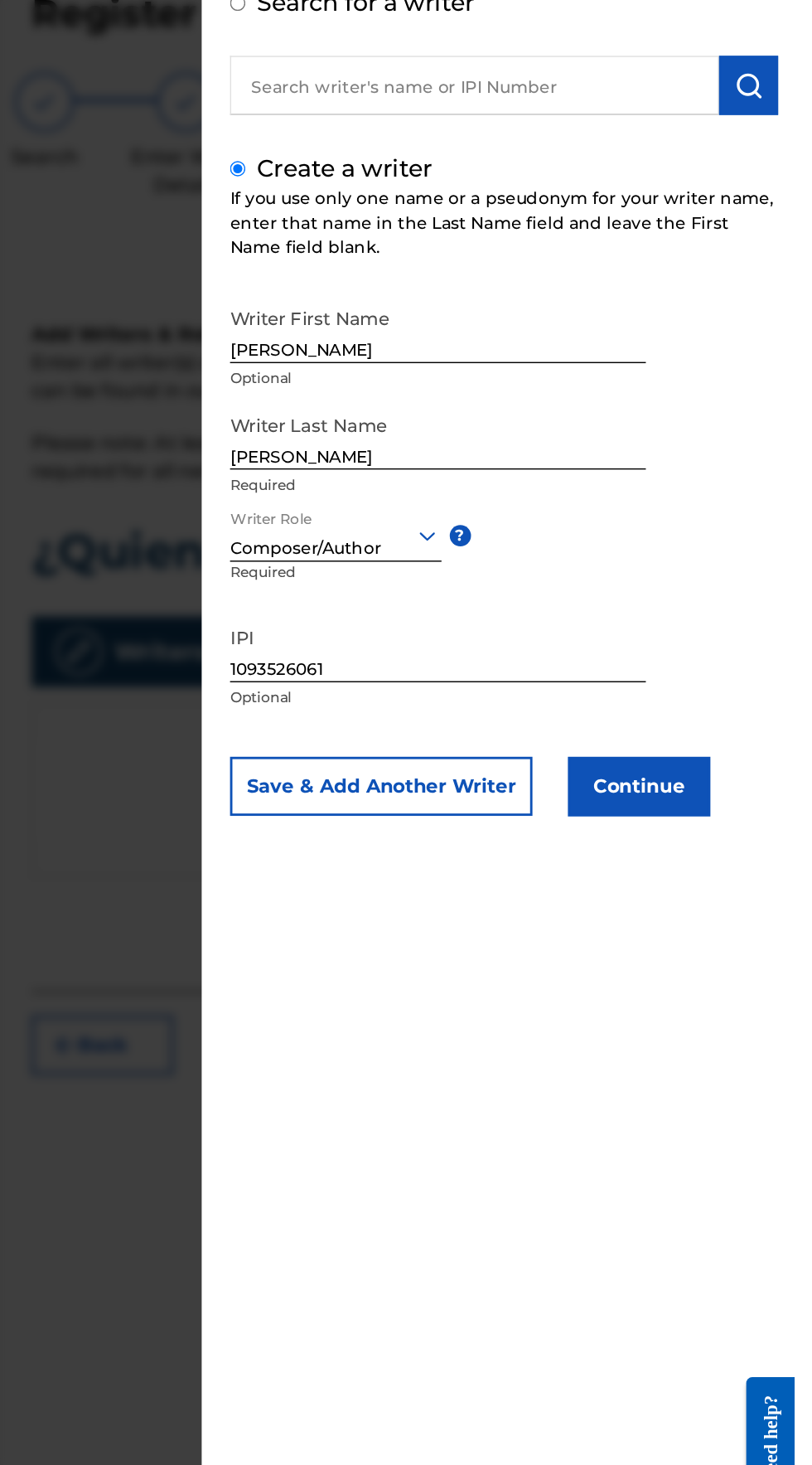
click at [745, 665] on button "Continue" at bounding box center [703, 650] width 100 height 42
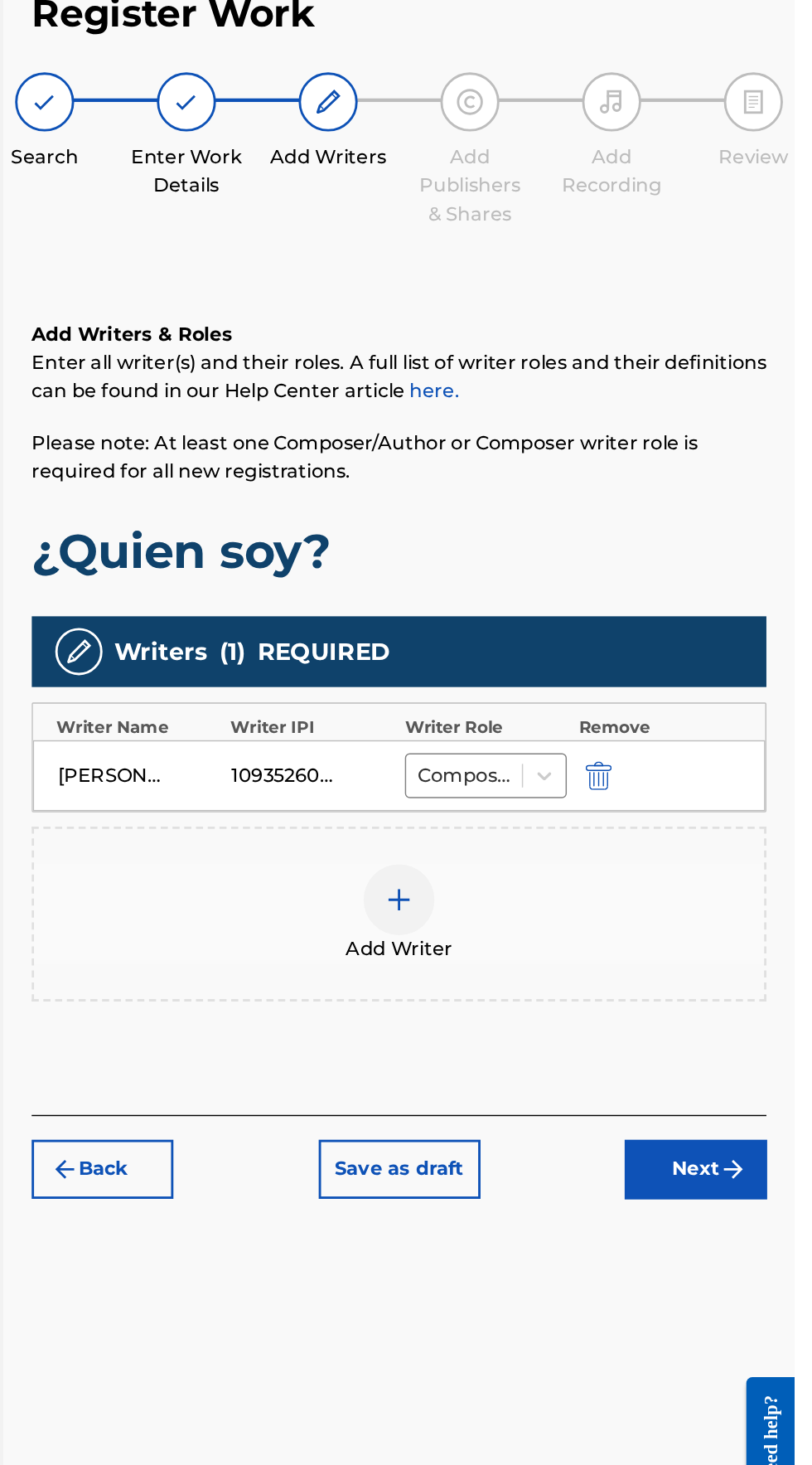
click at [518, 705] on div at bounding box center [534, 729] width 49 height 49
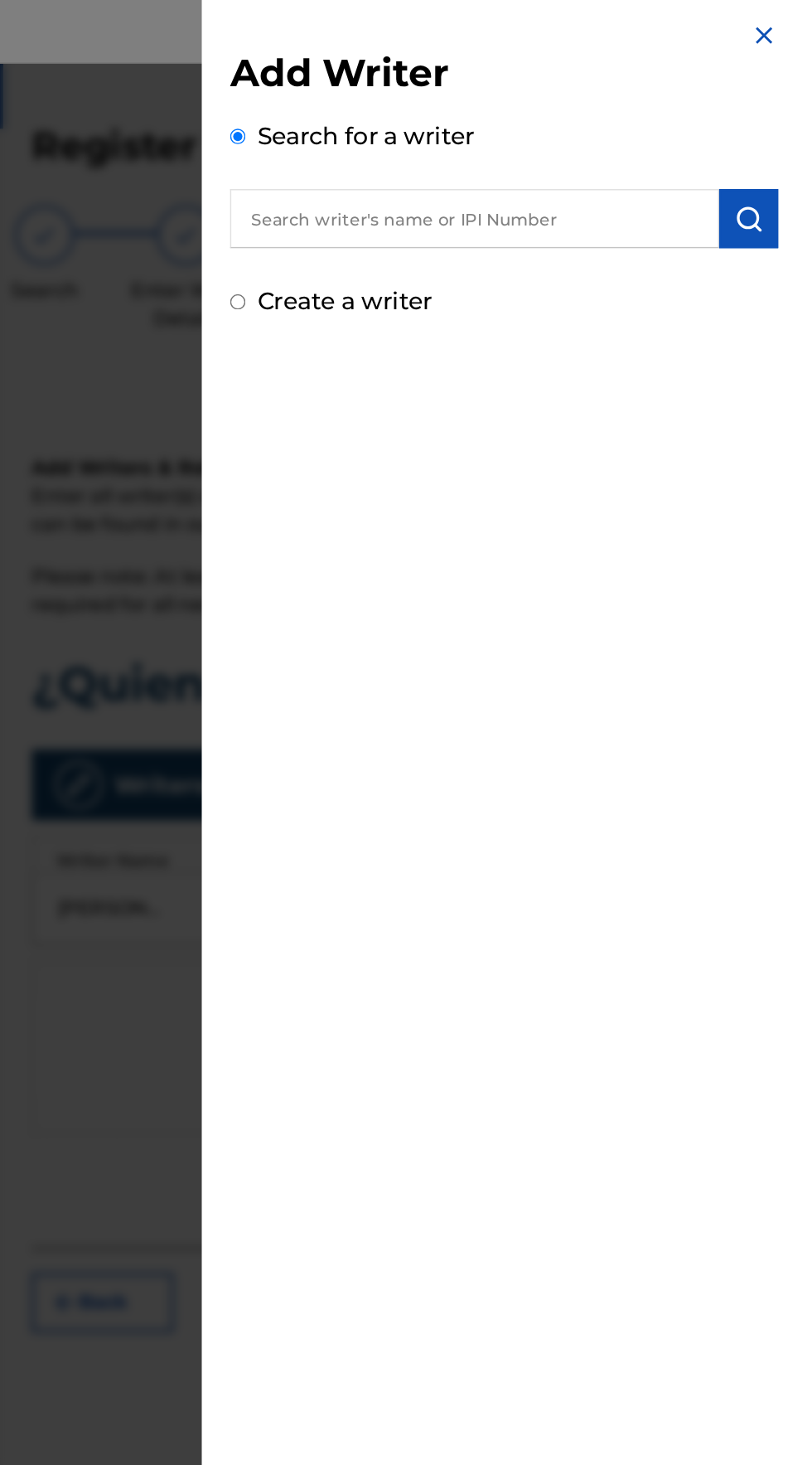
scroll to position [7, 0]
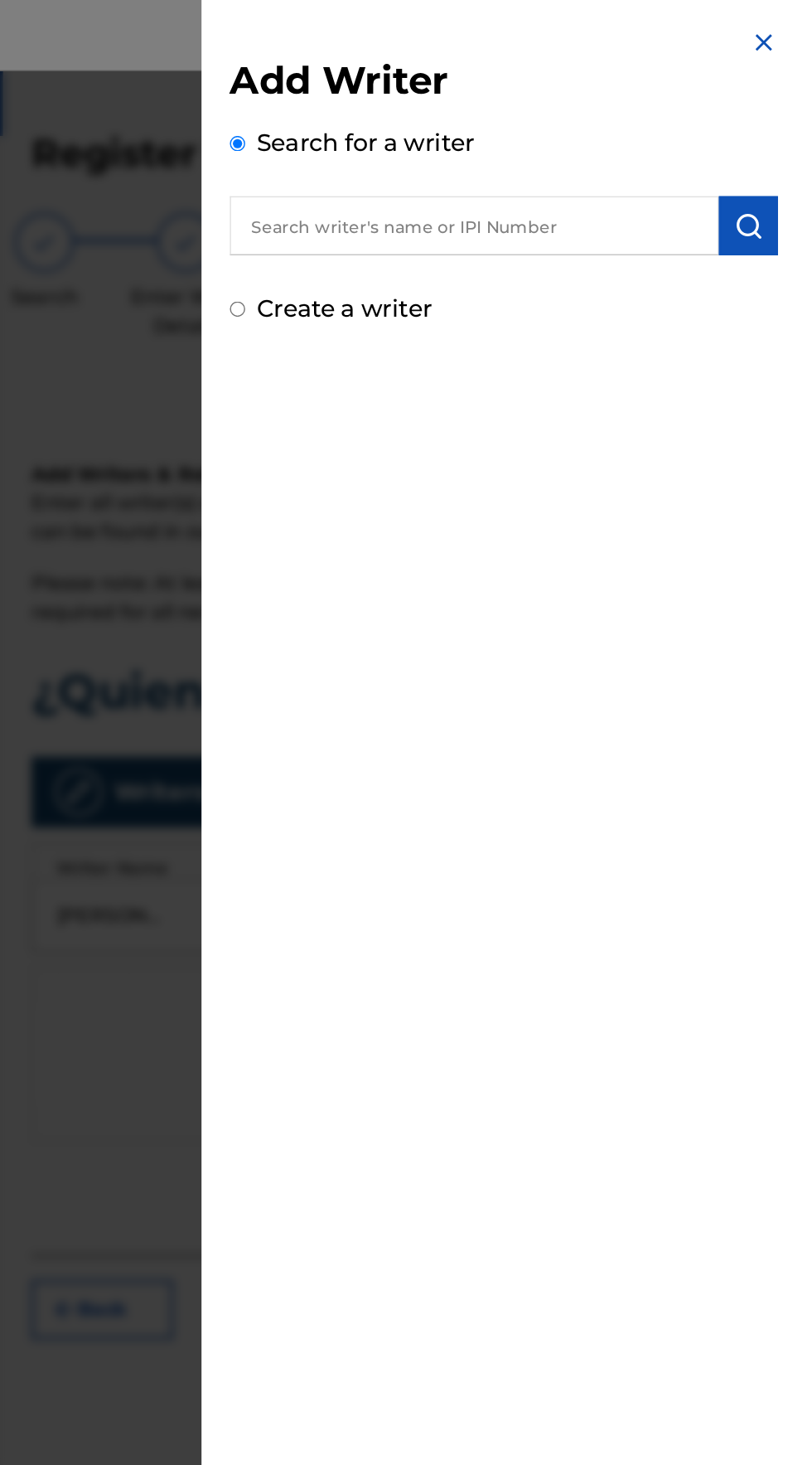
click at [471, 159] on input "text" at bounding box center [587, 158] width 344 height 42
type input "[PERSON_NAME]"
click at [777, 157] on img "submit" at bounding box center [780, 158] width 20 height 20
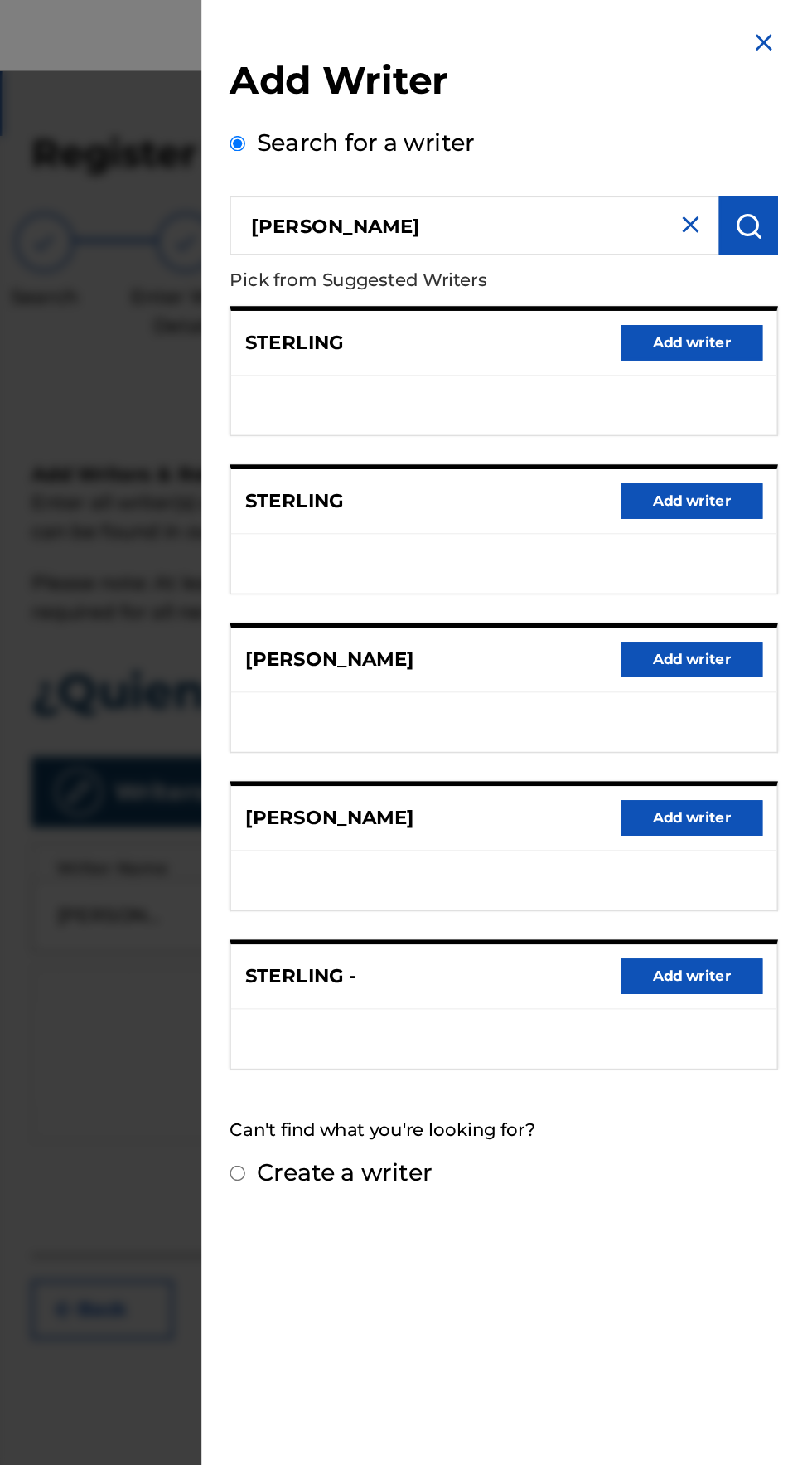
click at [737, 160] on img at bounding box center [739, 157] width 20 height 20
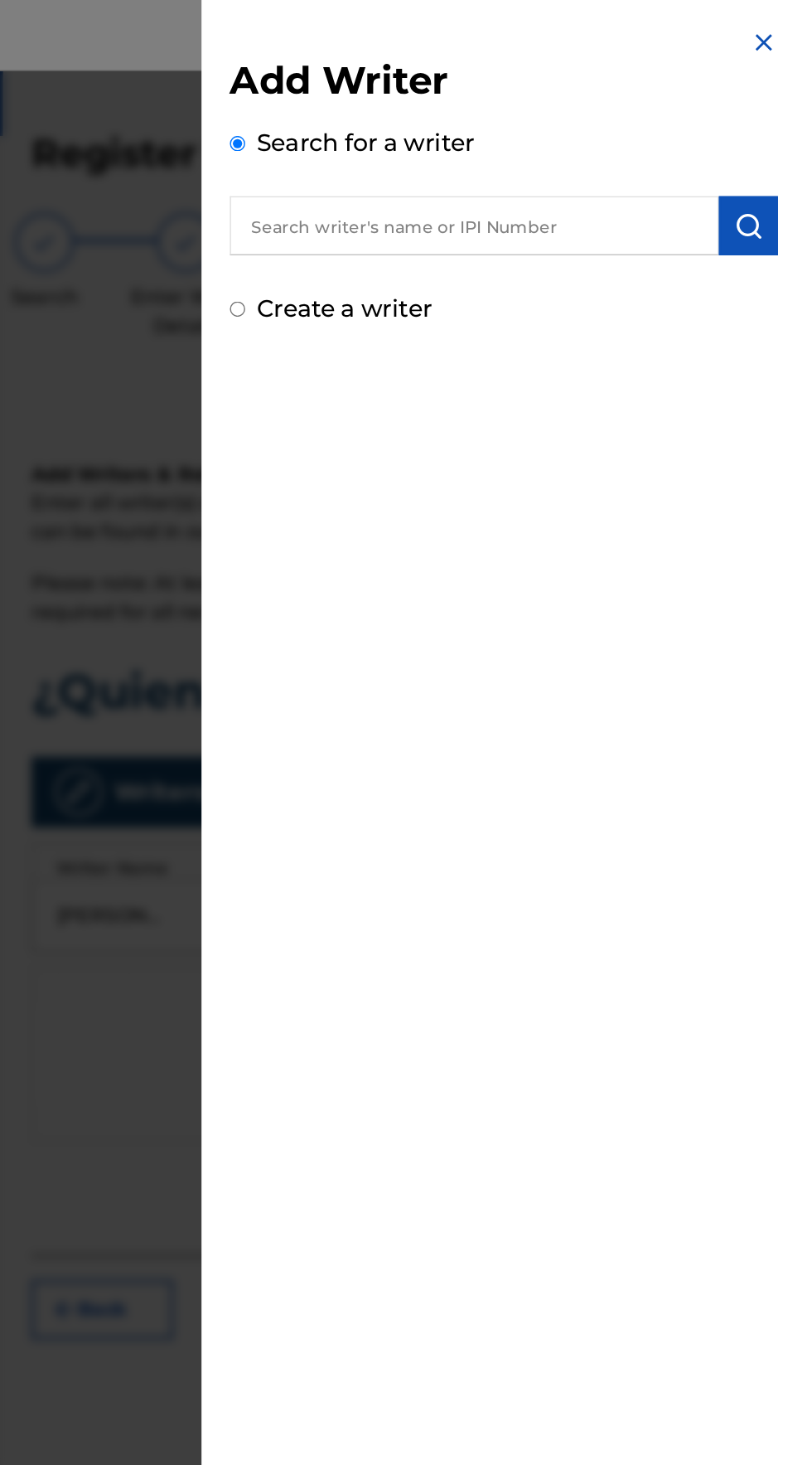
click at [427, 216] on input "Create a writer" at bounding box center [421, 216] width 11 height 11
radio input "false"
radio input "true"
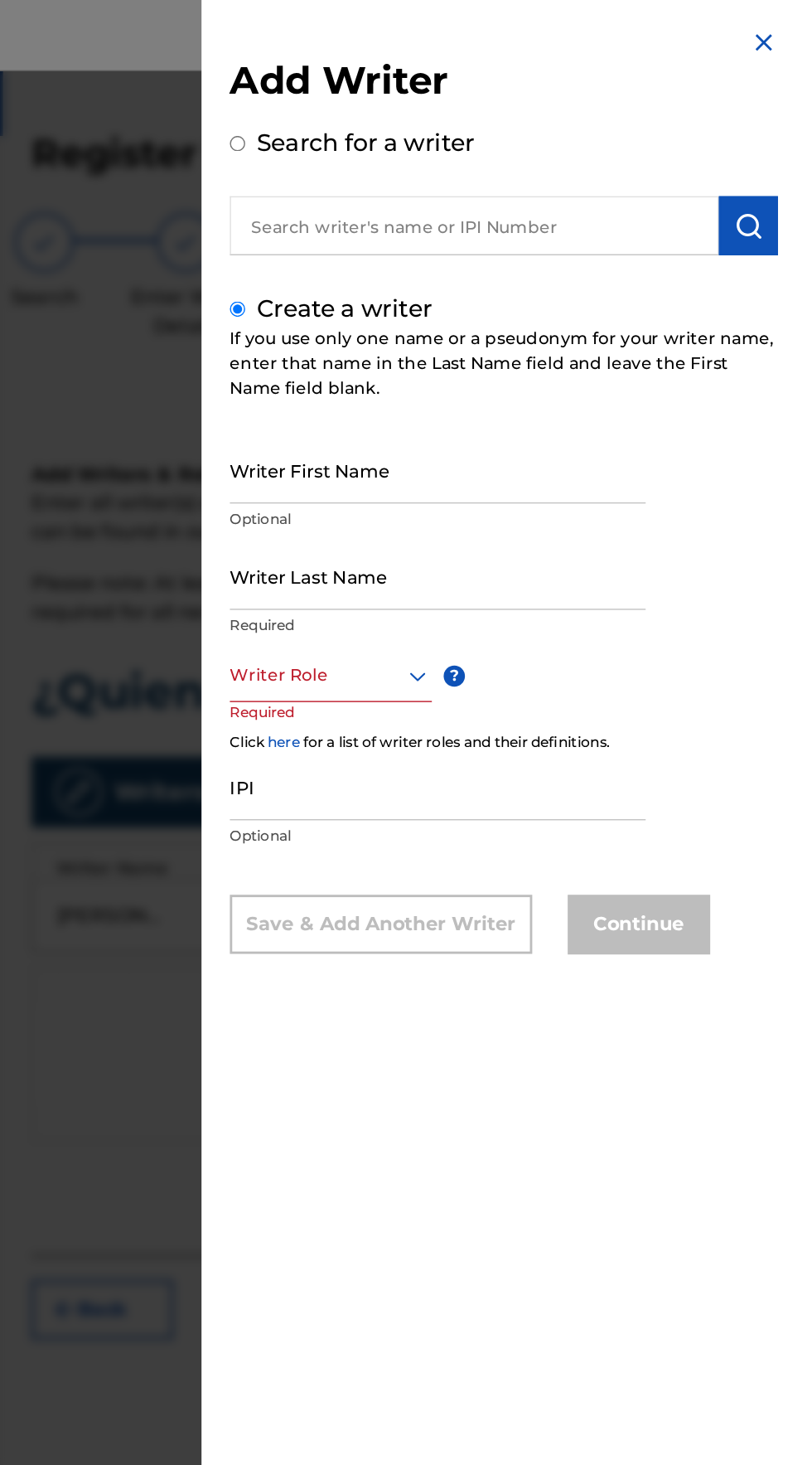
click at [460, 353] on input "Writer First Name" at bounding box center [561, 329] width 291 height 47
type input "[PERSON_NAME]"
click at [466, 411] on input "Writer Last Name" at bounding box center [561, 404] width 291 height 47
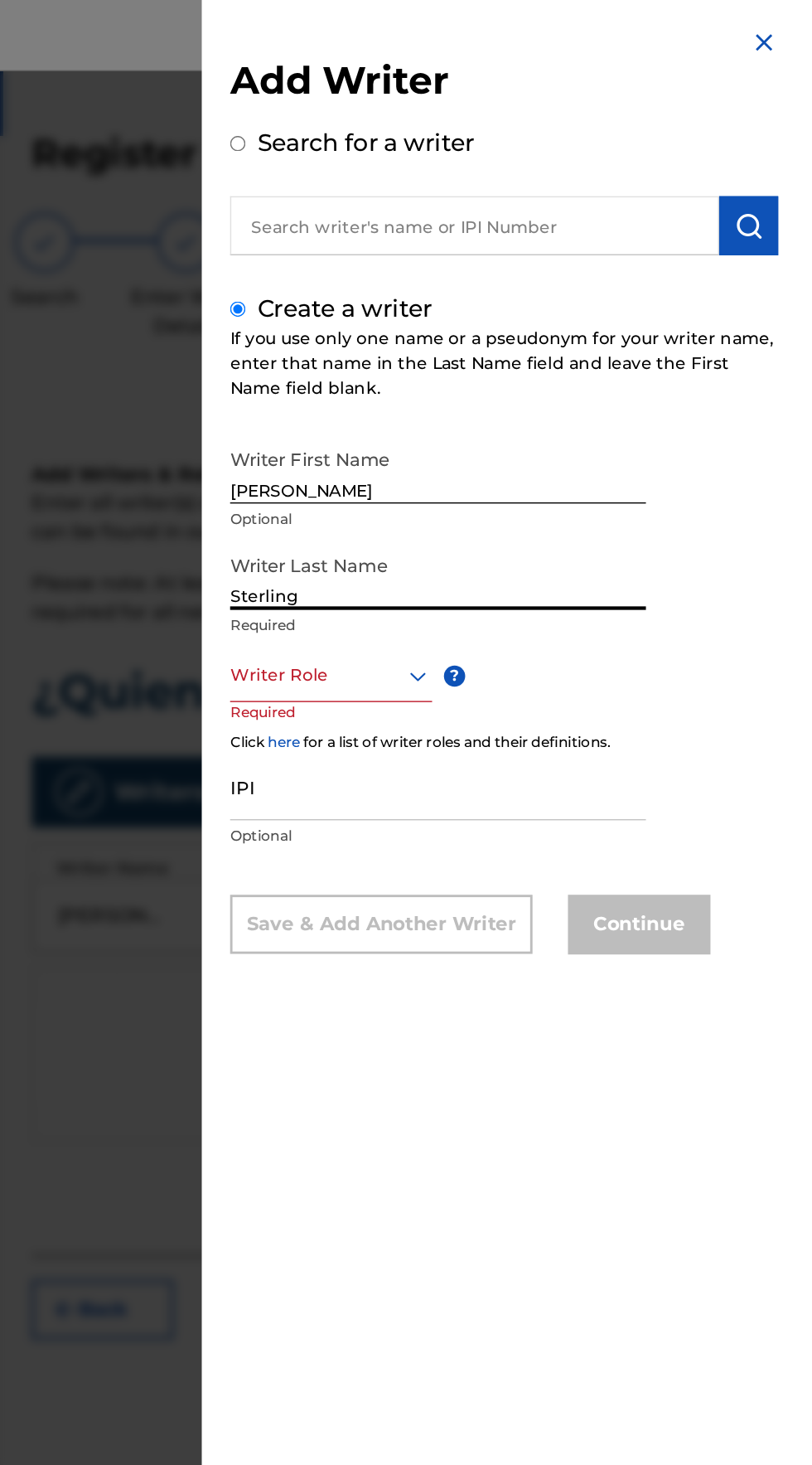
type input "Sterling"
click at [766, 369] on div "Writer First Name [PERSON_NAME] Optional Writer Last Name [PERSON_NAME] Require…" at bounding box center [608, 487] width 384 height 363
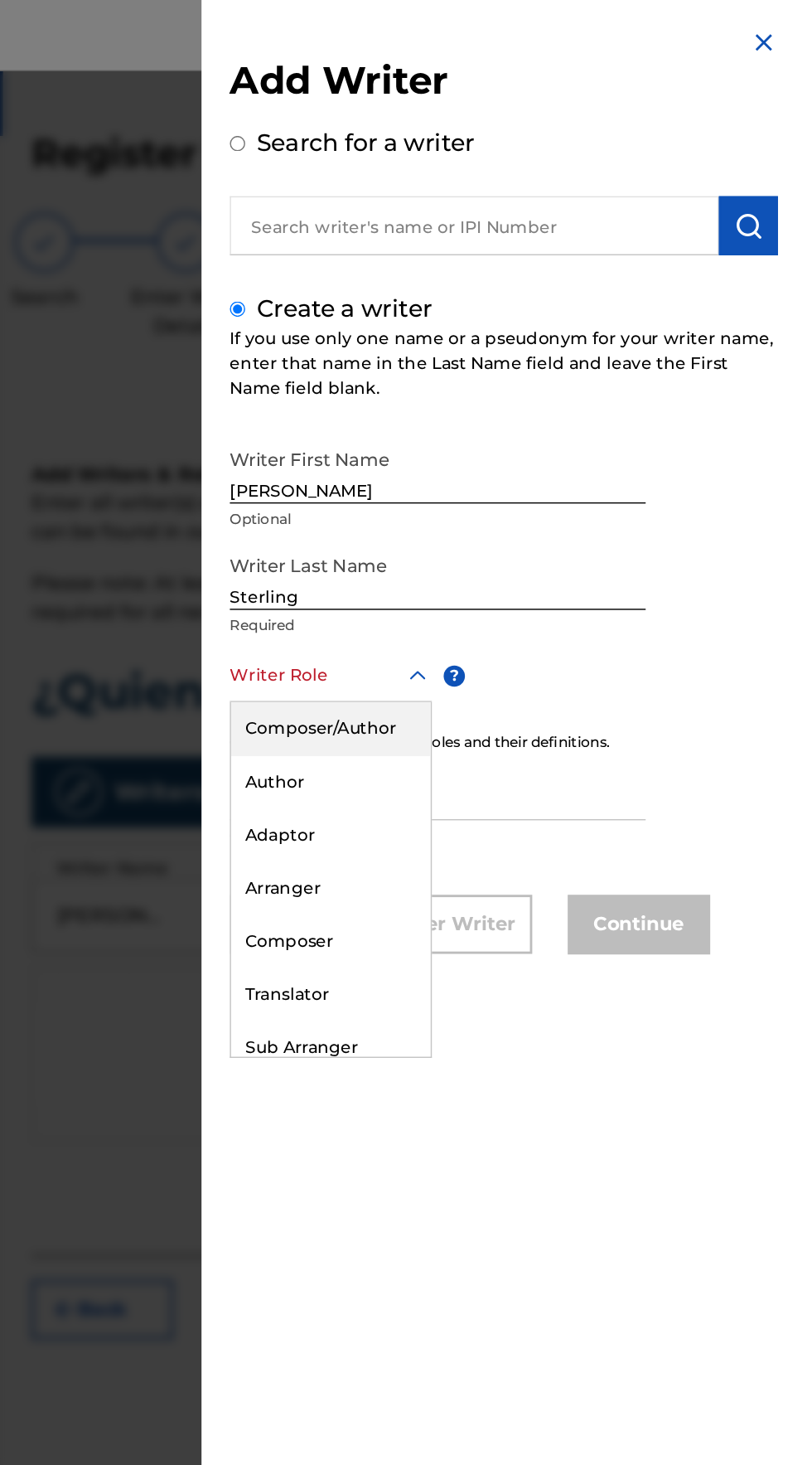
scroll to position [0, 0]
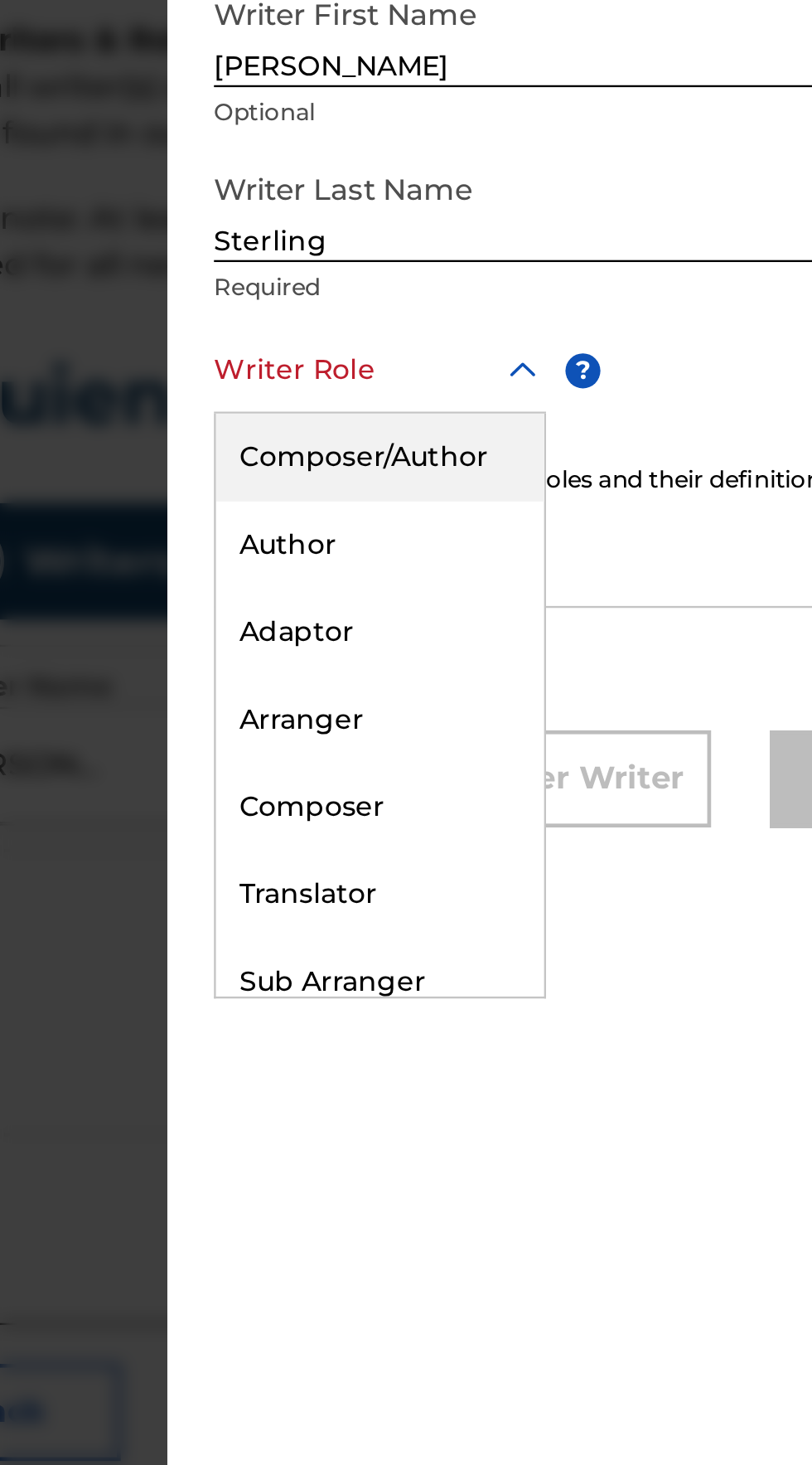
click at [463, 529] on div "Composer/Author" at bounding box center [487, 511] width 140 height 38
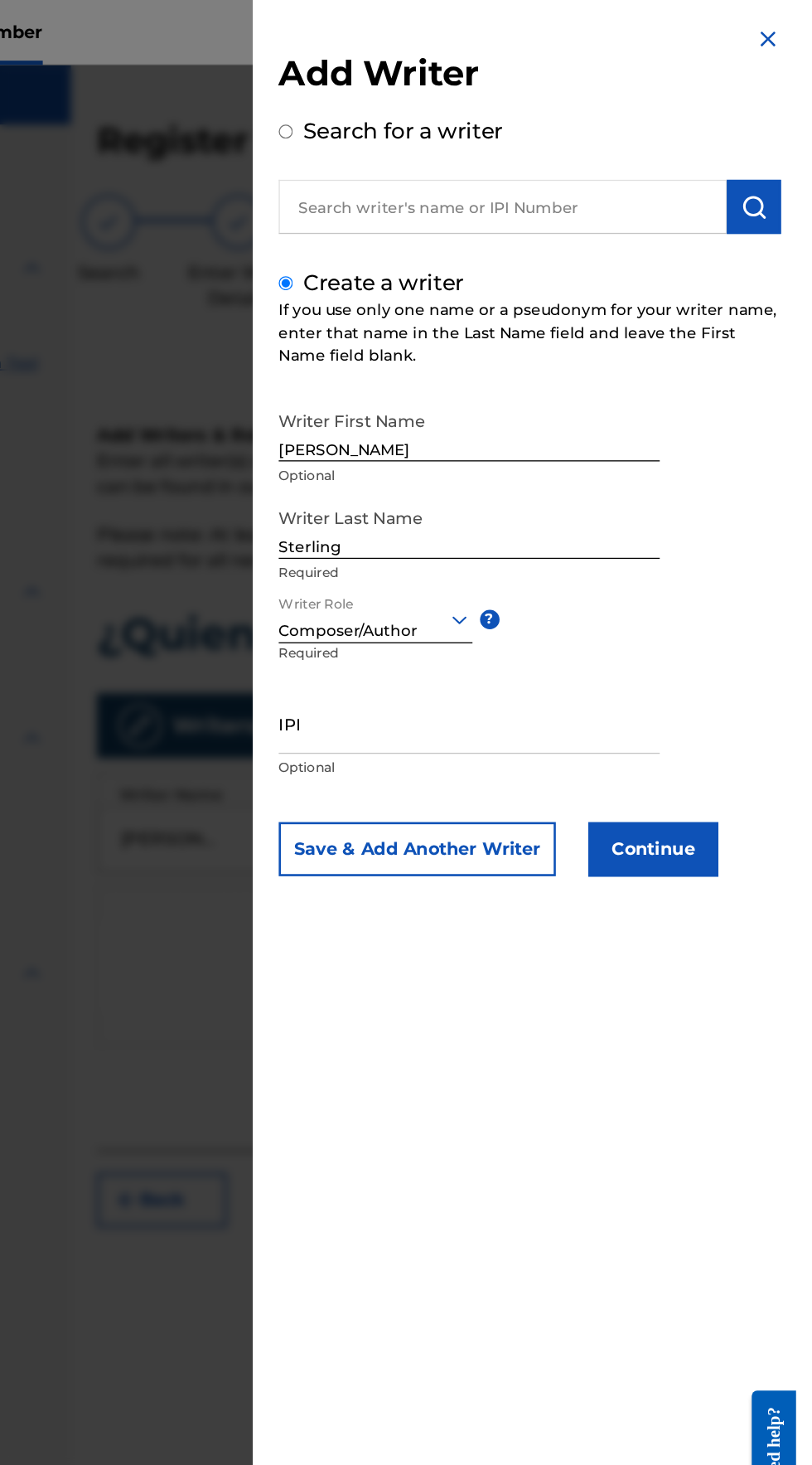
click at [743, 671] on button "Continue" at bounding box center [703, 650] width 100 height 42
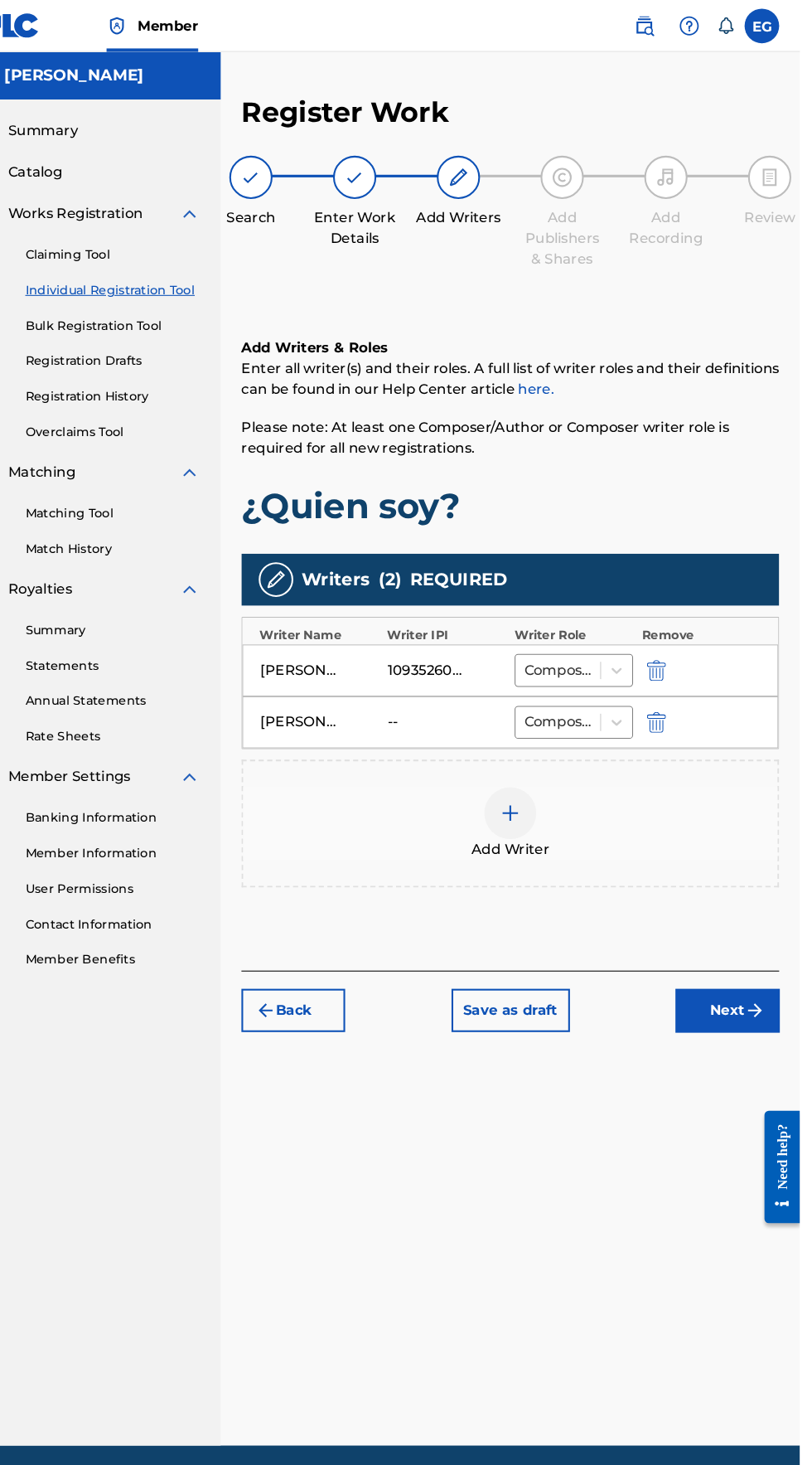
click at [766, 959] on img "submit" at bounding box center [769, 968] width 20 height 20
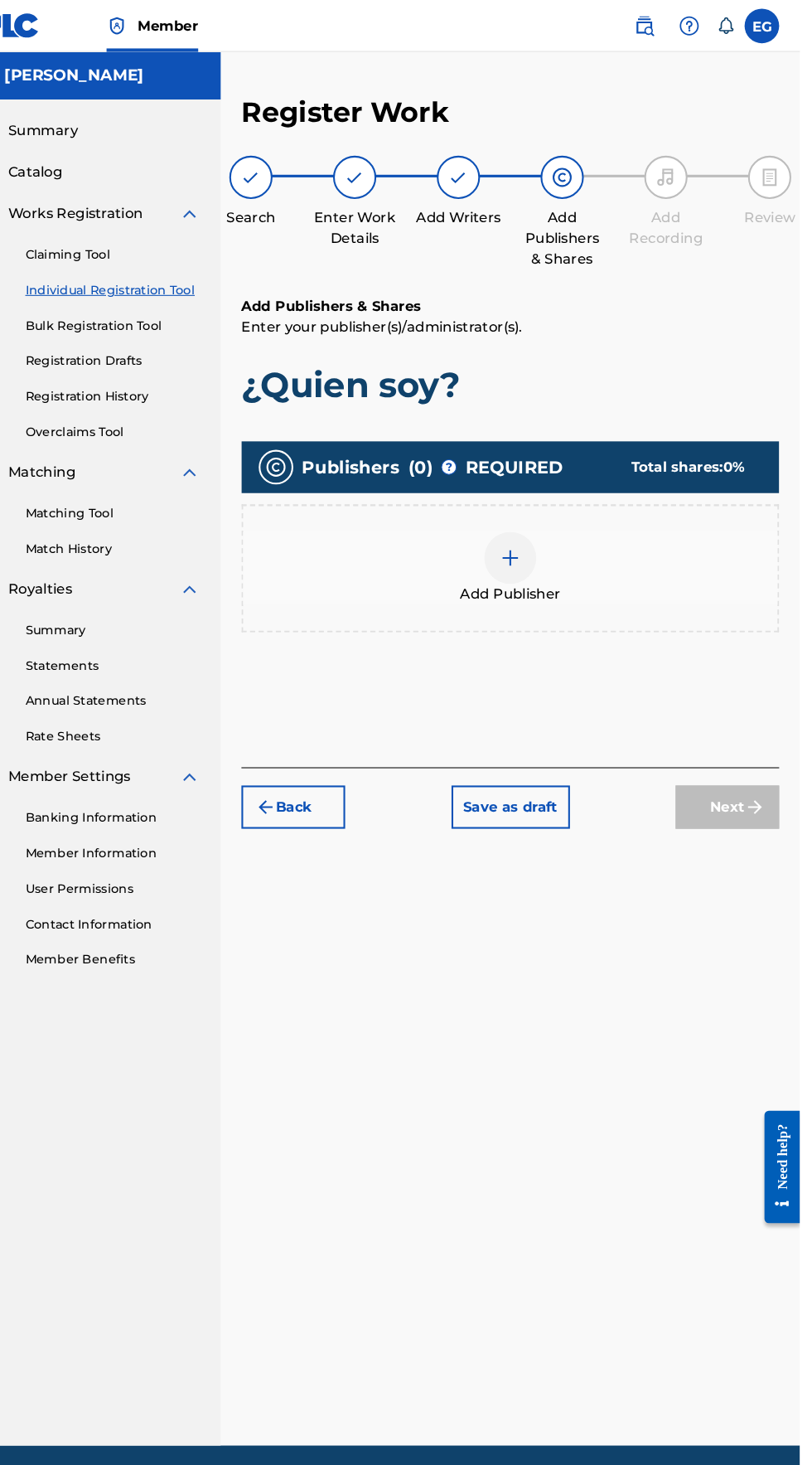
scroll to position [74, 0]
click at [535, 525] on img at bounding box center [534, 534] width 20 height 20
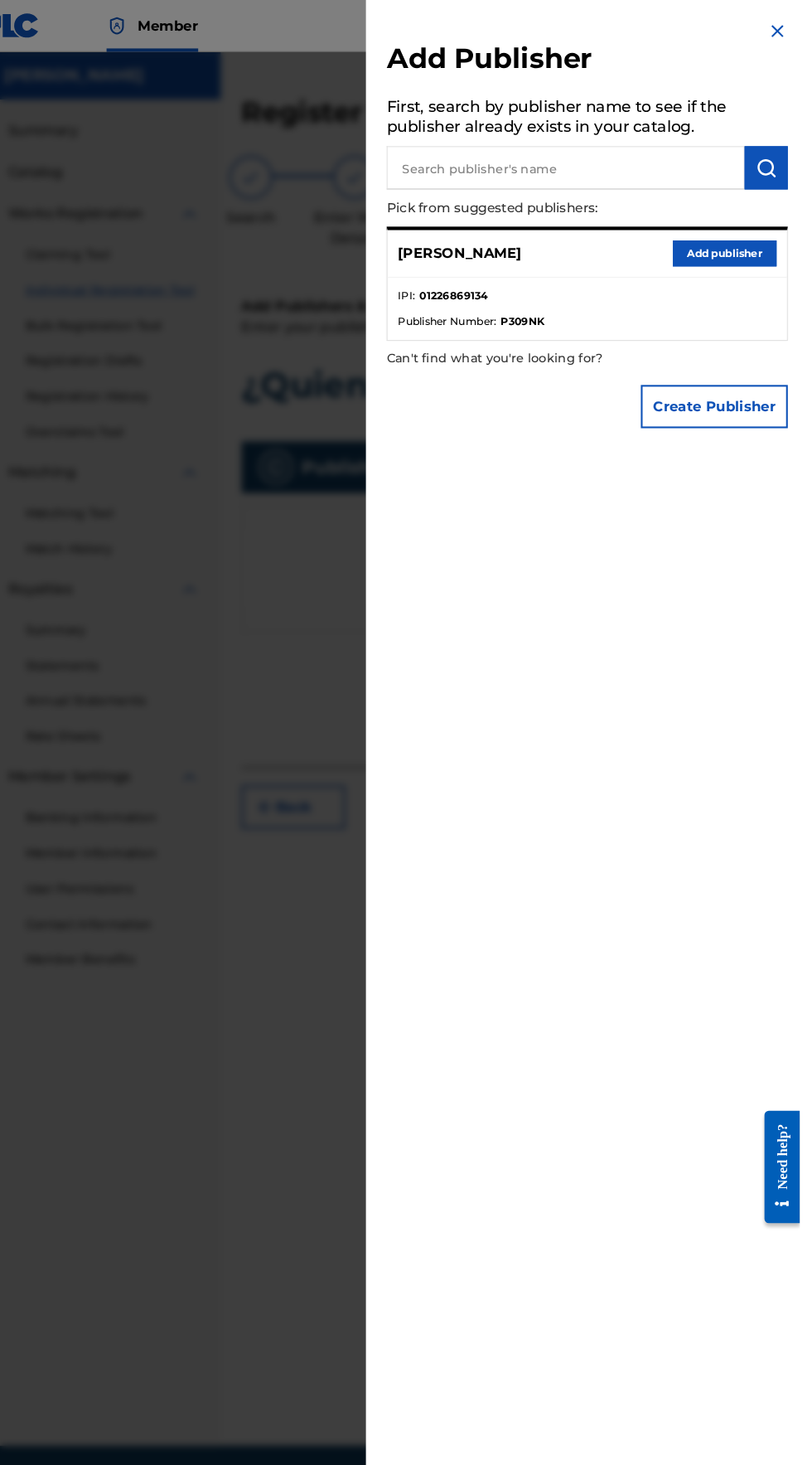
click at [737, 256] on button "Add publisher" at bounding box center [739, 243] width 100 height 25
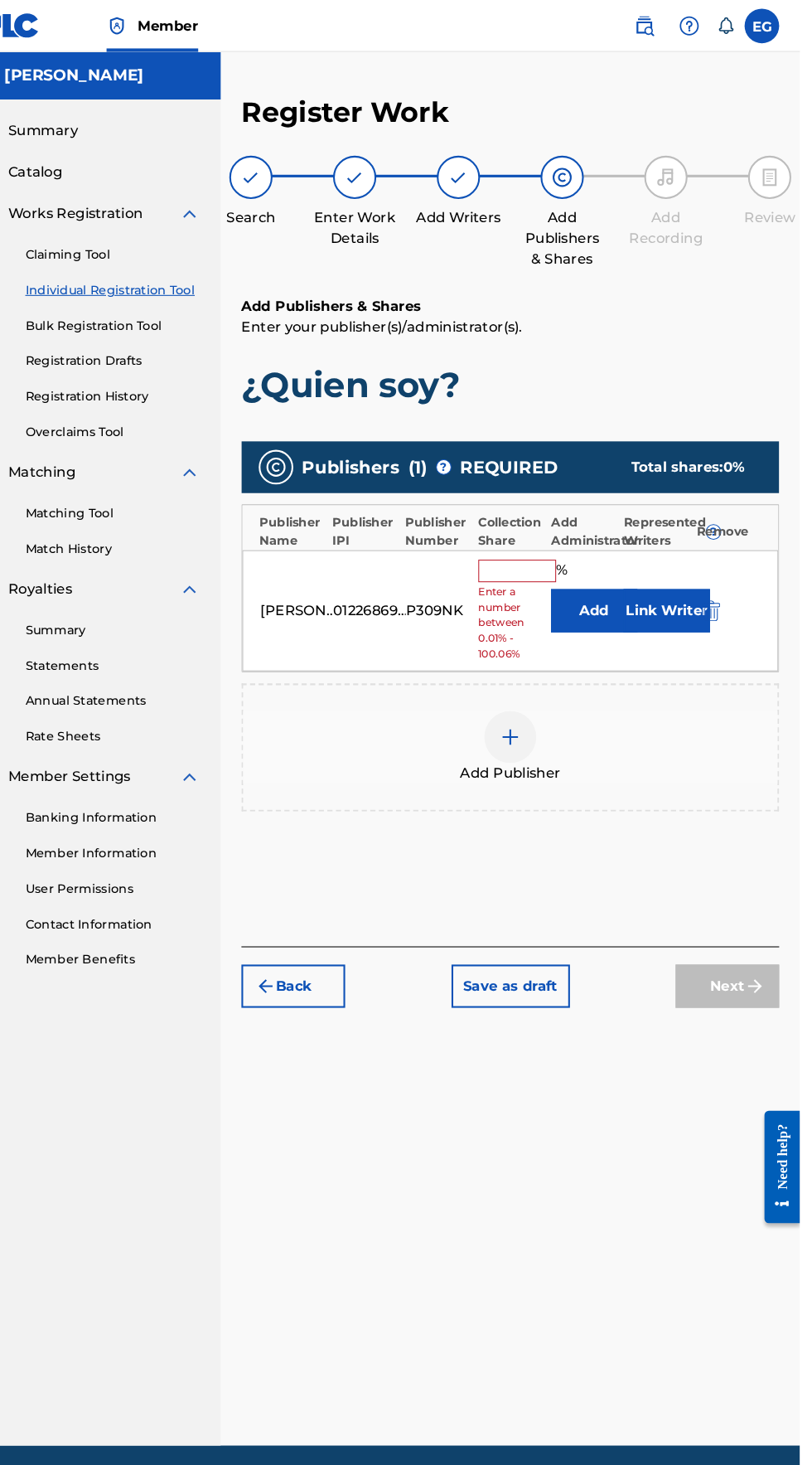
click at [541, 696] on img at bounding box center [534, 706] width 20 height 20
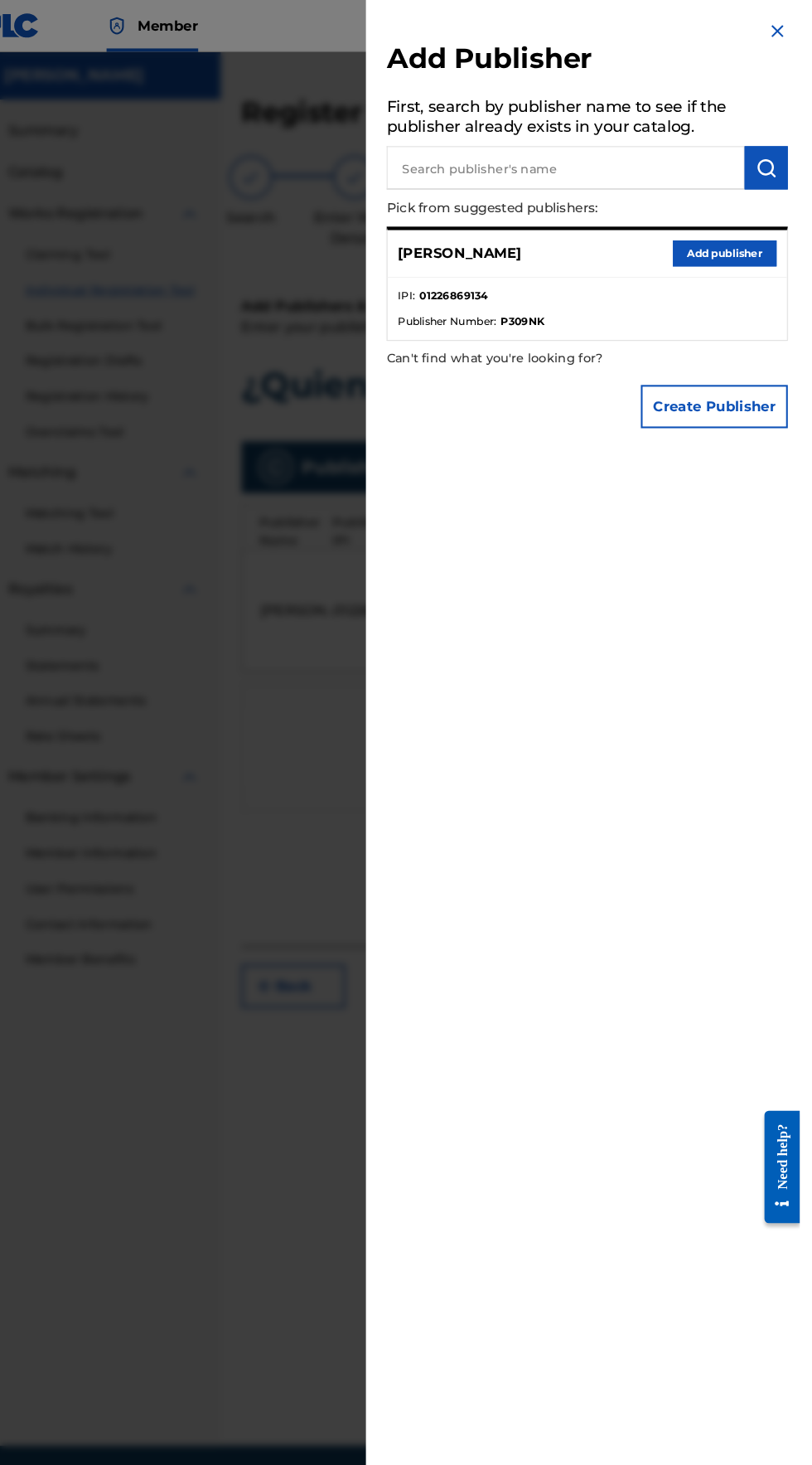
click at [733, 256] on button "Add publisher" at bounding box center [739, 243] width 100 height 25
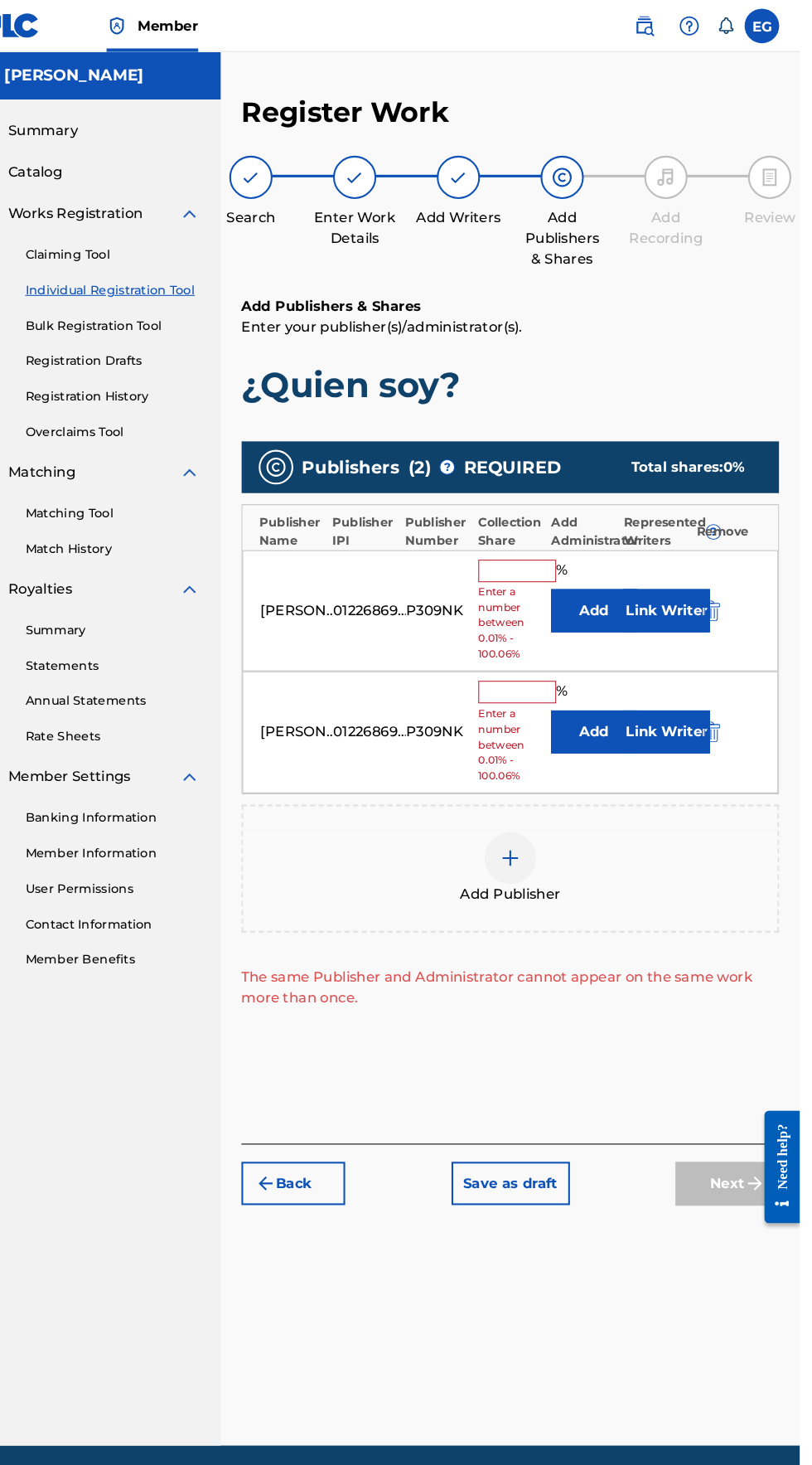
click at [728, 691] on img "submit" at bounding box center [727, 701] width 18 height 20
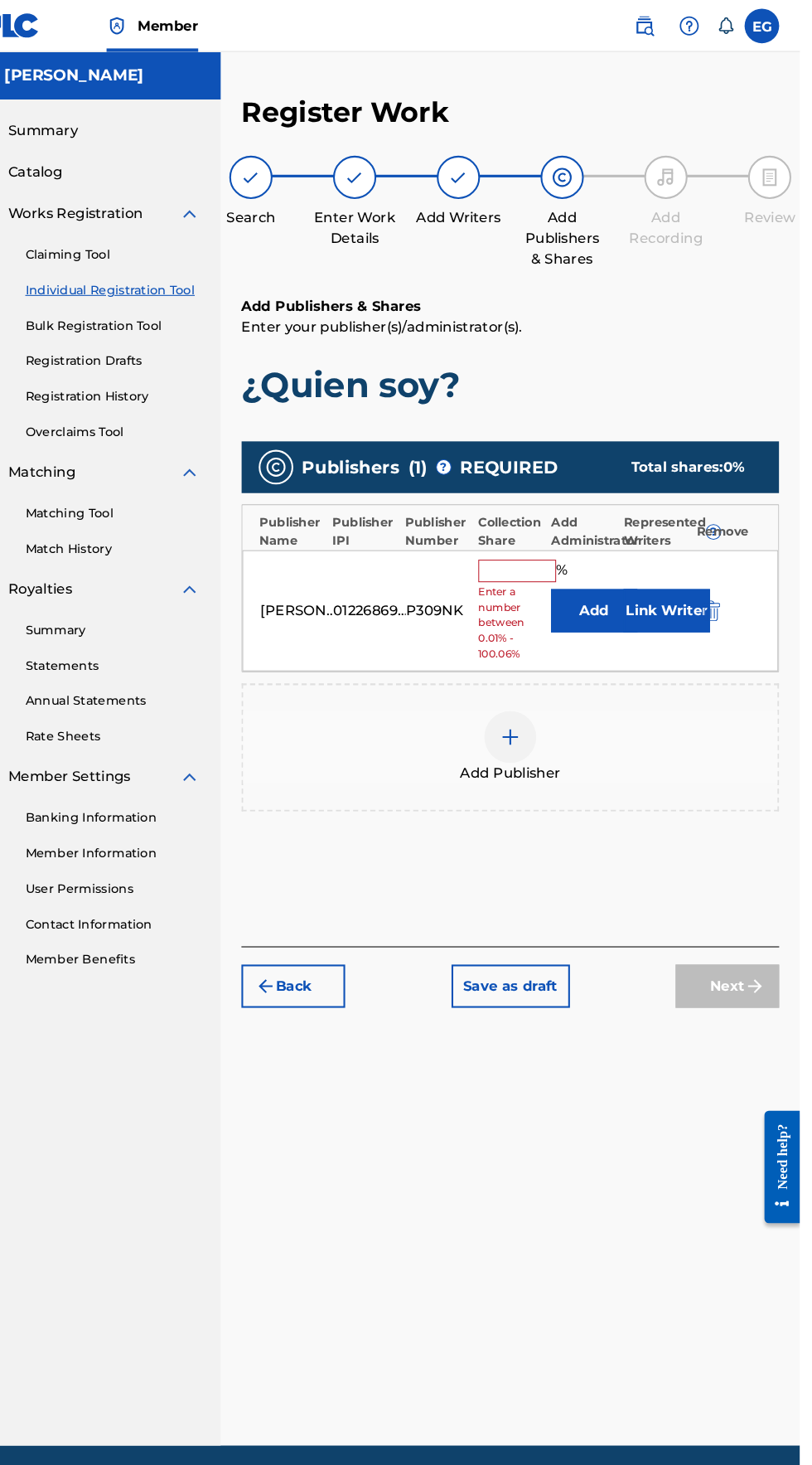
click at [518, 536] on input "text" at bounding box center [541, 547] width 75 height 21
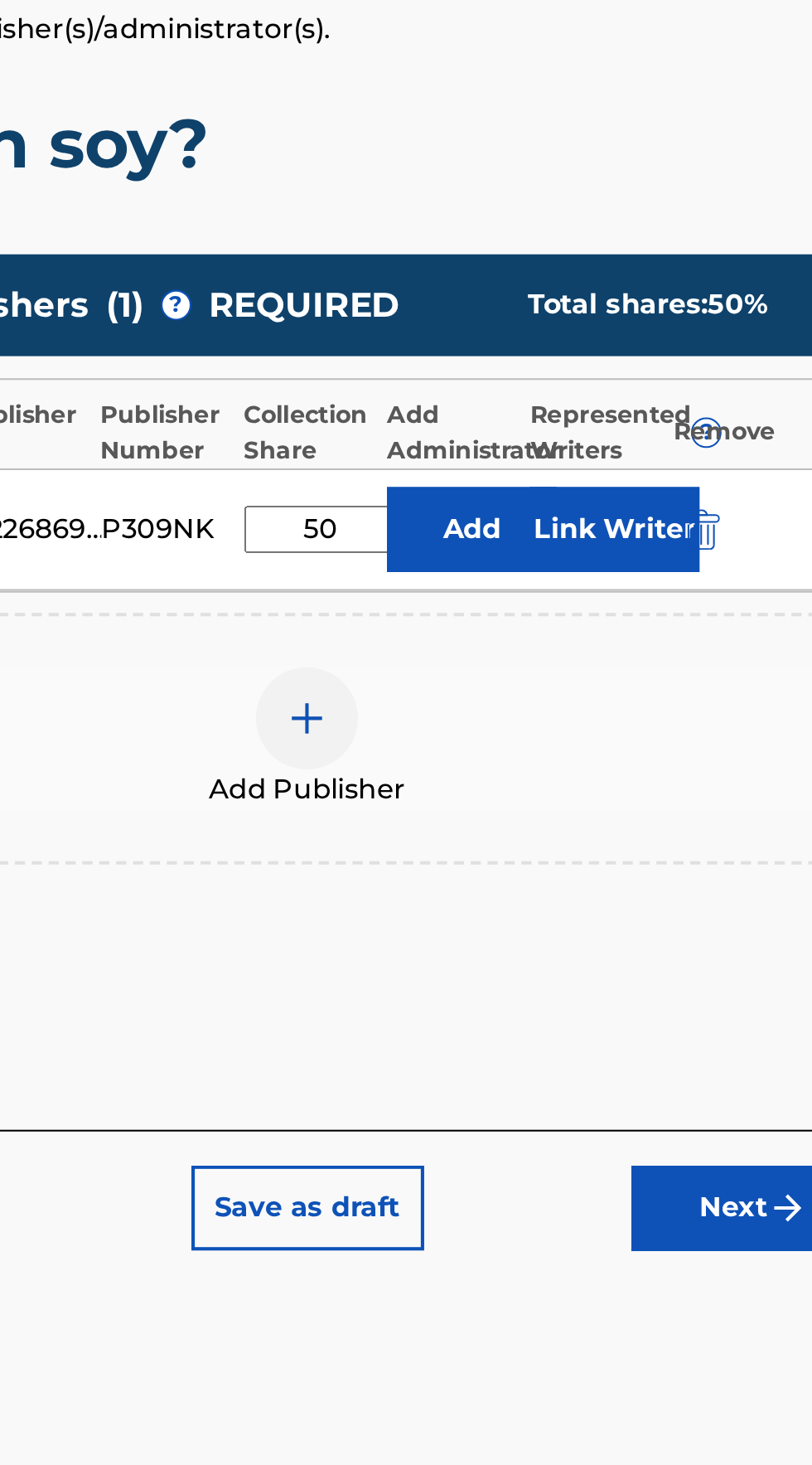
type input "50"
click at [442, 598] on div "Add Publisher" at bounding box center [534, 659] width 516 height 123
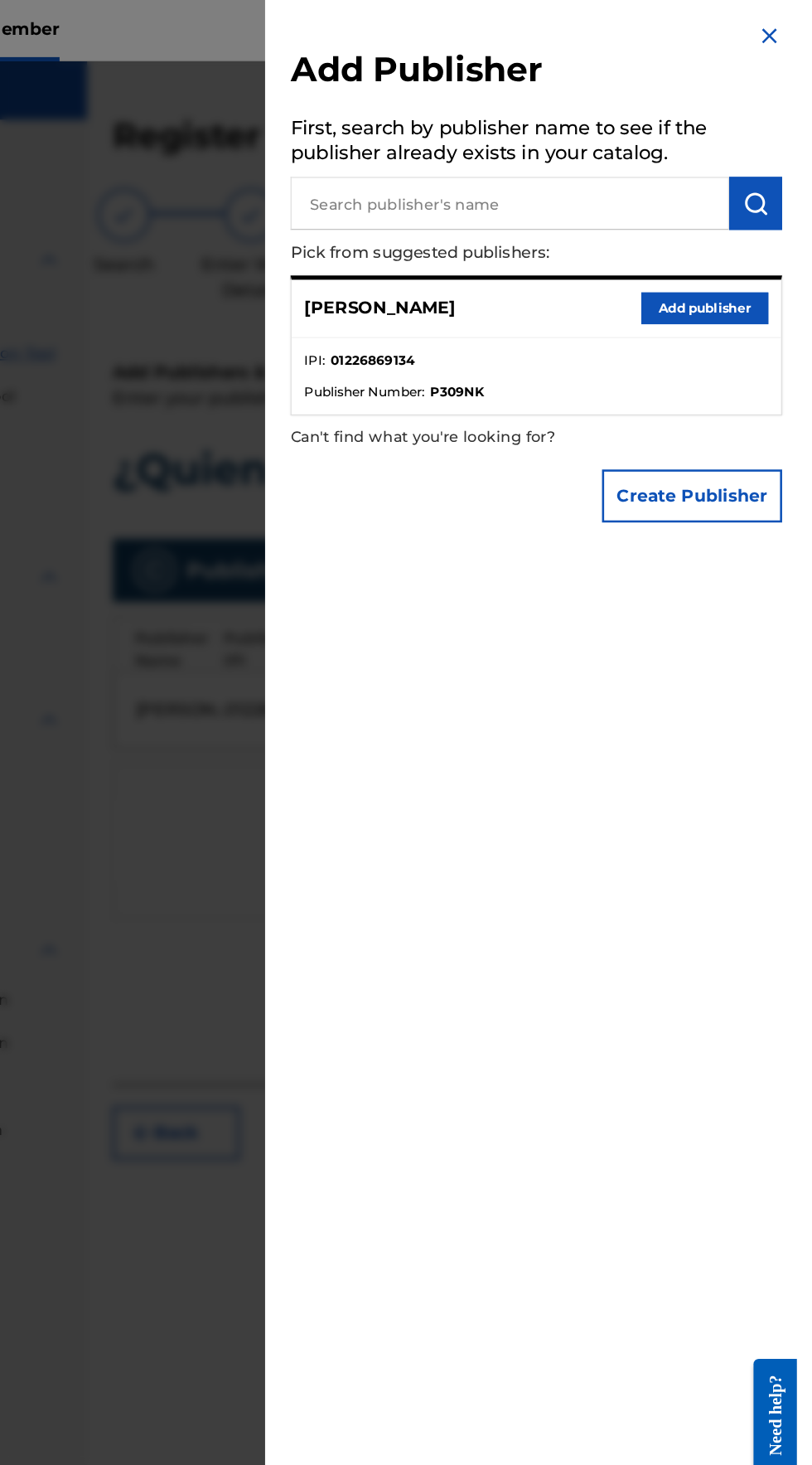
click at [725, 256] on button "Add publisher" at bounding box center [739, 243] width 100 height 25
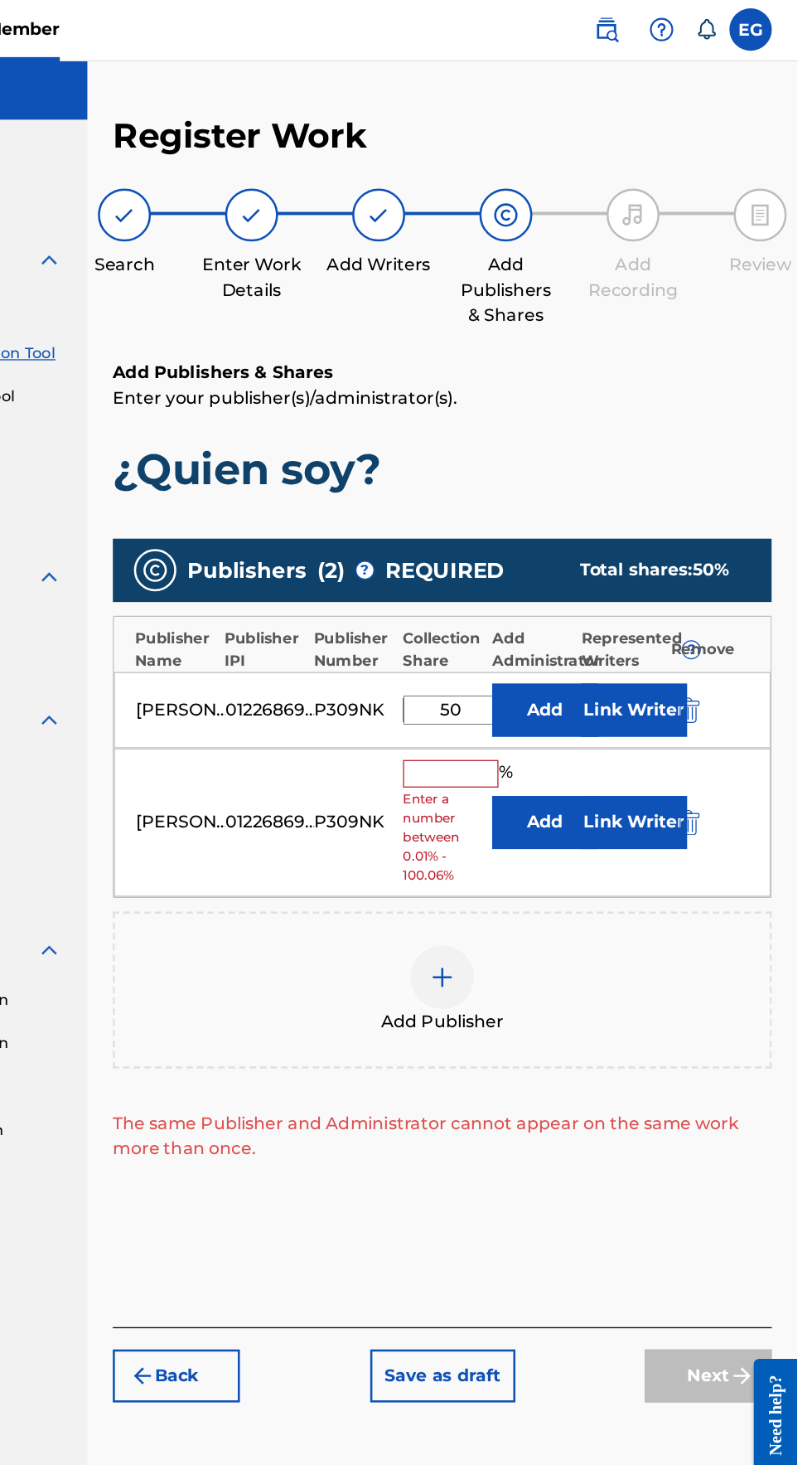
click at [730, 635] on img "submit" at bounding box center [727, 645] width 18 height 20
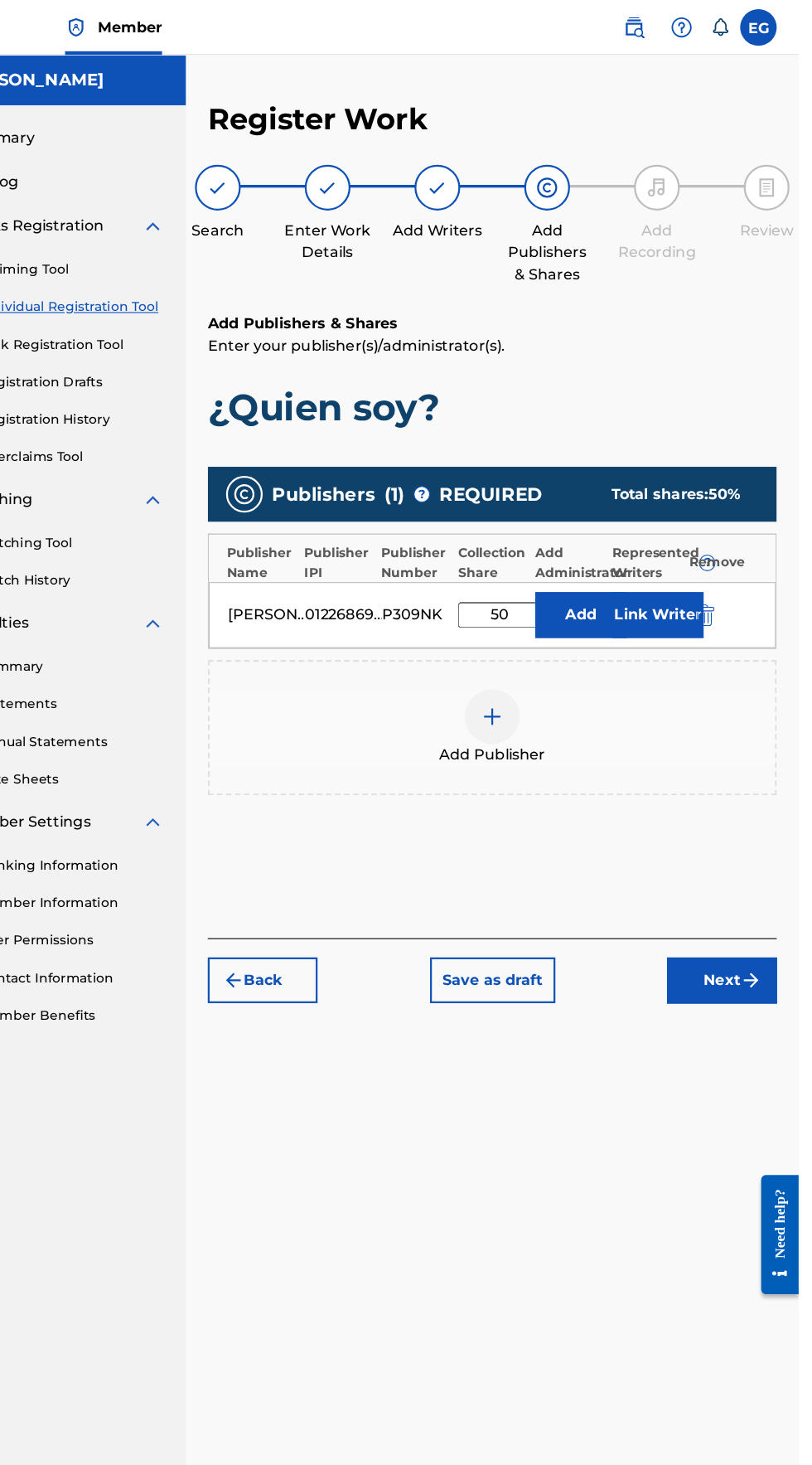
click at [761, 878] on img "submit" at bounding box center [769, 888] width 20 height 20
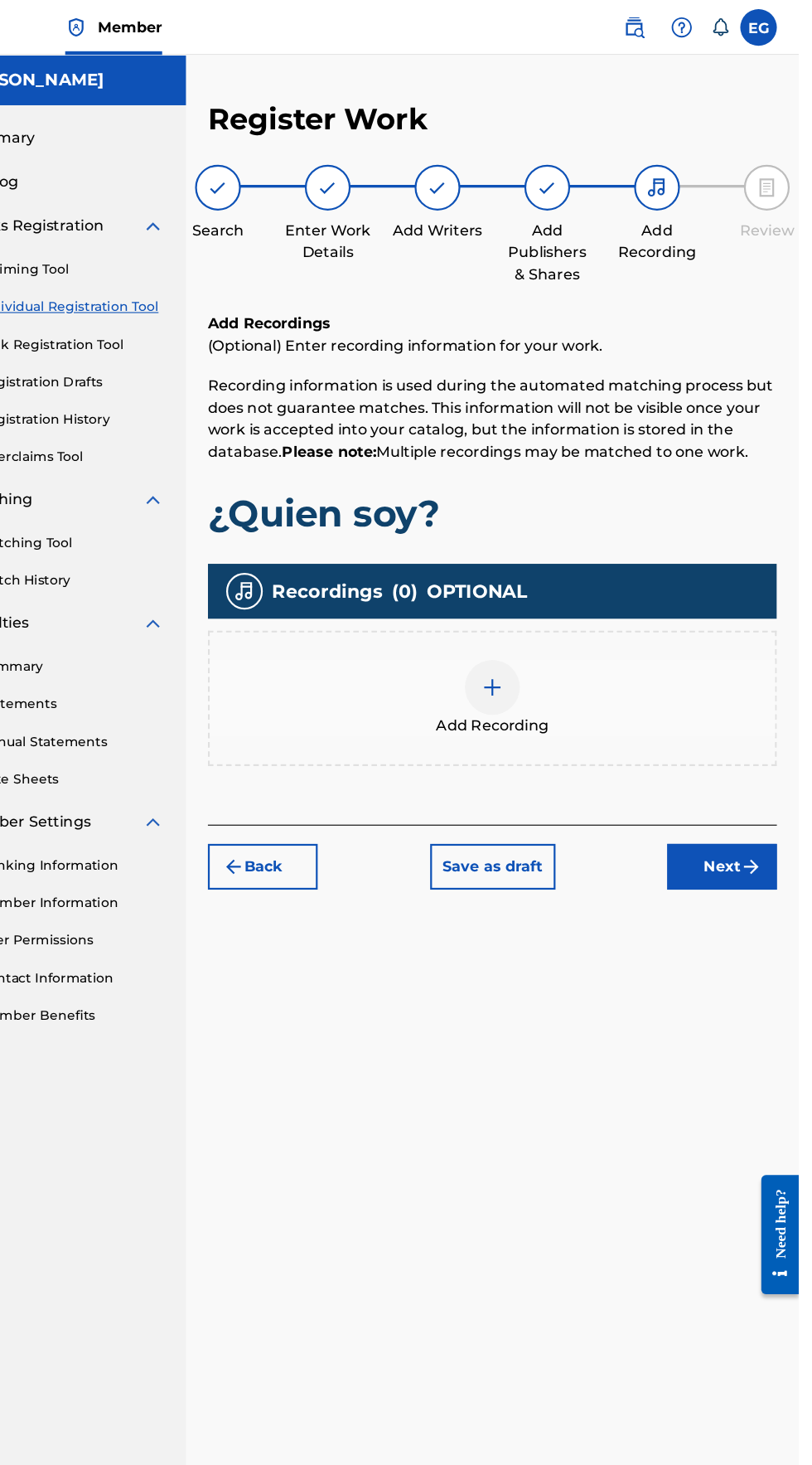
click at [510, 598] on div "Add Recording" at bounding box center [534, 633] width 512 height 70
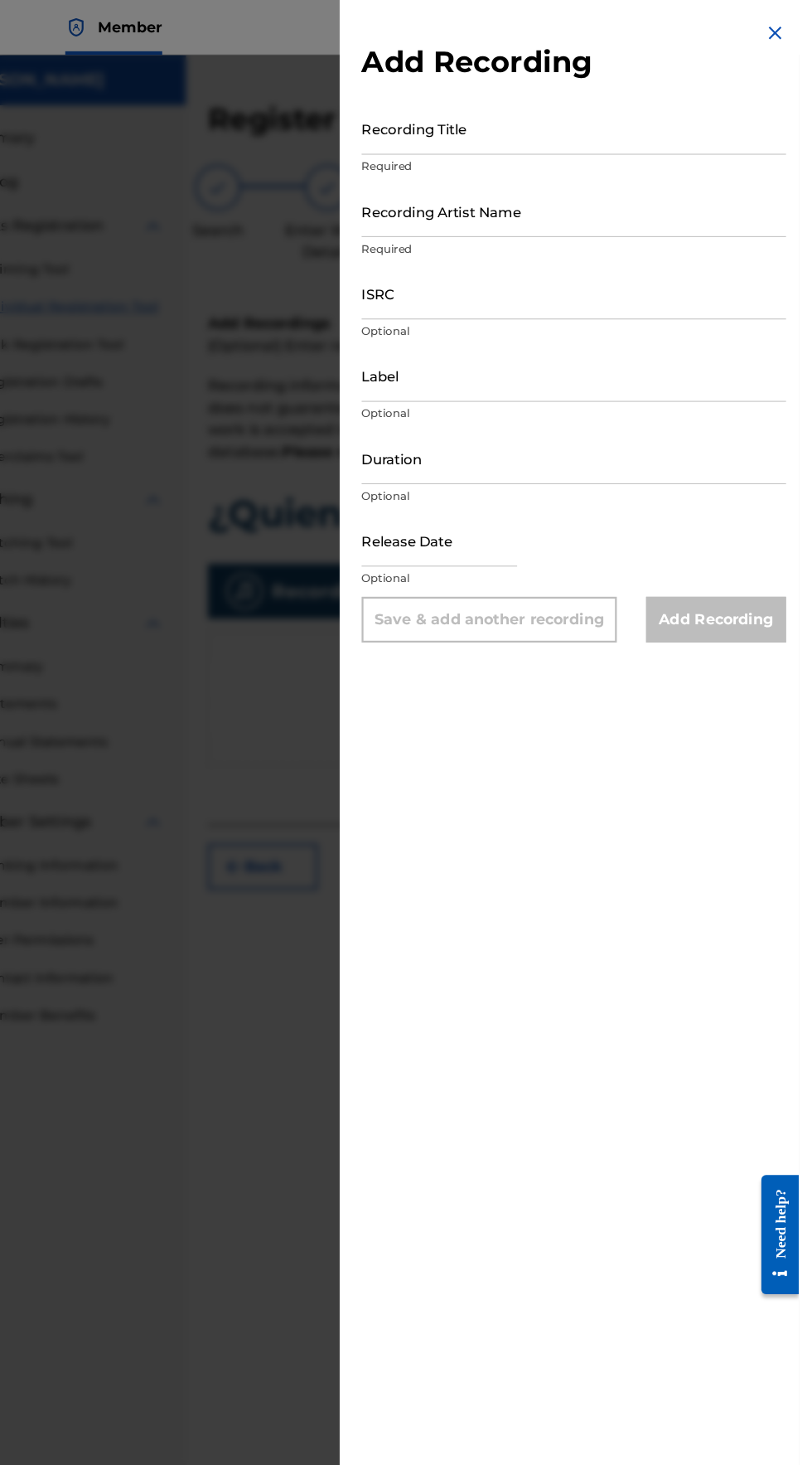
click at [456, 124] on input "Recording Title" at bounding box center [608, 116] width 384 height 47
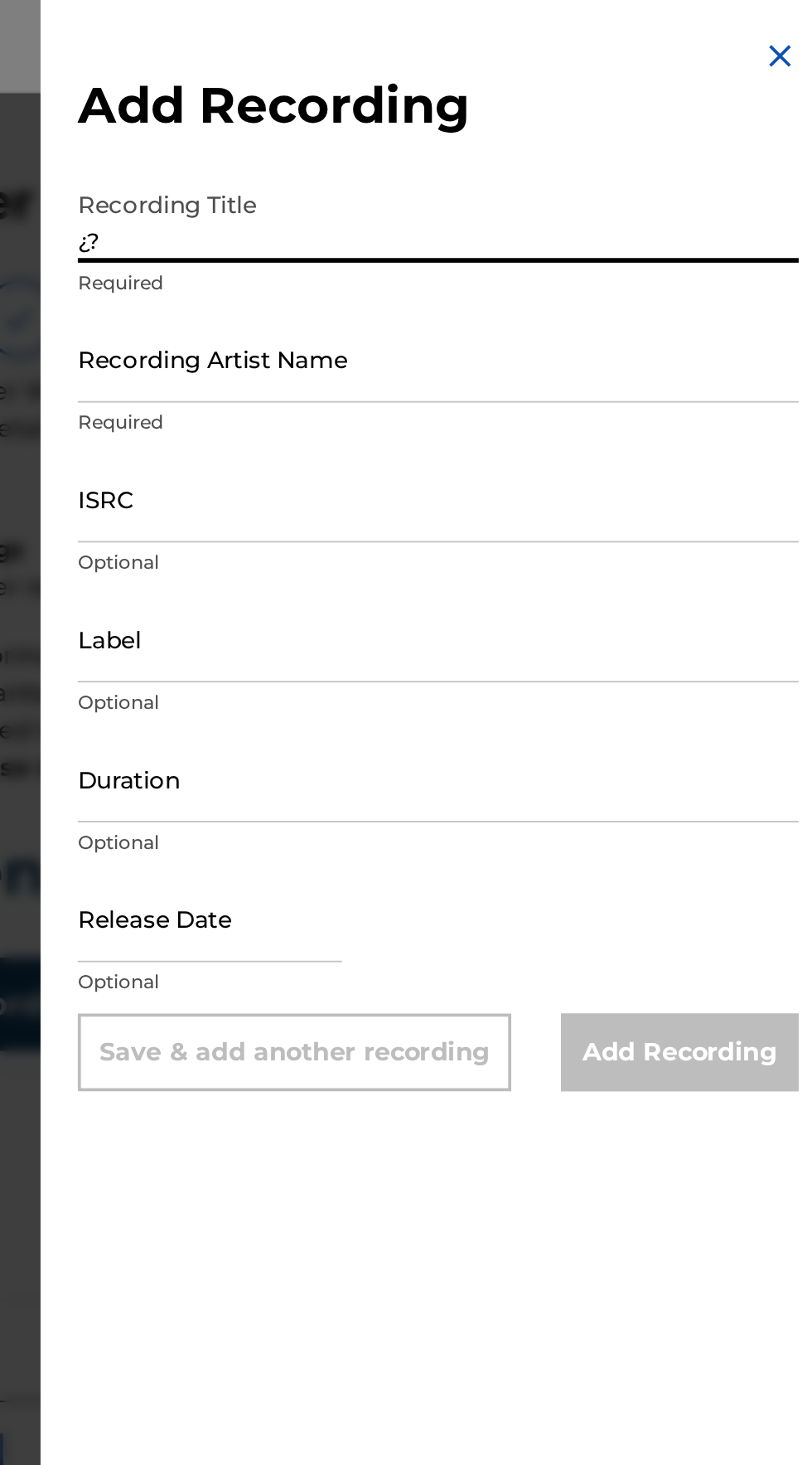
click at [438, 132] on input "¿?" at bounding box center [608, 116] width 384 height 47
click at [433, 130] on input "¿?" at bounding box center [608, 116] width 384 height 47
type input "¿Quien soy?"
click at [452, 197] on input "Recording Artist Name" at bounding box center [608, 191] width 384 height 47
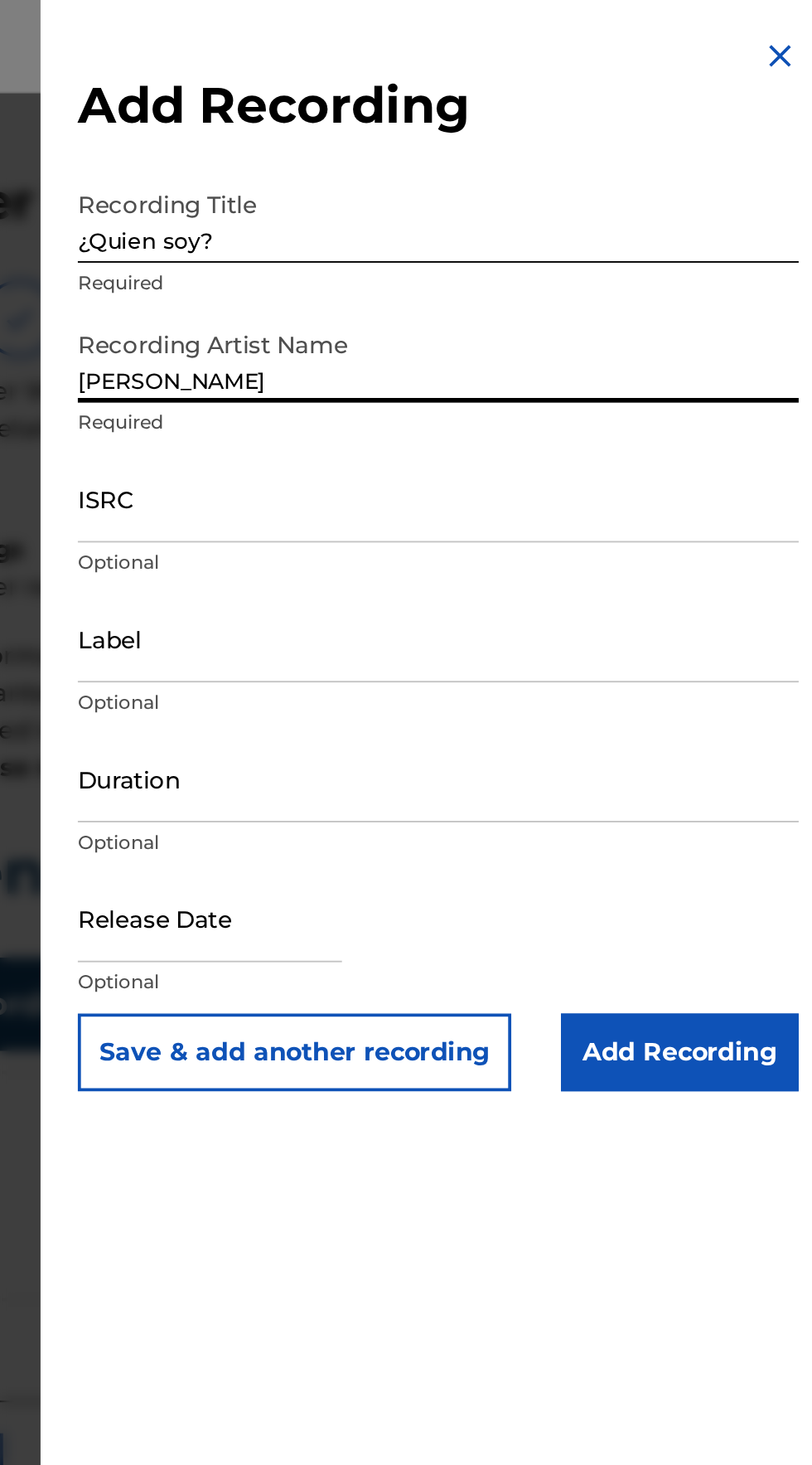
click at [493, 196] on input "[PERSON_NAME]" at bounding box center [608, 191] width 384 height 47
type input "[PERSON_NAME] Ft. [PERSON_NAME]"
click at [460, 275] on input "ISRC" at bounding box center [608, 265] width 384 height 47
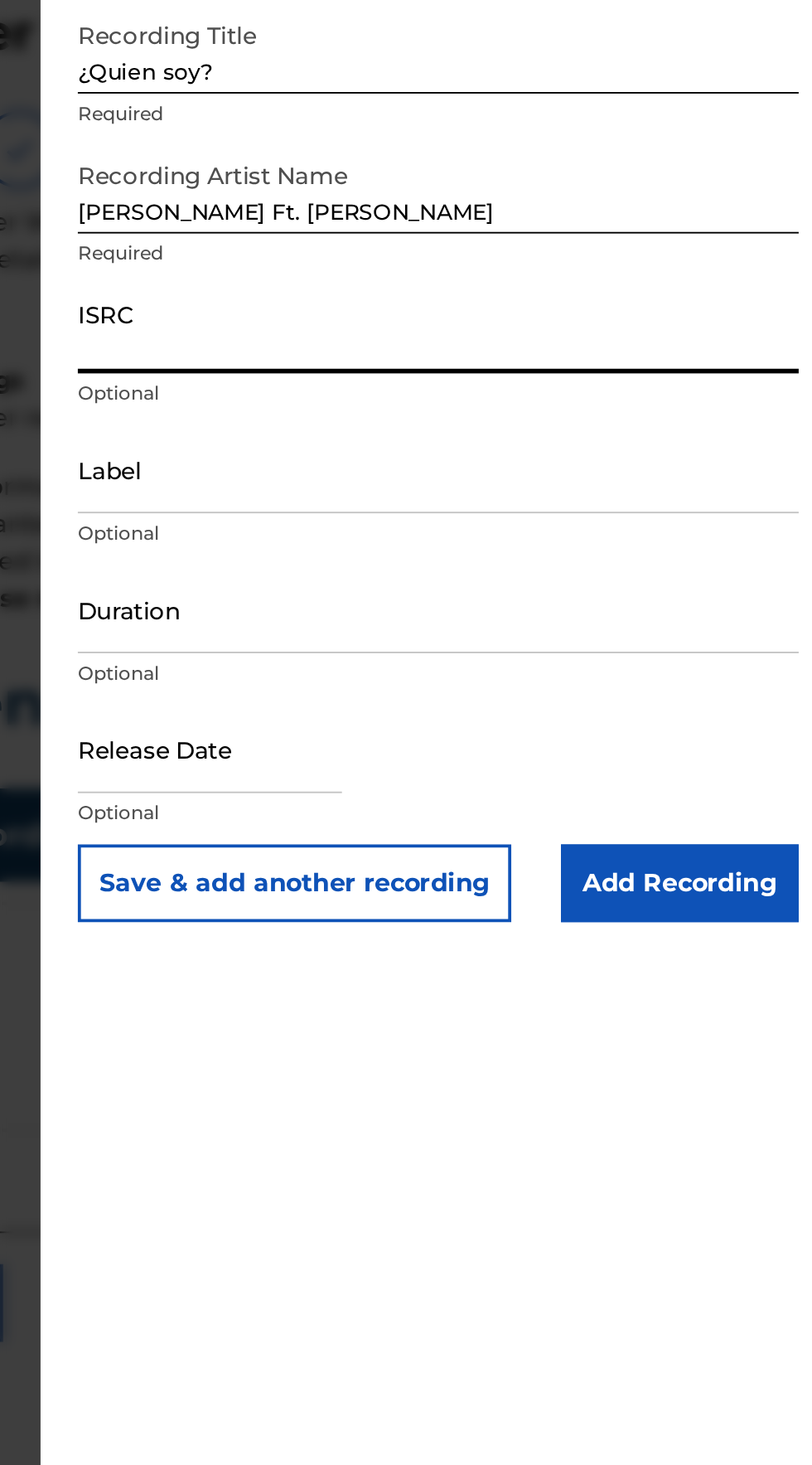
click at [463, 276] on input "ISRC" at bounding box center [608, 265] width 384 height 47
type input "QZXYG2307690"
click at [457, 355] on input "Label" at bounding box center [608, 340] width 384 height 47
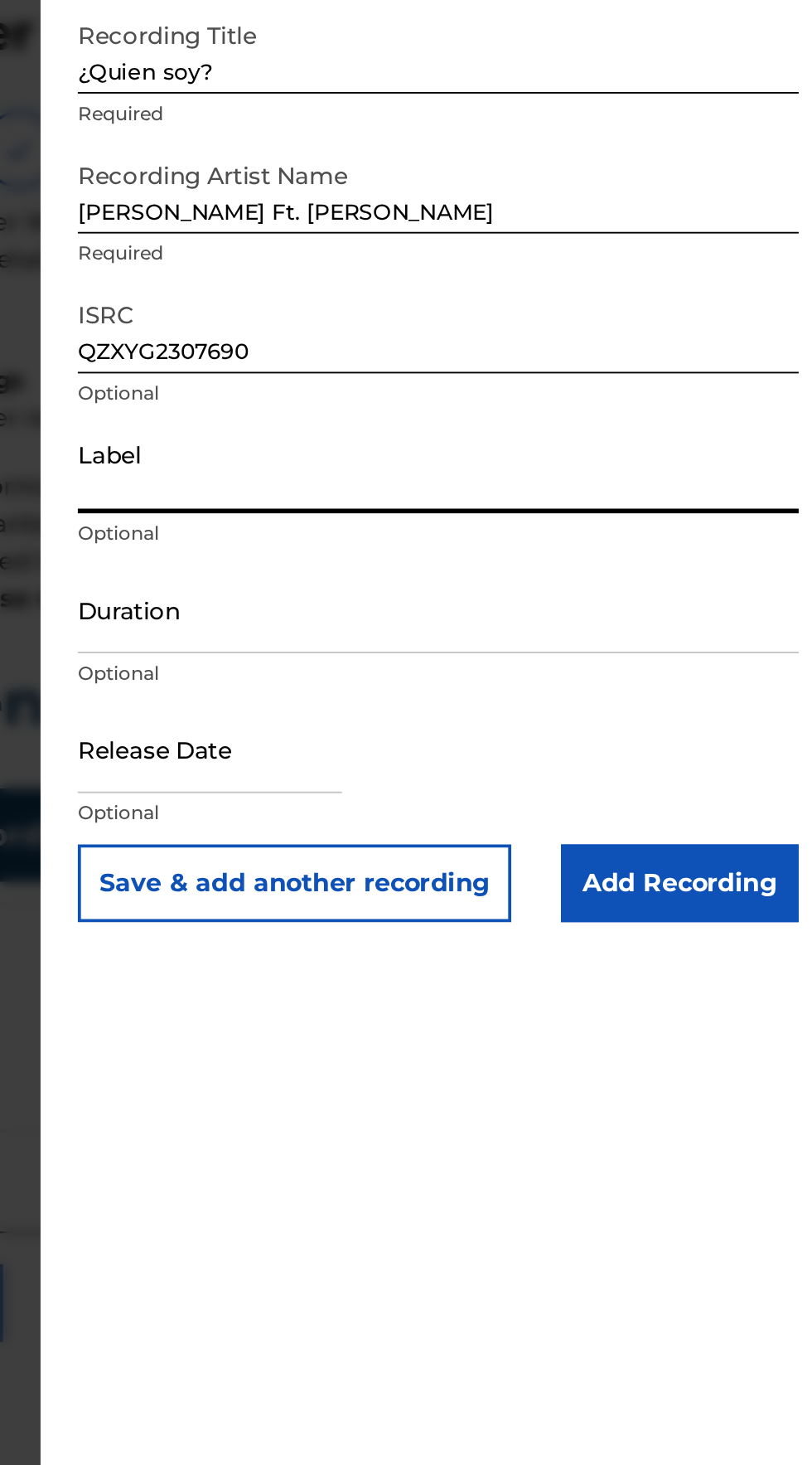
type input "Mh Musik LLC"
click at [456, 496] on input "text" at bounding box center [487, 489] width 141 height 47
select select "7"
select select "2025"
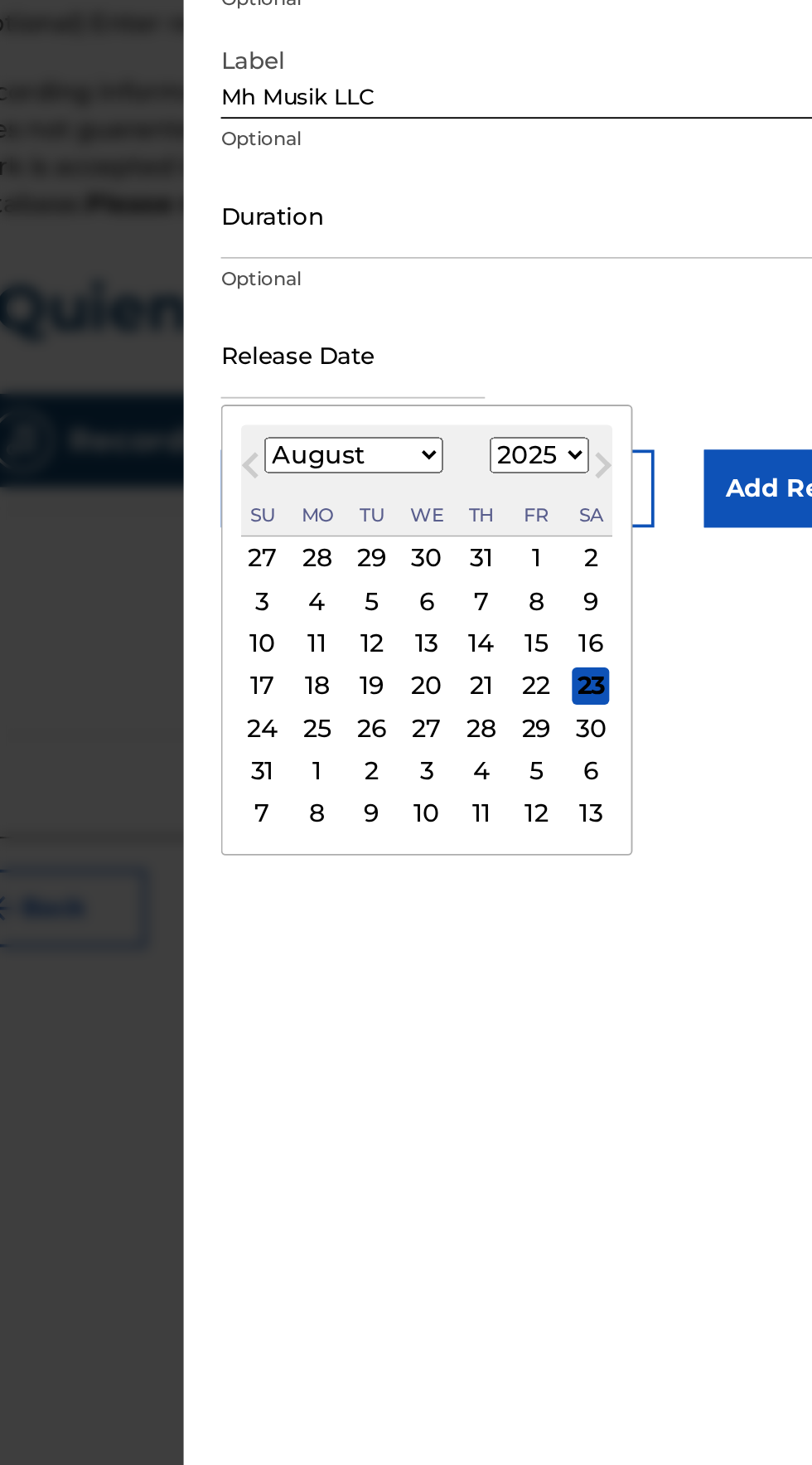
click at [489, 540] on select "January February March April May June July August September October November De…" at bounding box center [487, 544] width 95 height 19
select select "11"
click at [451, 534] on select "January February March April May June July August September October November De…" at bounding box center [487, 544] width 95 height 19
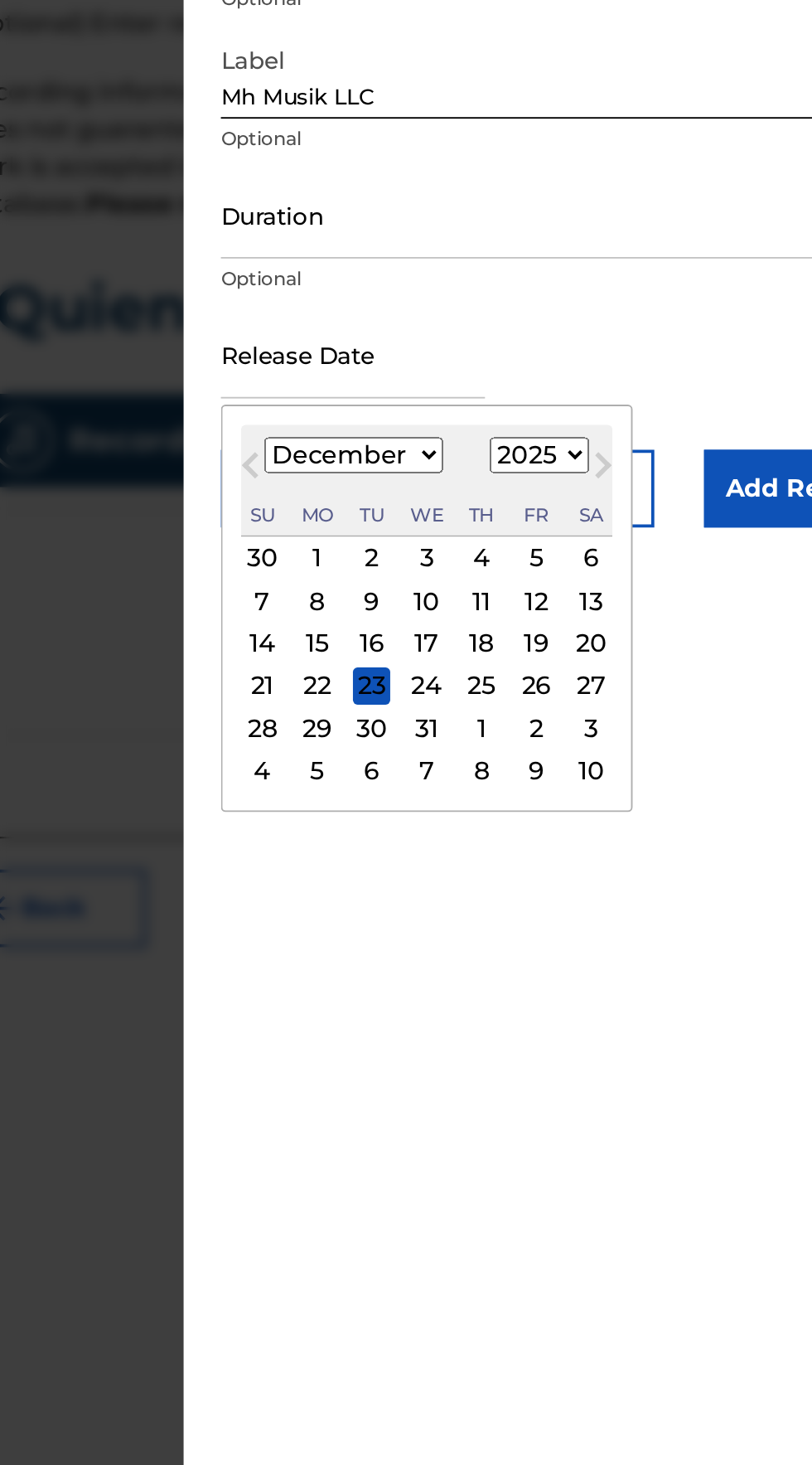
click at [591, 544] on select "1899 1900 1901 1902 1903 1904 1905 1906 1907 1908 1909 1910 1911 1912 1913 1914…" at bounding box center [586, 544] width 53 height 19
select select "2023"
click at [569, 534] on select "1899 1900 1901 1902 1903 1904 1905 1906 1907 1908 1909 1910 1911 1912 1913 1914…" at bounding box center [586, 544] width 53 height 19
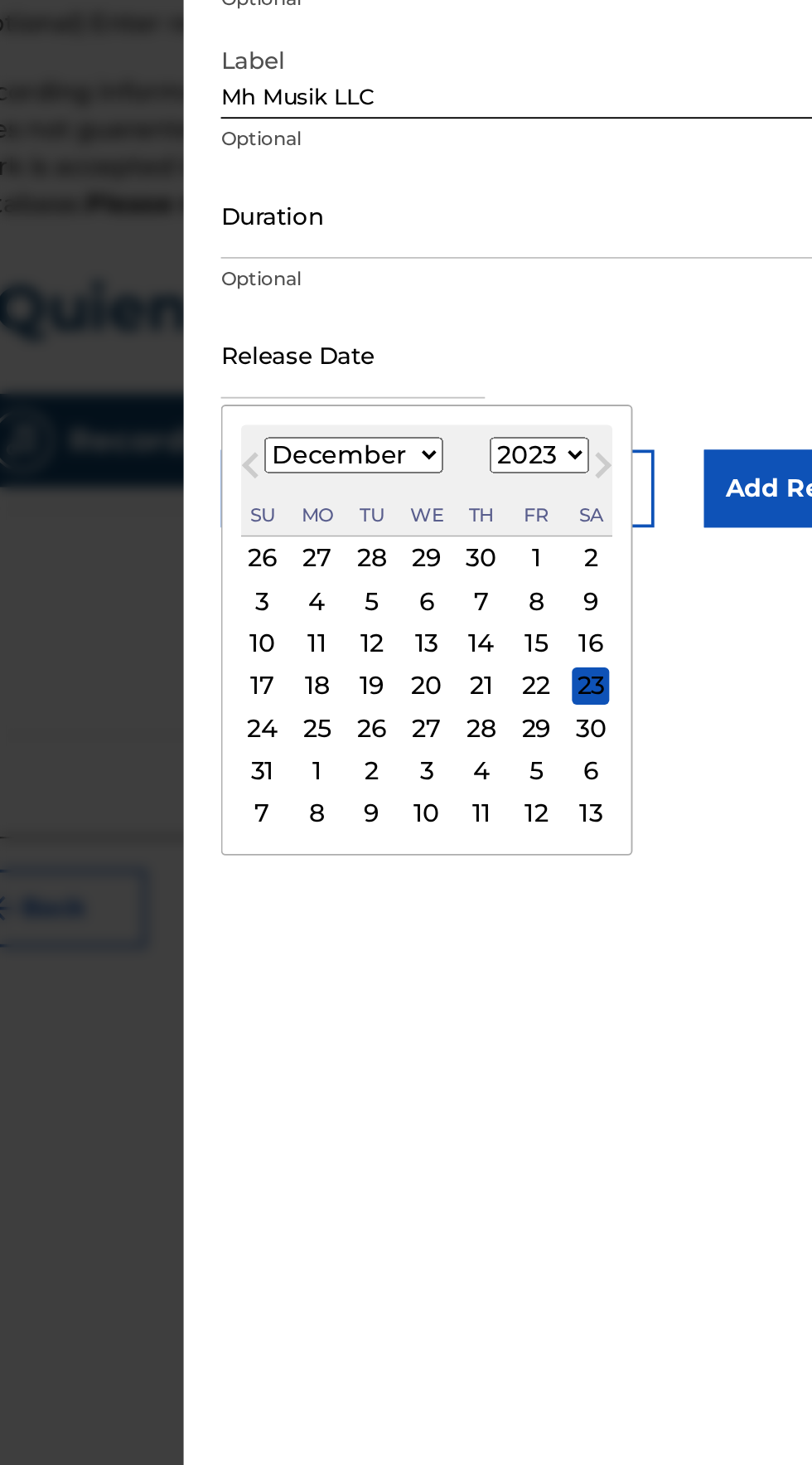
click at [621, 642] on div "16" at bounding box center [614, 644] width 20 height 20
type input "[DATE]"
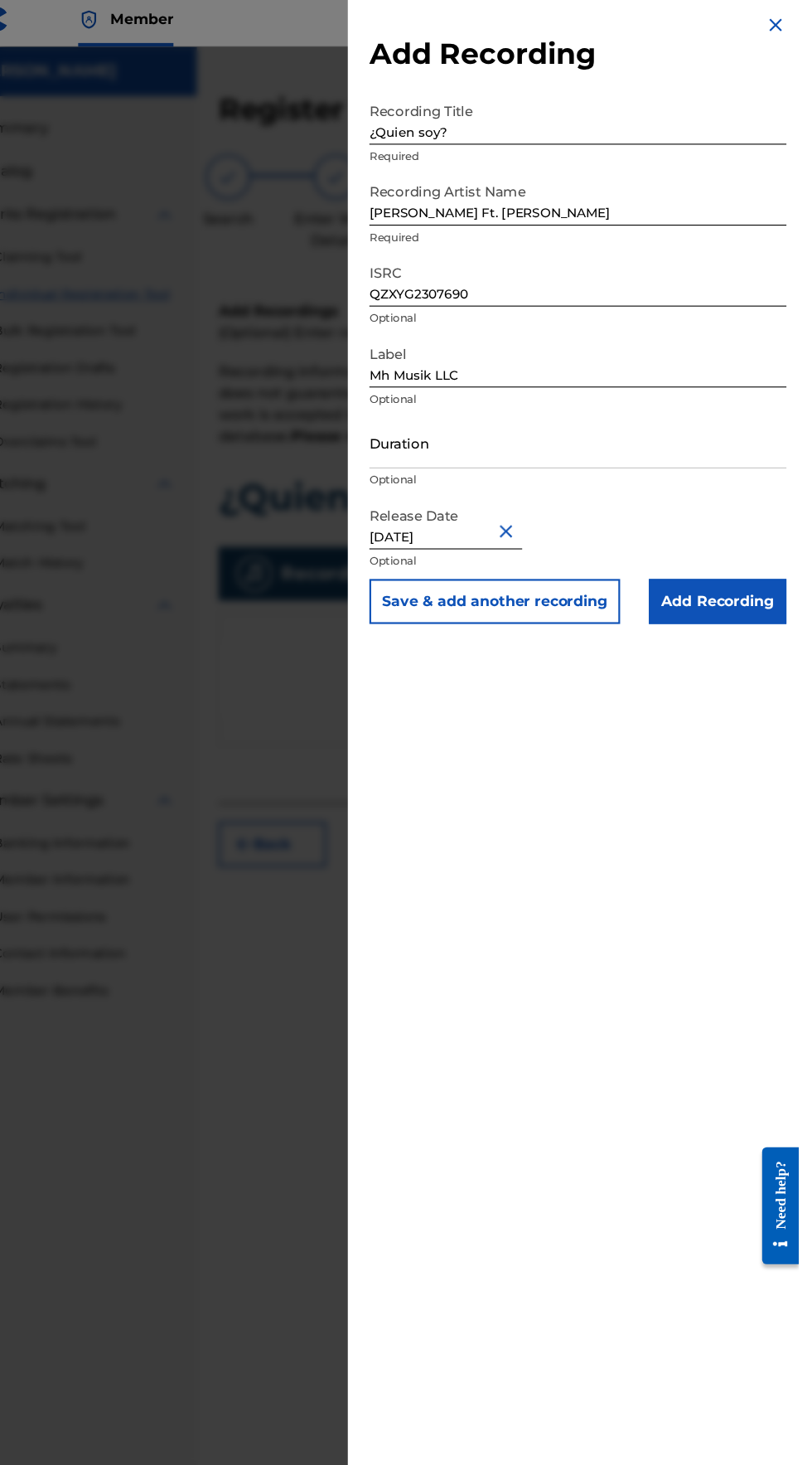
click at [771, 560] on input "Add Recording" at bounding box center [737, 561] width 127 height 42
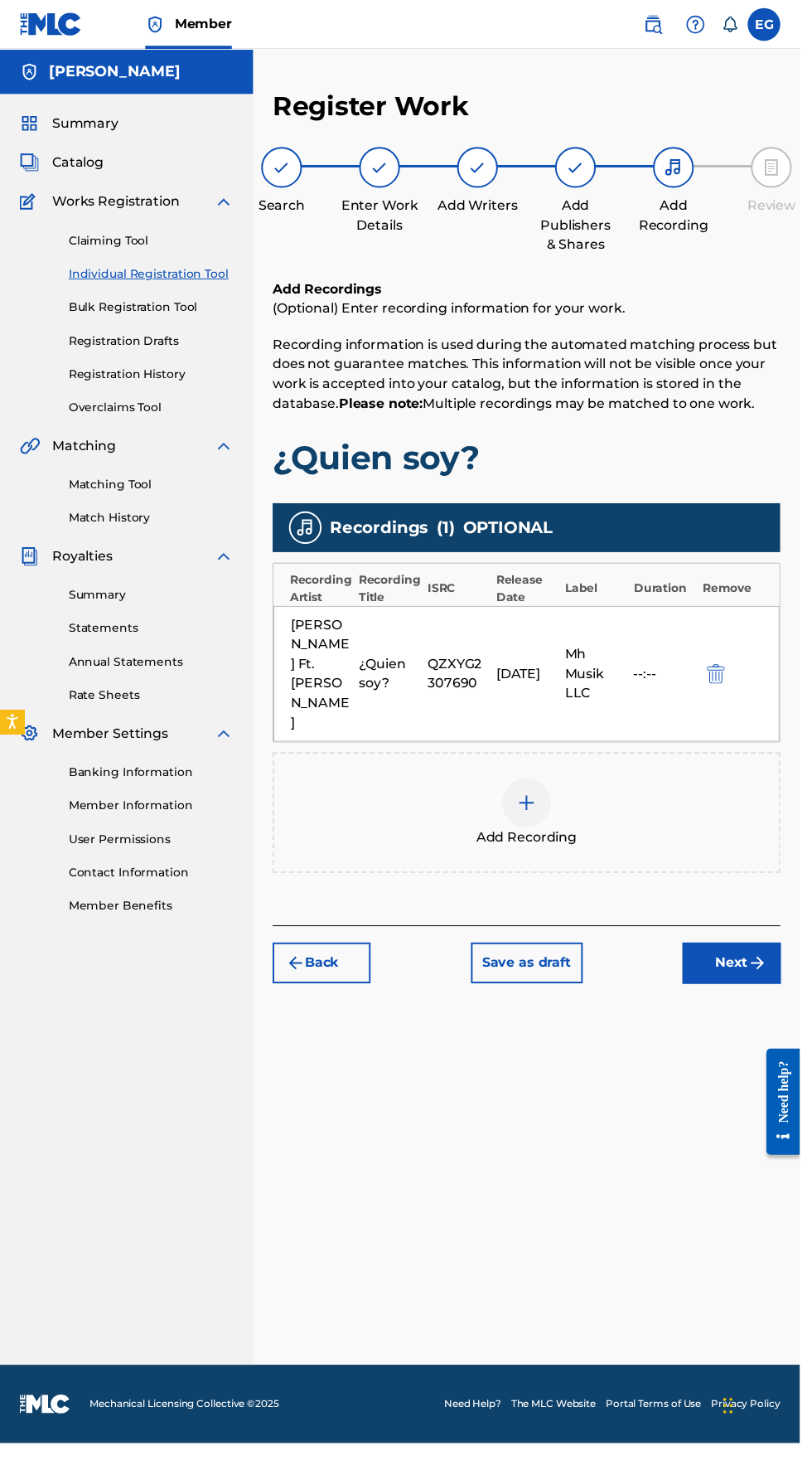
click at [769, 968] on img "submit" at bounding box center [769, 978] width 20 height 20
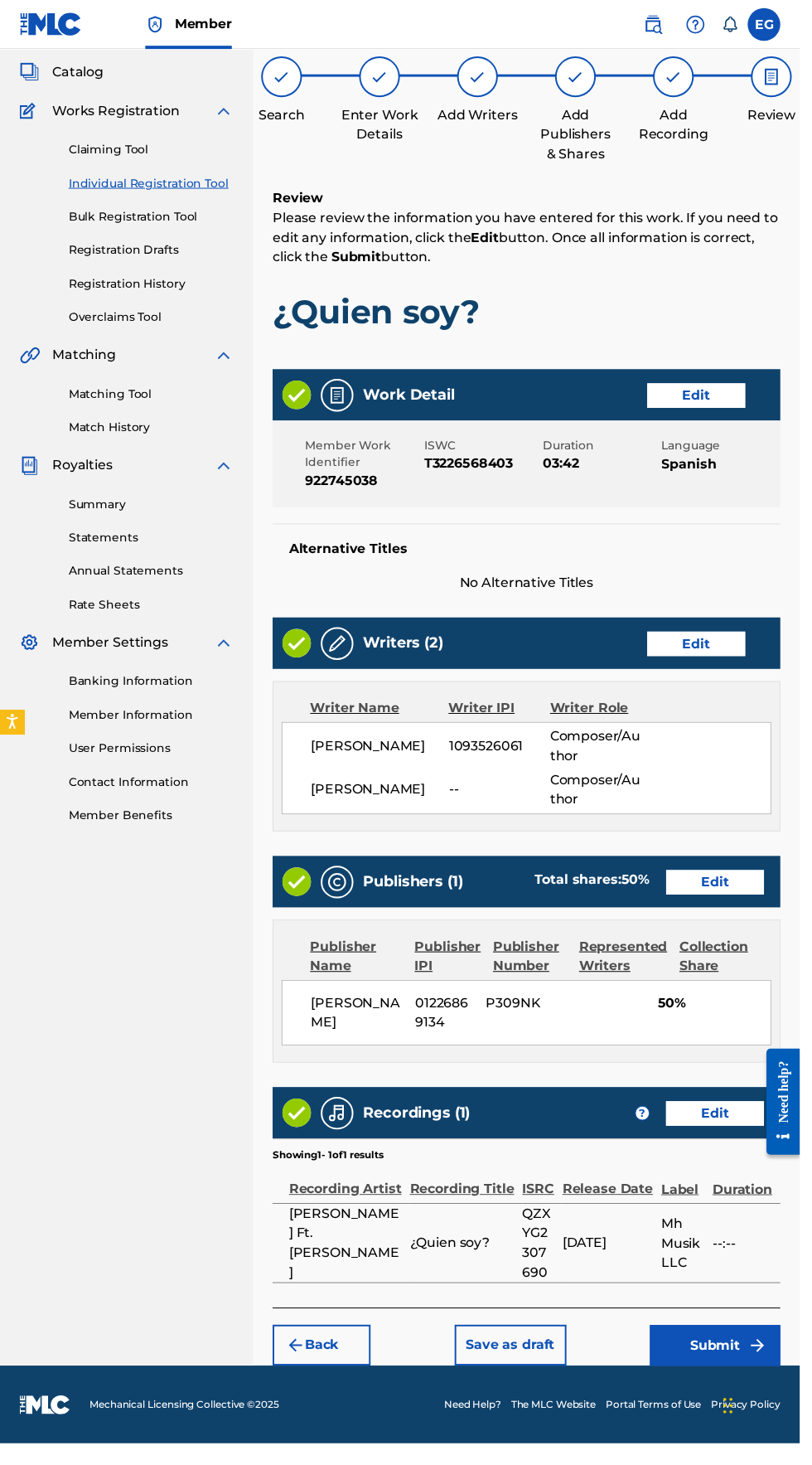
scroll to position [96, 0]
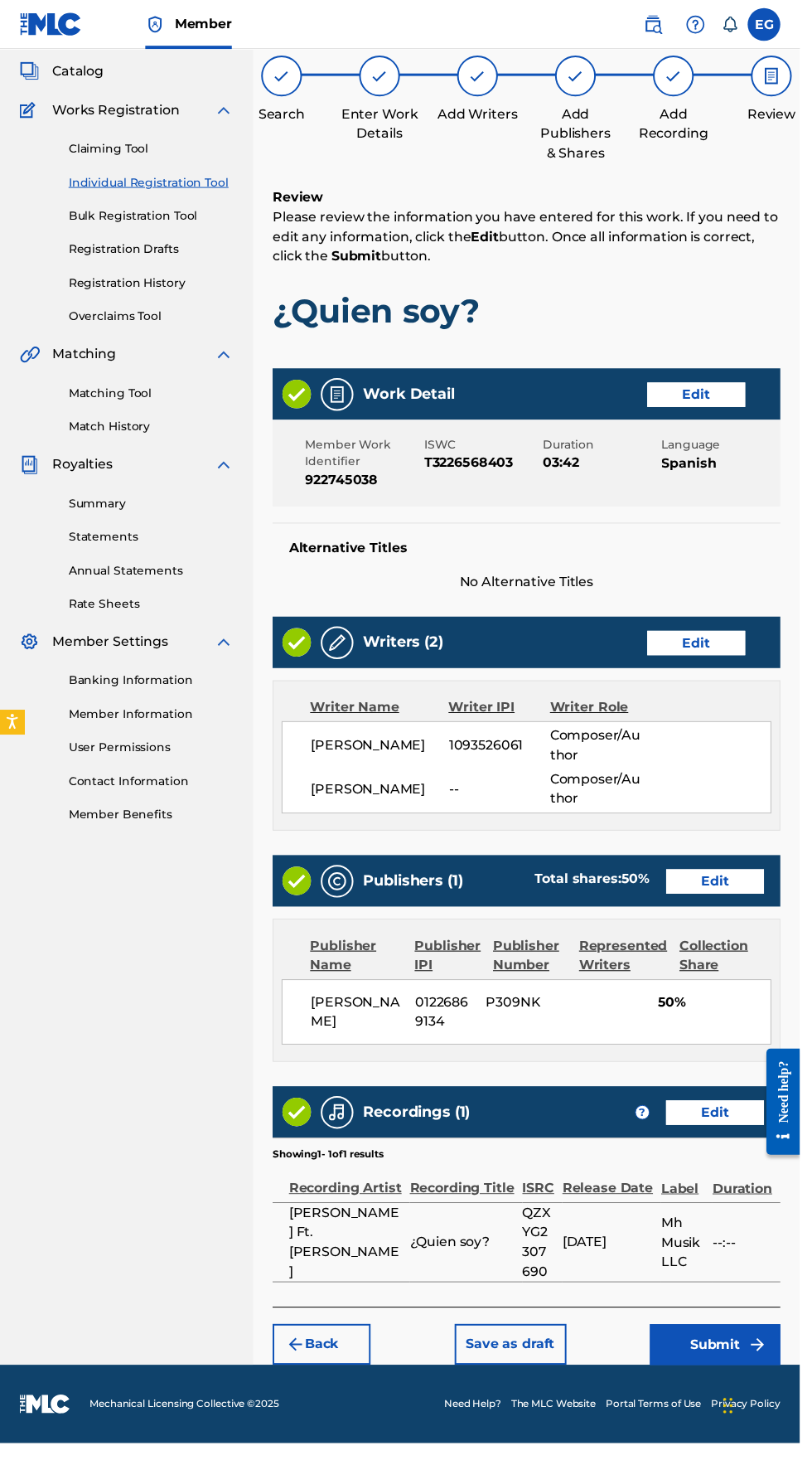
click at [733, 1377] on button "Submit" at bounding box center [726, 1364] width 133 height 42
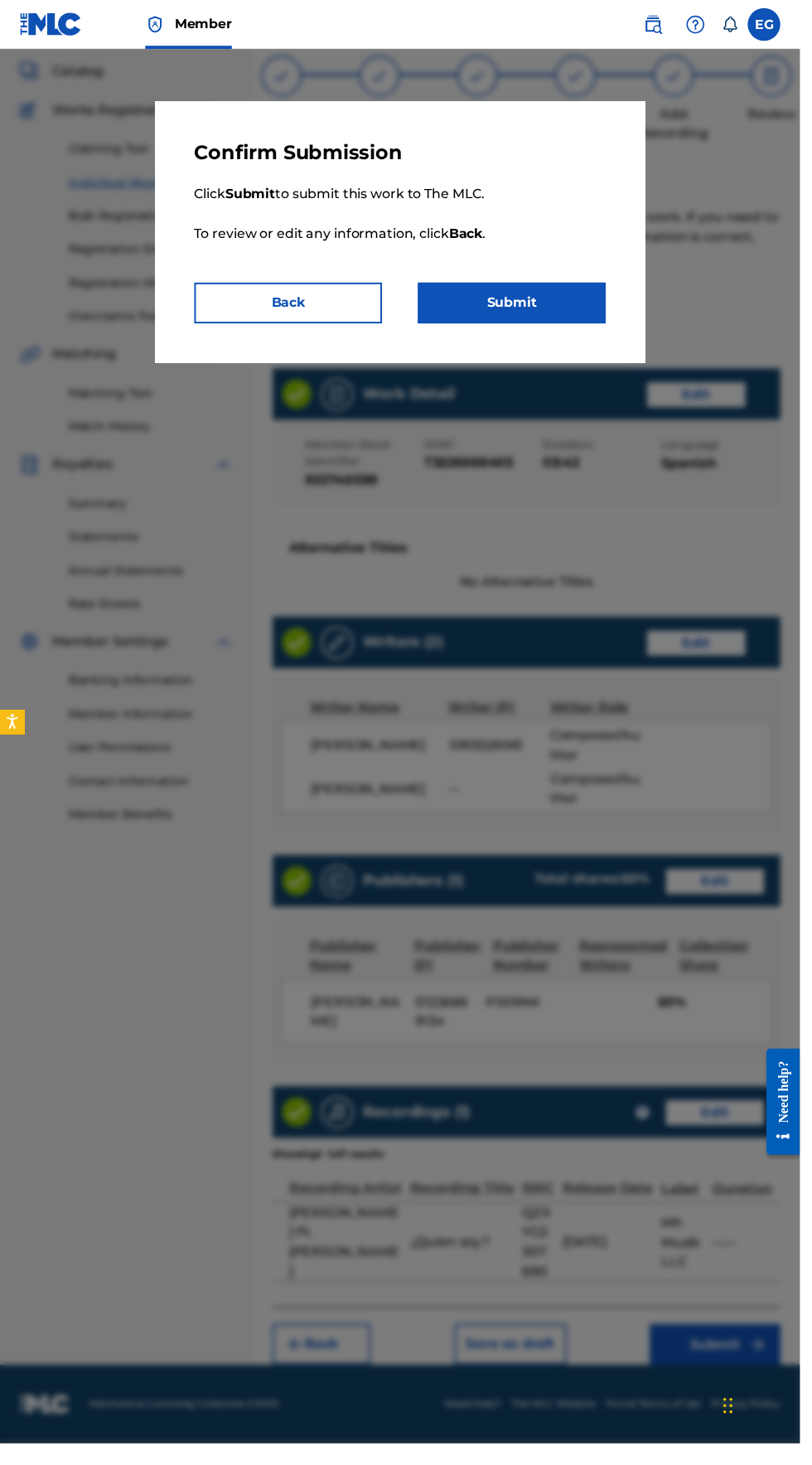
click at [558, 299] on button "Submit" at bounding box center [520, 307] width 191 height 42
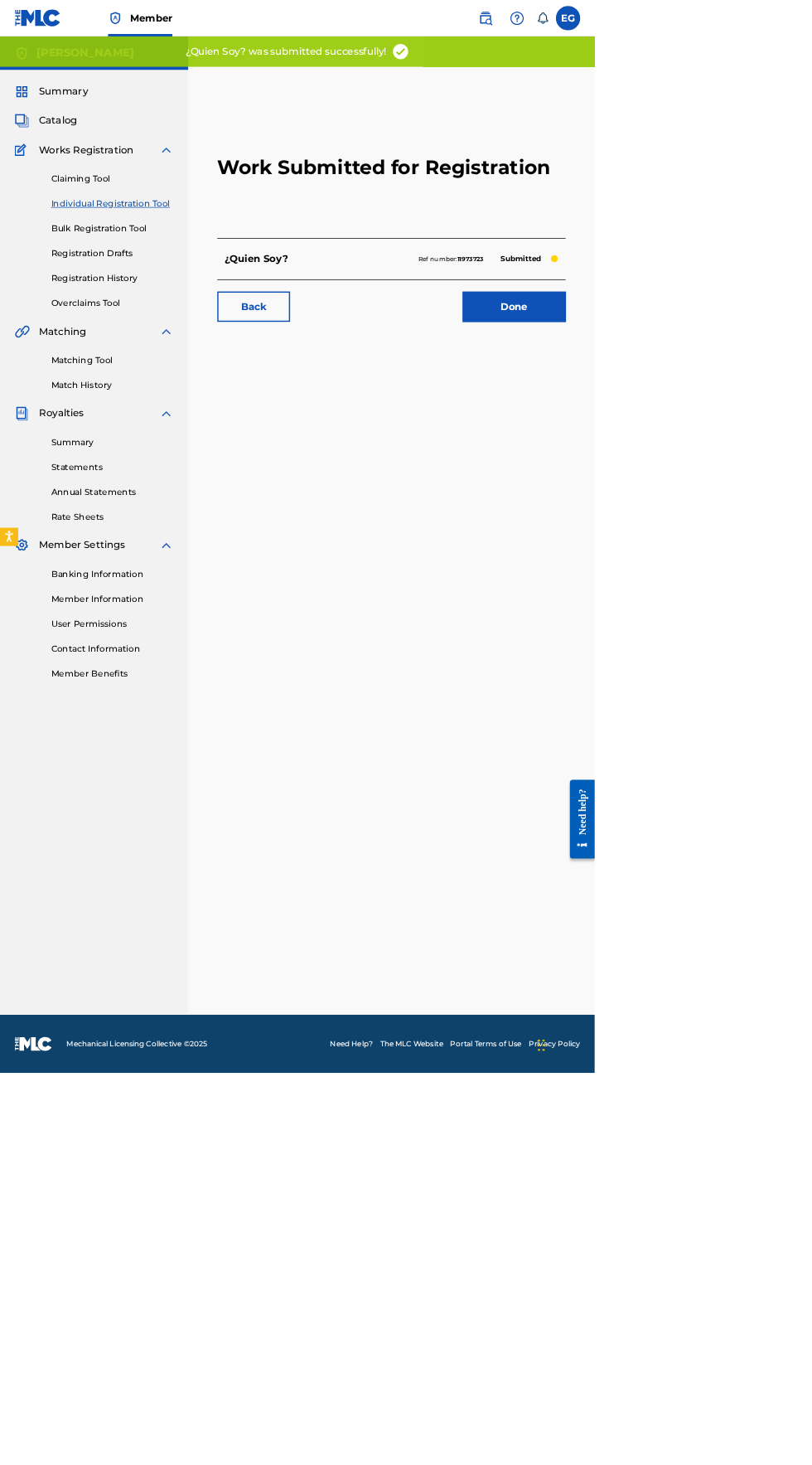
click at [678, 434] on link "Done" at bounding box center [703, 418] width 141 height 42
